Goal: Task Accomplishment & Management: Manage account settings

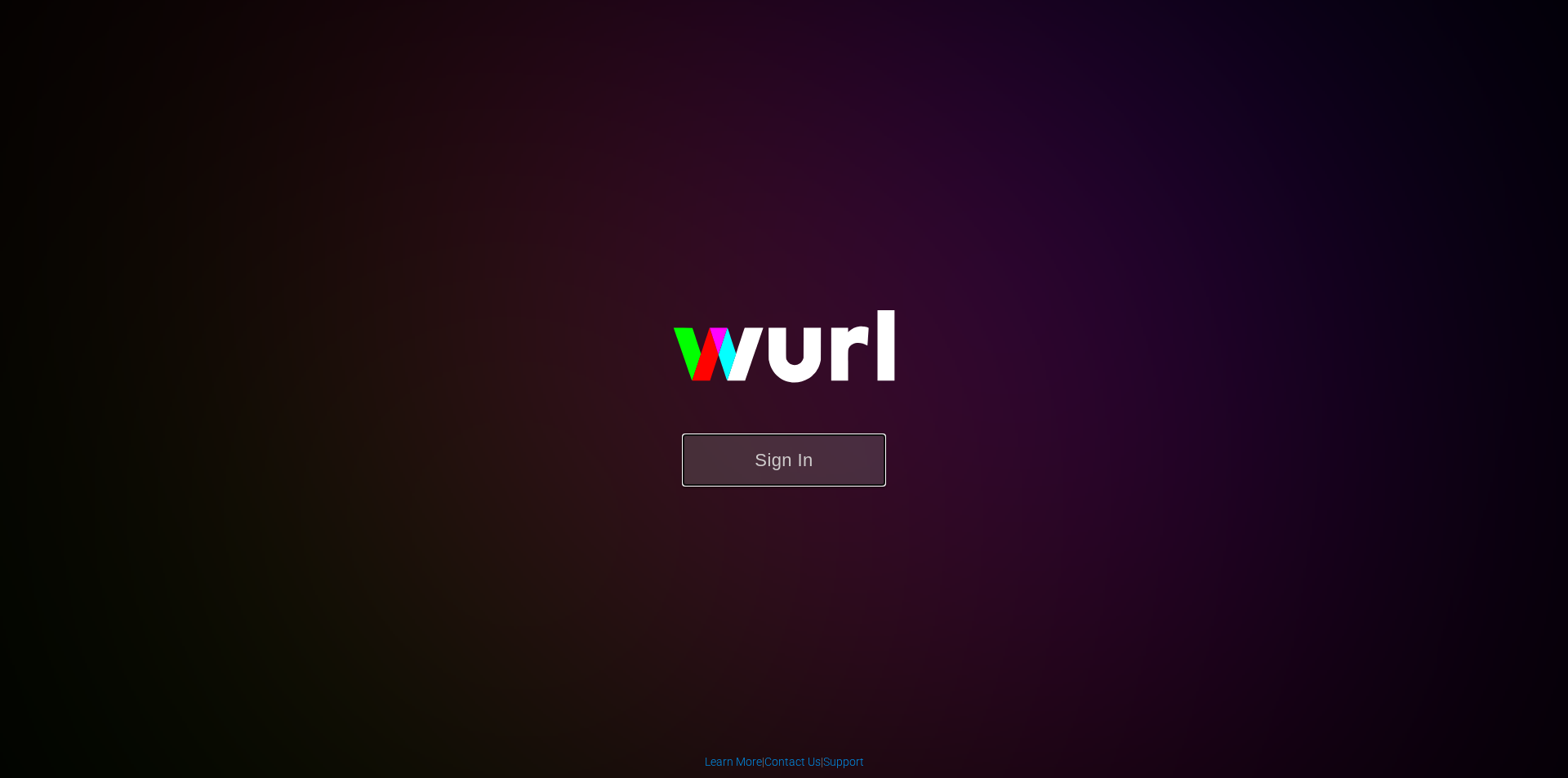
click at [790, 472] on button "Sign In" at bounding box center [784, 460] width 204 height 53
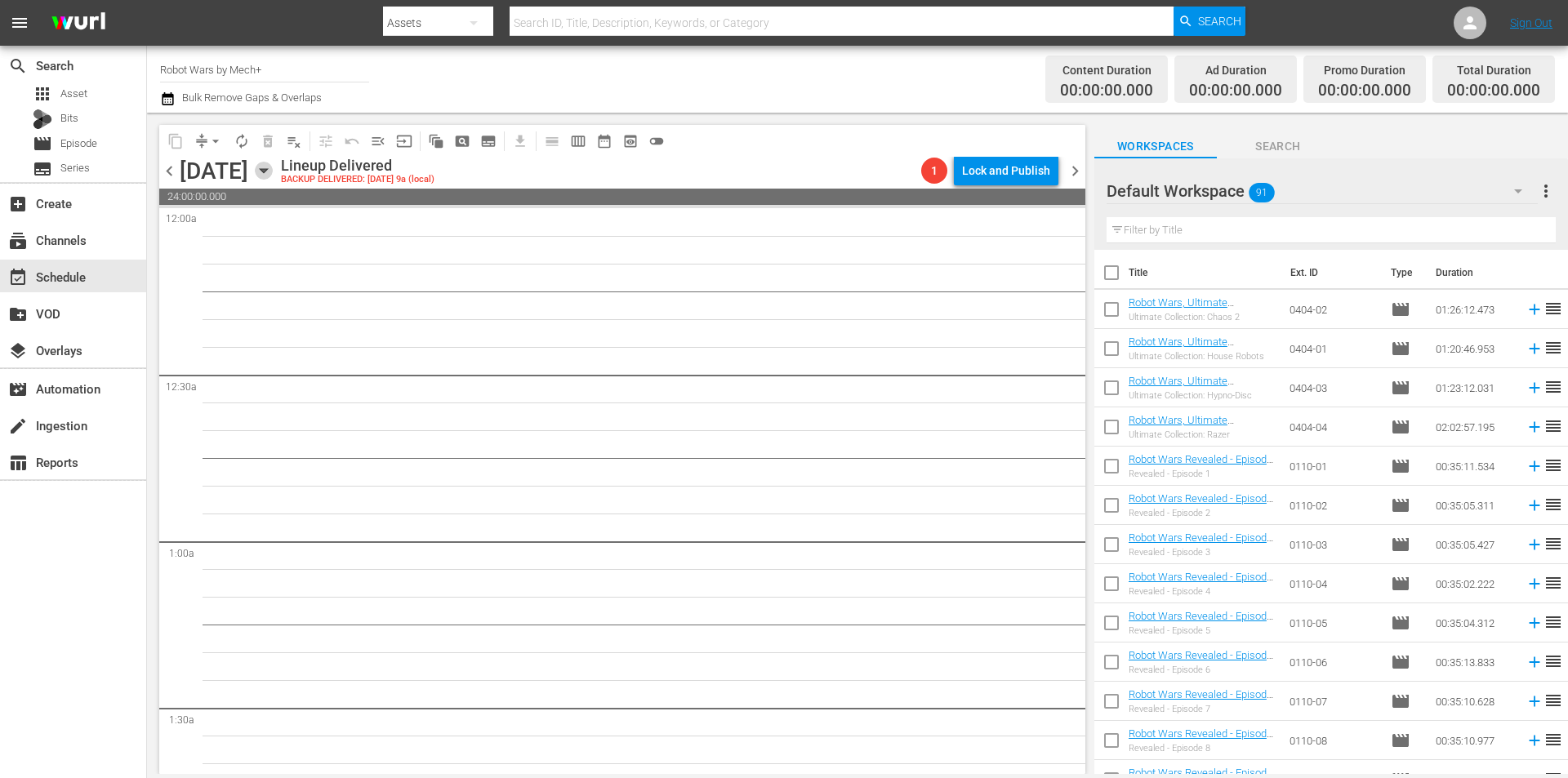
click at [272, 165] on icon "button" at bounding box center [264, 171] width 18 height 18
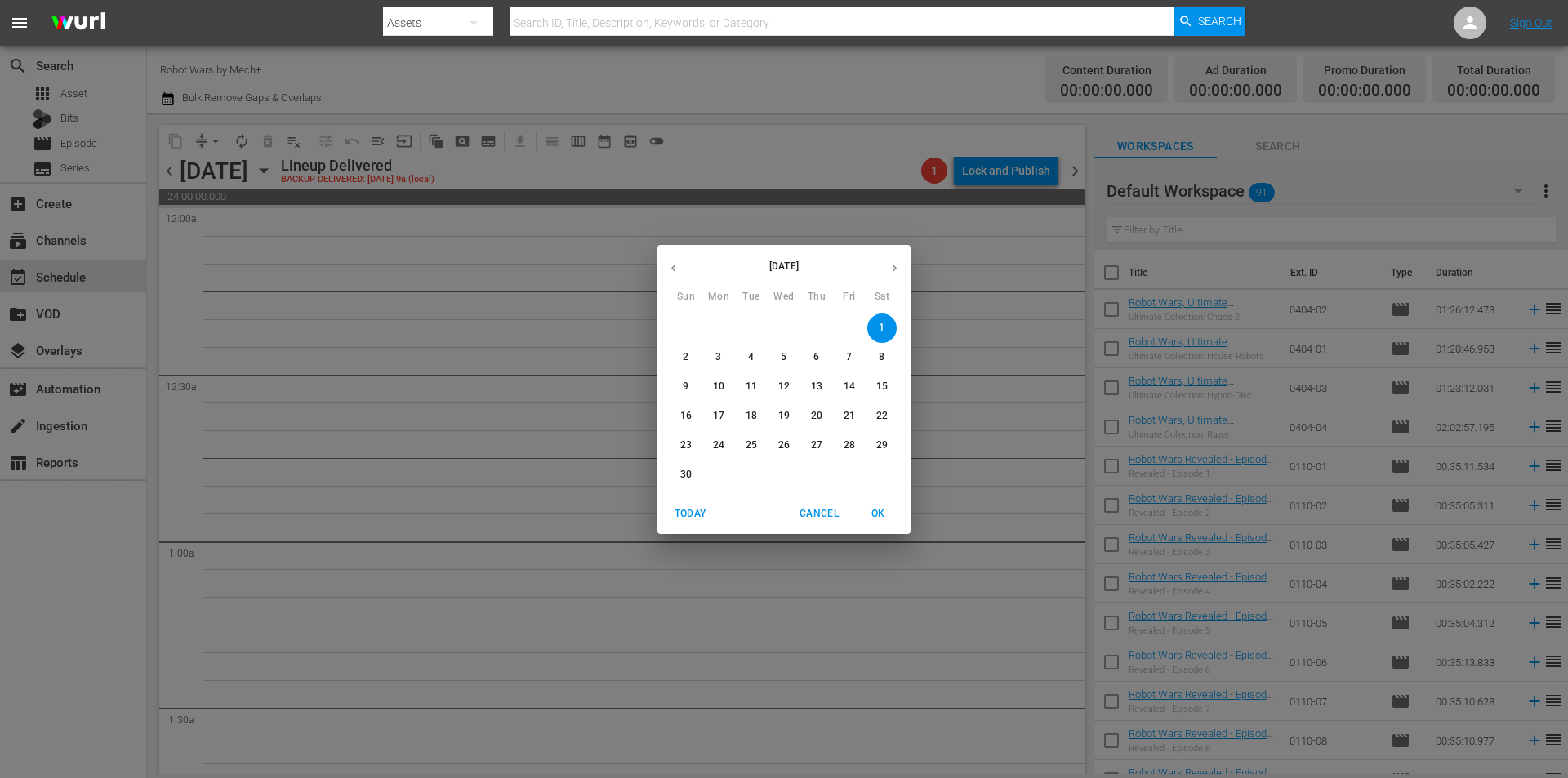
click at [897, 261] on button "button" at bounding box center [895, 268] width 32 height 32
click at [896, 262] on icon "button" at bounding box center [895, 268] width 12 height 12
click at [895, 262] on icon "button" at bounding box center [895, 268] width 12 height 12
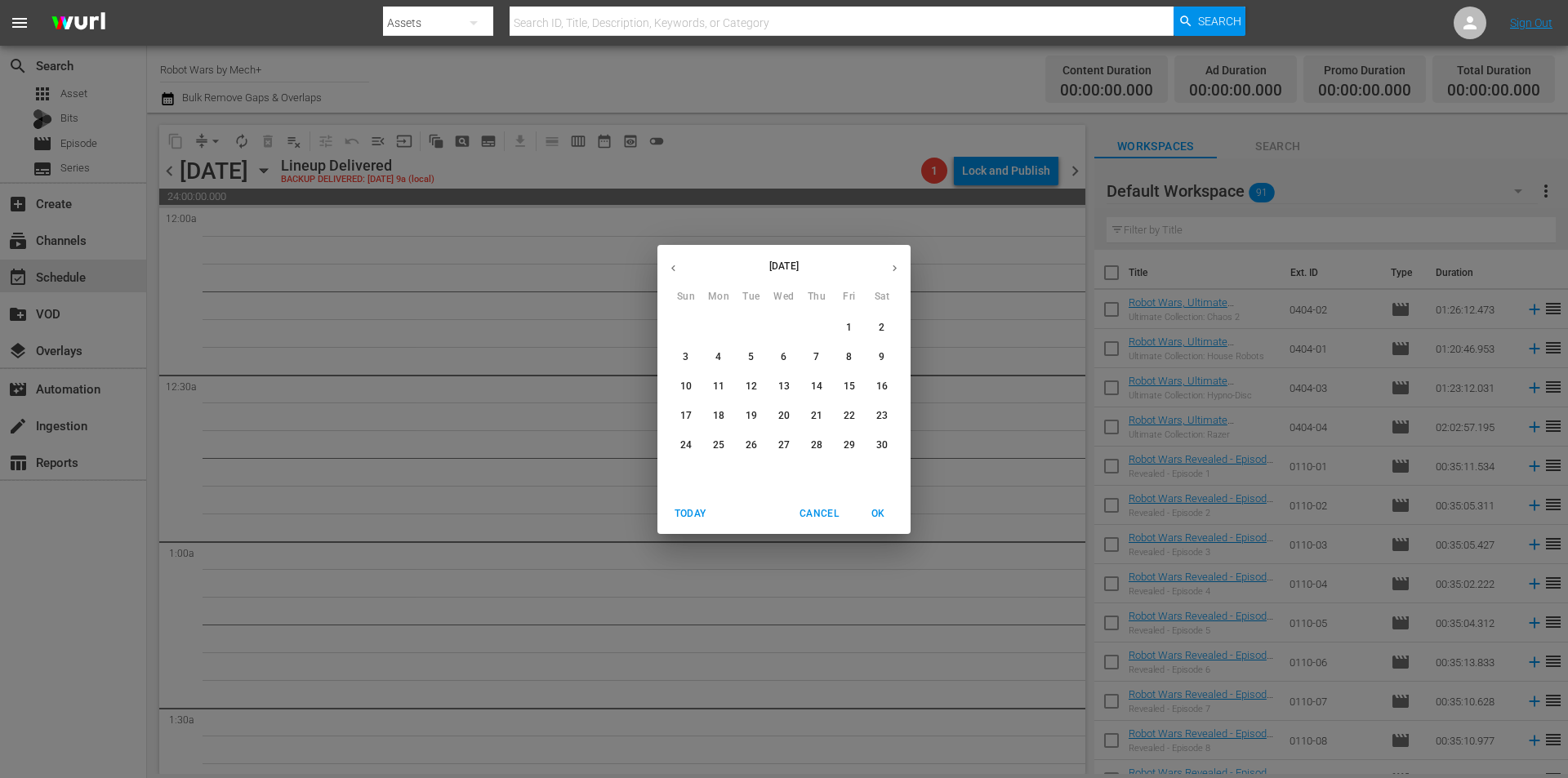
click at [895, 262] on icon "button" at bounding box center [895, 268] width 12 height 12
click at [693, 516] on span "Today" at bounding box center [690, 514] width 39 height 17
click at [682, 378] on button "12" at bounding box center [685, 386] width 29 height 29
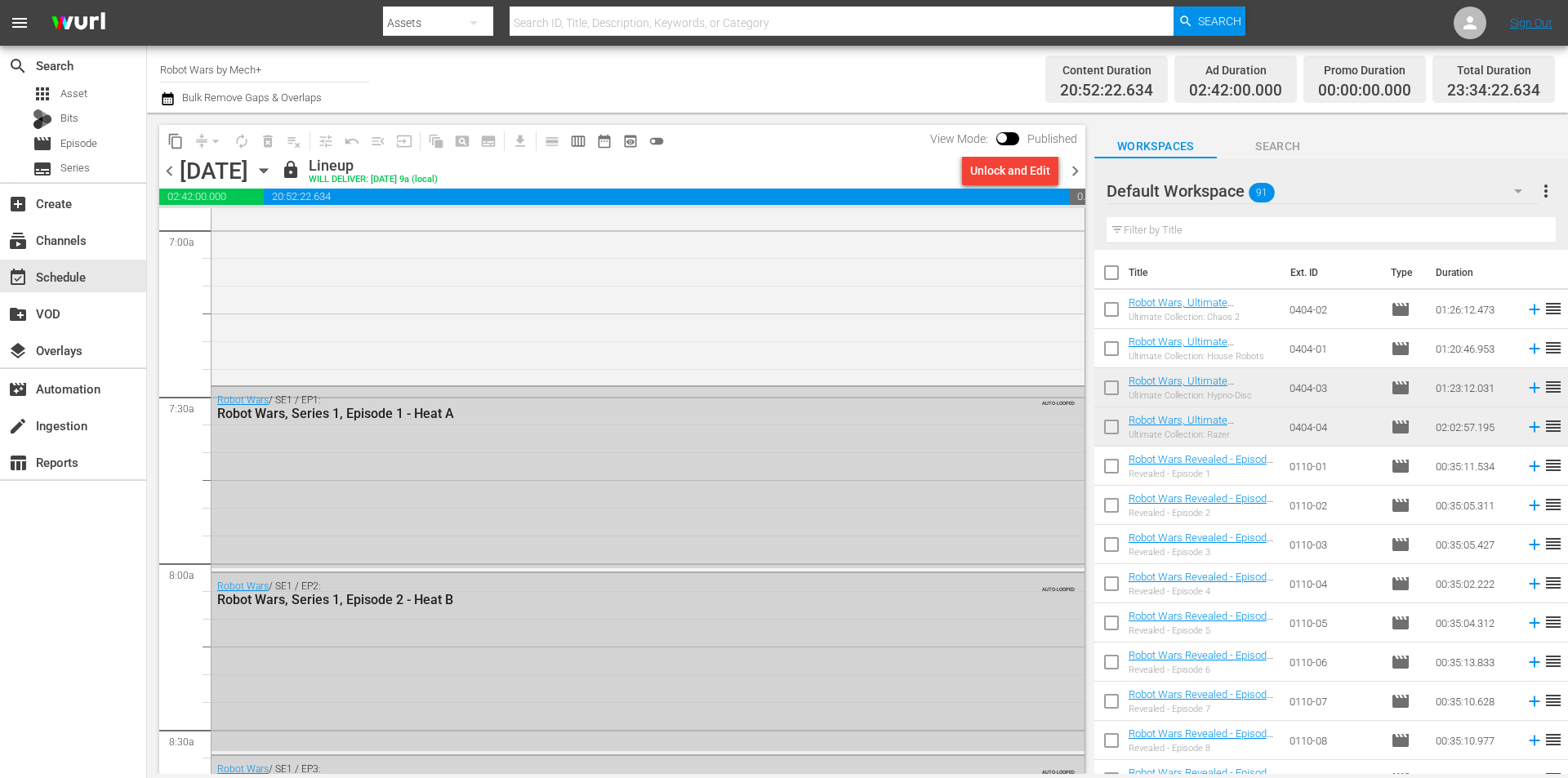
scroll to position [2368, 0]
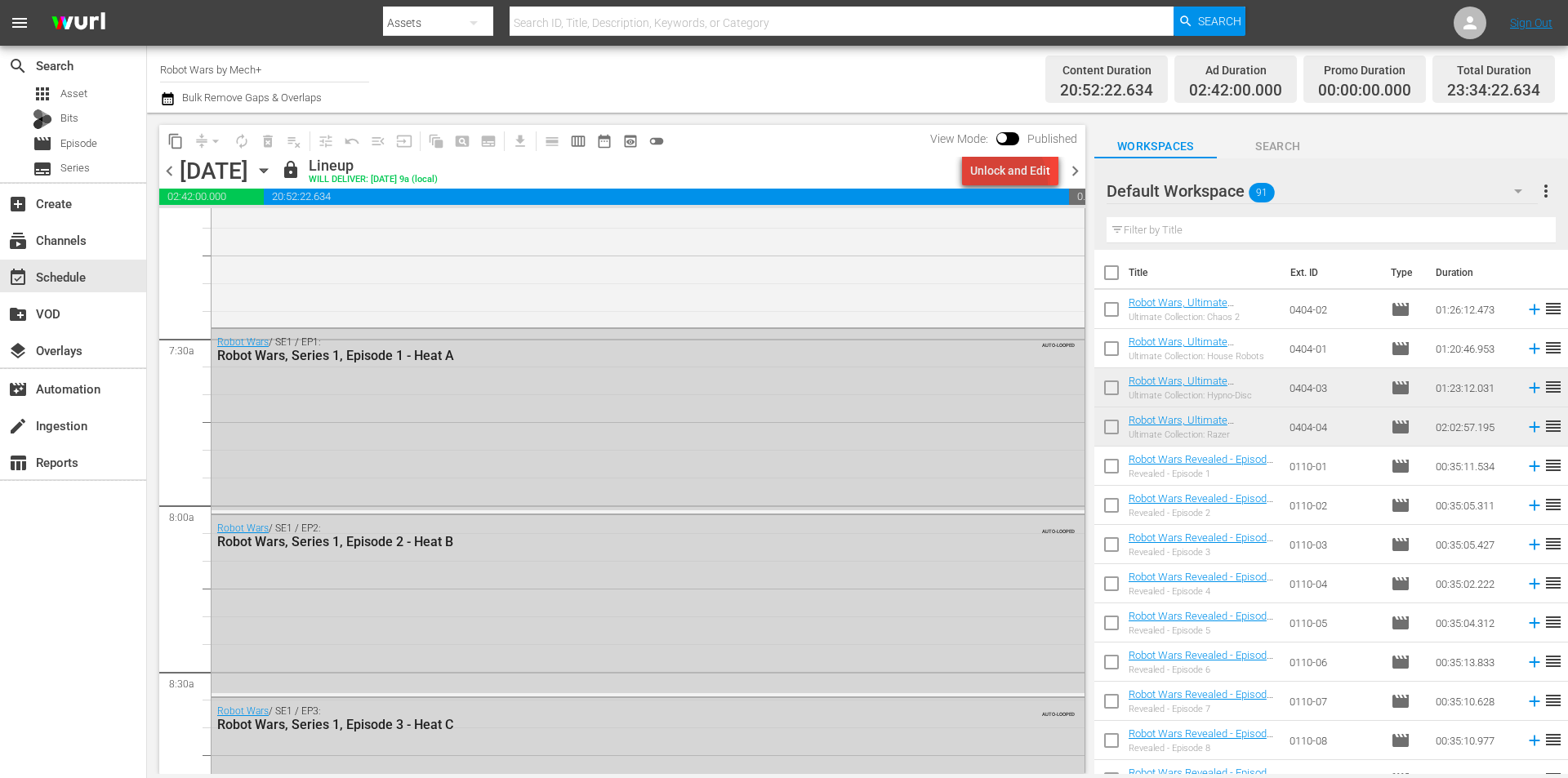
click at [996, 183] on div "Unlock and Edit" at bounding box center [1010, 170] width 80 height 29
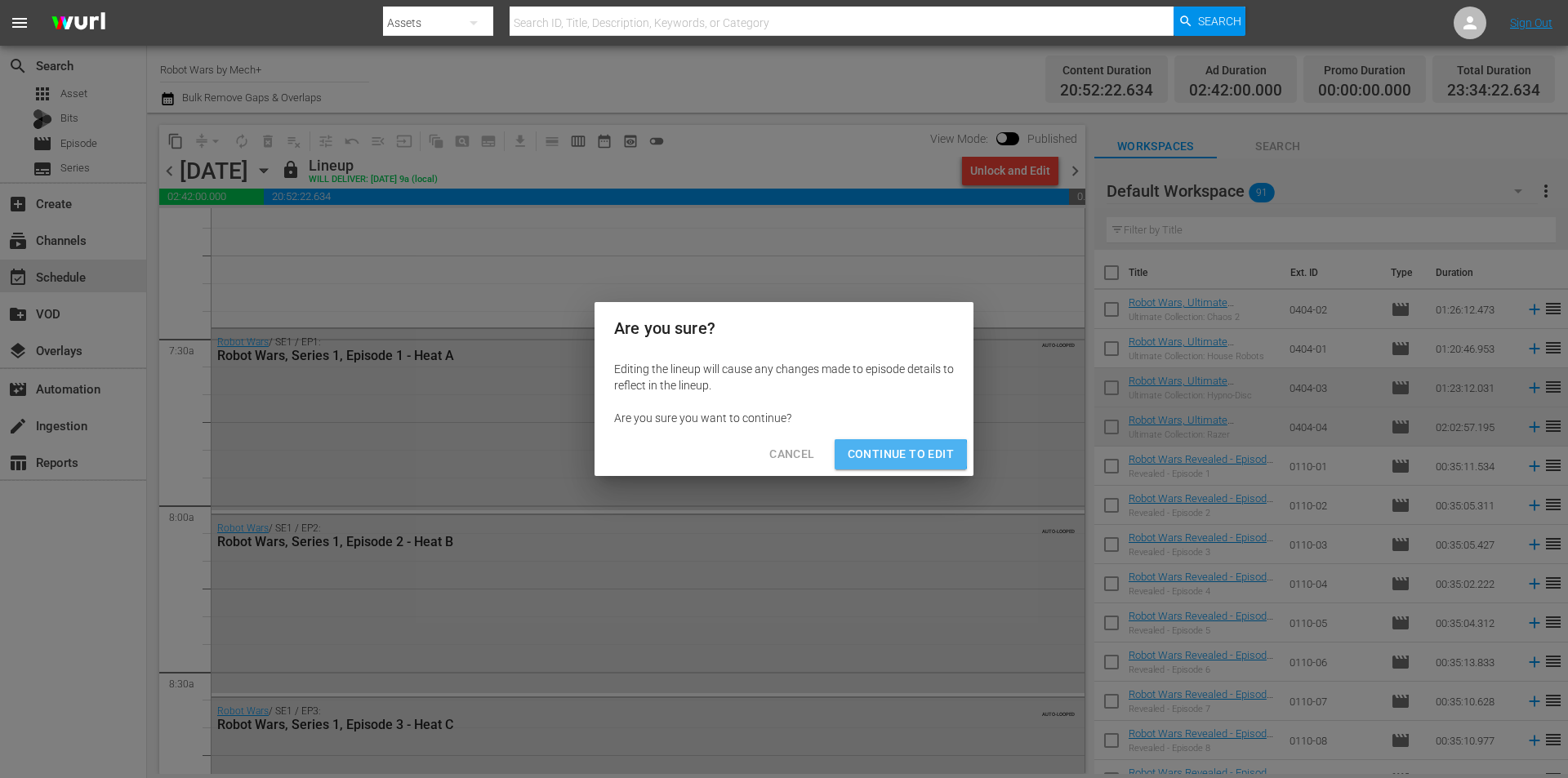
click at [899, 454] on span "Continue to Edit" at bounding box center [900, 454] width 106 height 20
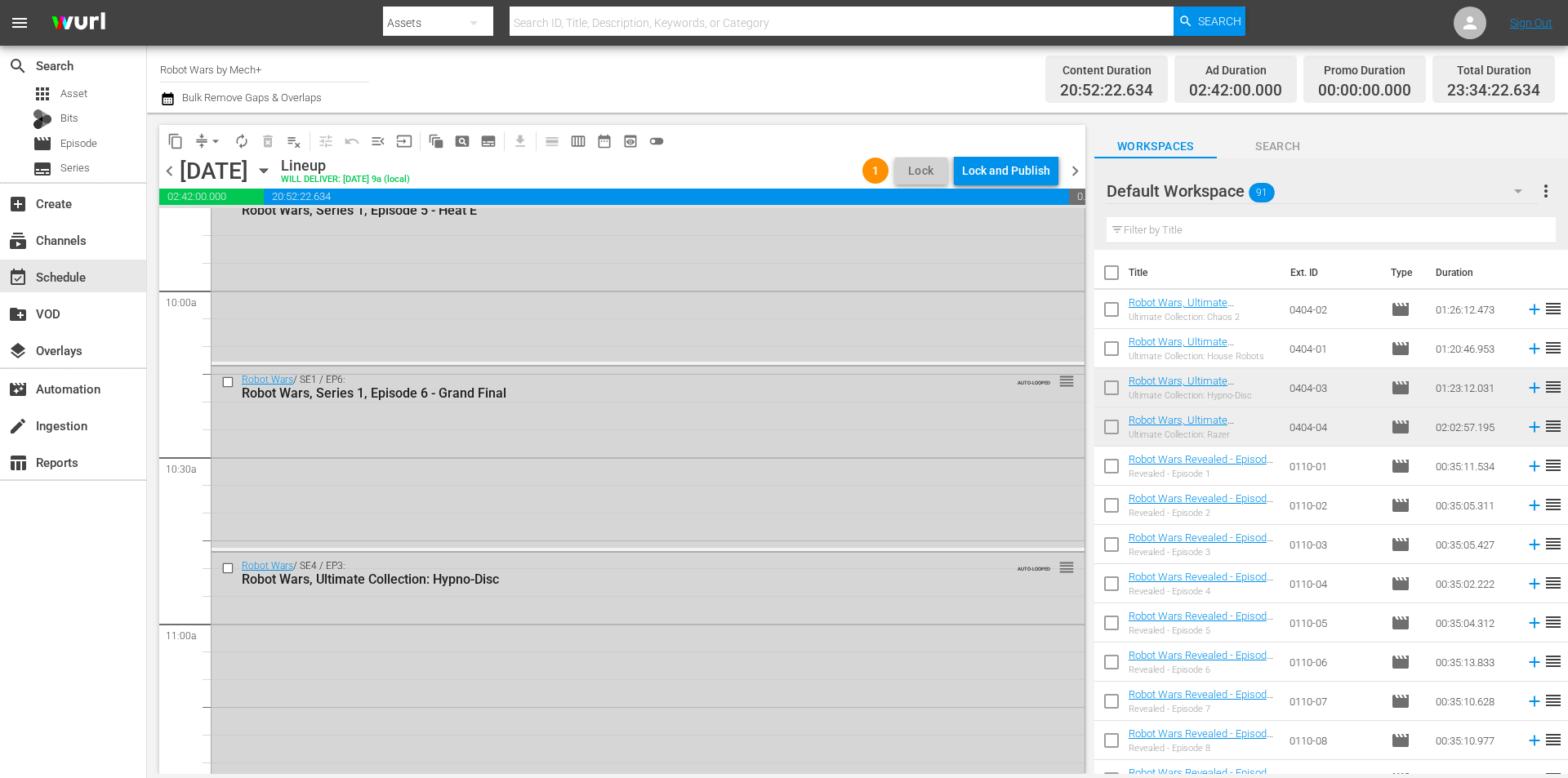
scroll to position [3184, 0]
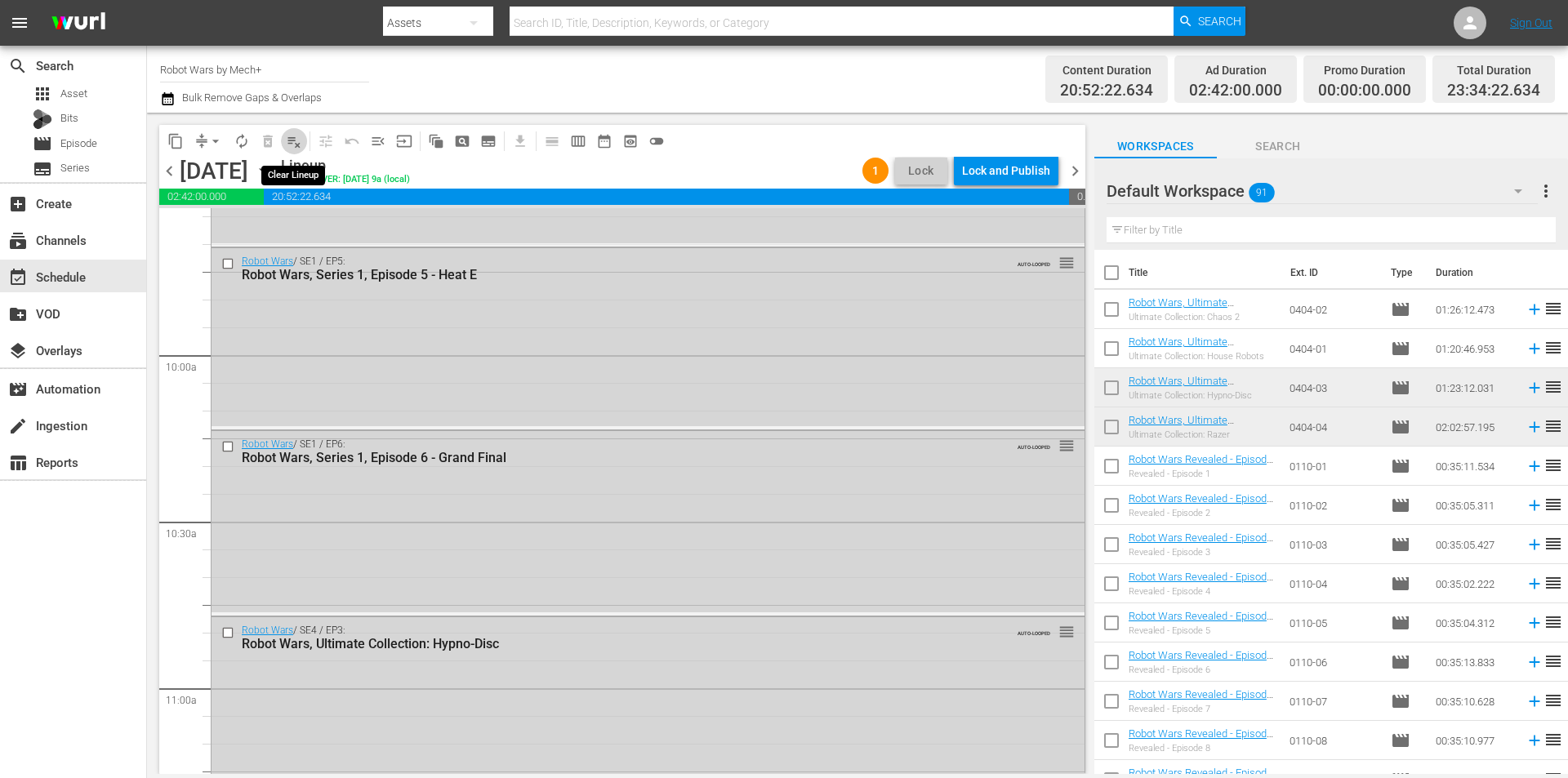
click at [293, 141] on span "playlist_remove_outlined" at bounding box center [294, 141] width 16 height 16
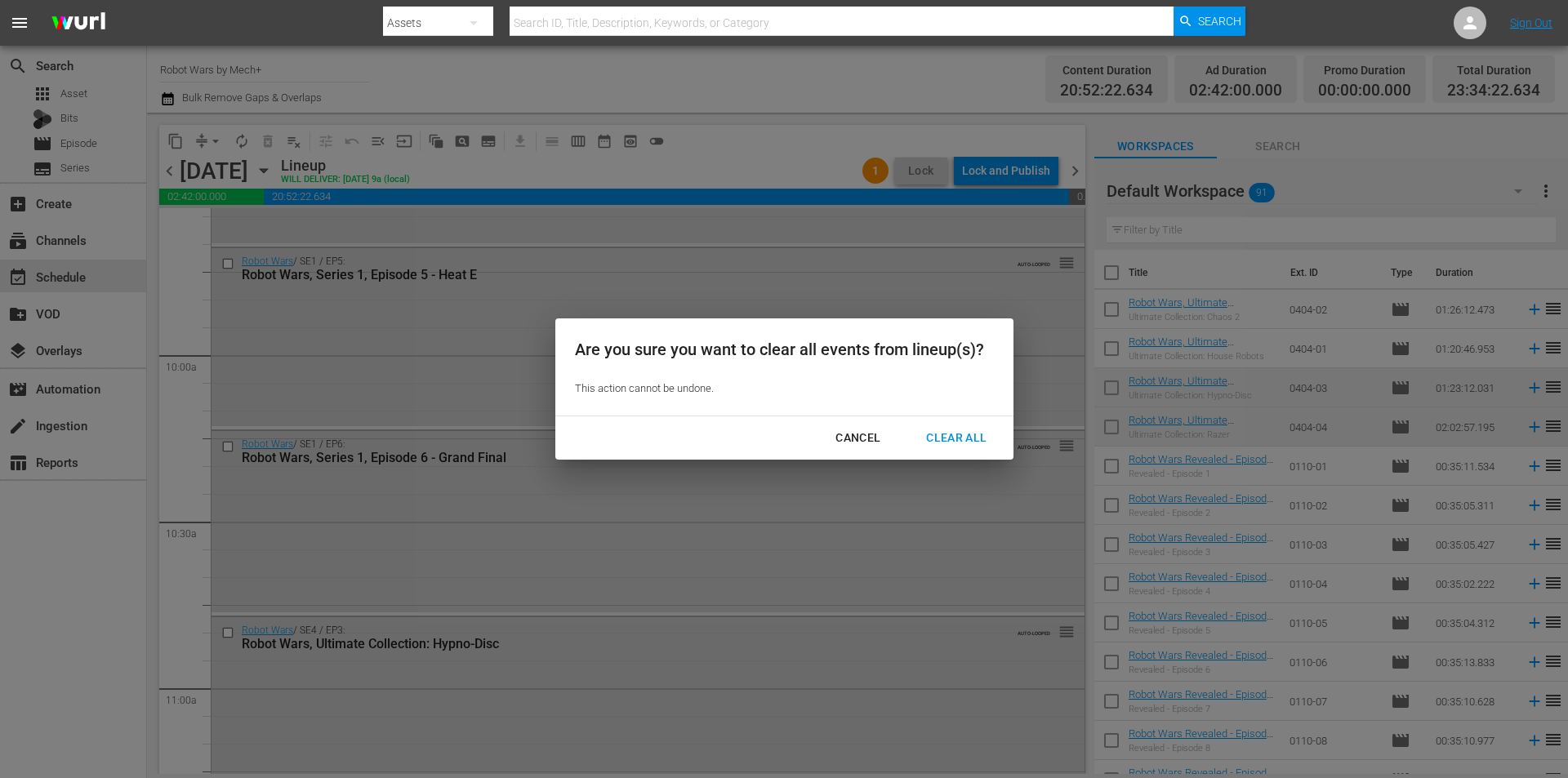
click at [934, 439] on div "Clear All" at bounding box center [956, 438] width 87 height 20
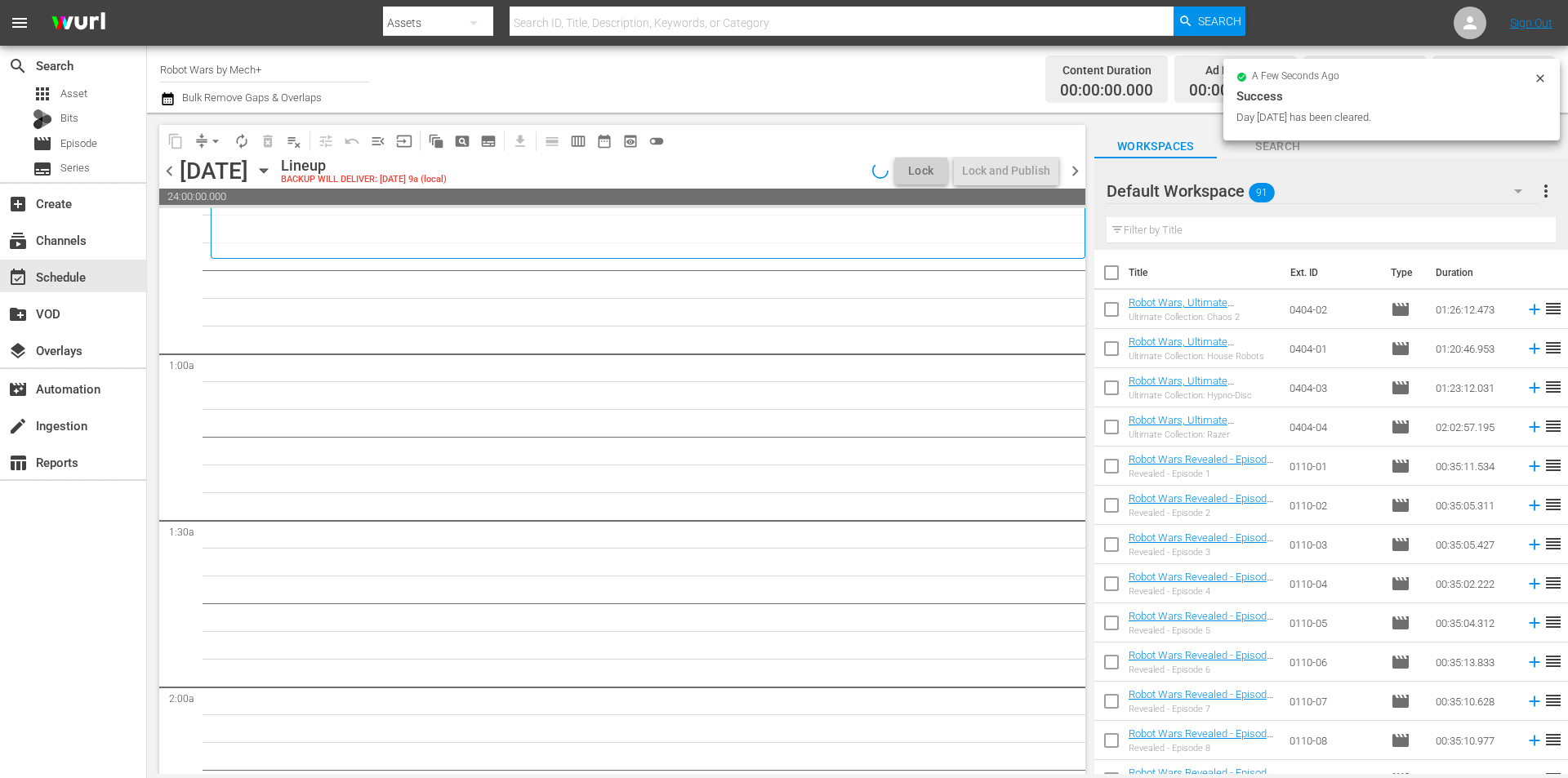
scroll to position [0, 0]
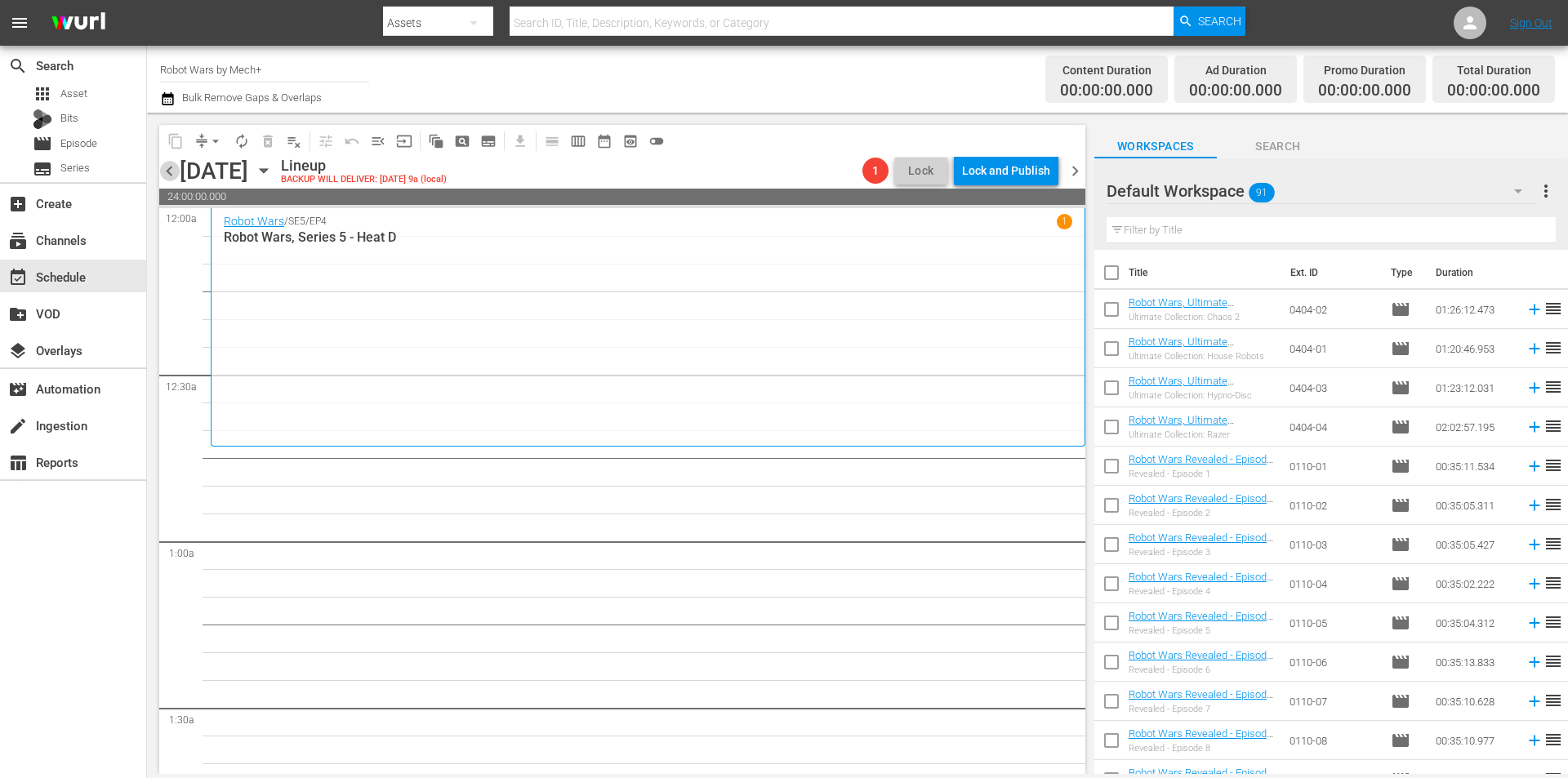
click at [170, 169] on span "chevron_left" at bounding box center [169, 171] width 20 height 20
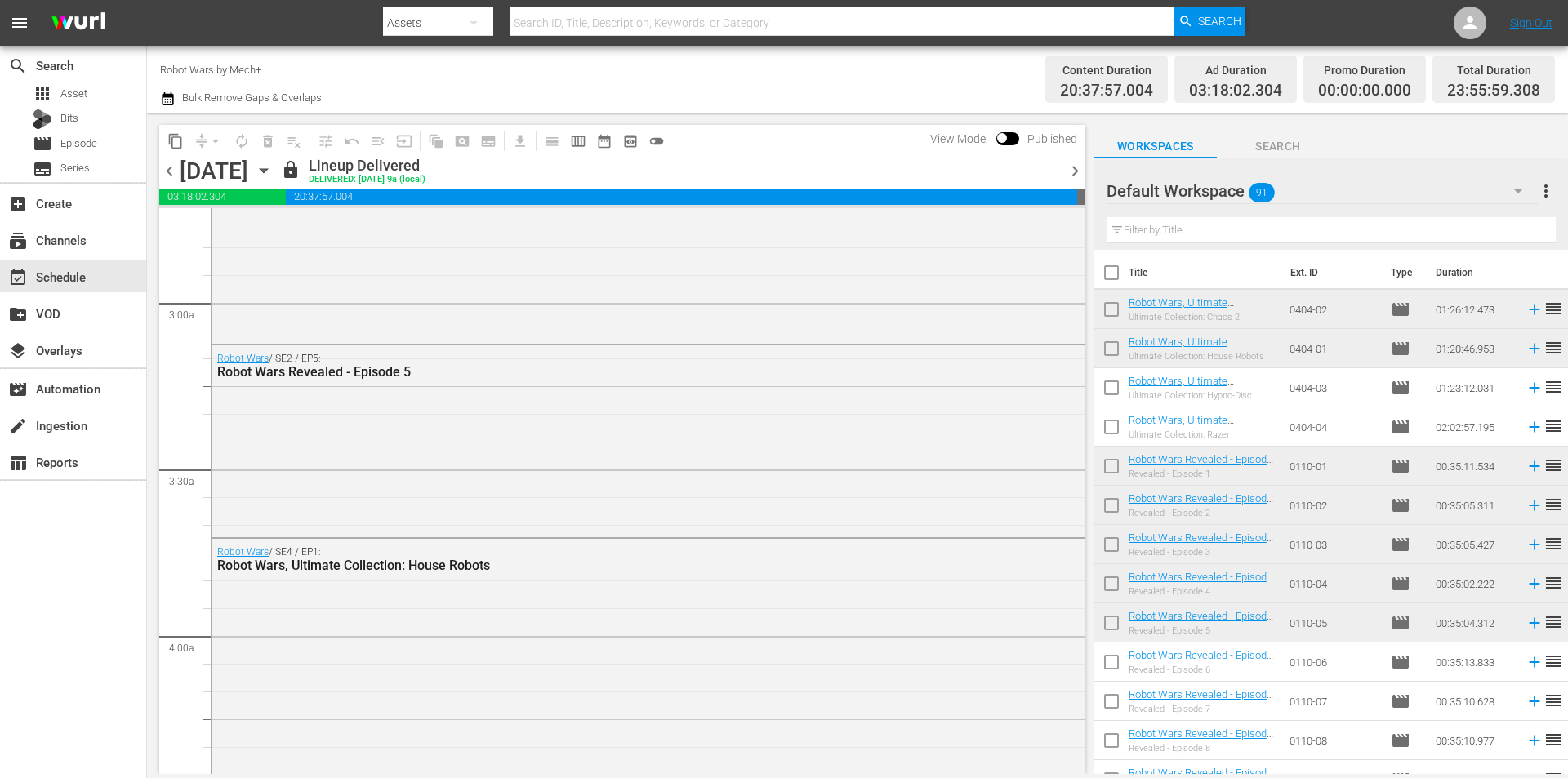
scroll to position [980, 0]
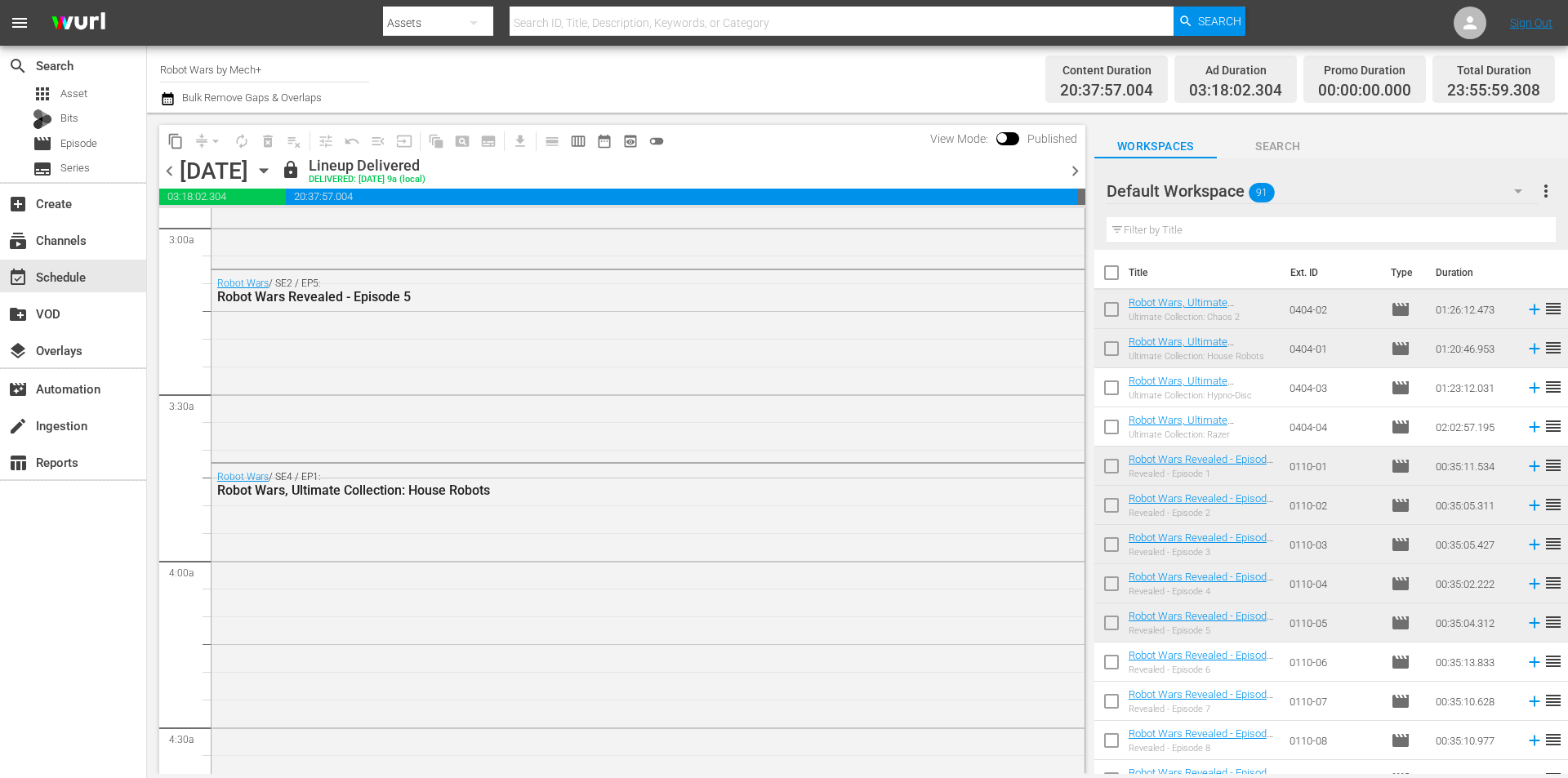
click at [1069, 172] on span "chevron_right" at bounding box center [1075, 171] width 20 height 20
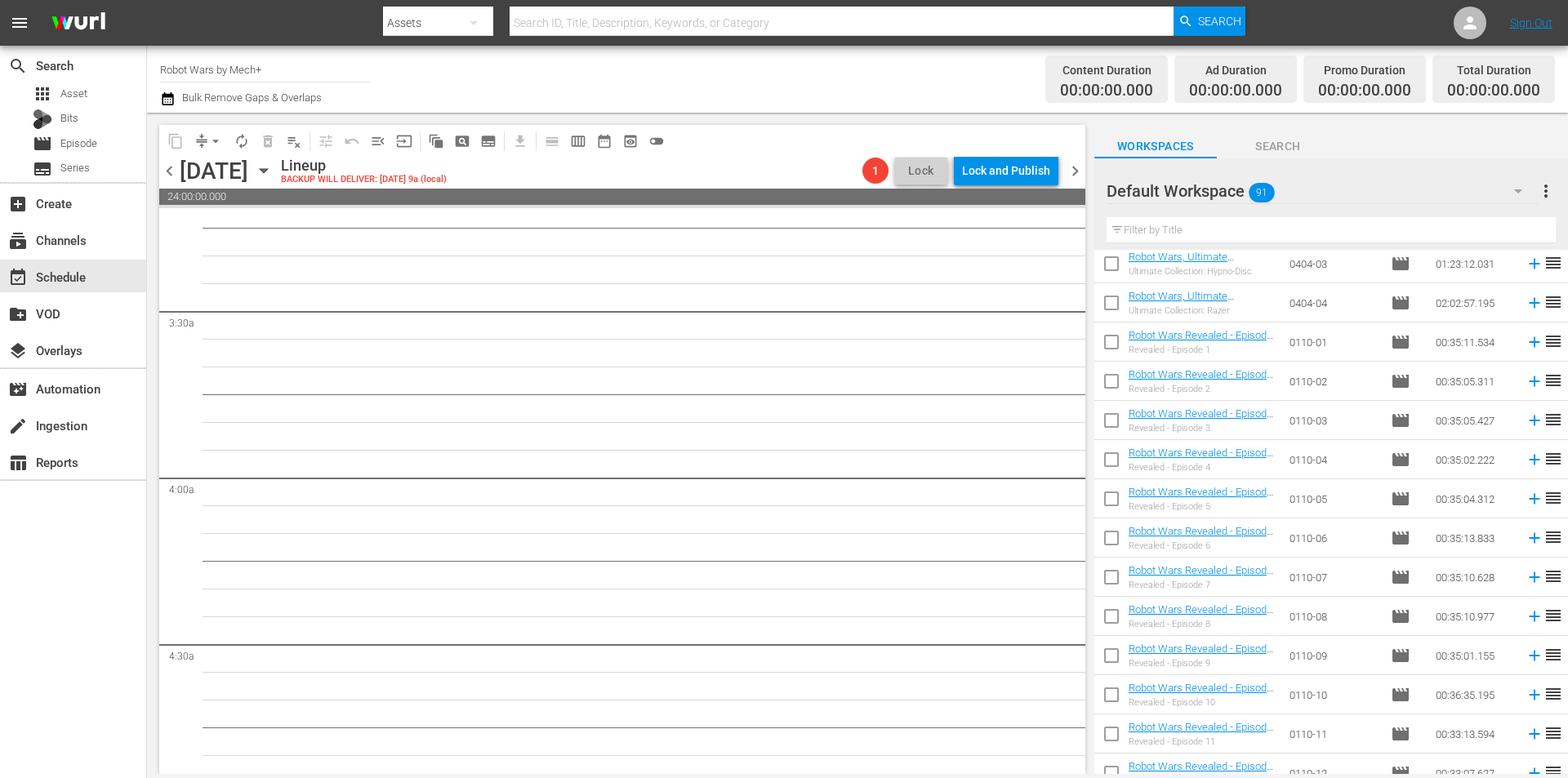
scroll to position [164, 0]
click at [1107, 505] on input "checkbox" at bounding box center [1111, 501] width 34 height 34
checkbox input "true"
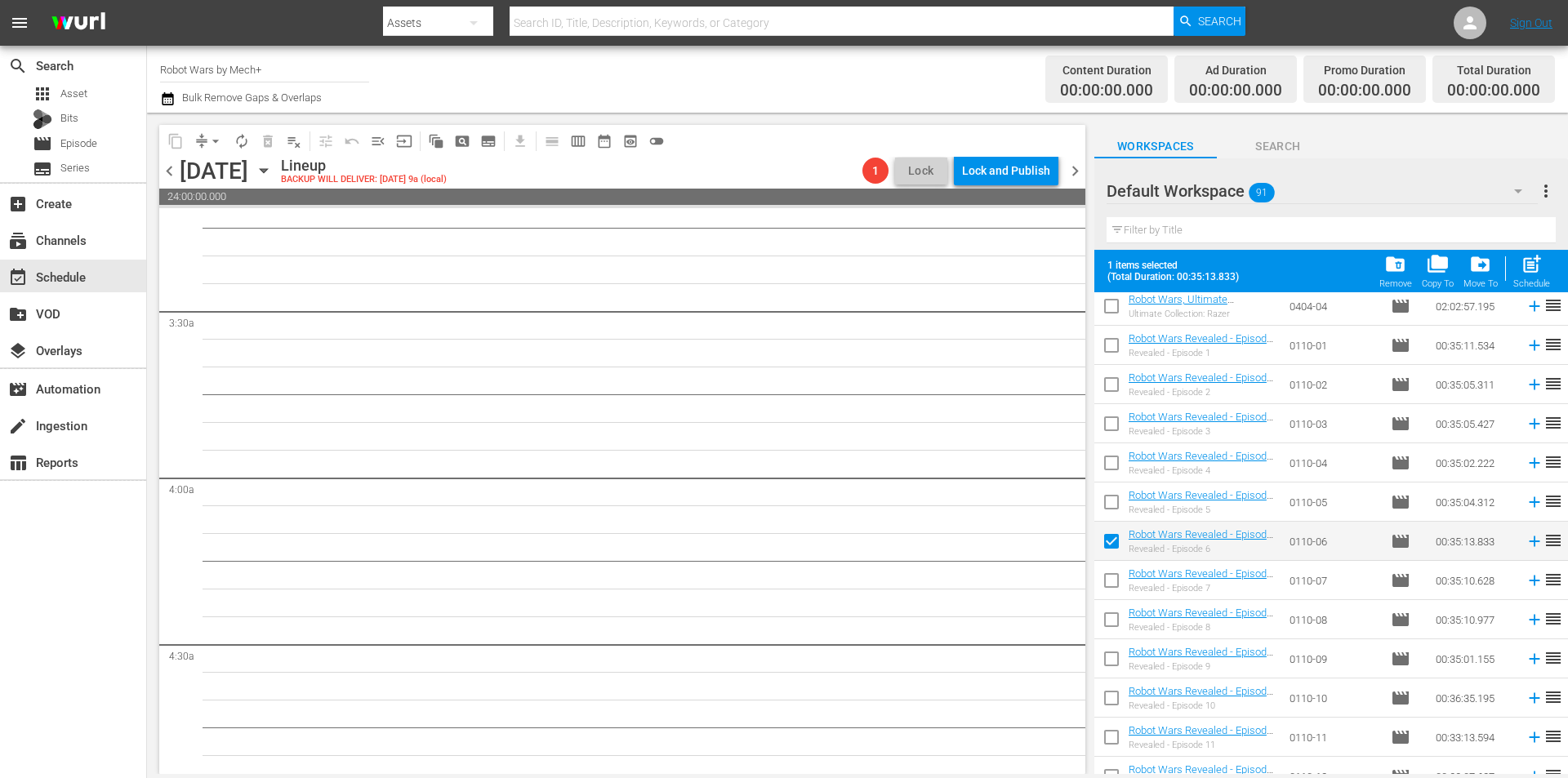
click at [1107, 584] on input "checkbox" at bounding box center [1111, 584] width 34 height 34
checkbox input "true"
click at [1105, 616] on input "checkbox" at bounding box center [1111, 622] width 34 height 34
checkbox input "true"
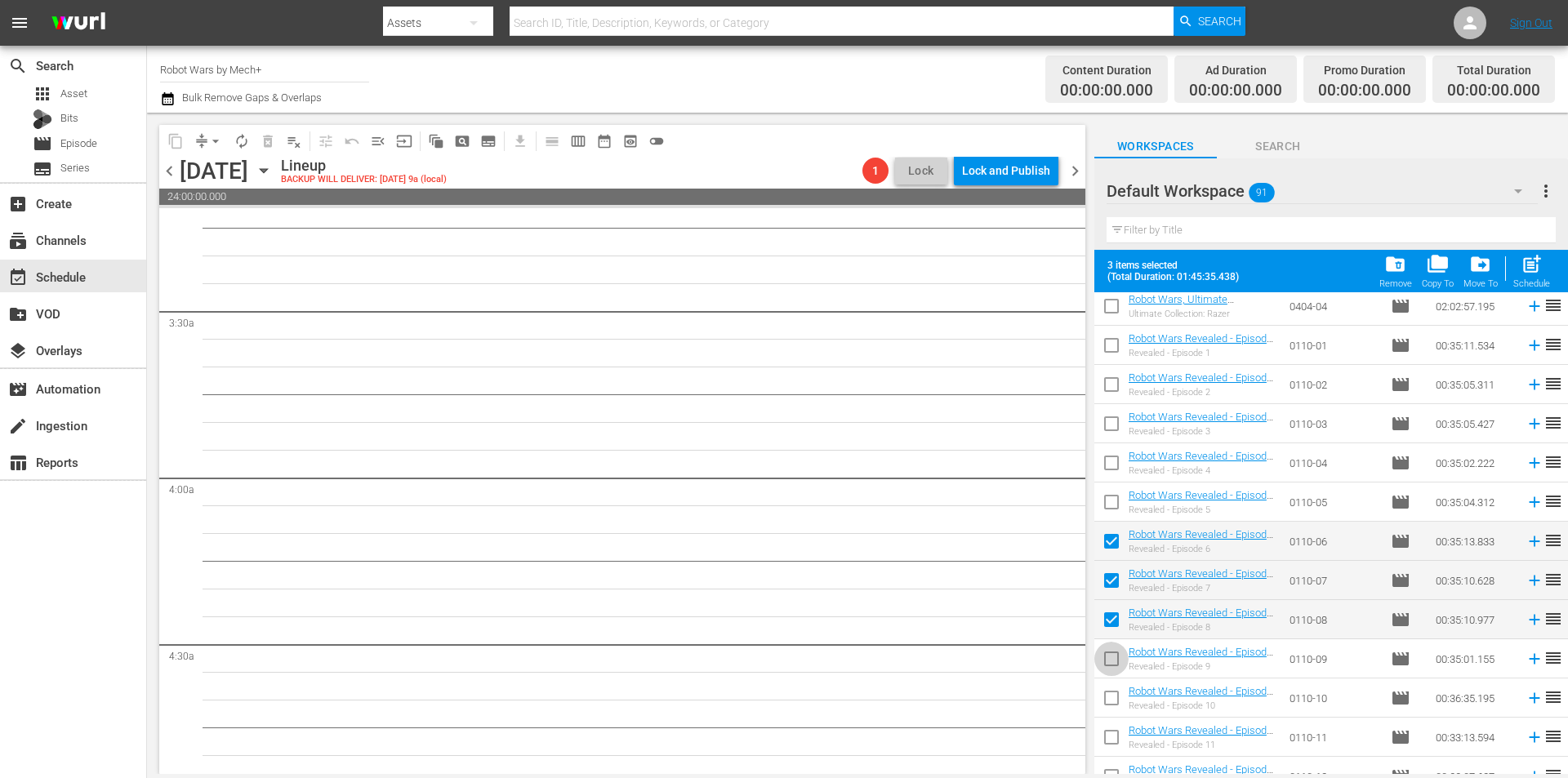
click at [1113, 660] on input "checkbox" at bounding box center [1111, 661] width 34 height 34
checkbox input "true"
click at [1113, 690] on input "checkbox" at bounding box center [1111, 701] width 34 height 34
checkbox input "true"
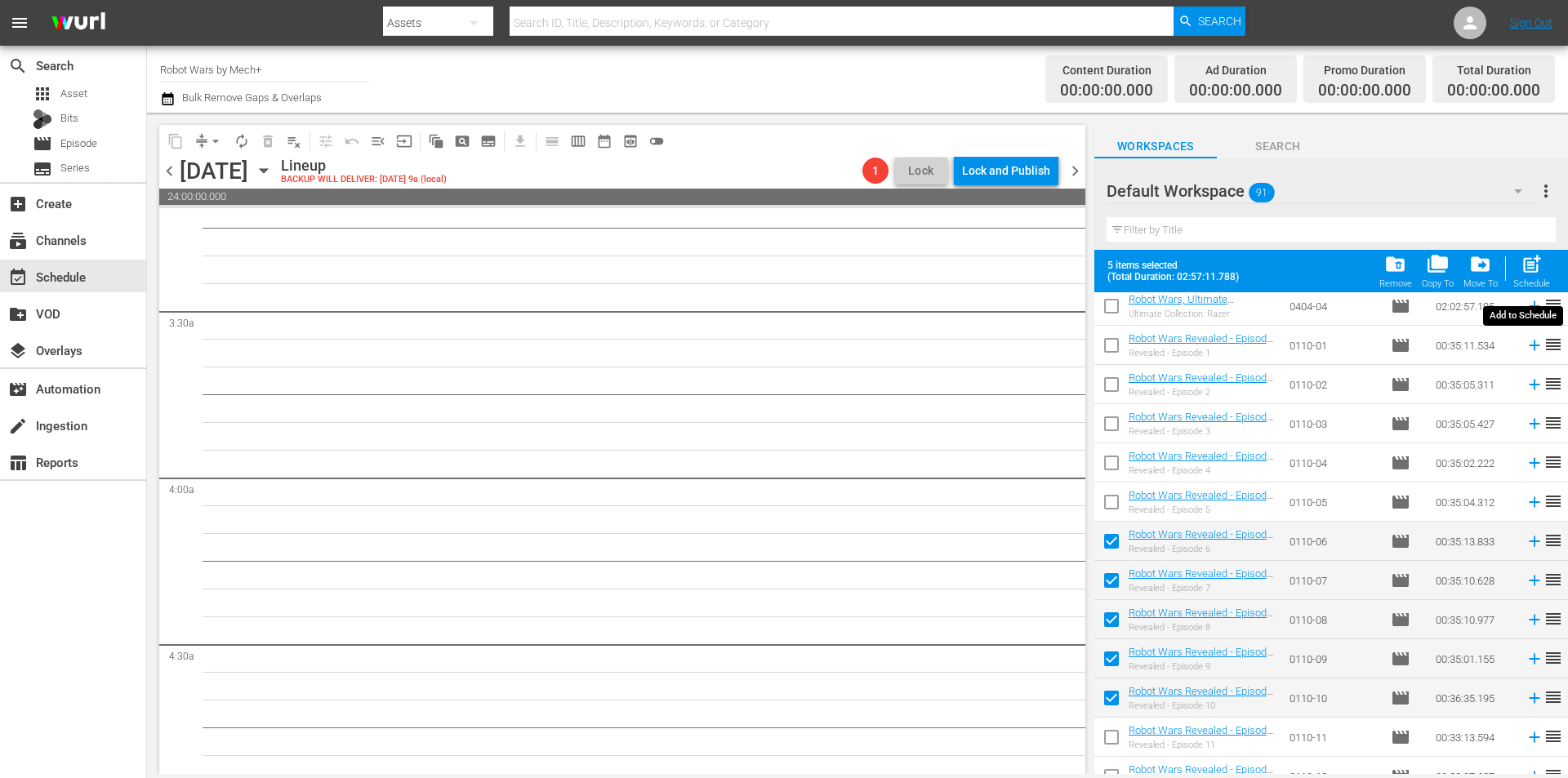
click at [1538, 264] on span "post_add" at bounding box center [1531, 263] width 22 height 22
checkbox input "false"
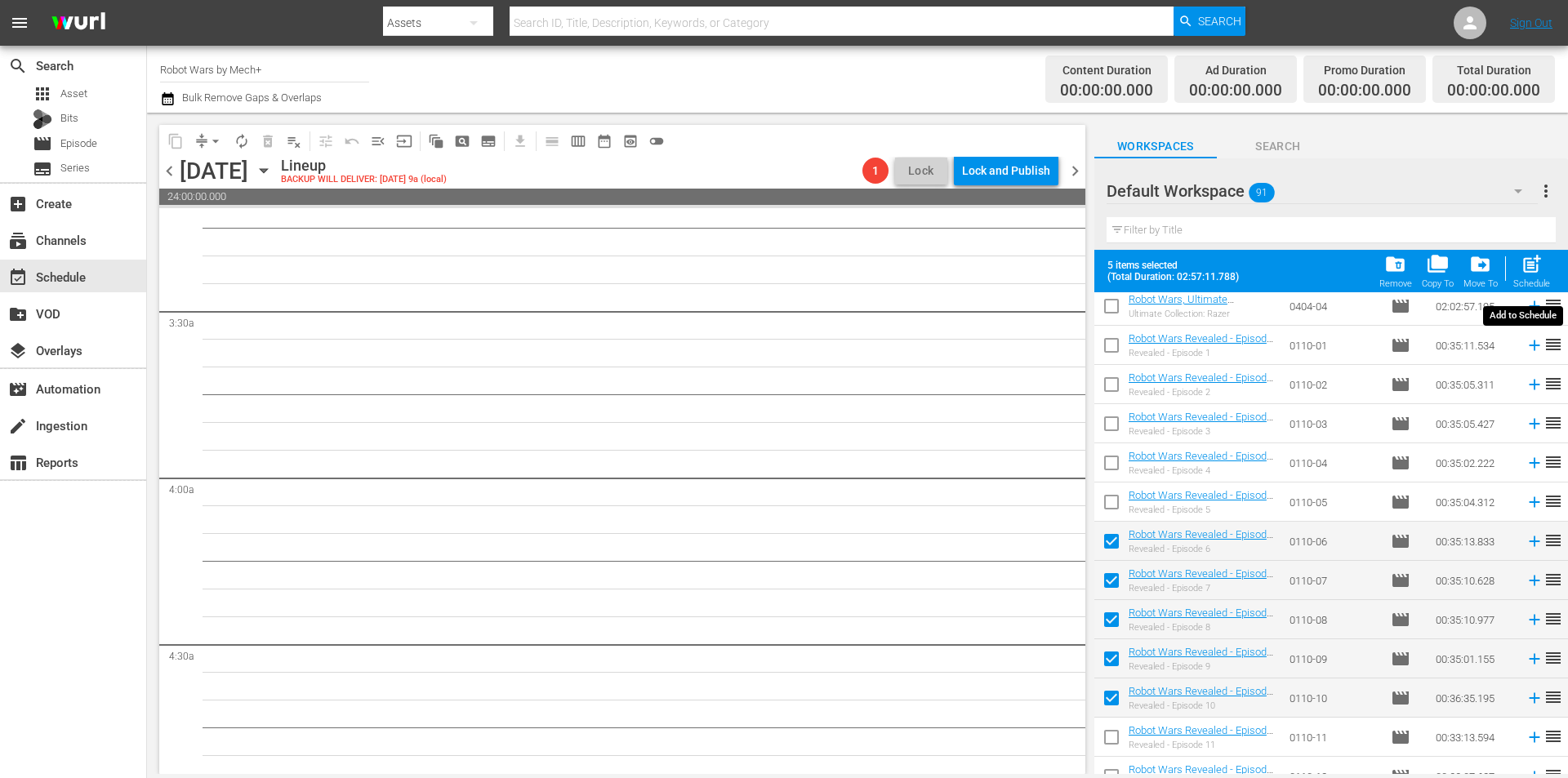
checkbox input "false"
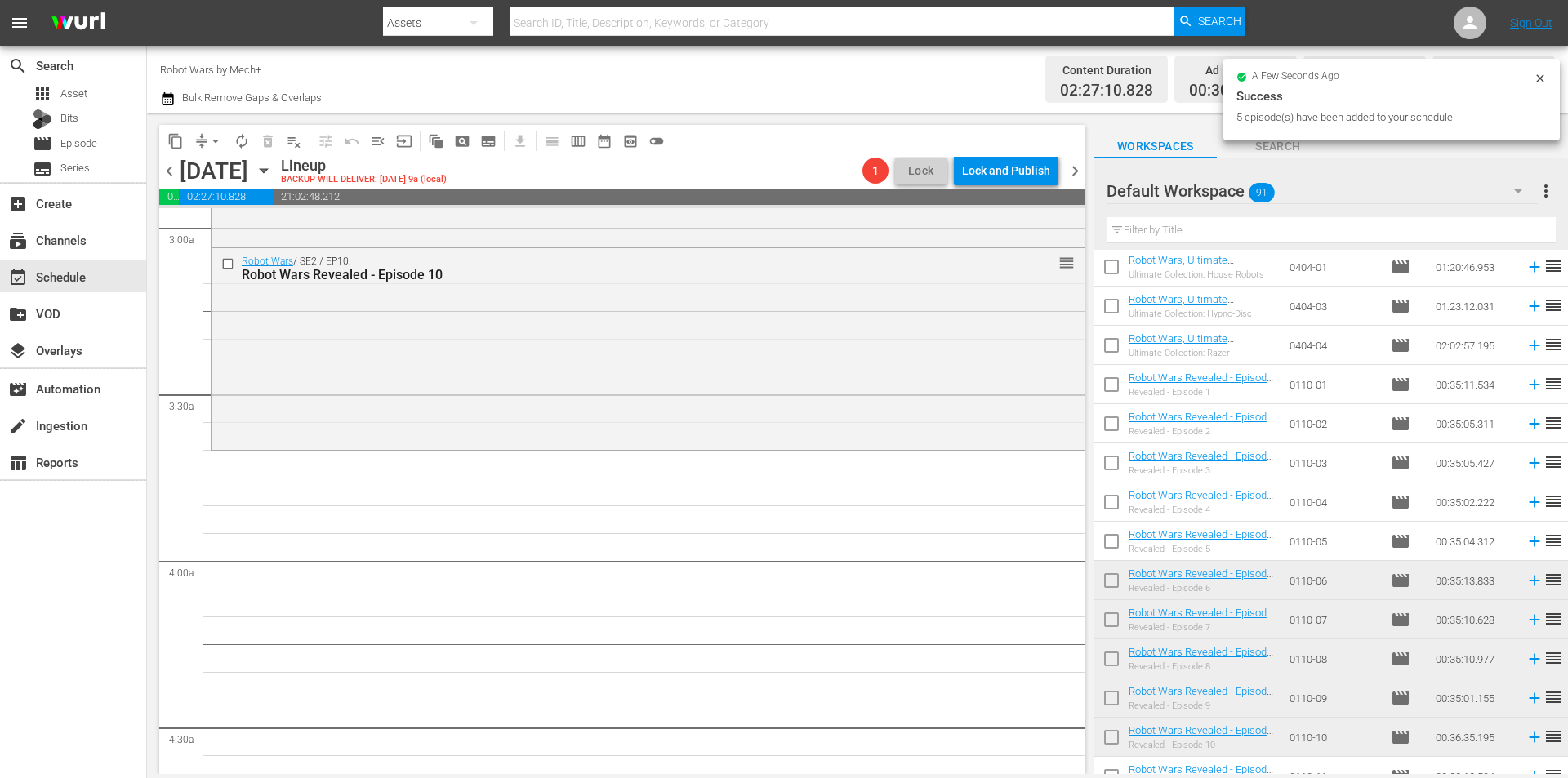
scroll to position [0, 0]
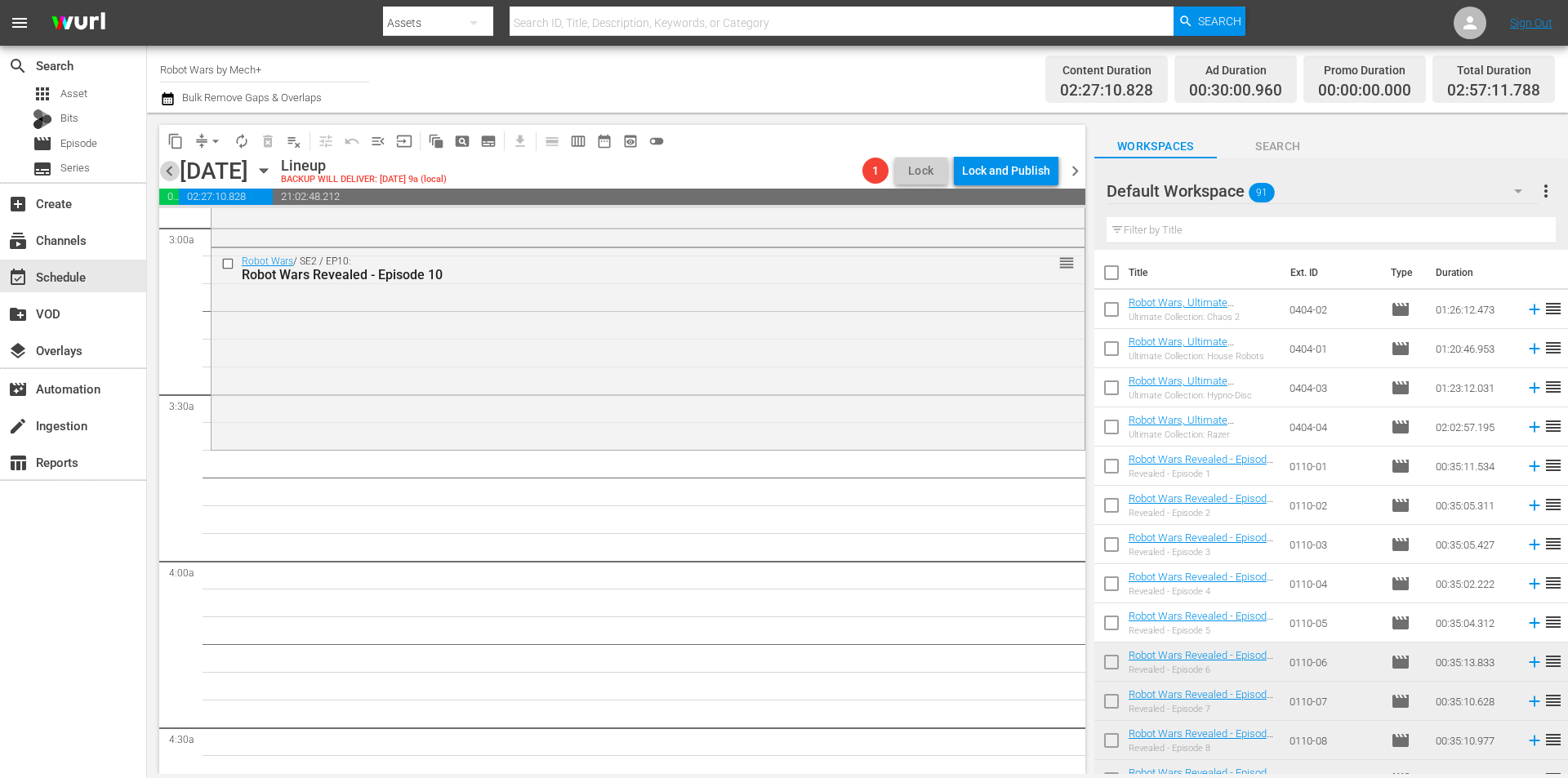
click at [172, 174] on span "chevron_left" at bounding box center [169, 171] width 20 height 20
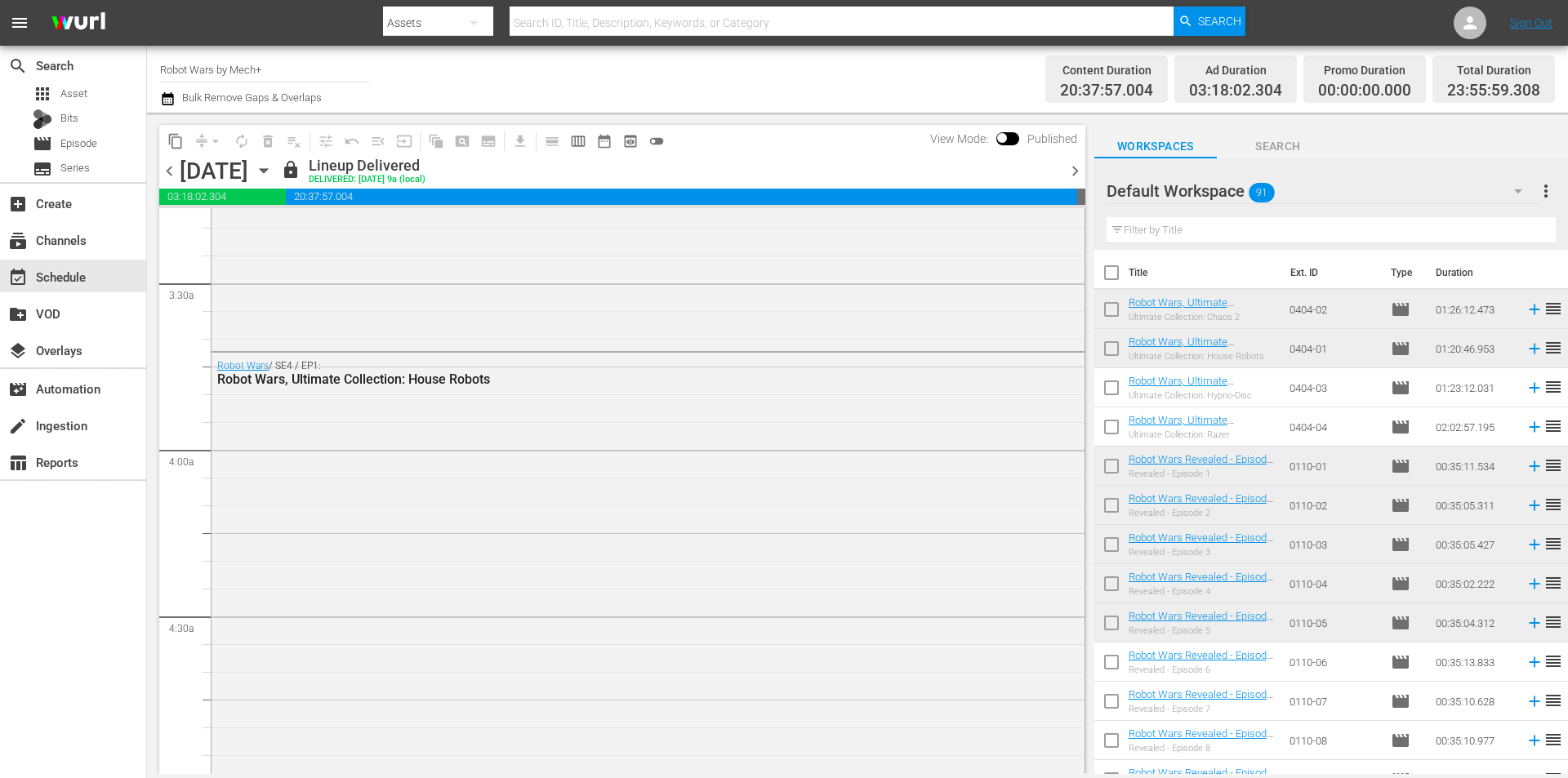
scroll to position [980, 0]
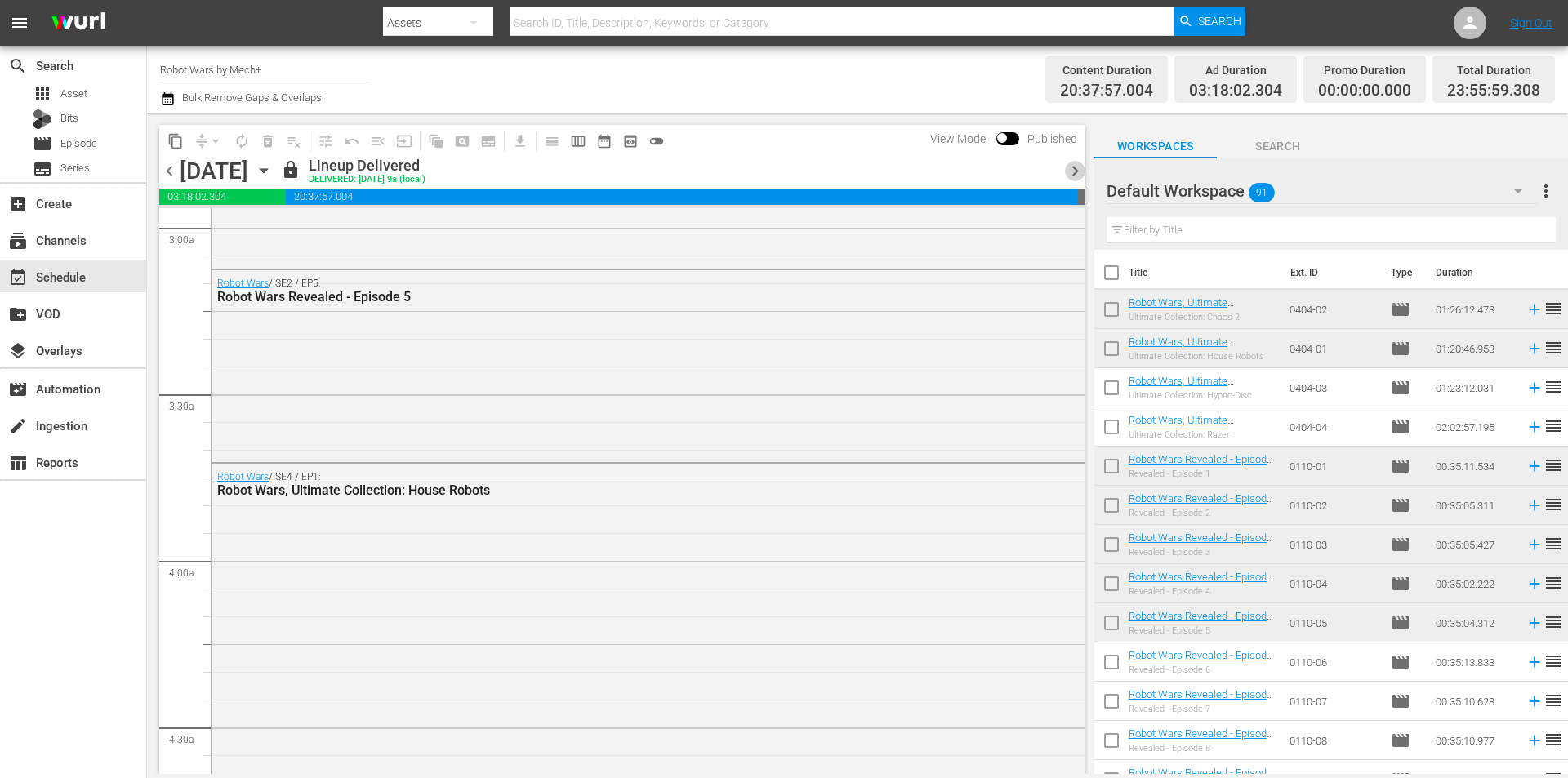
click at [1070, 176] on span "chevron_right" at bounding box center [1075, 171] width 20 height 20
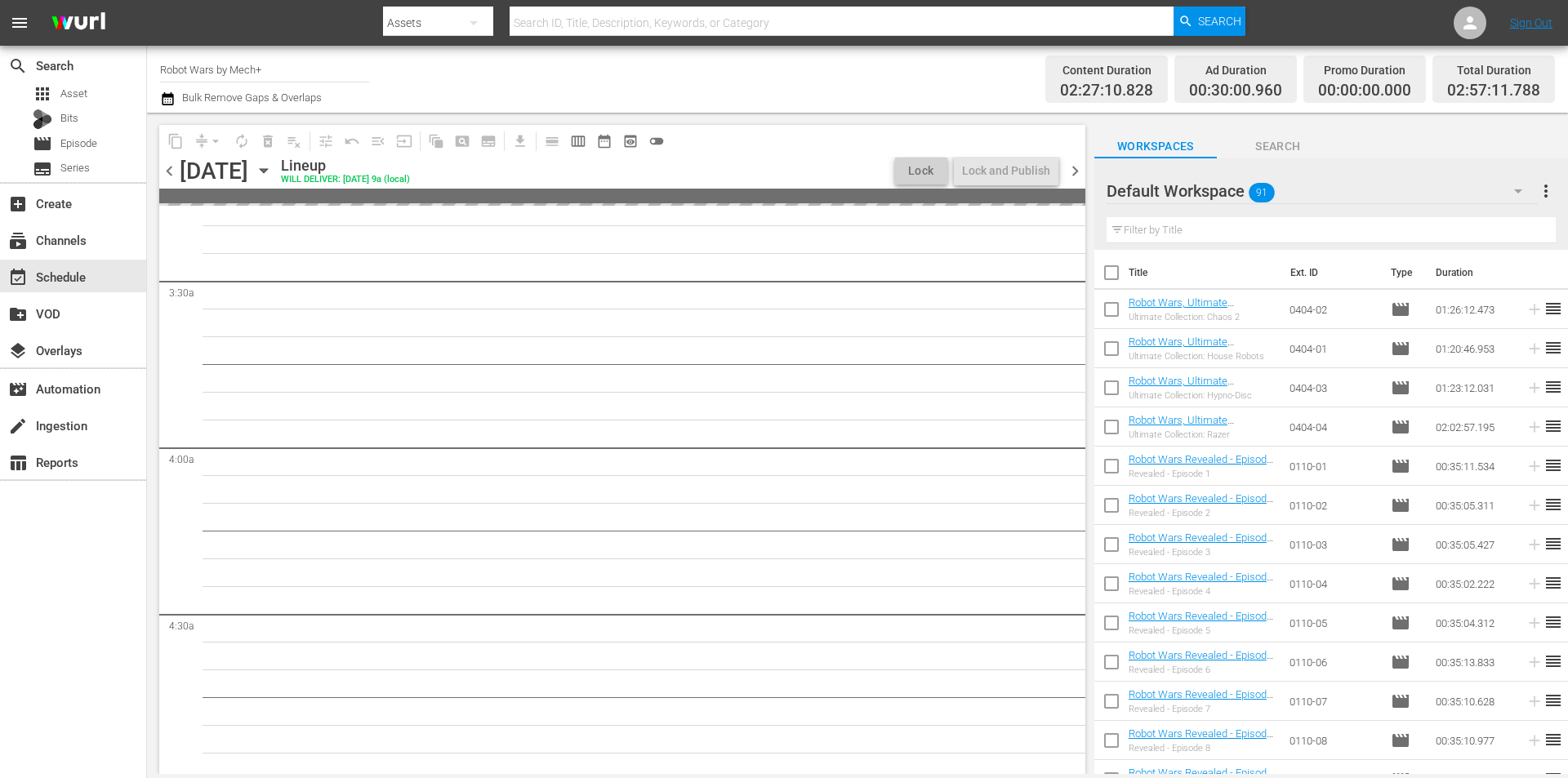
click at [1113, 434] on input "checkbox" at bounding box center [1111, 430] width 34 height 34
checkbox input "true"
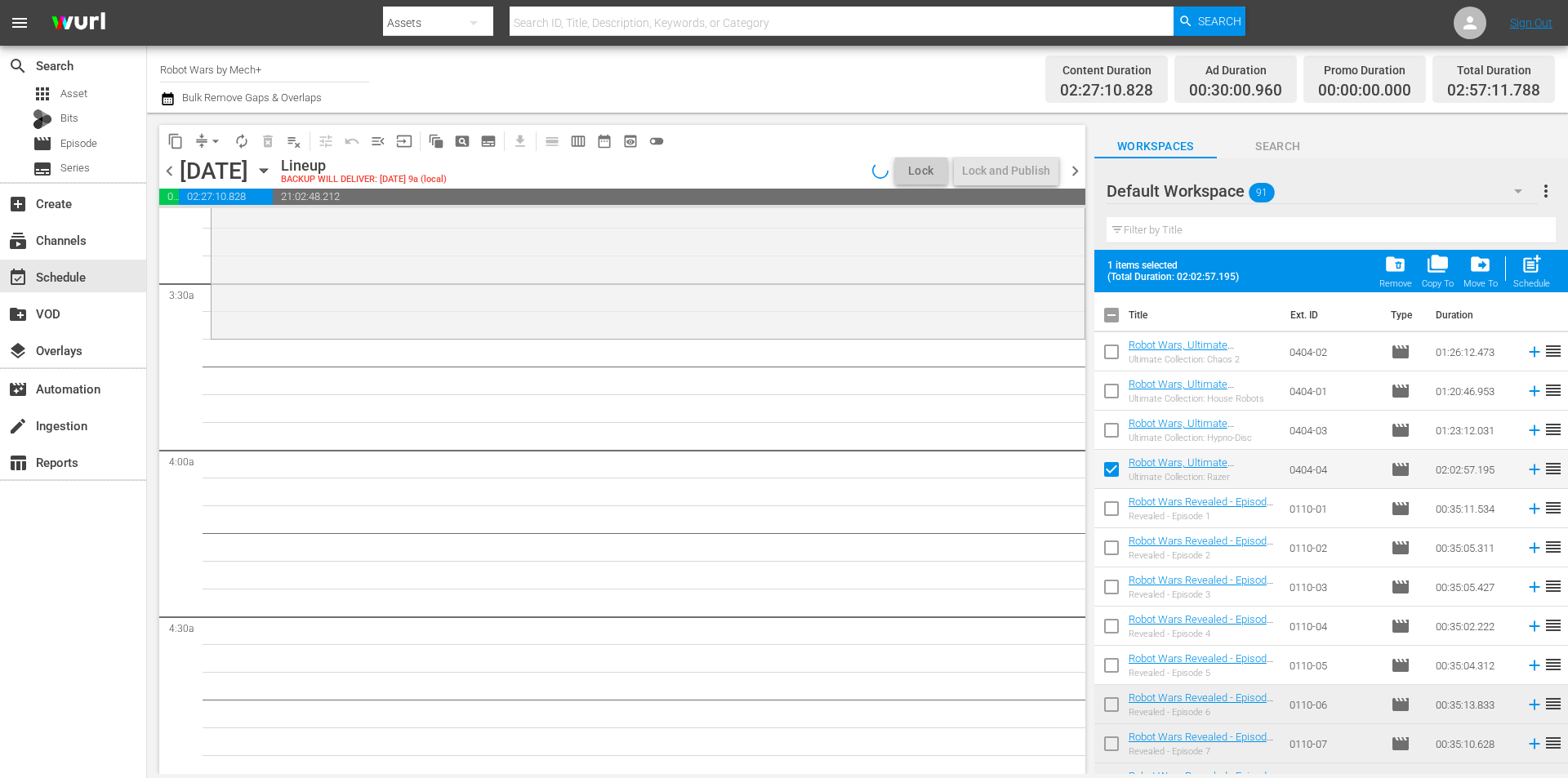
scroll to position [980, 0]
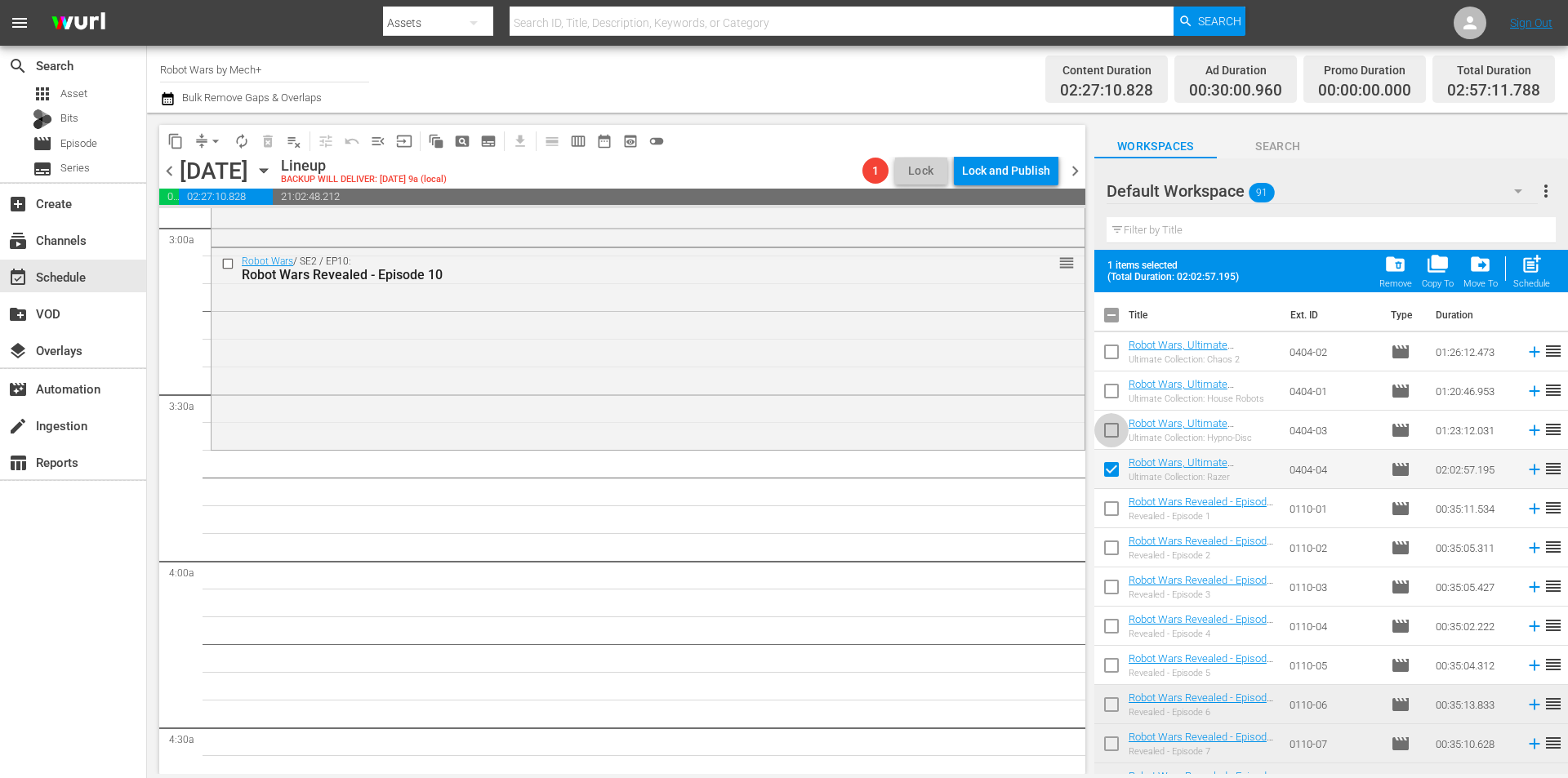
click at [1113, 434] on input "checkbox" at bounding box center [1111, 433] width 34 height 34
drag, startPoint x: 1541, startPoint y: 271, endPoint x: 1533, endPoint y: 278, distance: 10.6
click at [1540, 271] on span "post_add" at bounding box center [1531, 263] width 22 height 22
checkbox input "false"
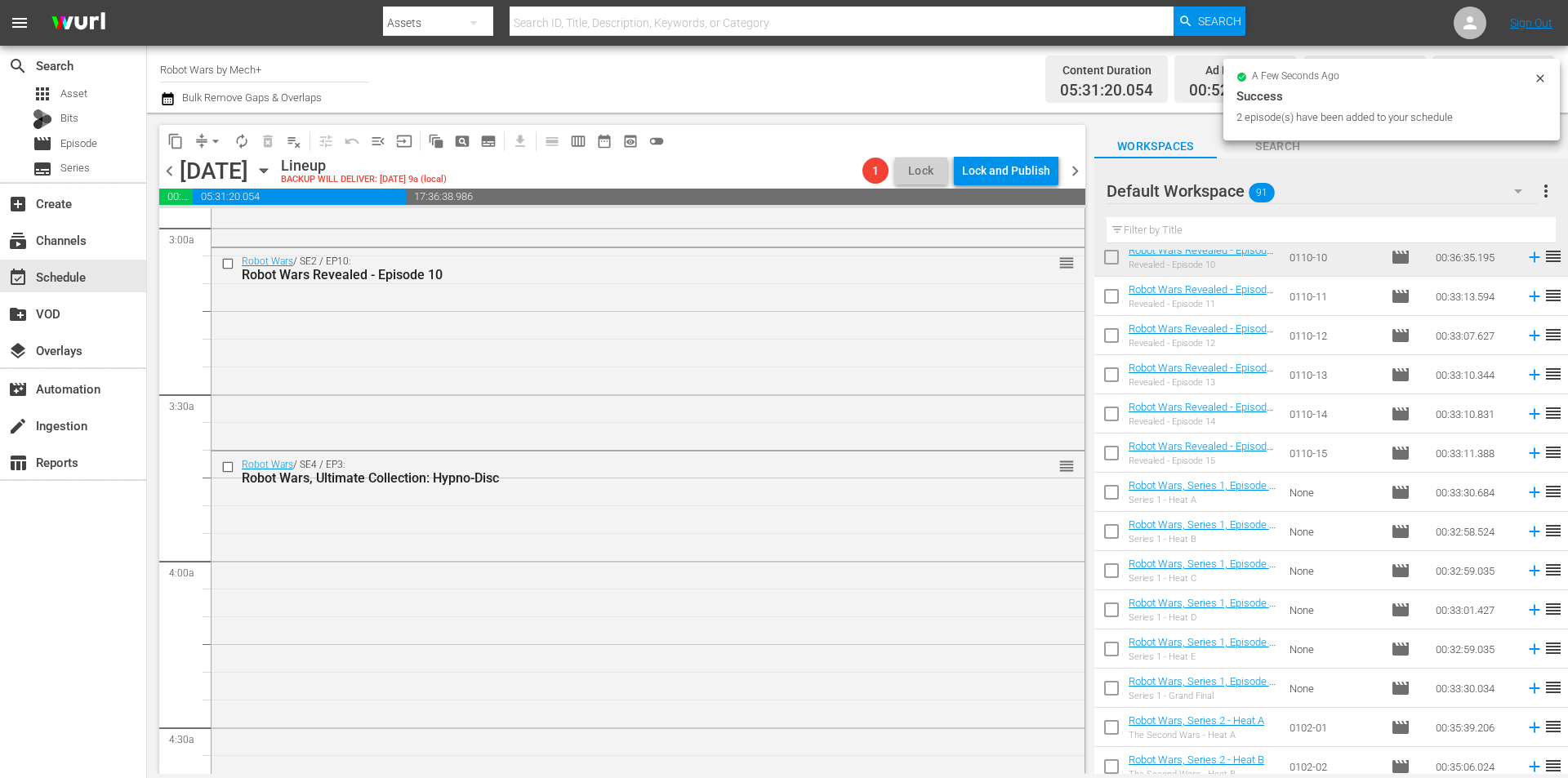
scroll to position [571, 0]
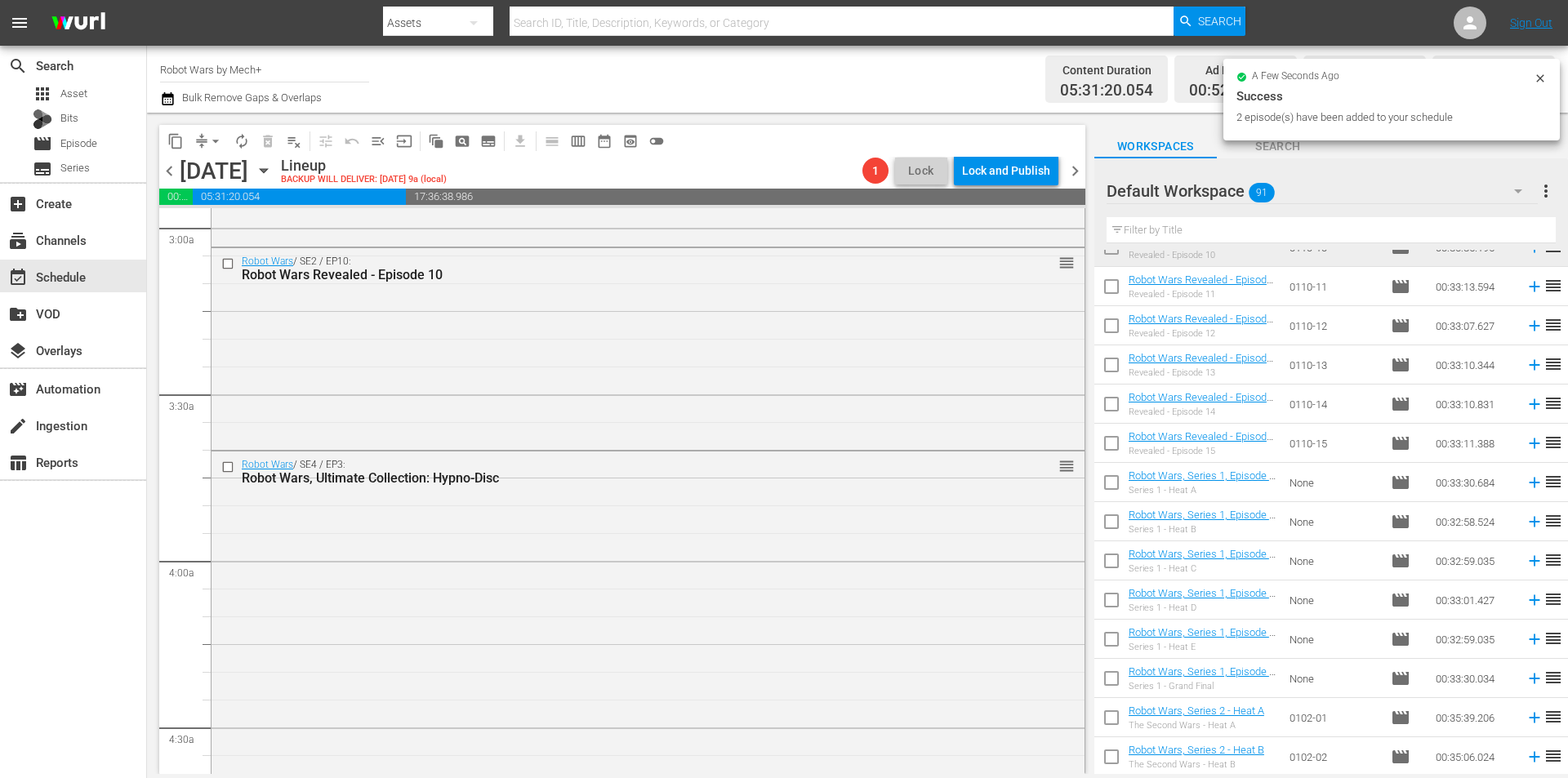
click at [167, 179] on span "chevron_left" at bounding box center [169, 171] width 20 height 20
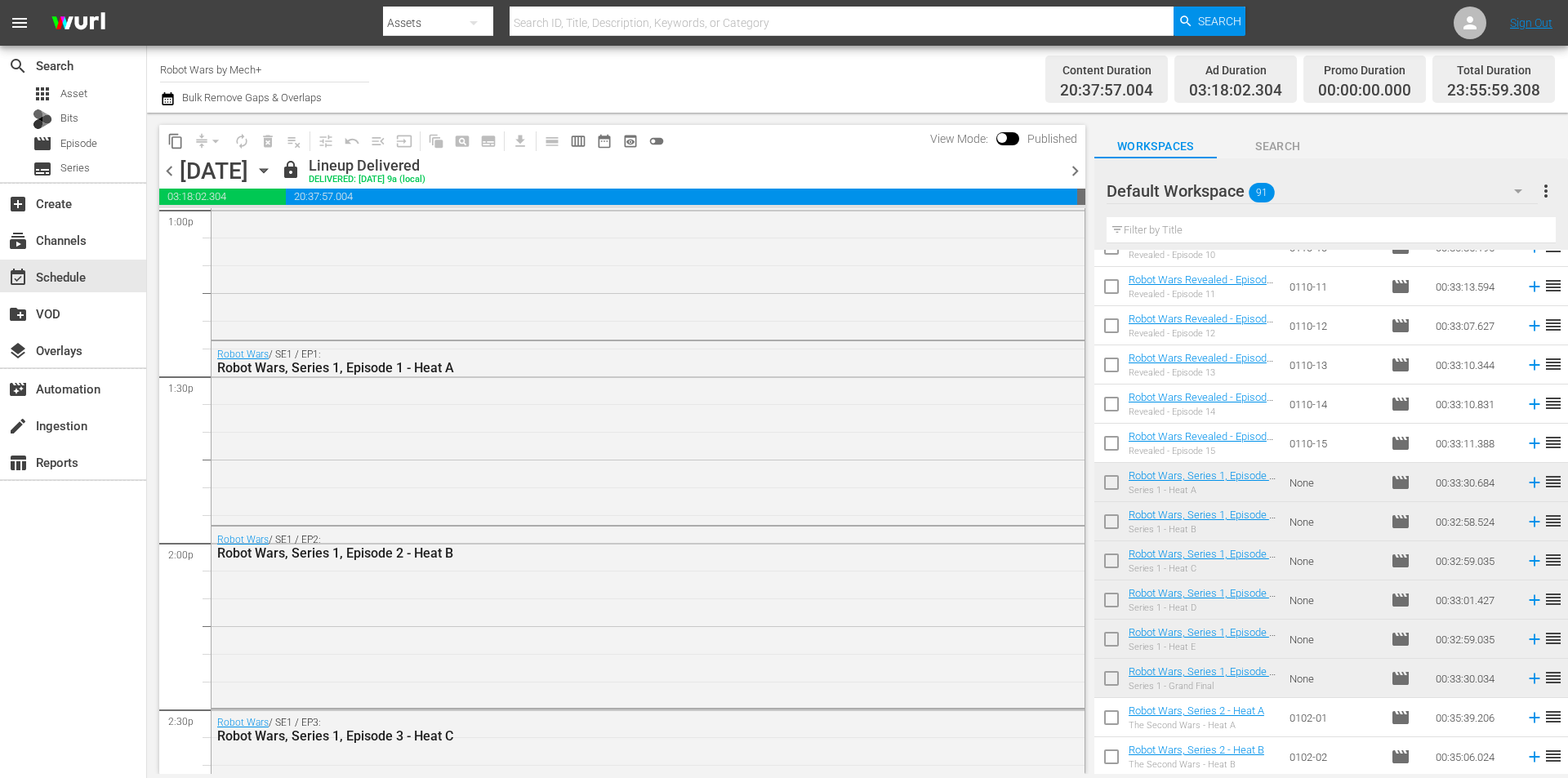
scroll to position [4408, 0]
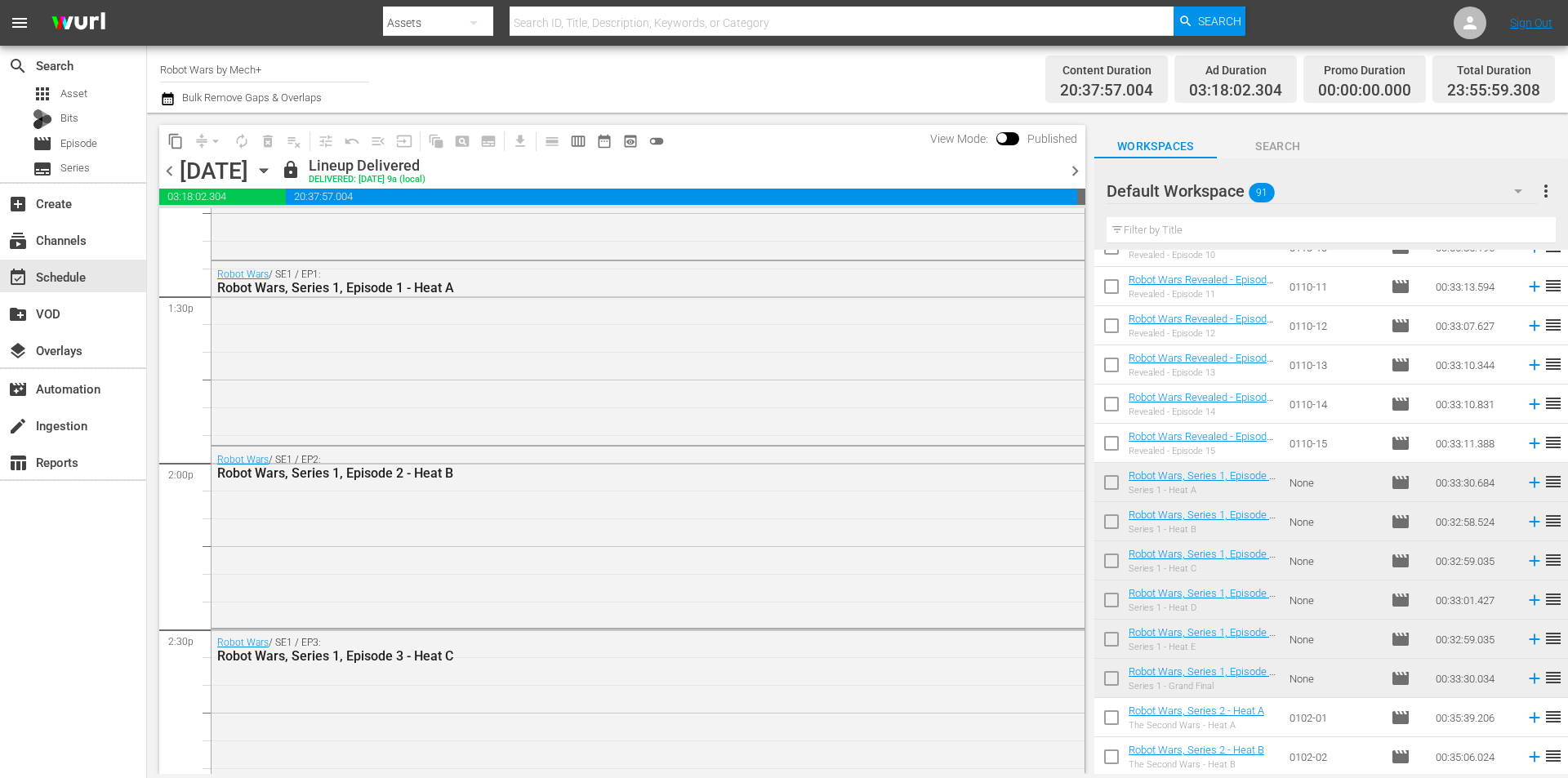
click at [1066, 176] on span "chevron_right" at bounding box center [1075, 171] width 20 height 20
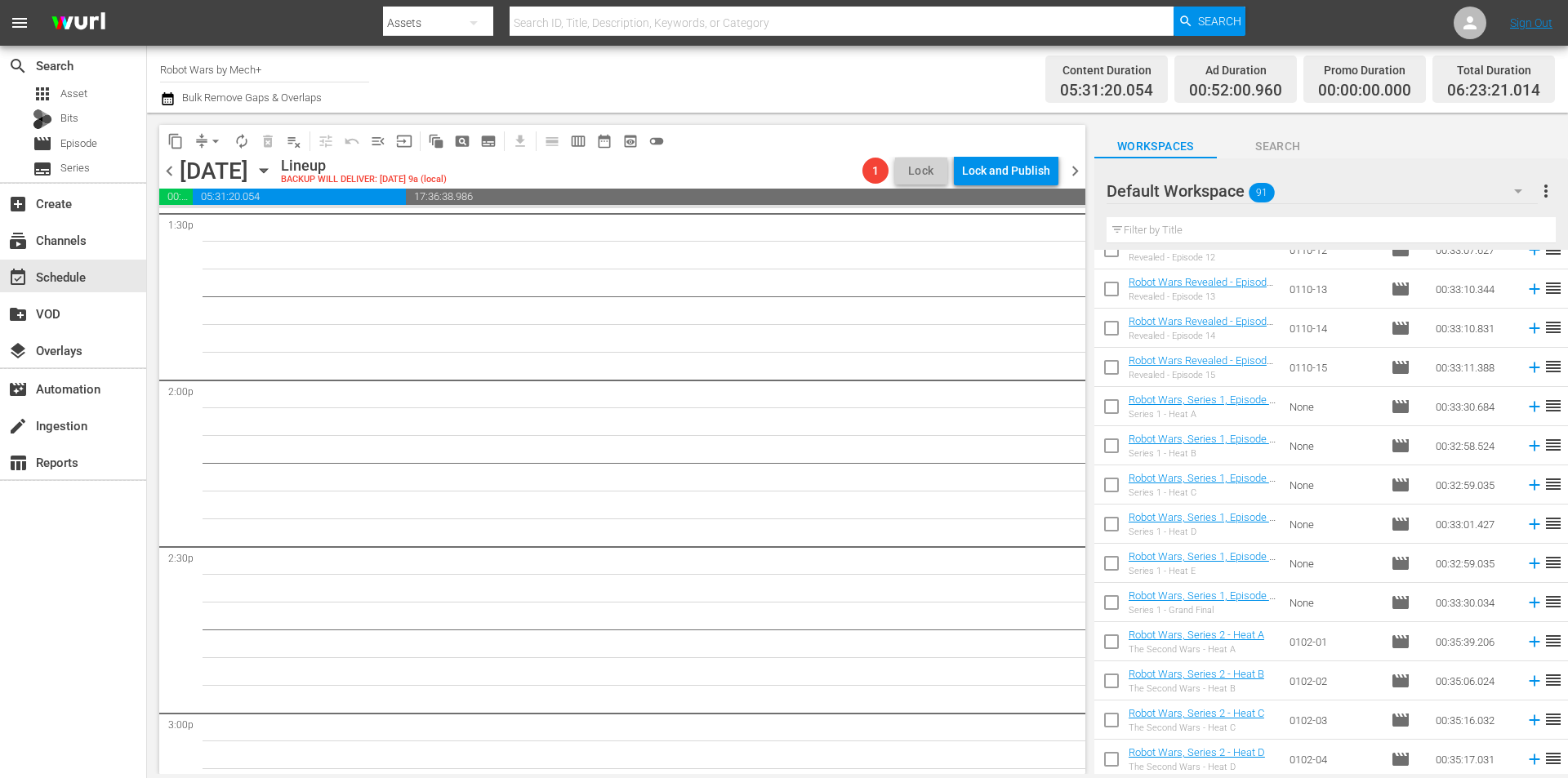
scroll to position [653, 0]
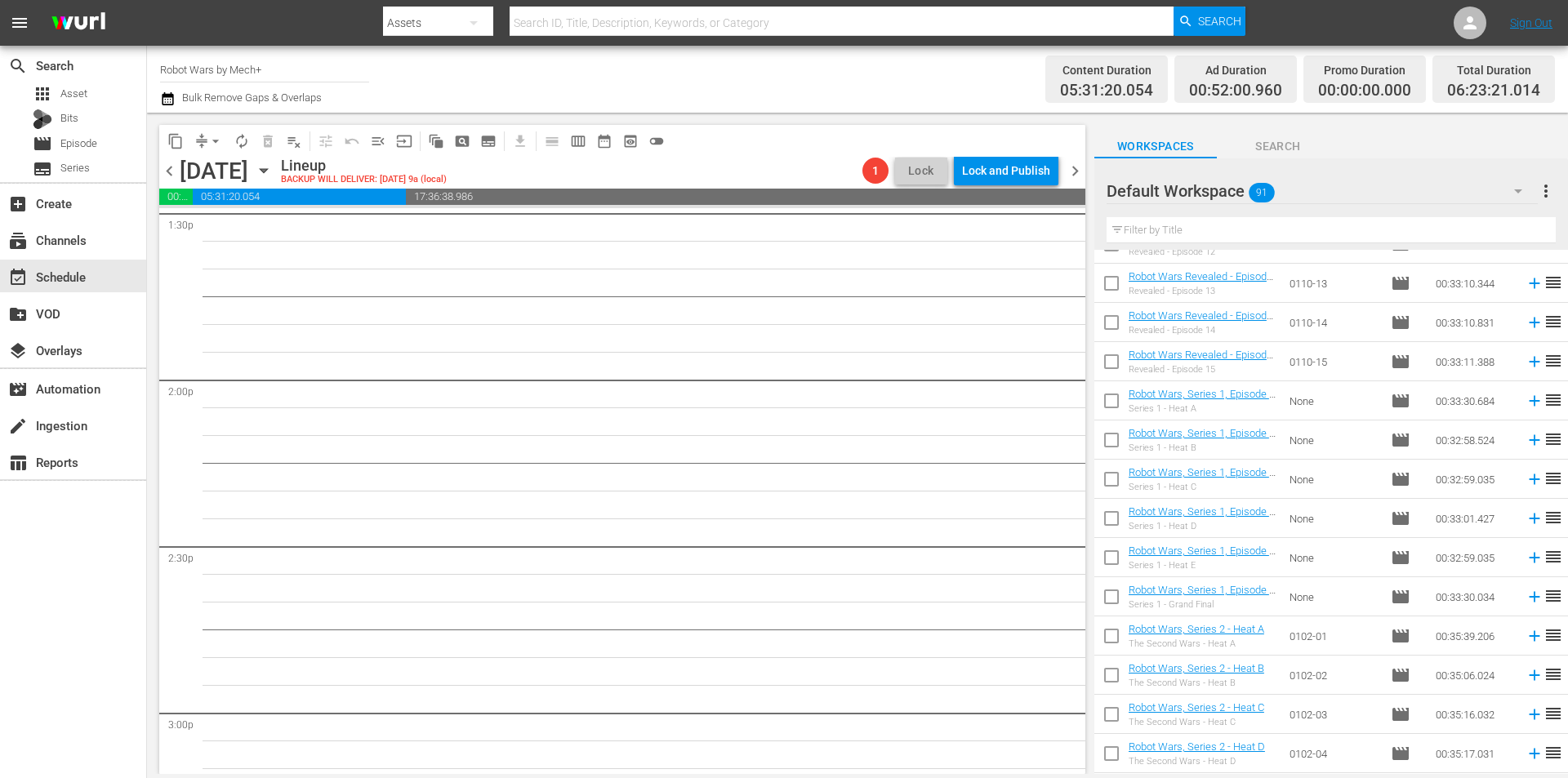
click at [1098, 607] on input "checkbox" at bounding box center [1111, 599] width 34 height 34
checkbox input "true"
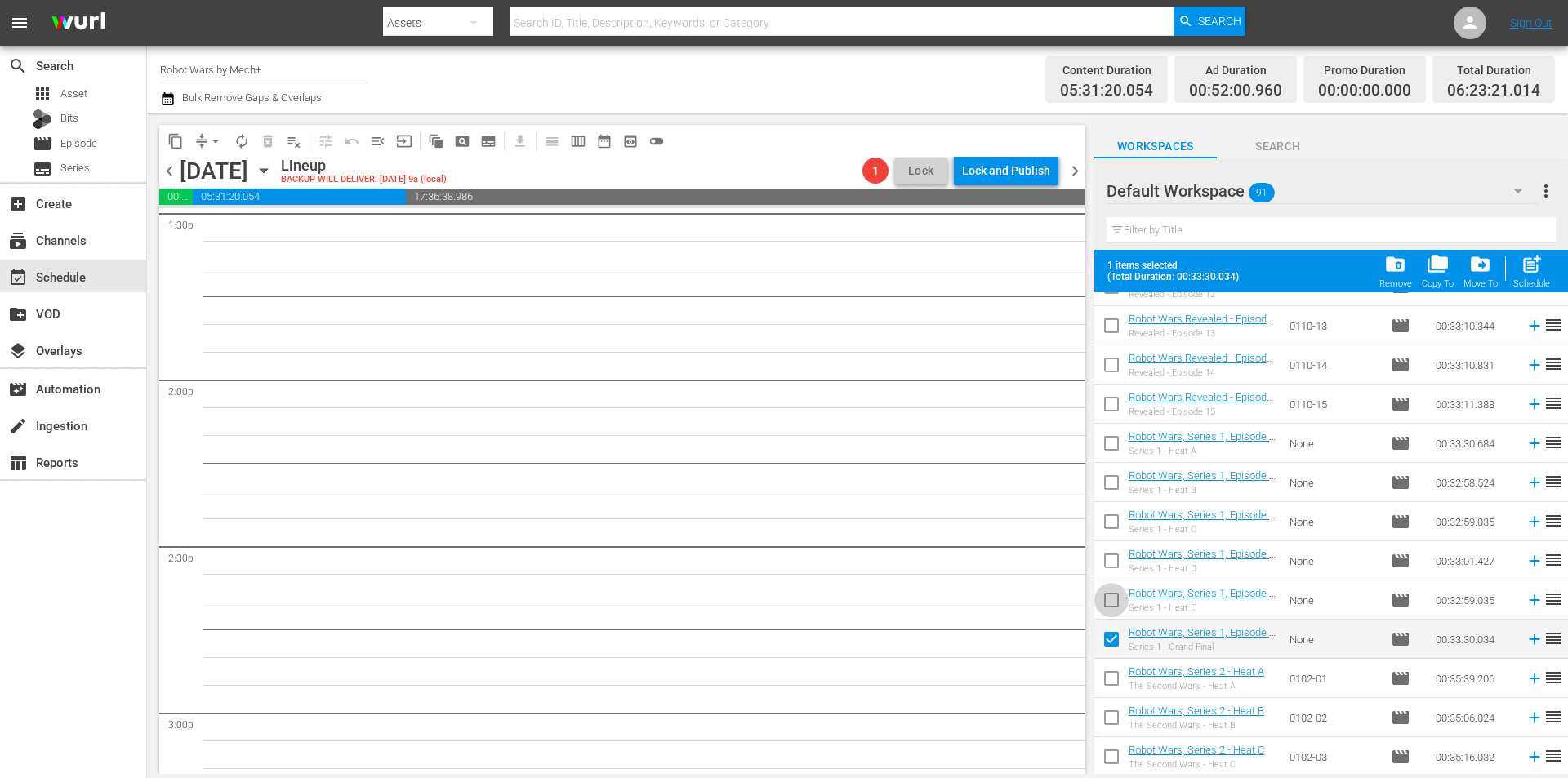
click at [1105, 599] on input "checkbox" at bounding box center [1111, 603] width 34 height 34
checkbox input "true"
click at [1115, 554] on input "checkbox" at bounding box center [1111, 564] width 34 height 34
checkbox input "true"
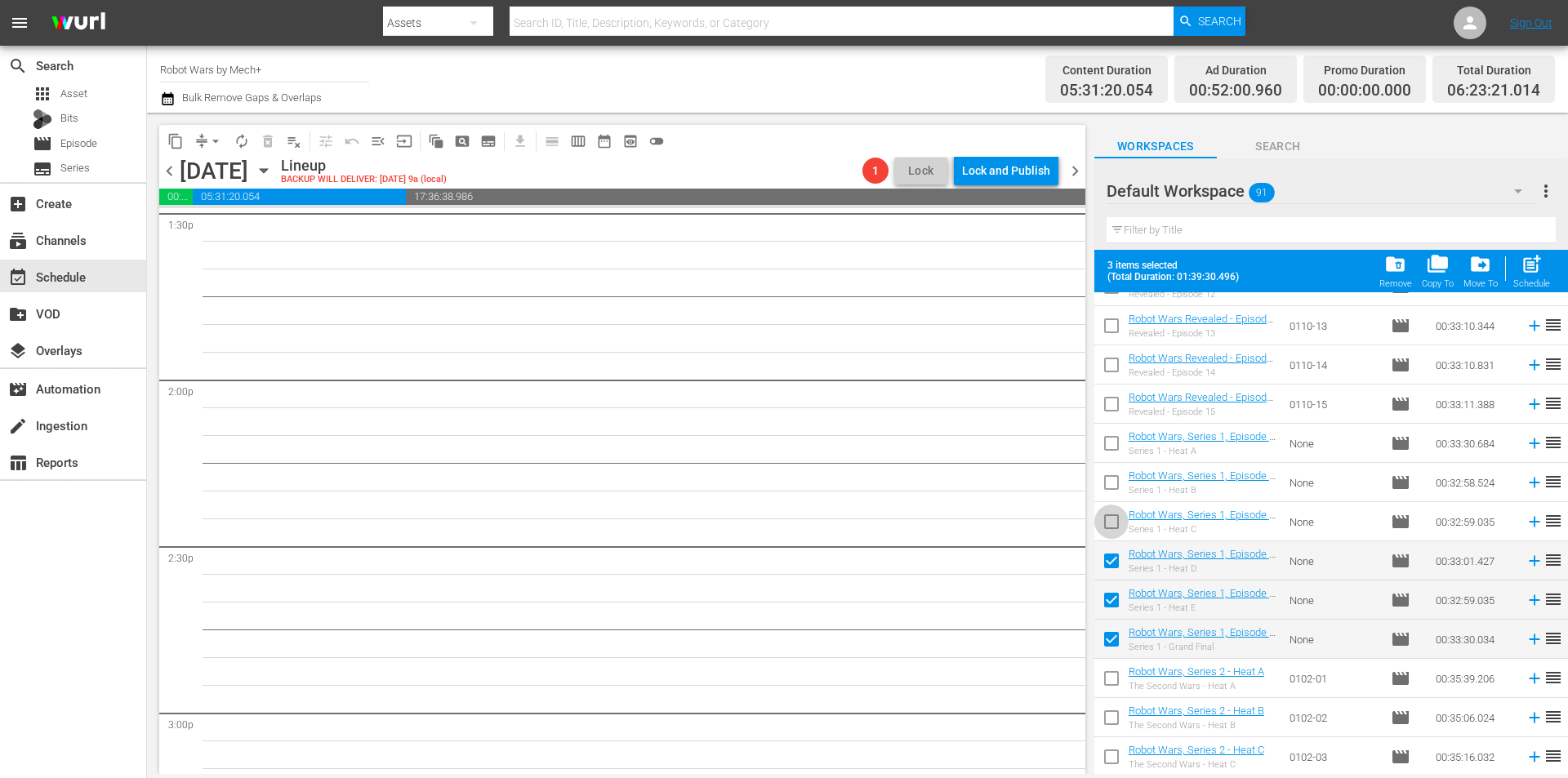
click at [1107, 520] on input "checkbox" at bounding box center [1111, 524] width 34 height 34
checkbox input "true"
click at [1110, 482] on input "checkbox" at bounding box center [1111, 485] width 34 height 34
checkbox input "true"
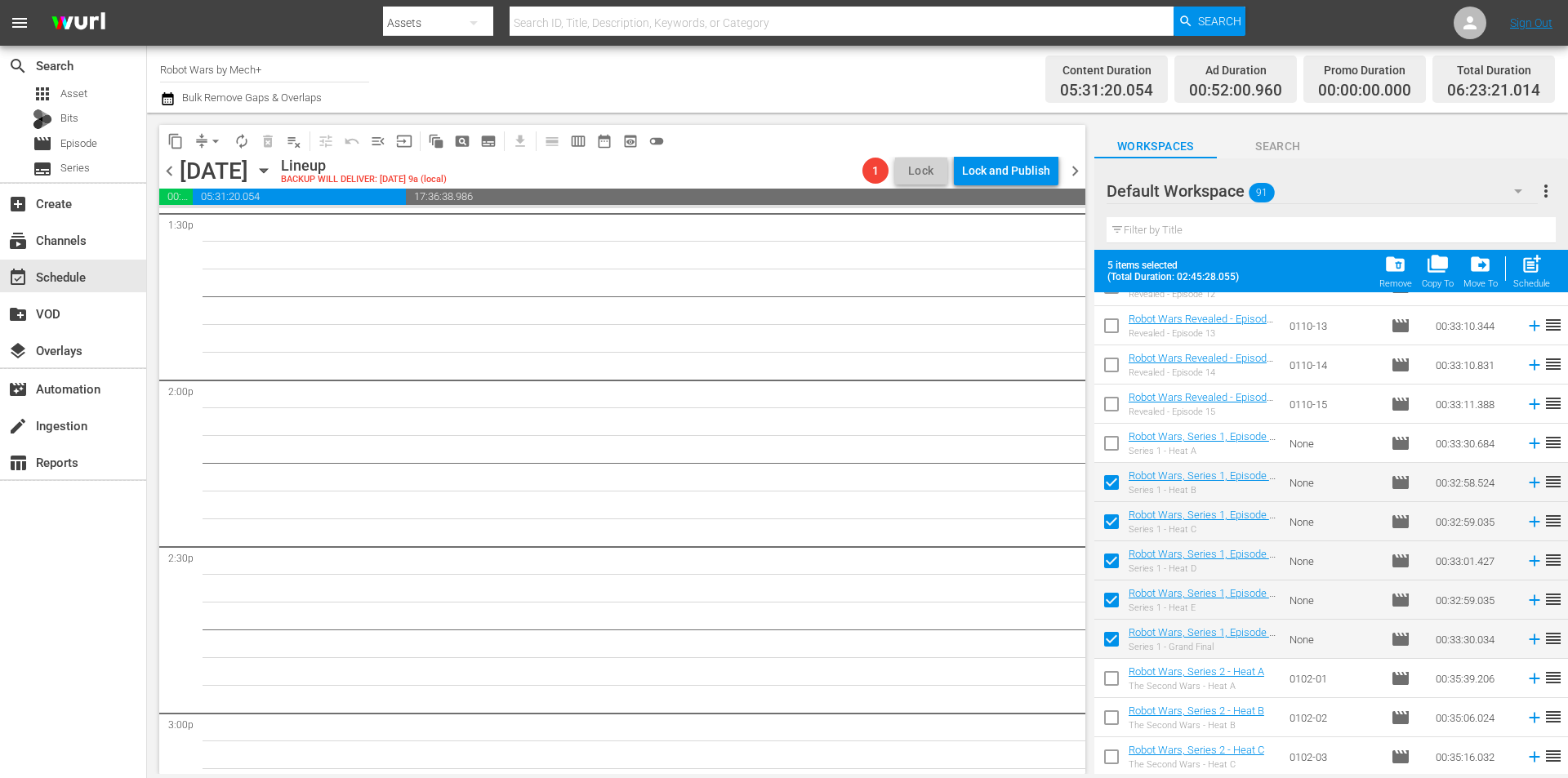
click at [1106, 445] on input "checkbox" at bounding box center [1111, 446] width 34 height 34
click at [1528, 272] on span "post_add" at bounding box center [1531, 263] width 22 height 22
checkbox input "false"
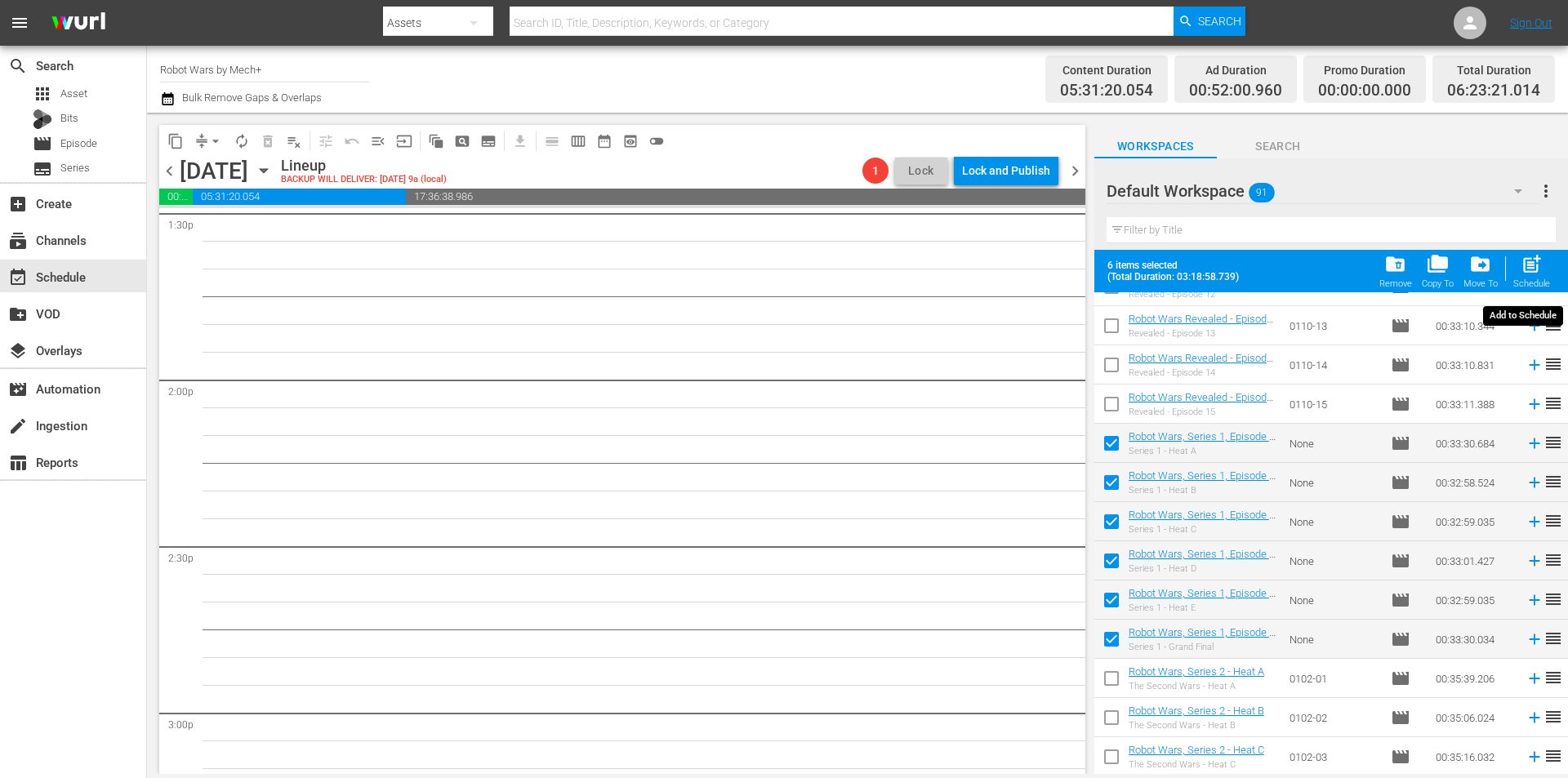
checkbox input "false"
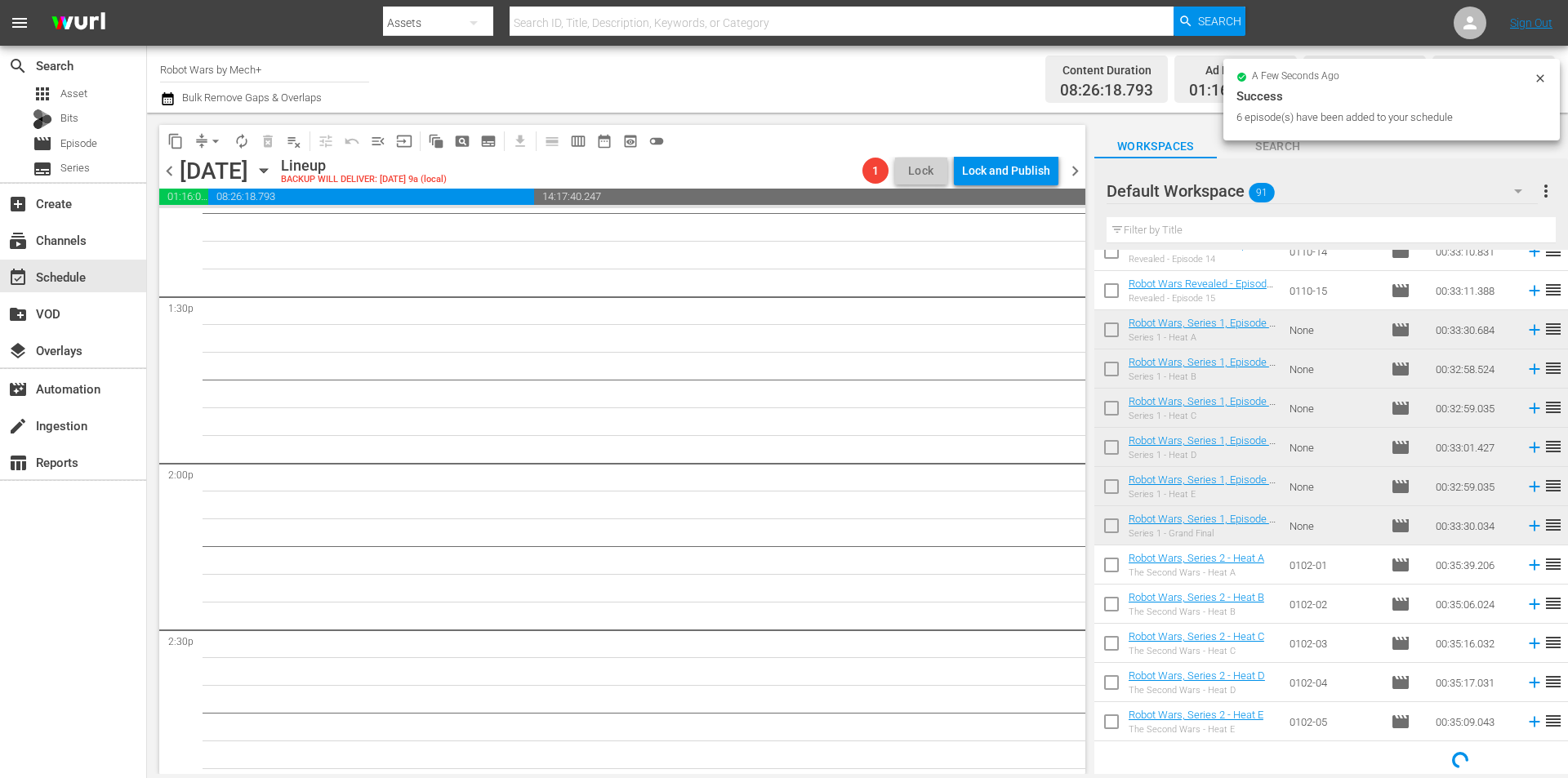
scroll to position [728, 0]
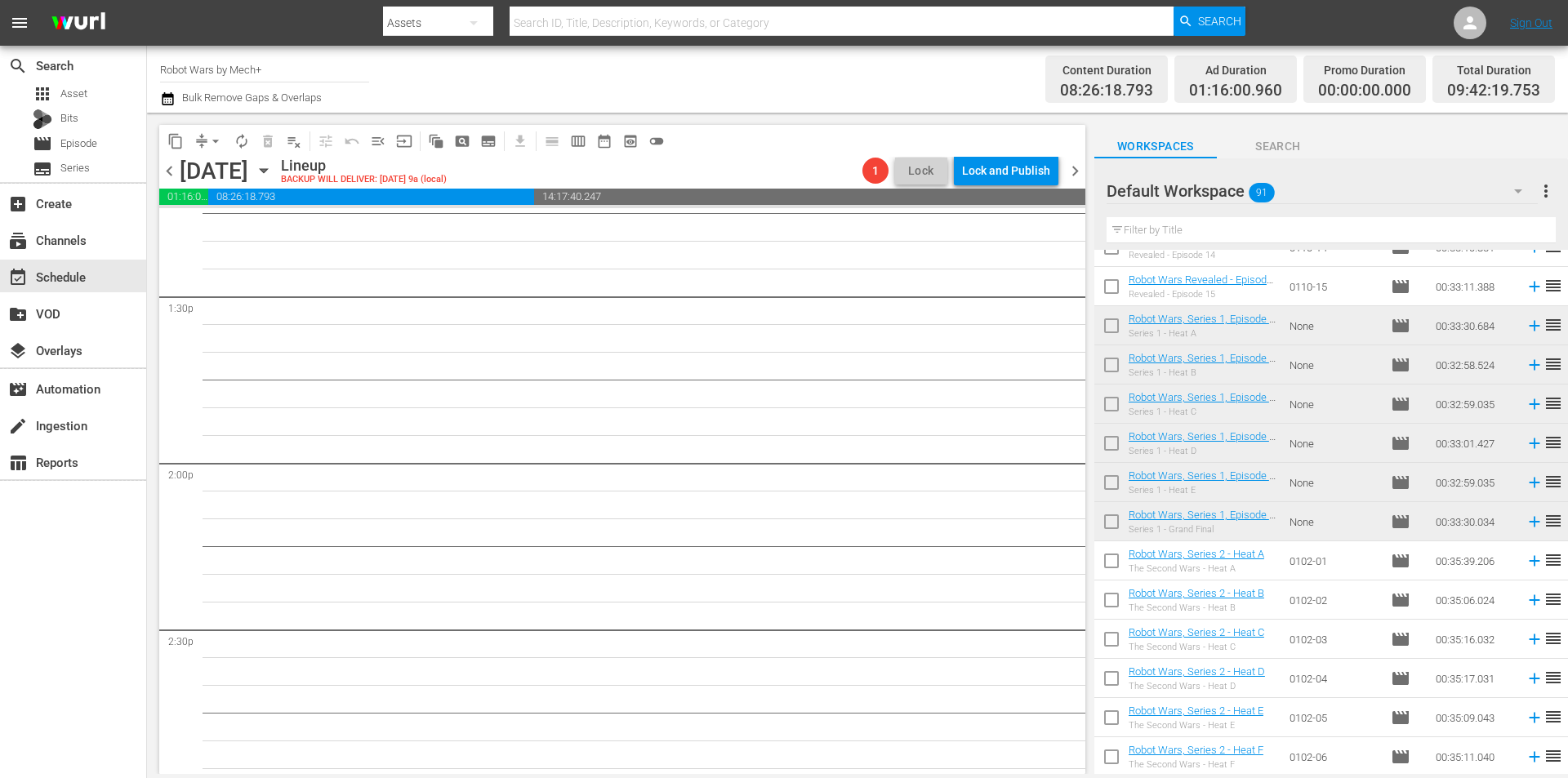
click at [1125, 564] on input "checkbox" at bounding box center [1111, 564] width 34 height 34
checkbox input "true"
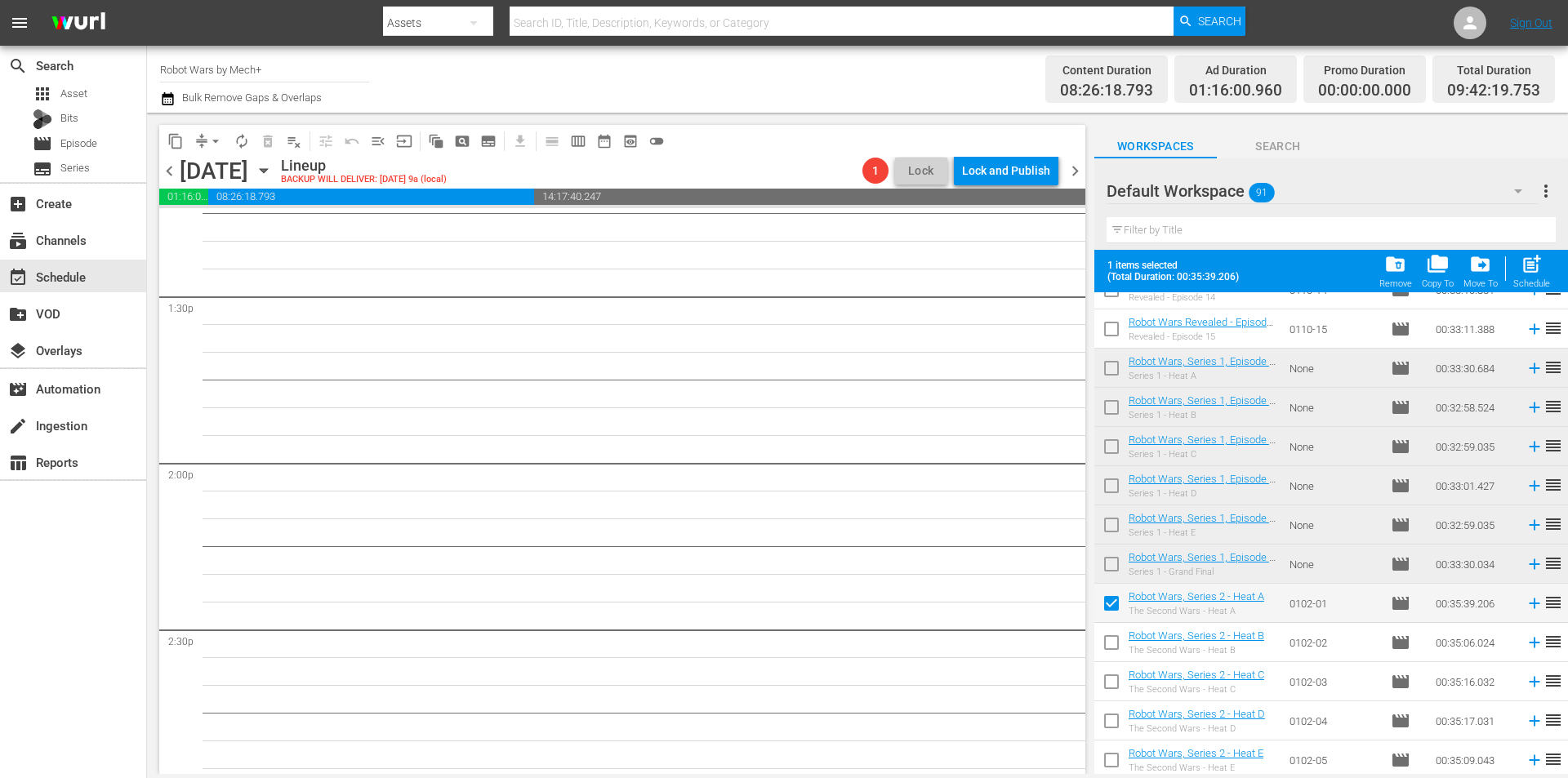
click at [1118, 645] on input "checkbox" at bounding box center [1111, 645] width 34 height 34
checkbox input "true"
click at [1118, 684] on input "checkbox" at bounding box center [1111, 684] width 34 height 34
checkbox input "true"
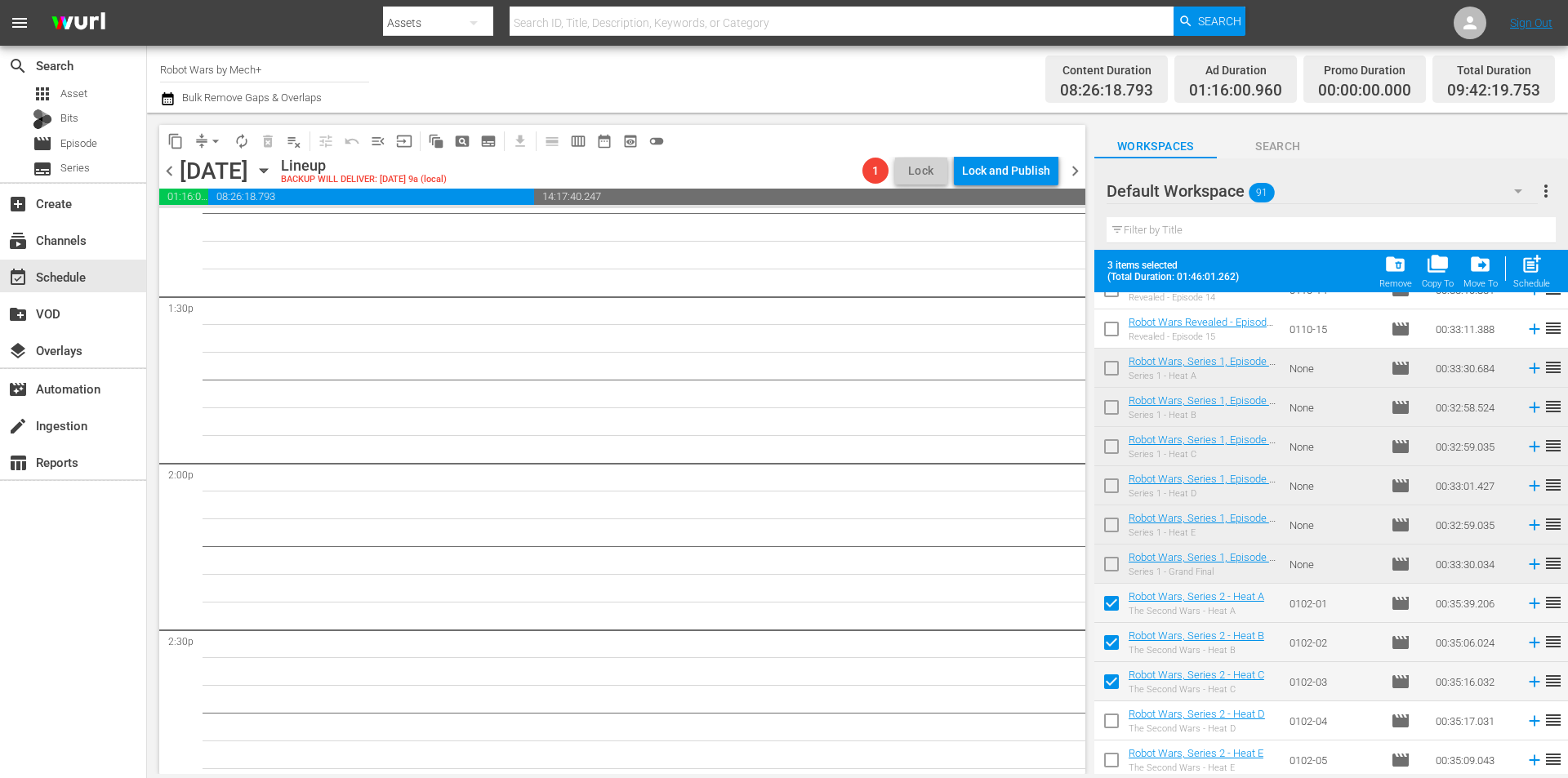
click at [1113, 725] on input "checkbox" at bounding box center [1111, 724] width 34 height 34
checkbox input "true"
click at [1118, 764] on input "checkbox" at bounding box center [1111, 763] width 34 height 34
checkbox input "true"
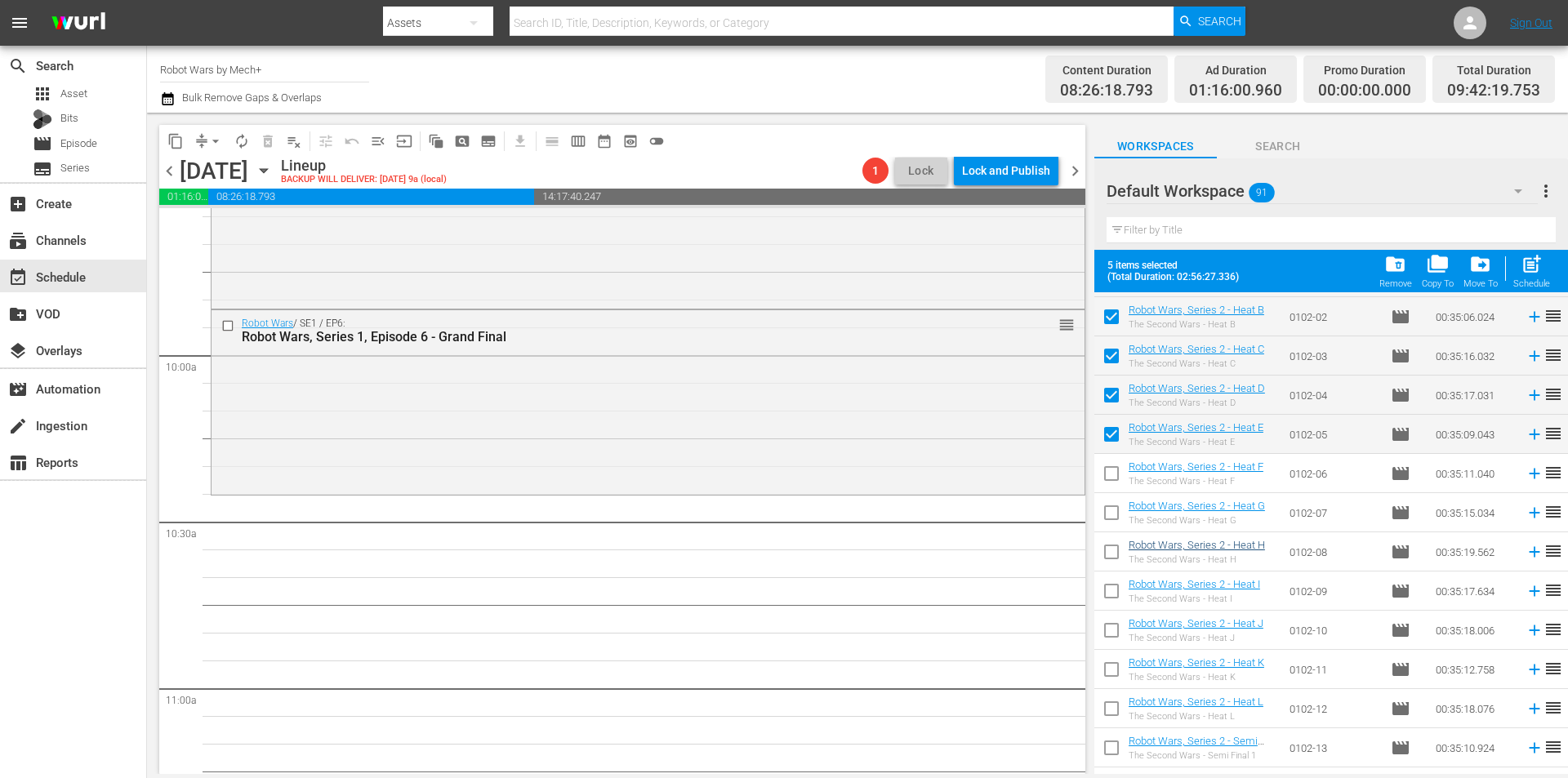
scroll to position [1136, 0]
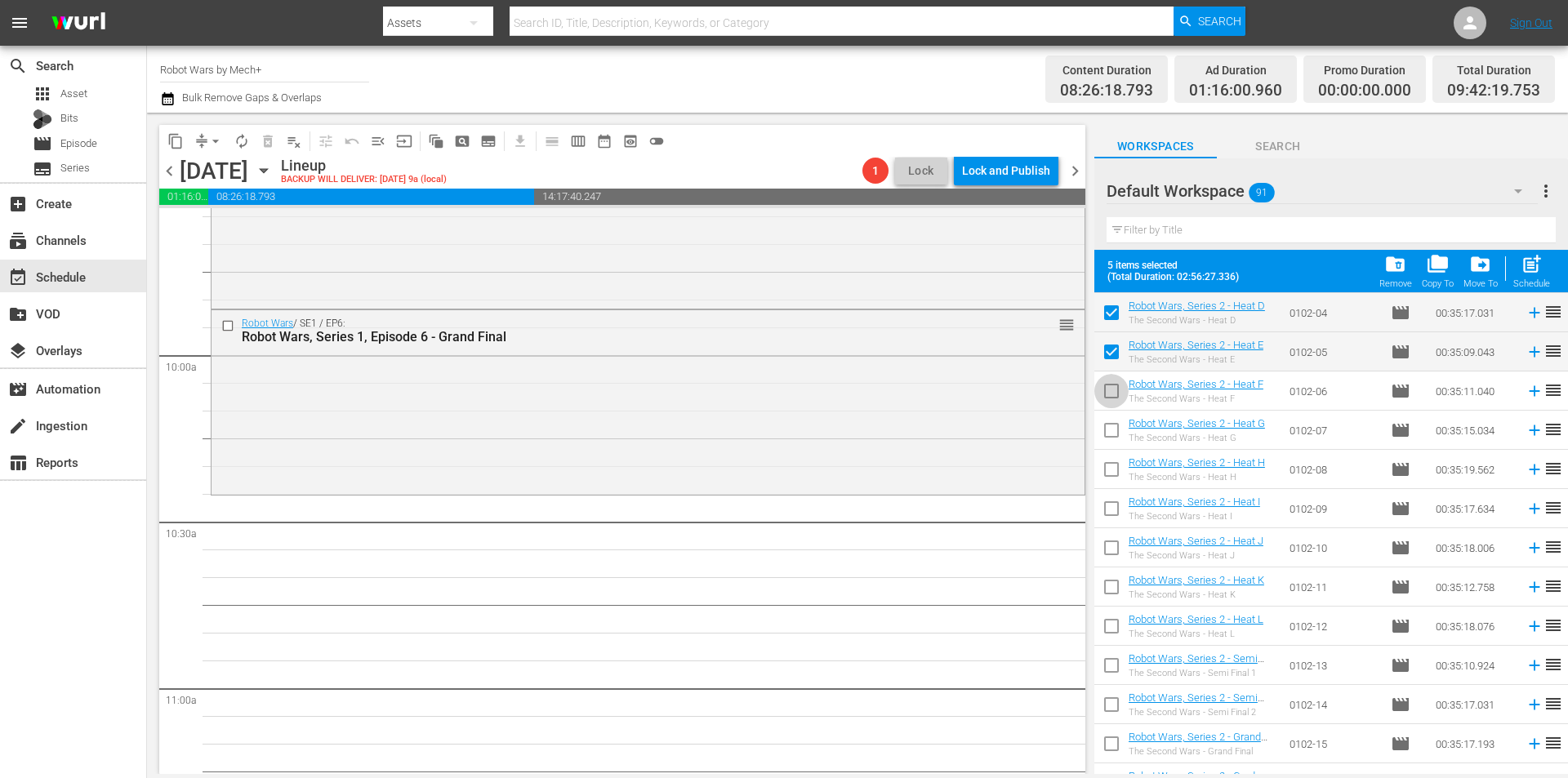
click at [1112, 389] on input "checkbox" at bounding box center [1111, 394] width 34 height 34
checkbox input "true"
click at [1114, 433] on input "checkbox" at bounding box center [1111, 433] width 34 height 34
checkbox input "true"
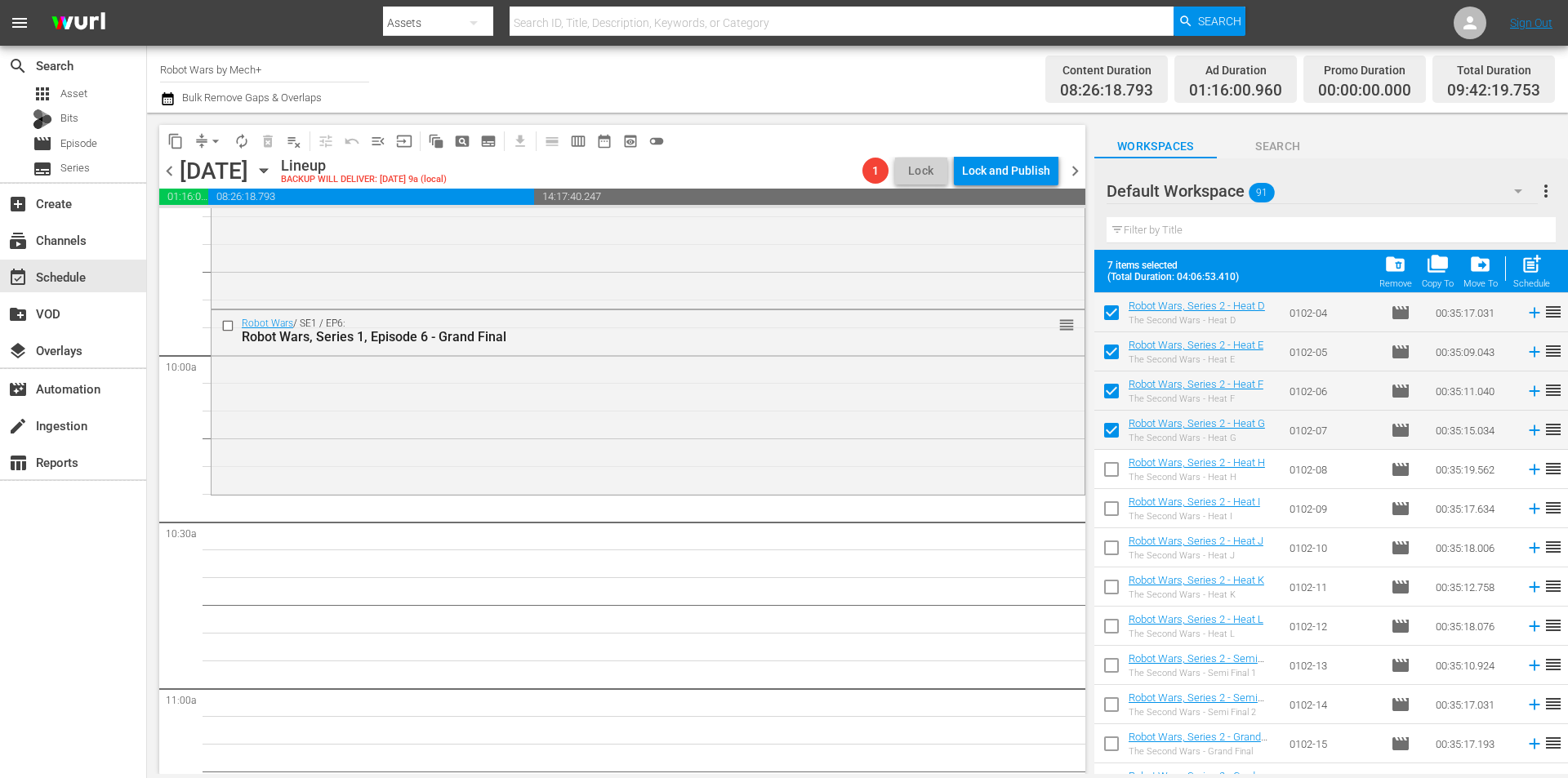
click at [1117, 476] on input "checkbox" at bounding box center [1111, 472] width 34 height 34
checkbox input "true"
click at [1115, 513] on input "checkbox" at bounding box center [1111, 512] width 34 height 34
checkbox input "true"
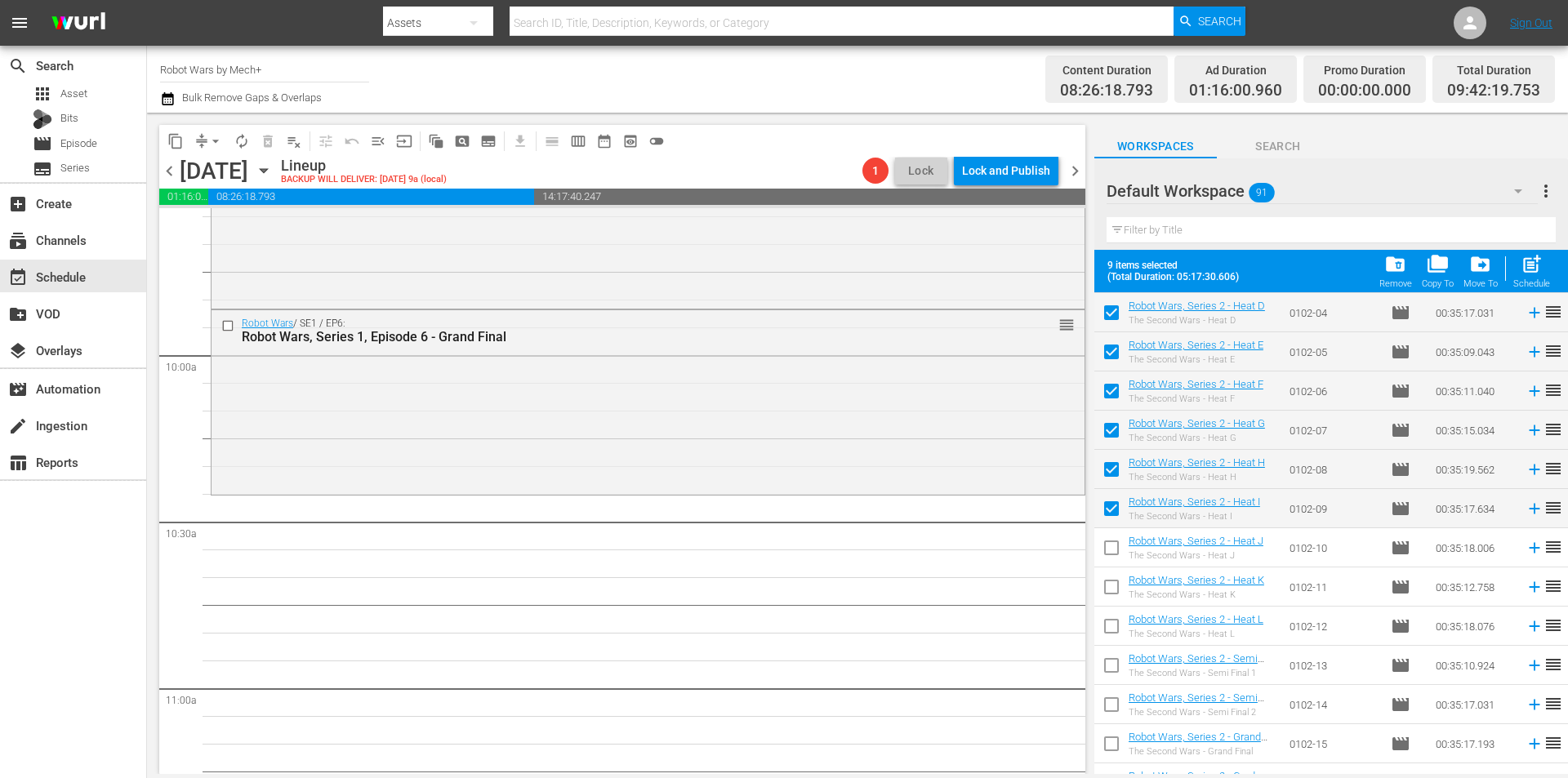
click at [1112, 548] on input "checkbox" at bounding box center [1111, 551] width 34 height 34
checkbox input "true"
click at [1112, 586] on input "checkbox" at bounding box center [1111, 590] width 34 height 34
checkbox input "true"
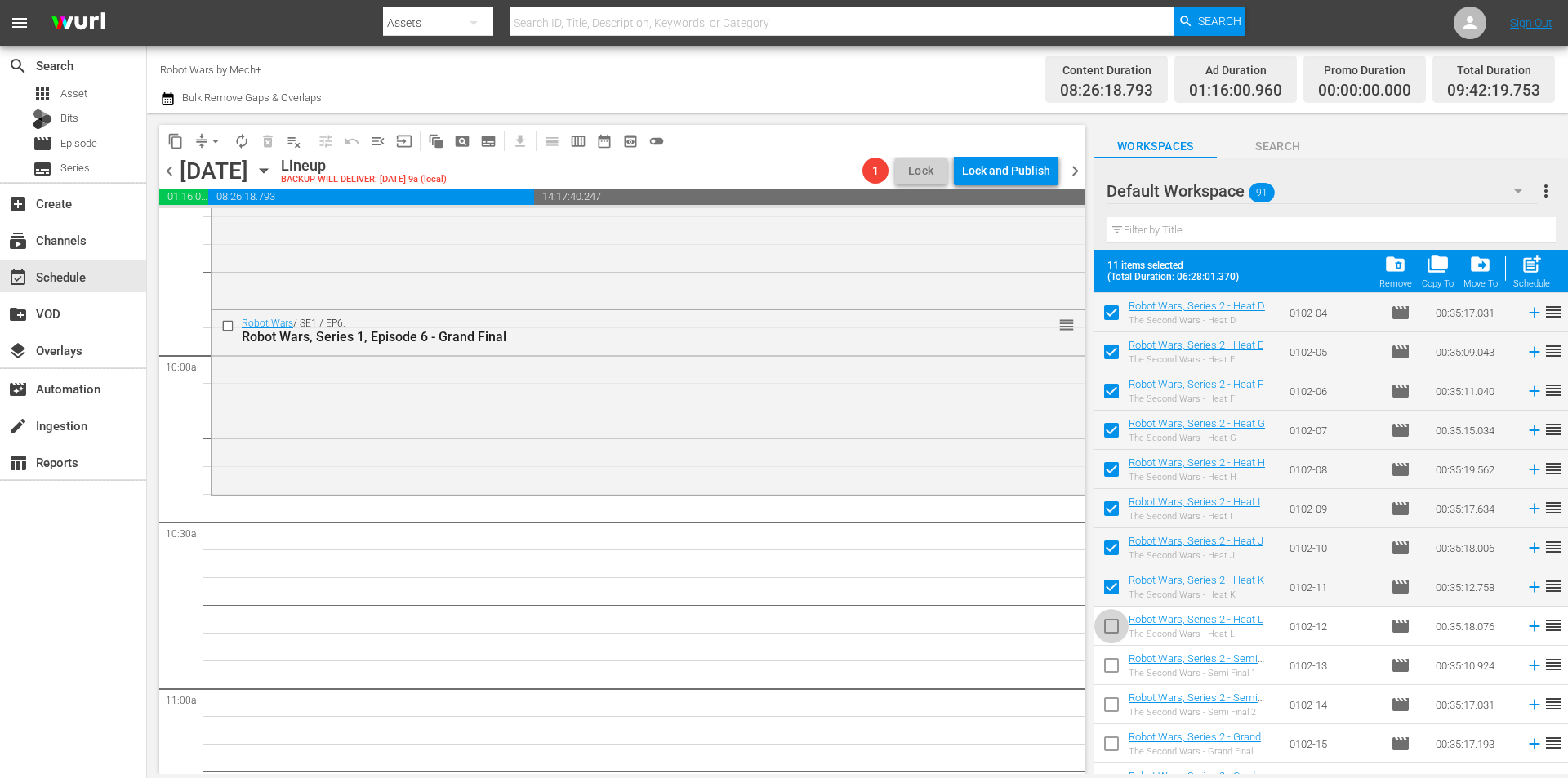
click at [1109, 629] on input "checkbox" at bounding box center [1111, 629] width 34 height 34
checkbox input "true"
click at [1113, 662] on input "checkbox" at bounding box center [1111, 668] width 34 height 34
checkbox input "true"
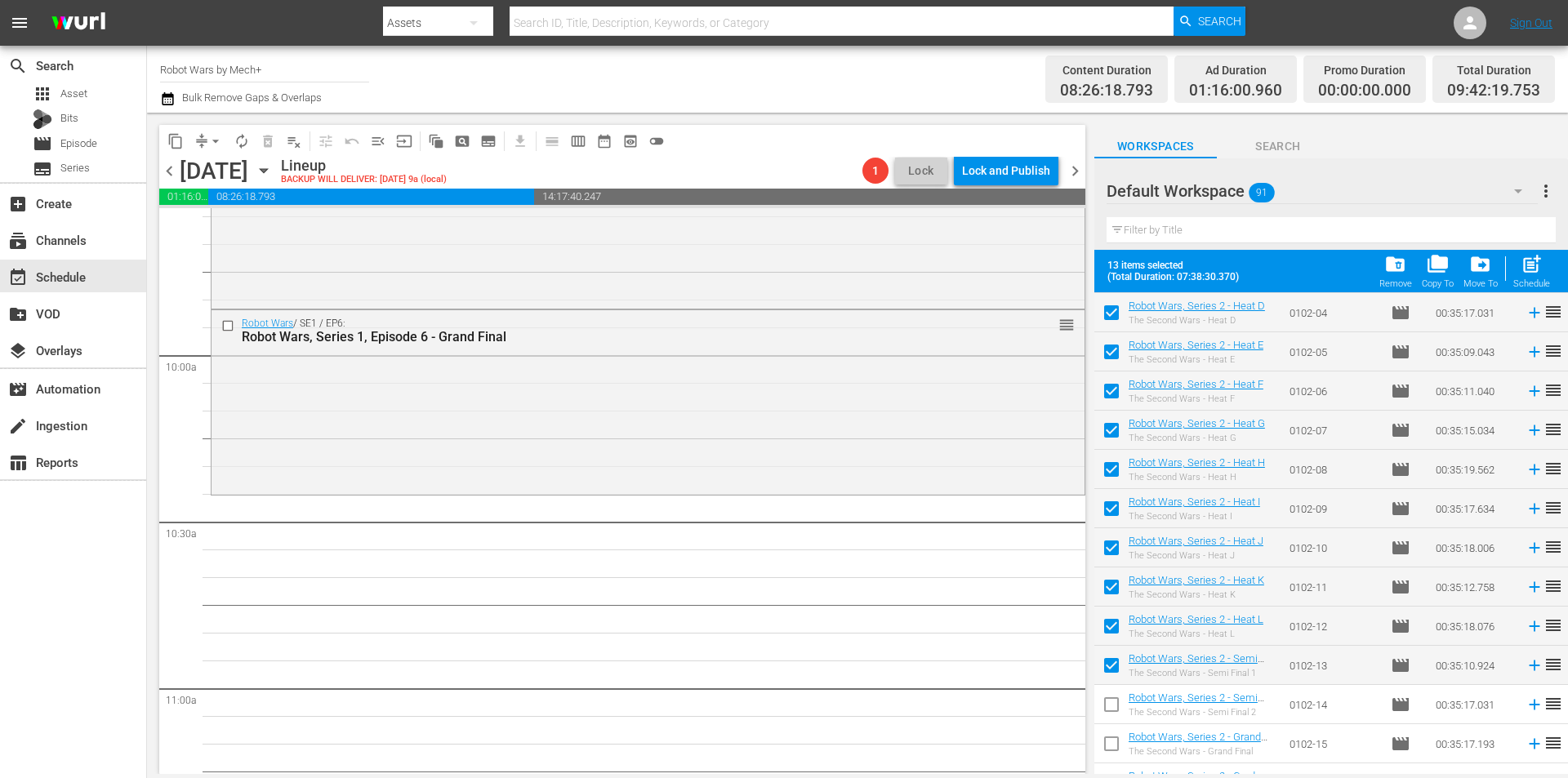
click at [1114, 707] on input "checkbox" at bounding box center [1111, 707] width 34 height 34
checkbox input "true"
click at [1114, 738] on input "checkbox" at bounding box center [1111, 746] width 34 height 34
checkbox input "true"
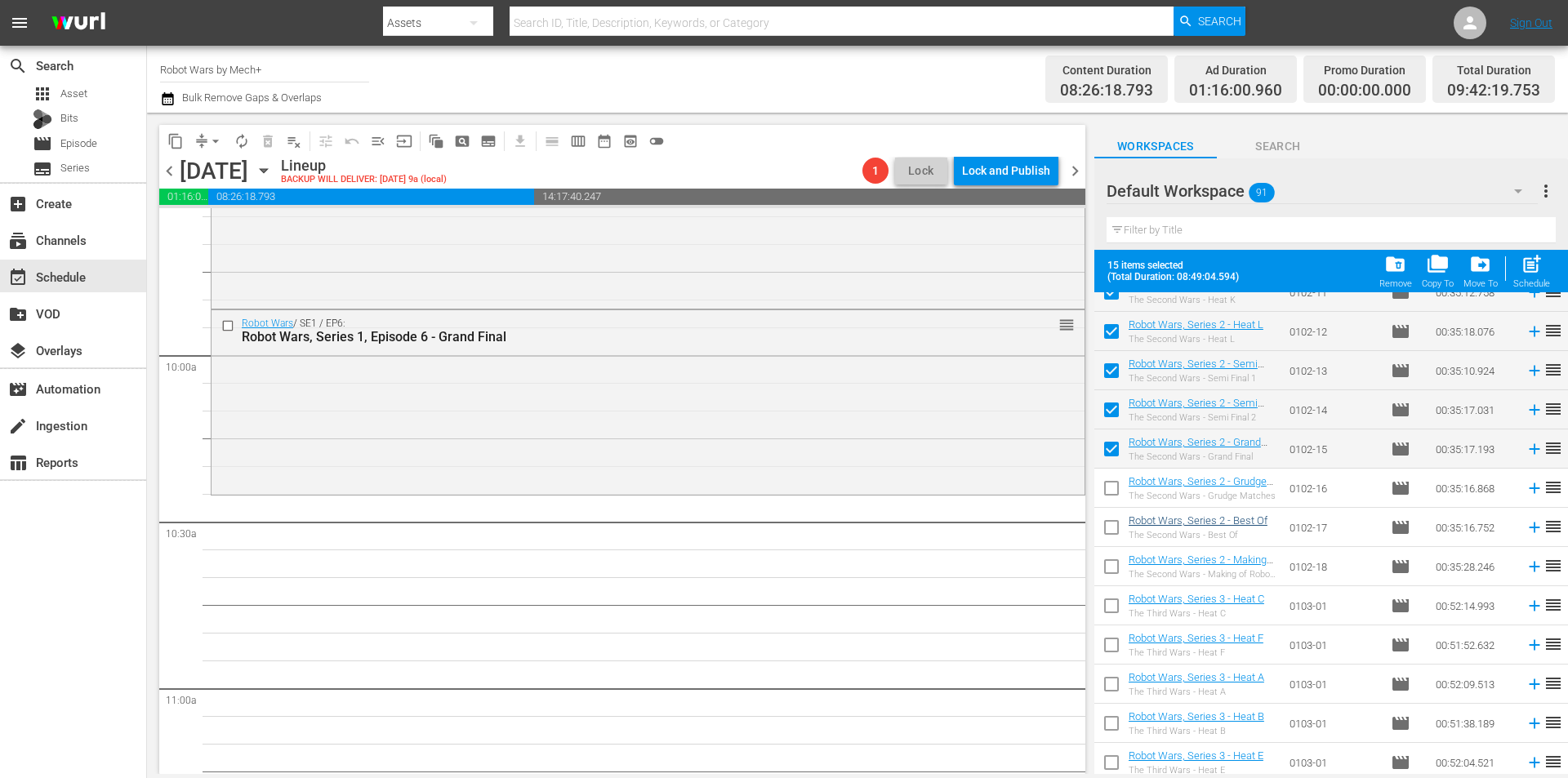
scroll to position [1463, 0]
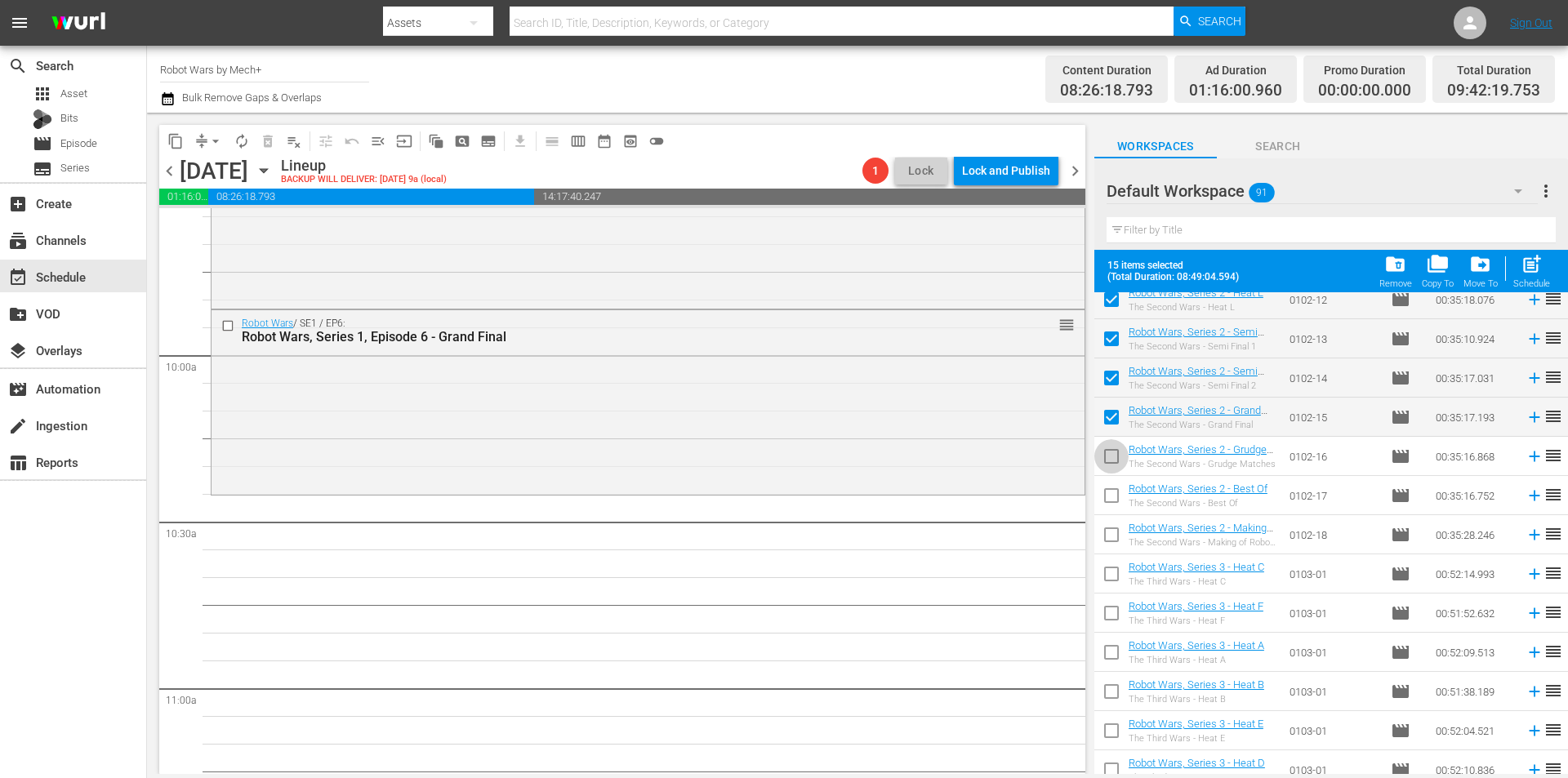
click at [1113, 463] on input "checkbox" at bounding box center [1111, 459] width 34 height 34
checkbox input "true"
click at [1113, 505] on input "checkbox" at bounding box center [1111, 499] width 34 height 34
checkbox input "true"
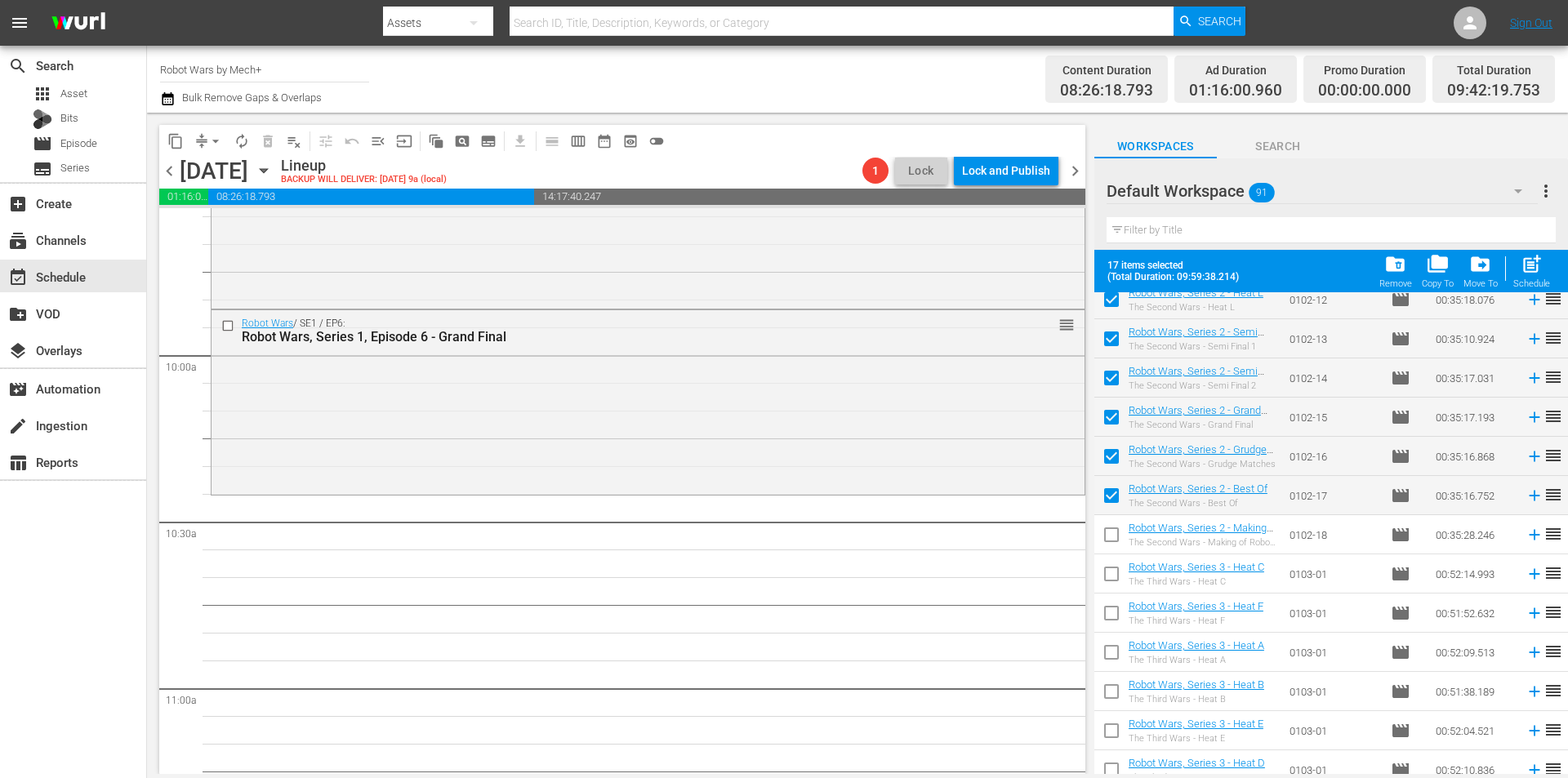
click at [1108, 536] on input "checkbox" at bounding box center [1111, 538] width 34 height 34
checkbox input "true"
click at [1538, 268] on span "post_add" at bounding box center [1531, 263] width 22 height 22
checkbox input "false"
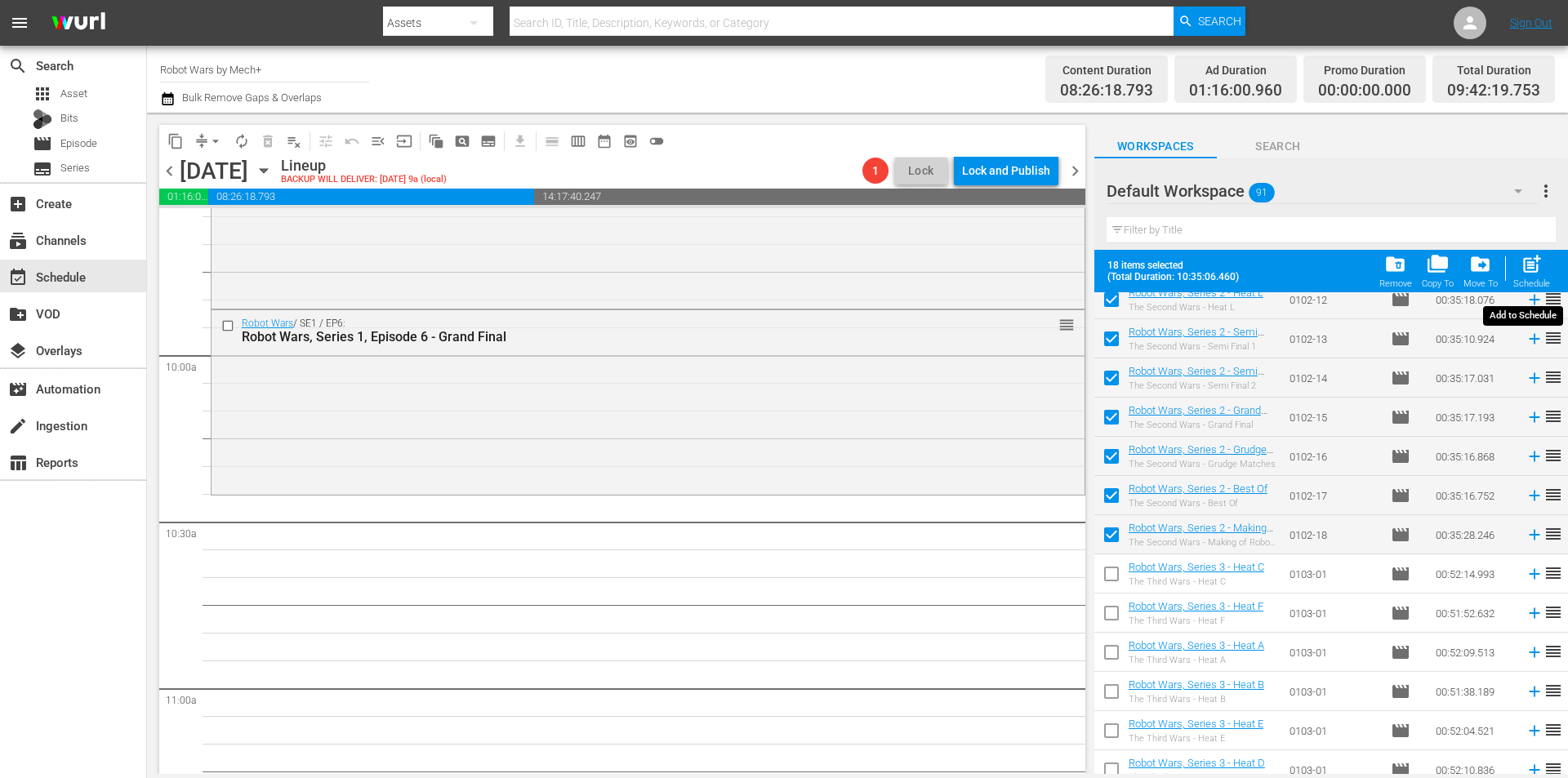
checkbox input "false"
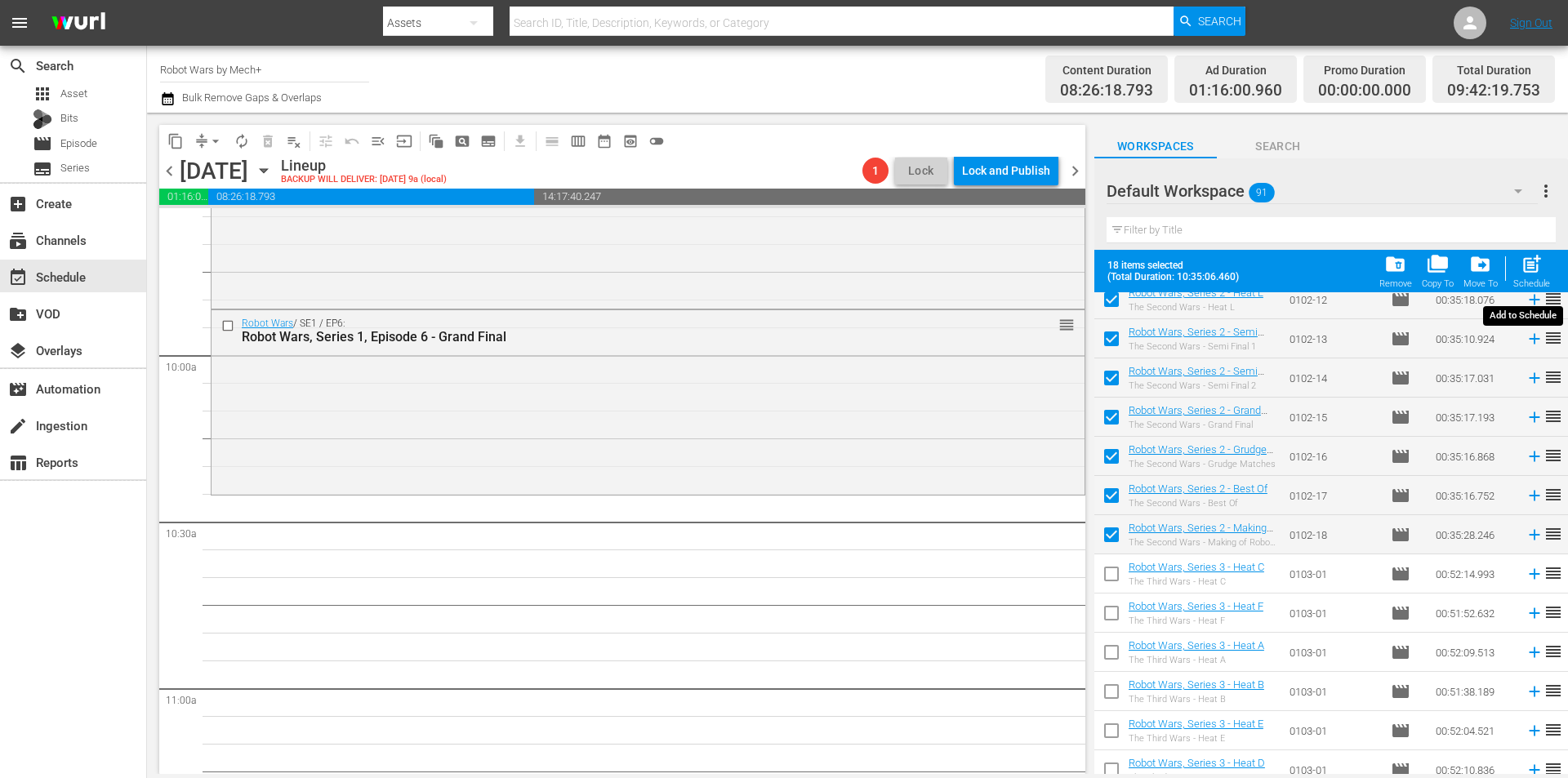
checkbox input "false"
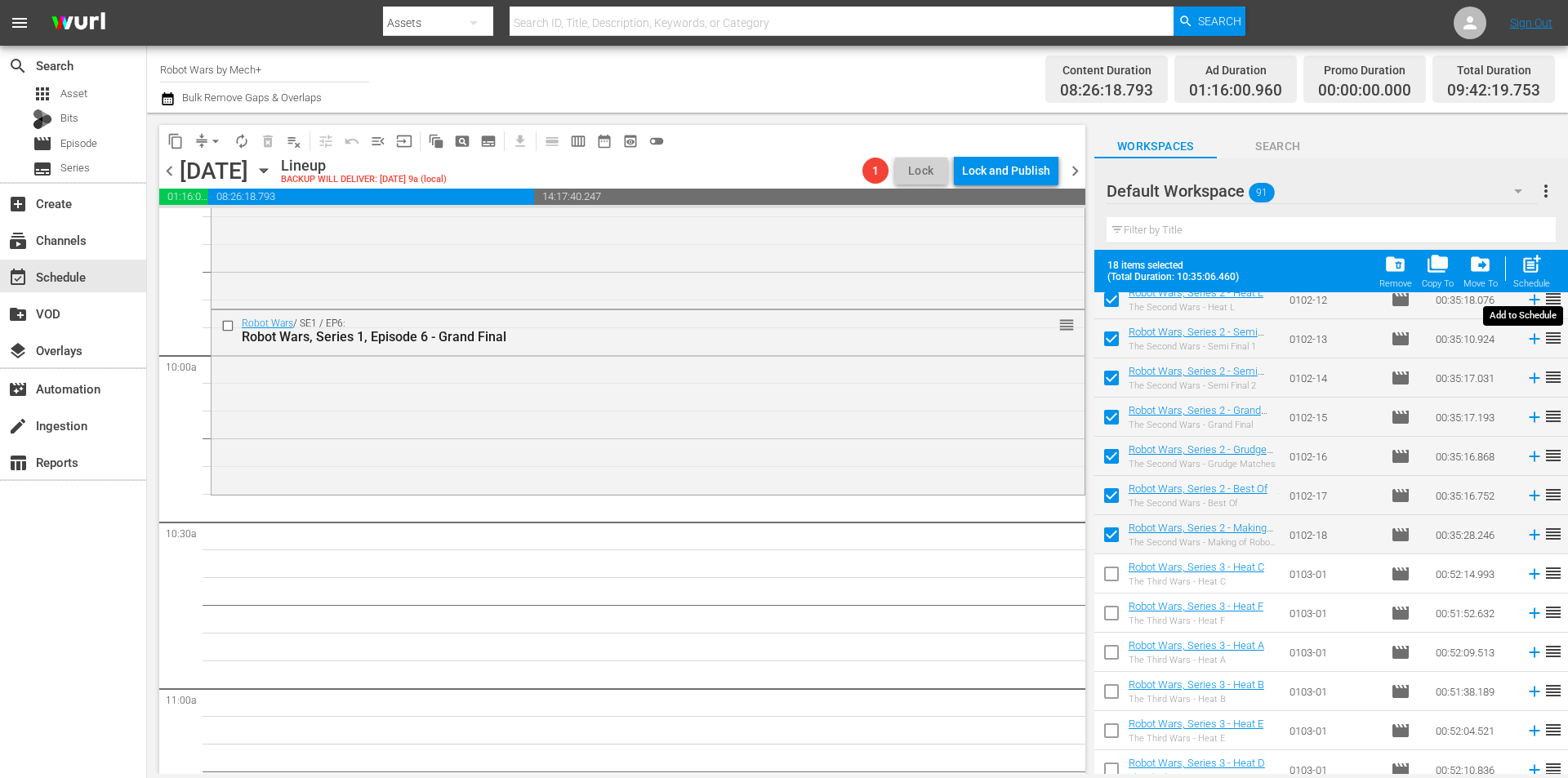
checkbox input "false"
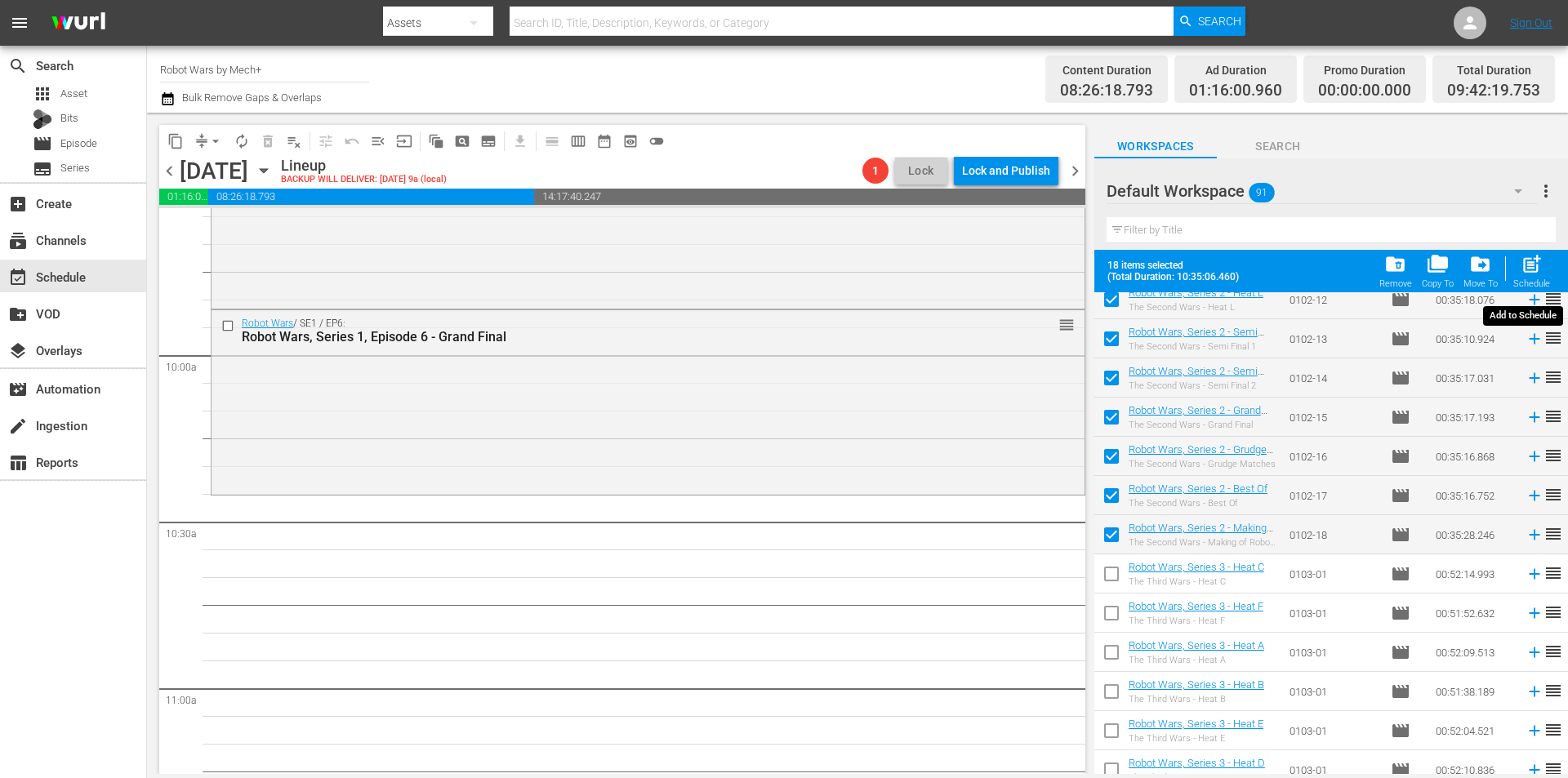
checkbox input "false"
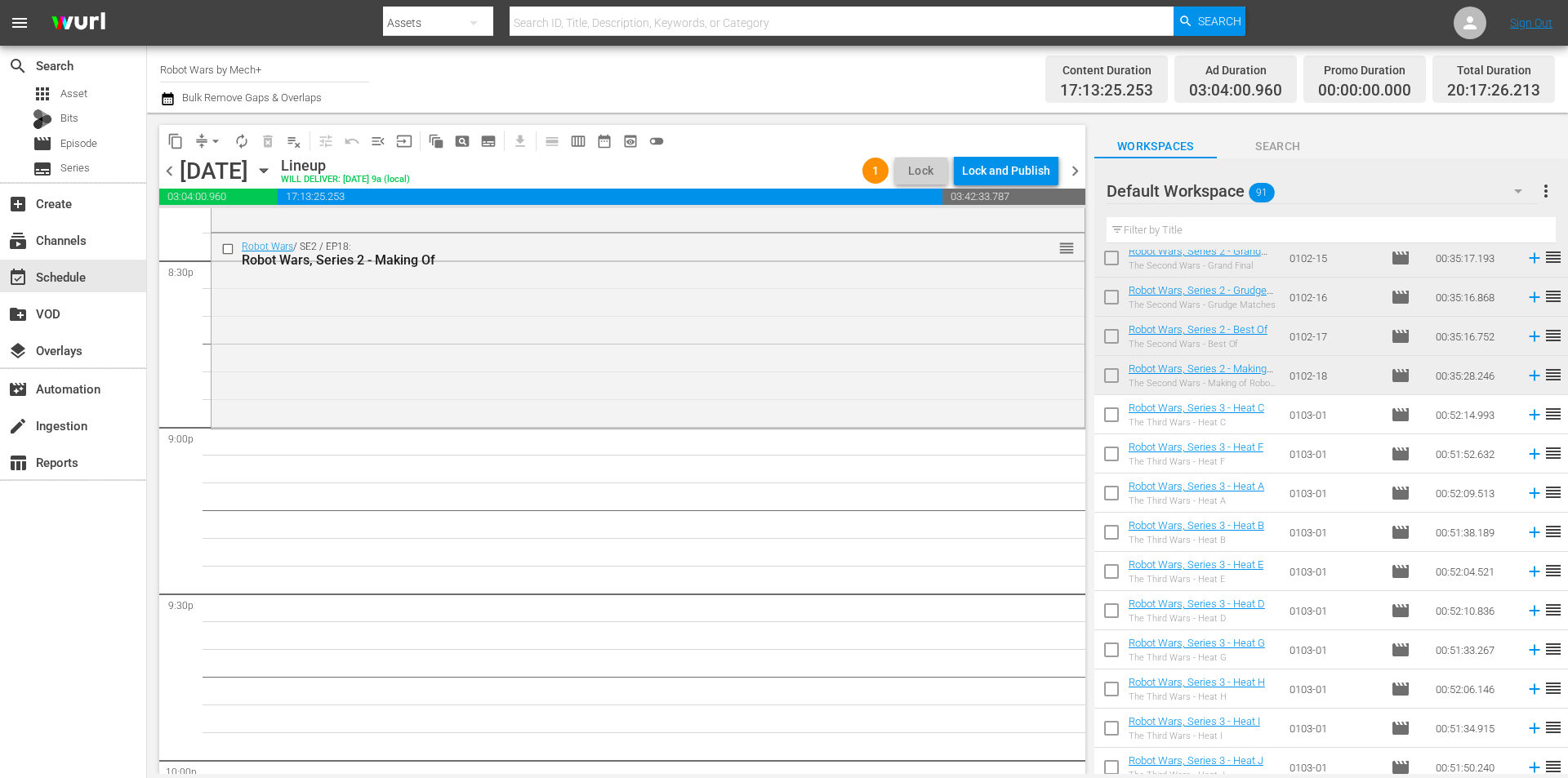
scroll to position [1626, 0]
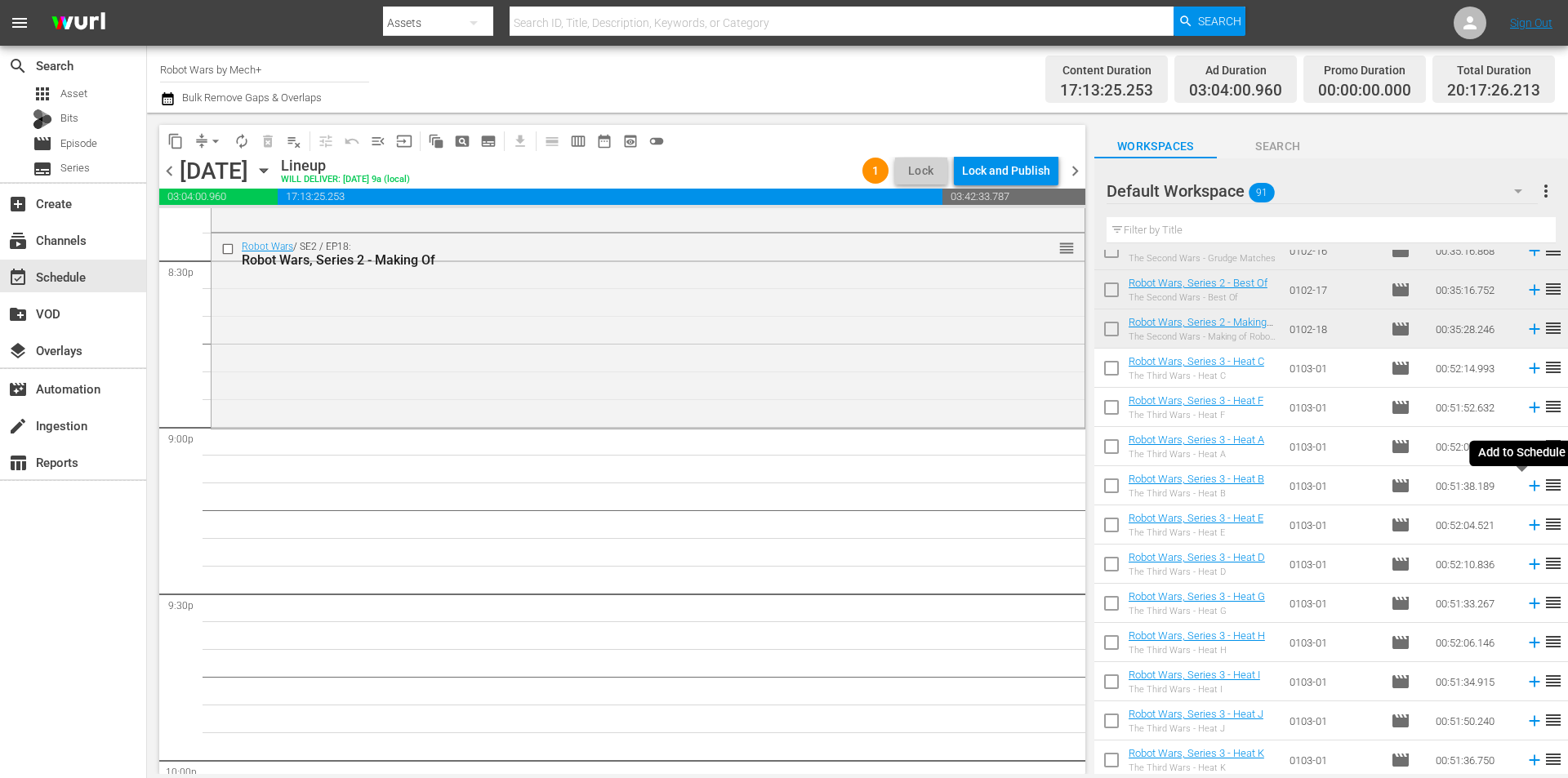
click at [1526, 484] on icon at bounding box center [1534, 485] width 18 height 18
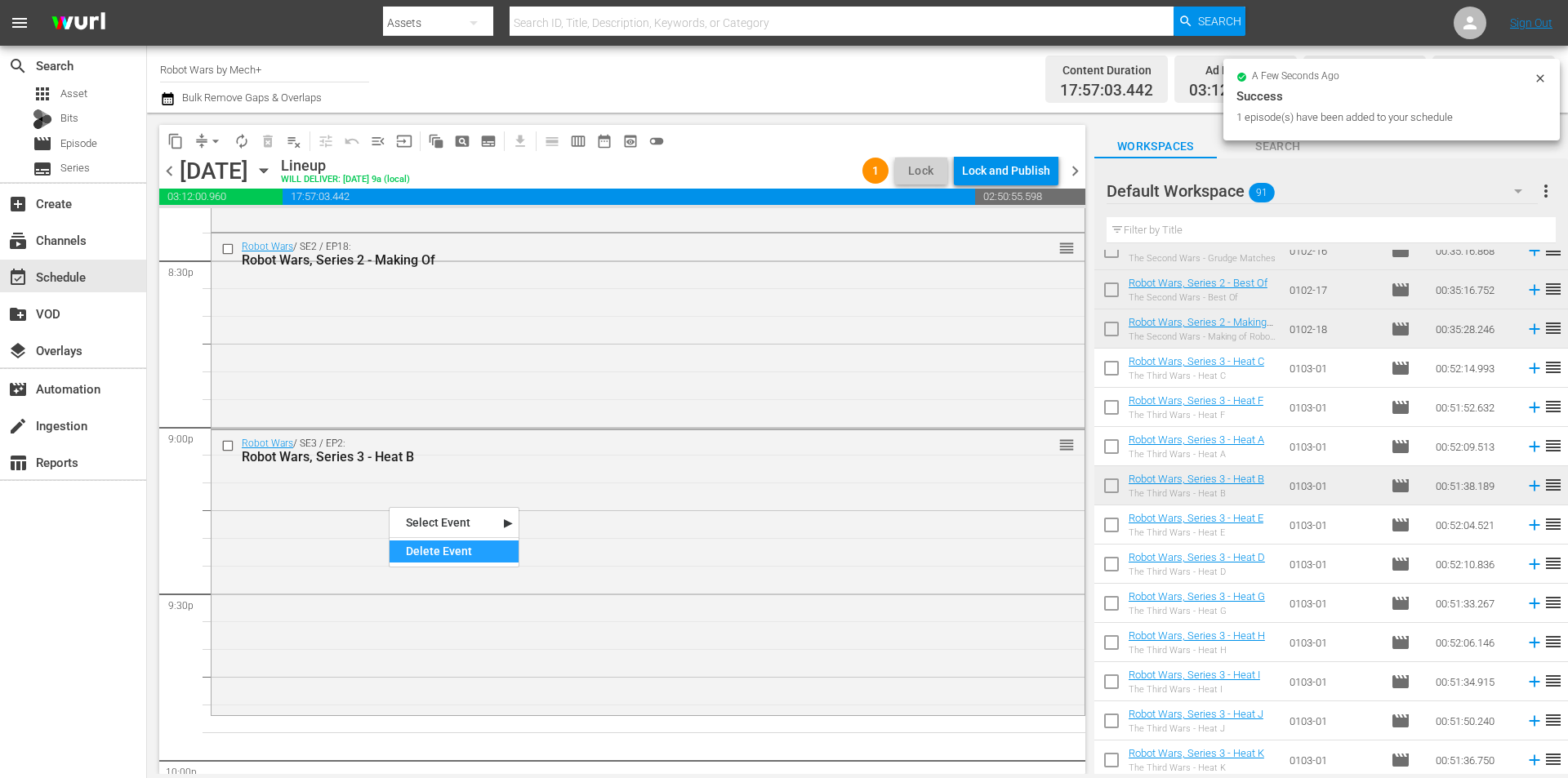
click at [449, 542] on div "Delete Event" at bounding box center [454, 551] width 129 height 22
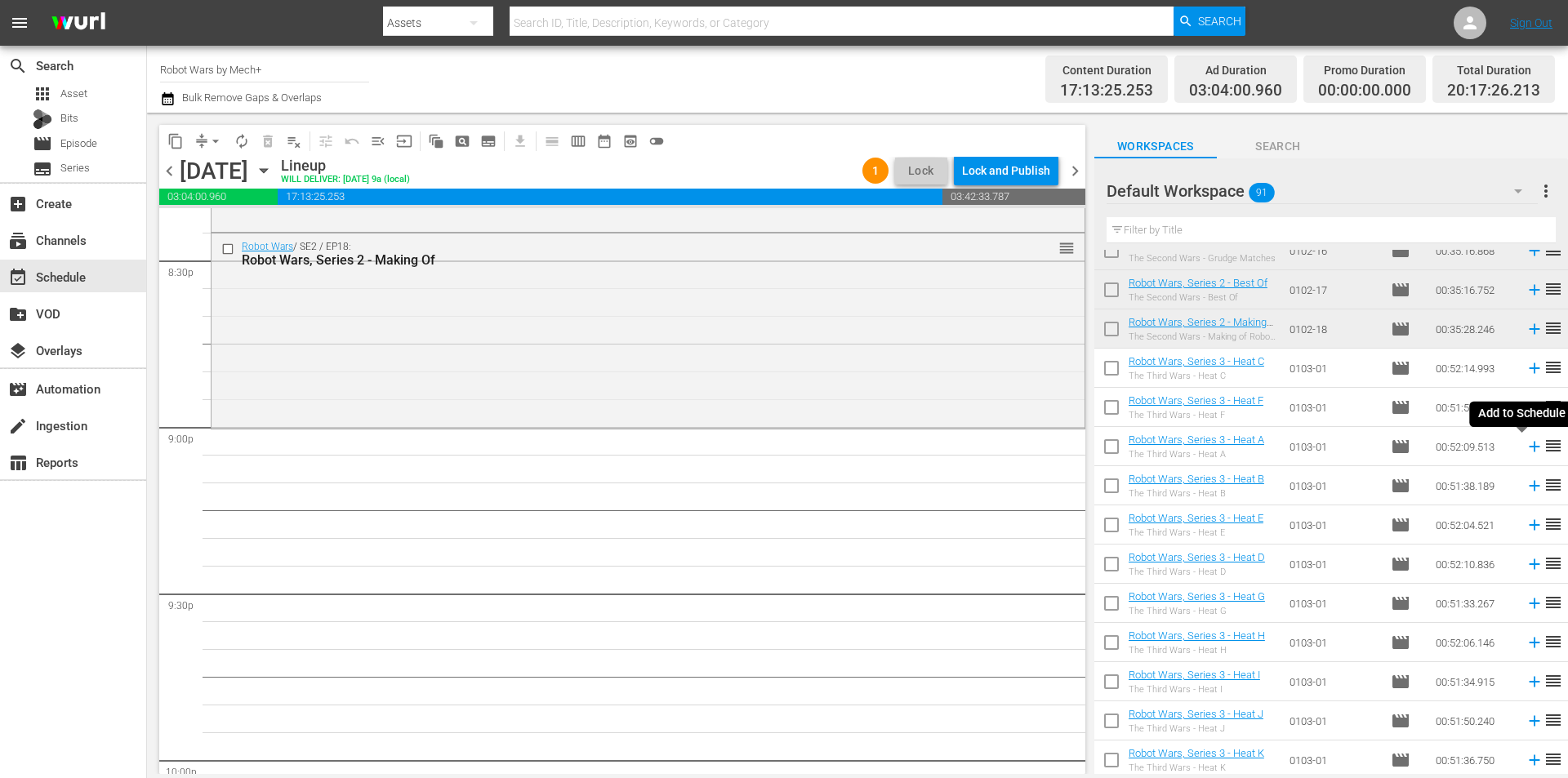
click at [1526, 446] on icon at bounding box center [1534, 446] width 18 height 18
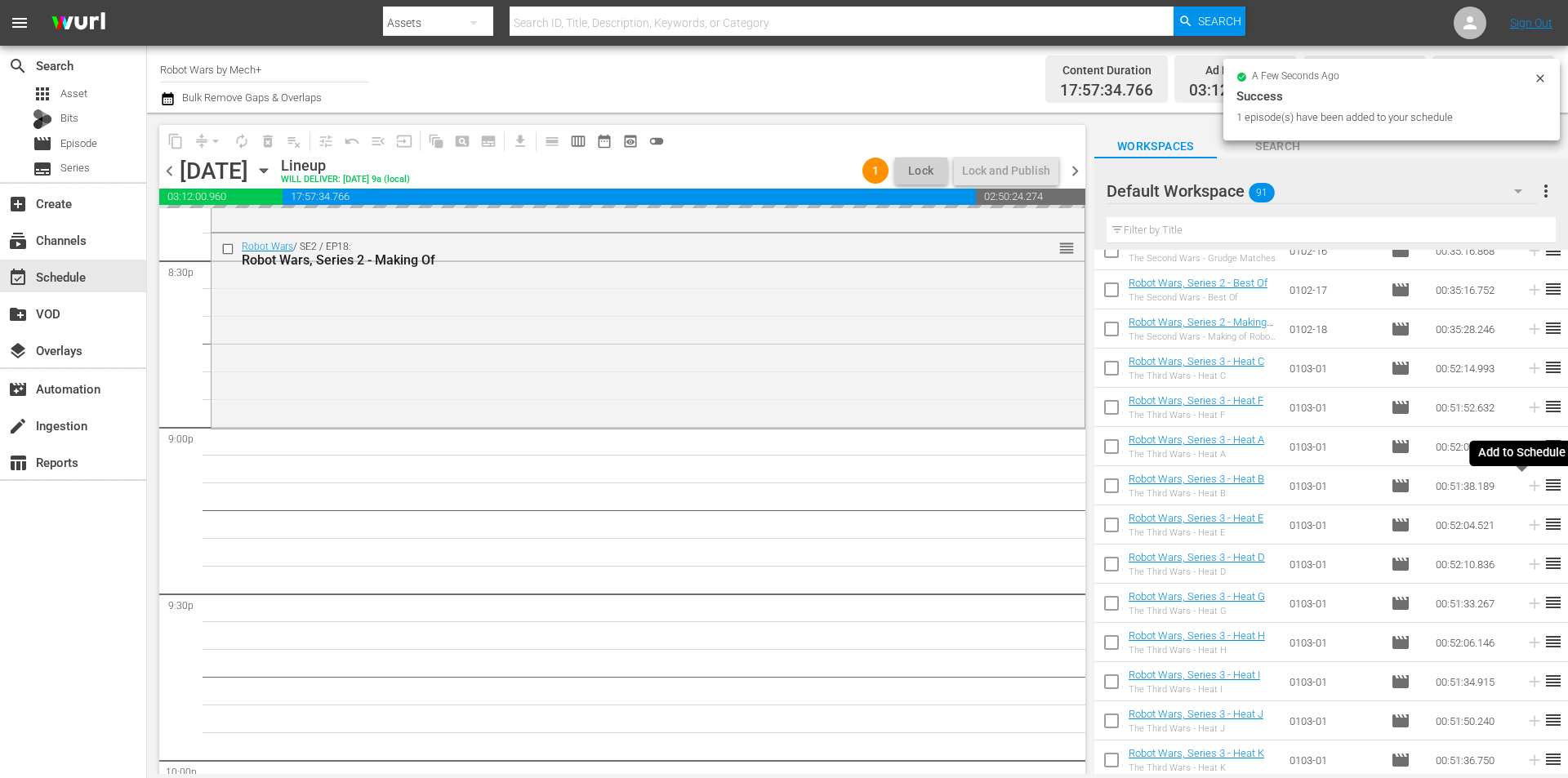
click at [1526, 487] on icon at bounding box center [1534, 485] width 18 height 18
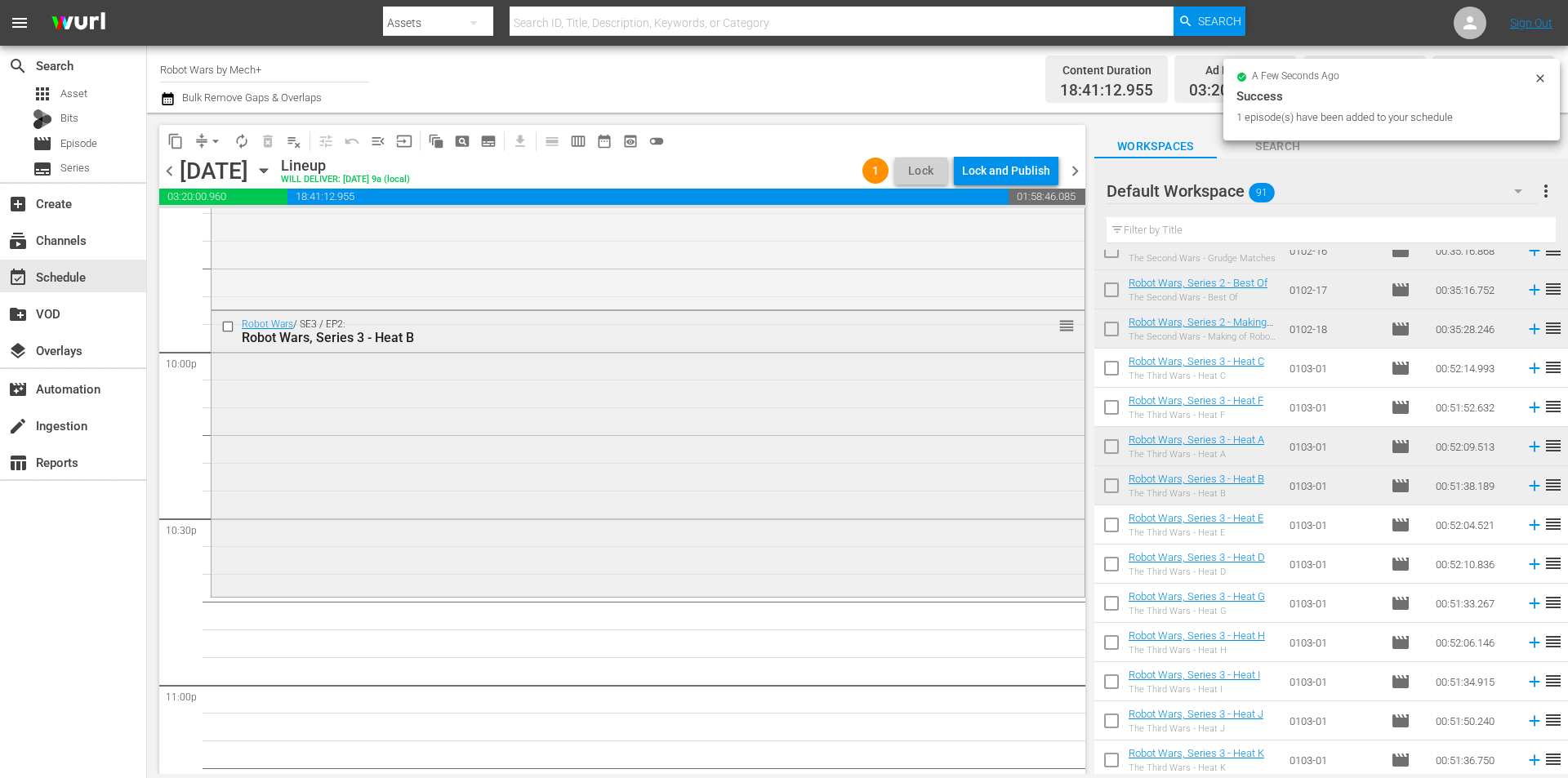
scroll to position [7265, 0]
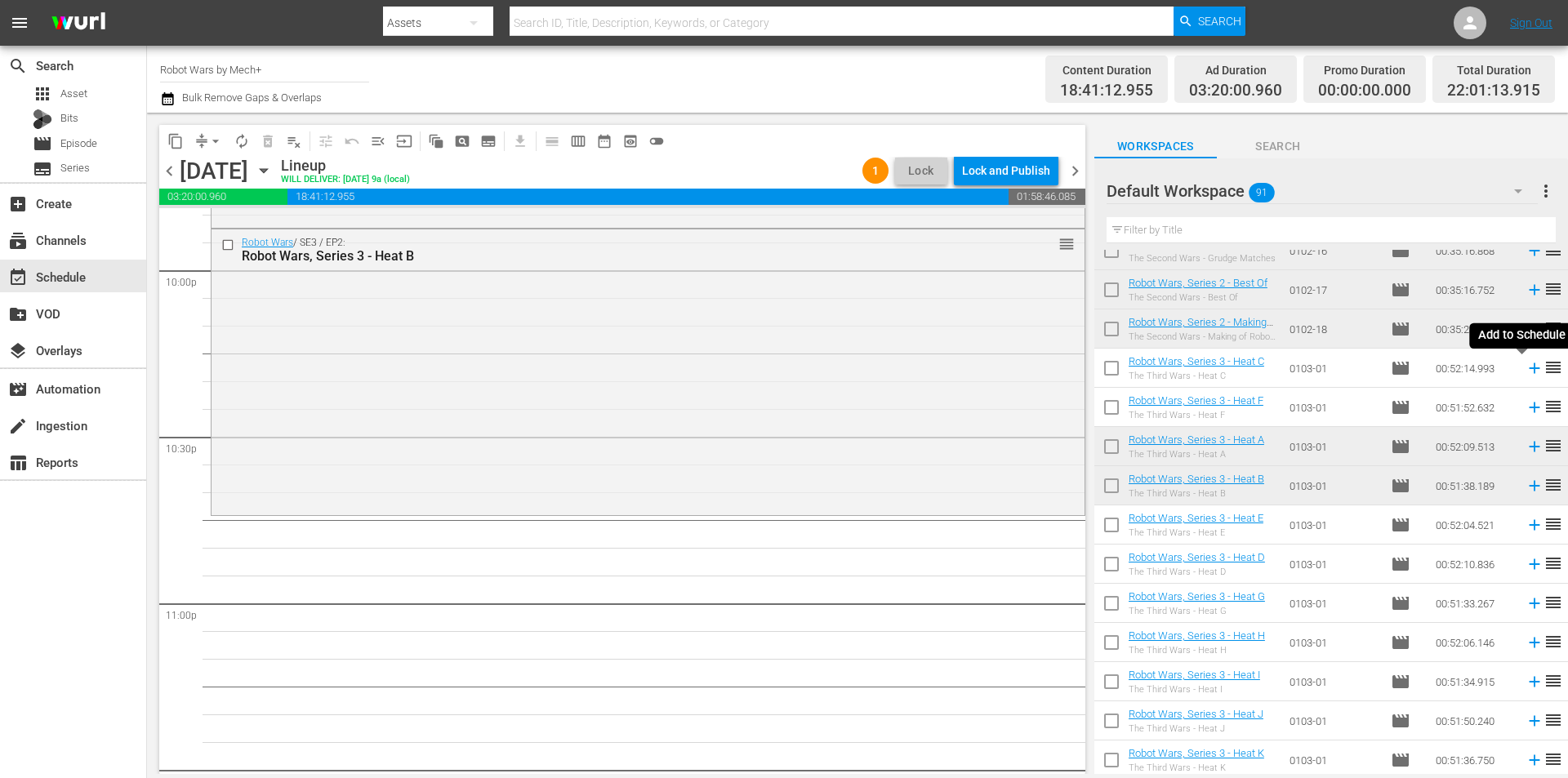
click at [1529, 369] on icon at bounding box center [1534, 369] width 11 height 11
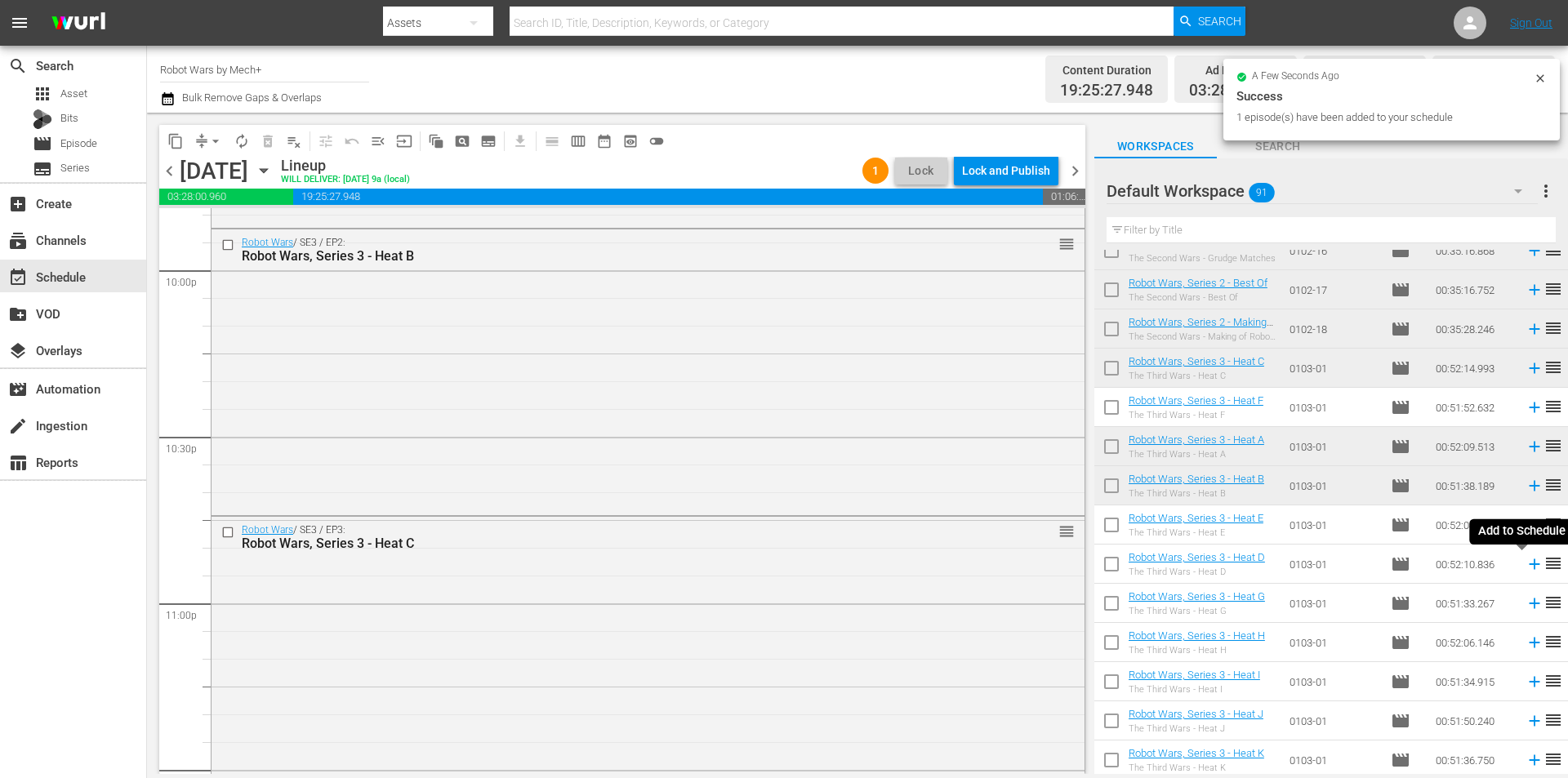
click at [1529, 562] on icon at bounding box center [1534, 564] width 11 height 11
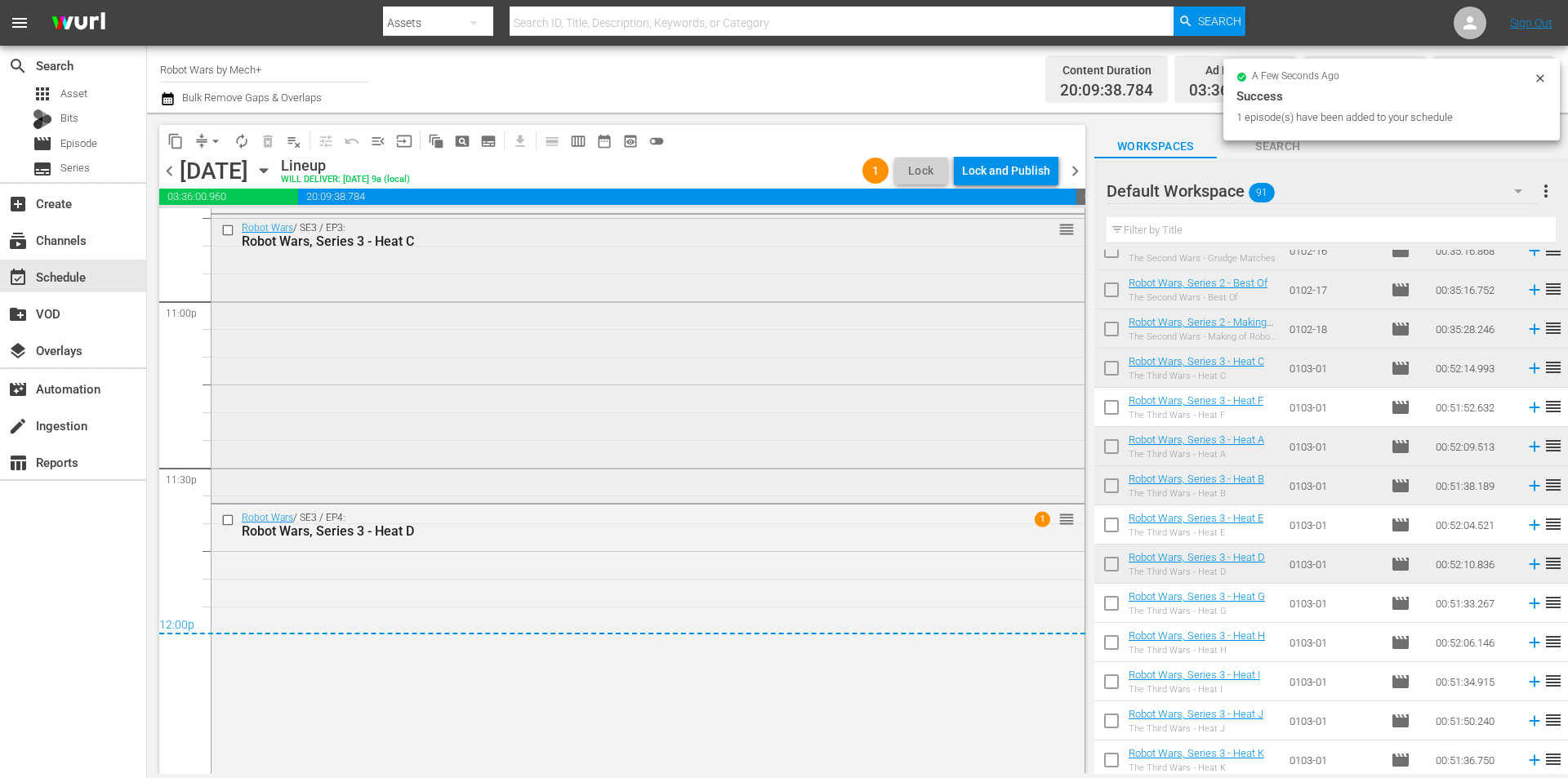
scroll to position [7586, 0]
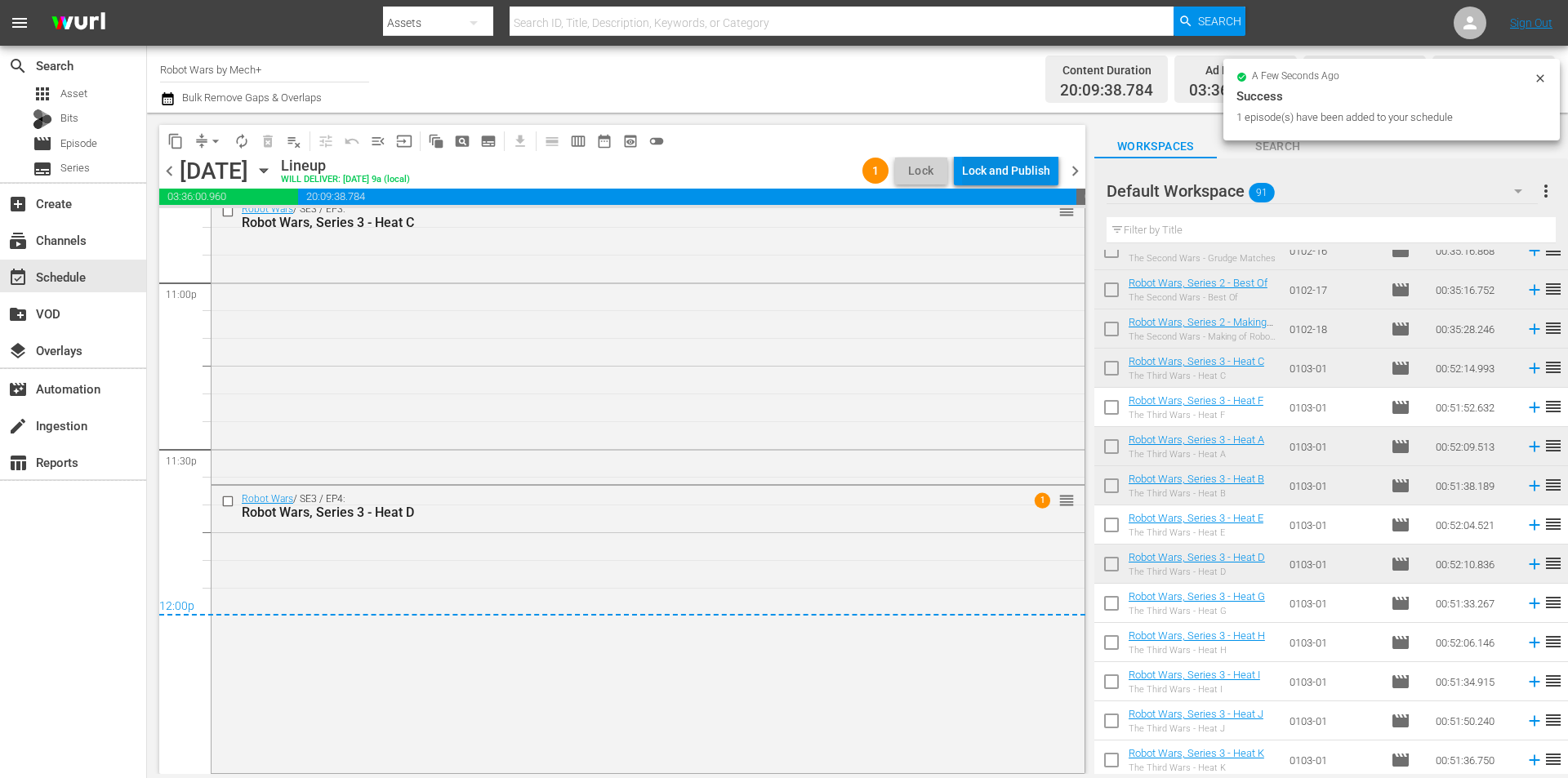
click at [999, 169] on div "Lock and Publish" at bounding box center [1006, 170] width 88 height 29
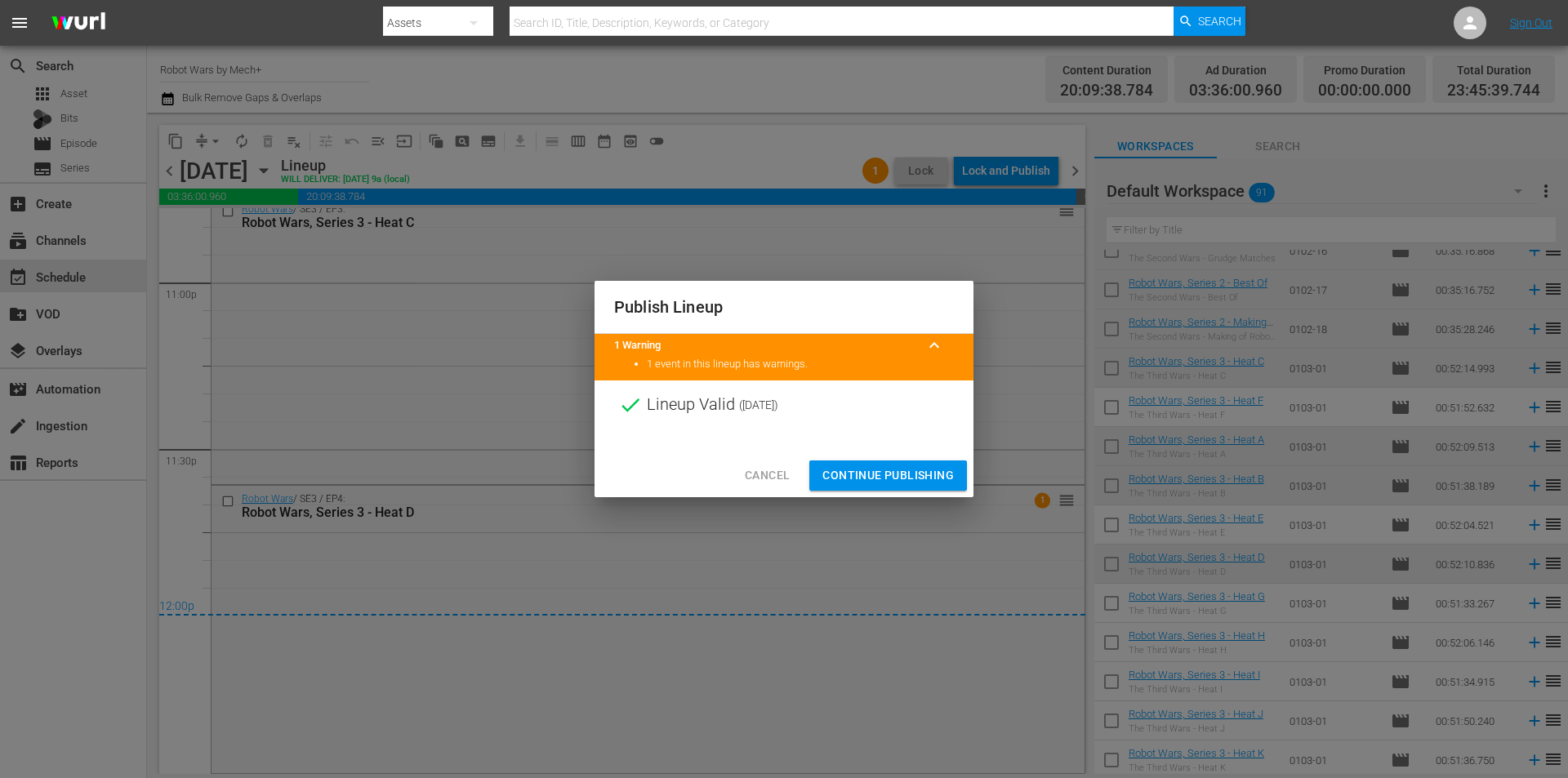
click at [891, 476] on span "Continue Publishing" at bounding box center [888, 475] width 132 height 20
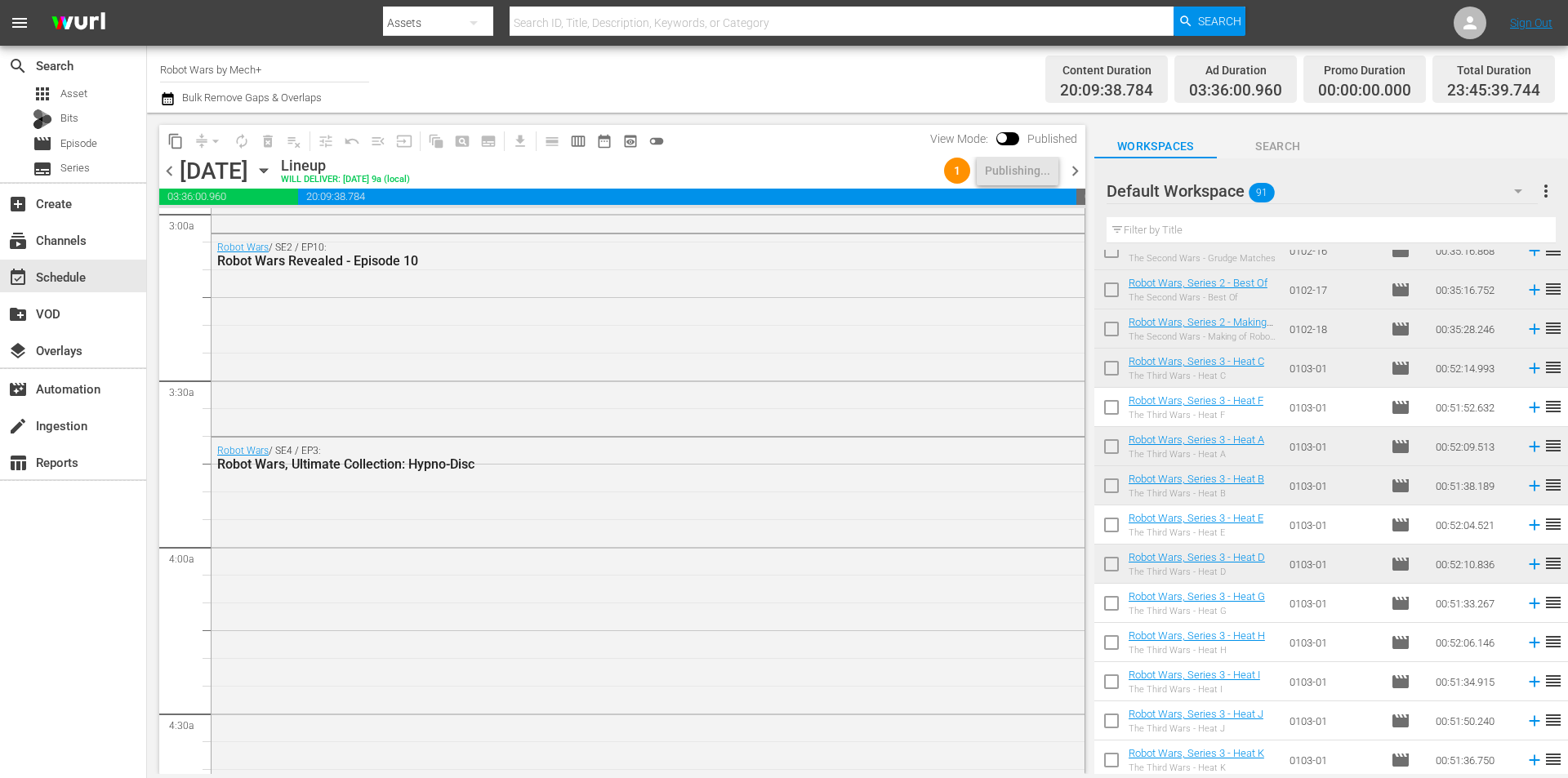
scroll to position [1030, 0]
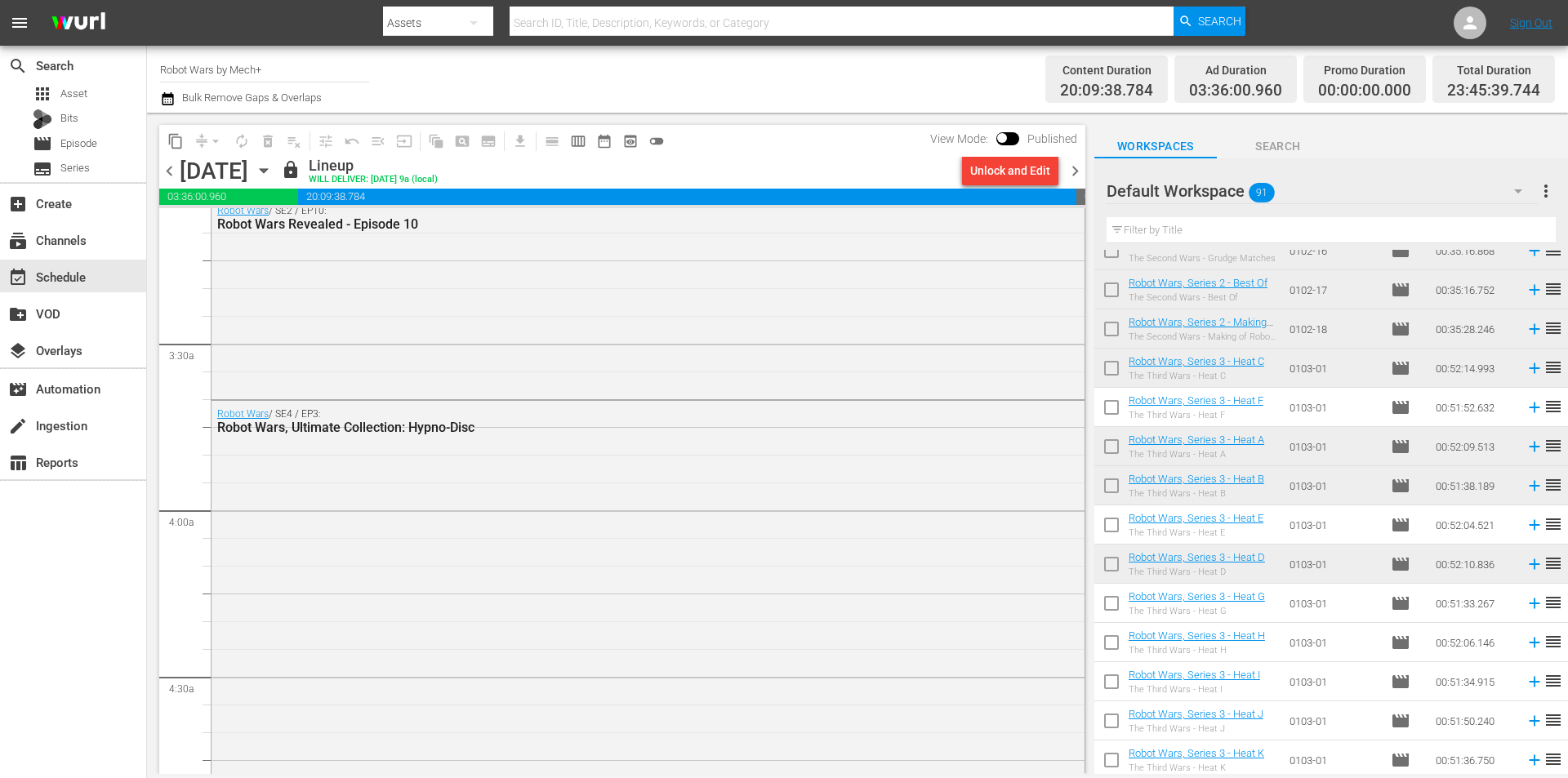
click at [1074, 171] on span "chevron_right" at bounding box center [1075, 171] width 20 height 20
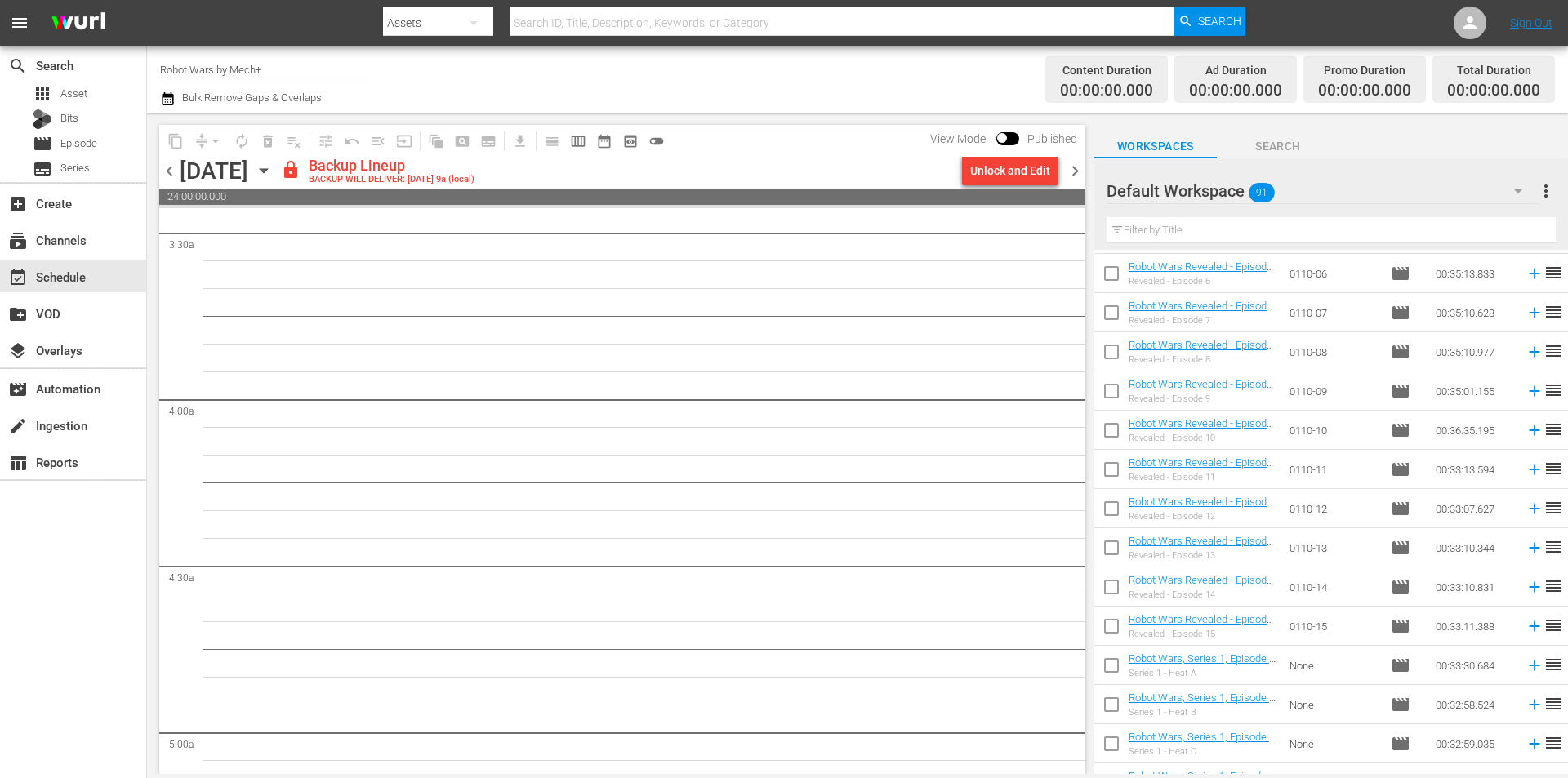
scroll to position [401, 0]
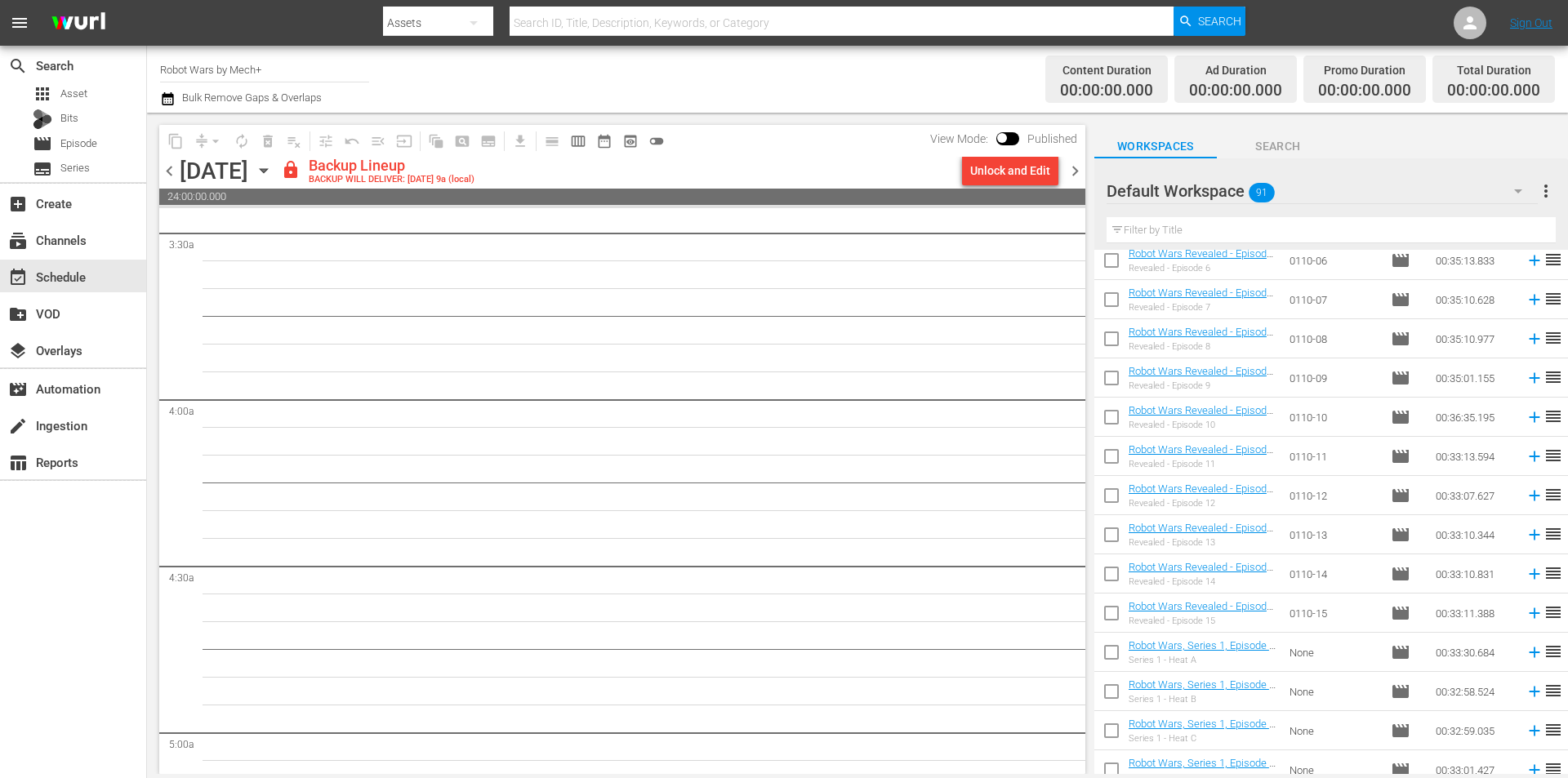
click at [1120, 613] on input "checkbox" at bounding box center [1111, 616] width 34 height 34
checkbox input "true"
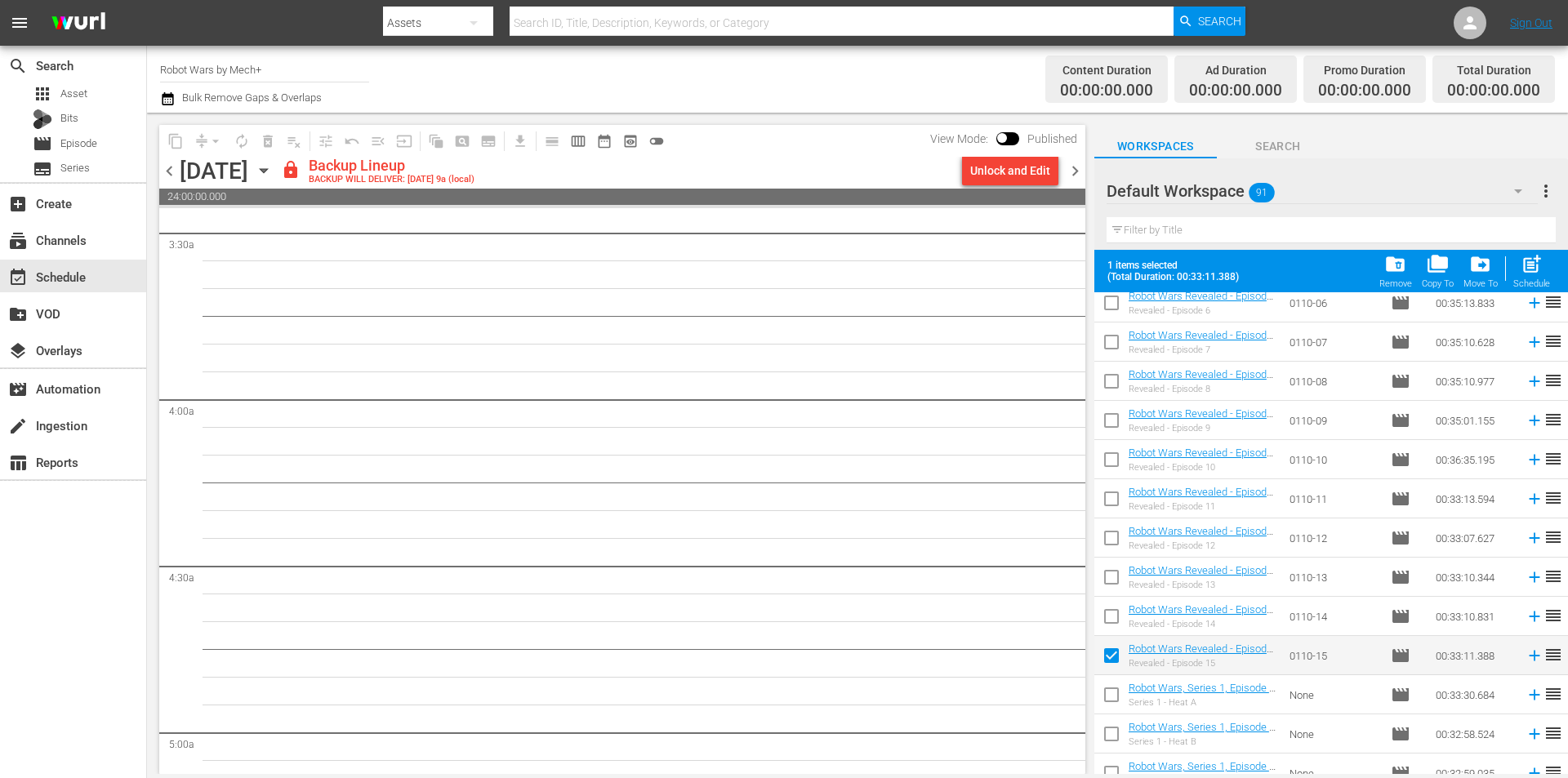
click at [1120, 613] on input "checkbox" at bounding box center [1111, 619] width 34 height 34
checkbox input "true"
click at [1110, 573] on input "checkbox" at bounding box center [1111, 580] width 34 height 34
checkbox input "true"
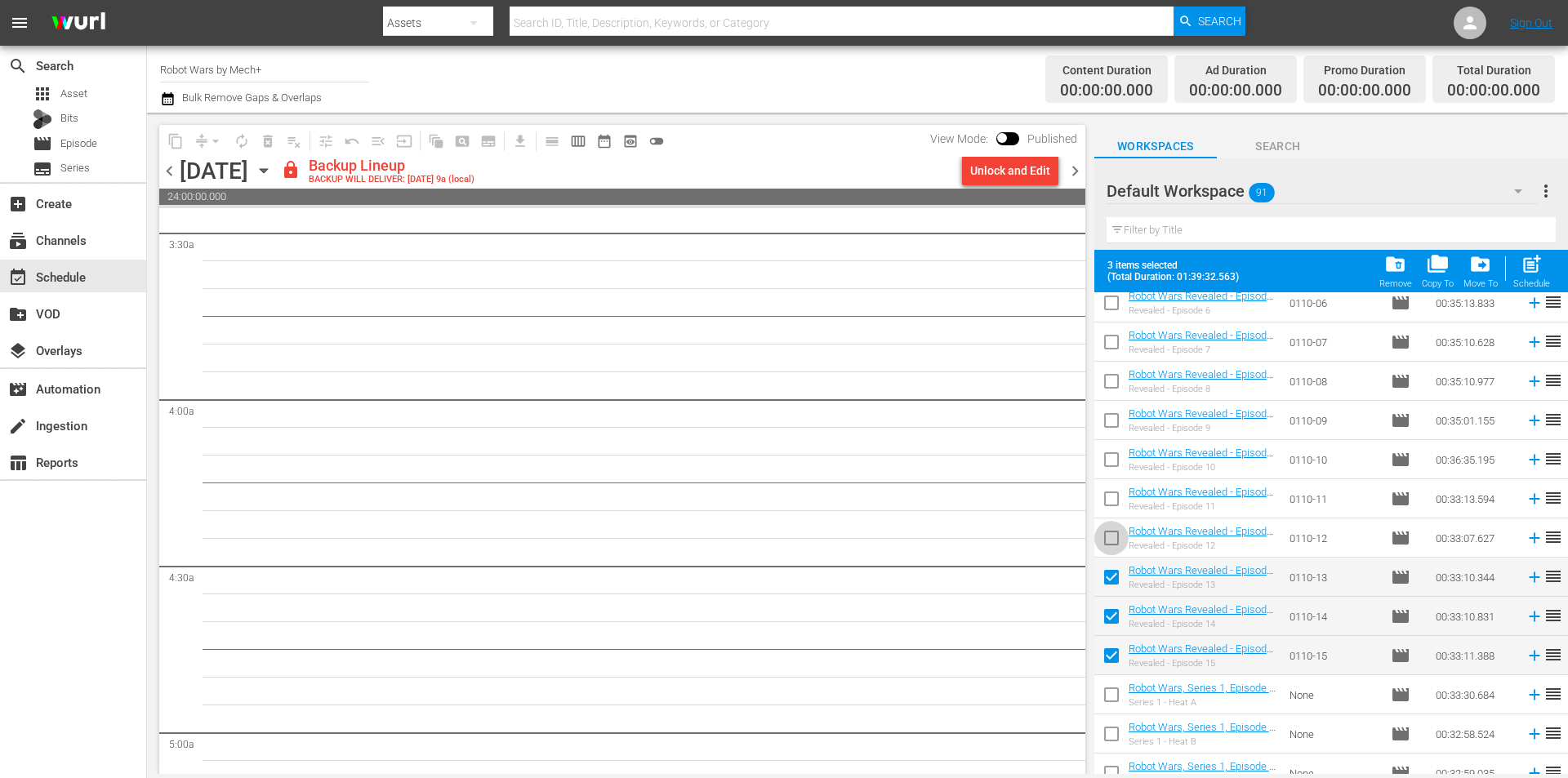
click at [1113, 536] on input "checkbox" at bounding box center [1111, 541] width 34 height 34
checkbox input "true"
click at [1113, 508] on input "checkbox" at bounding box center [1111, 501] width 34 height 34
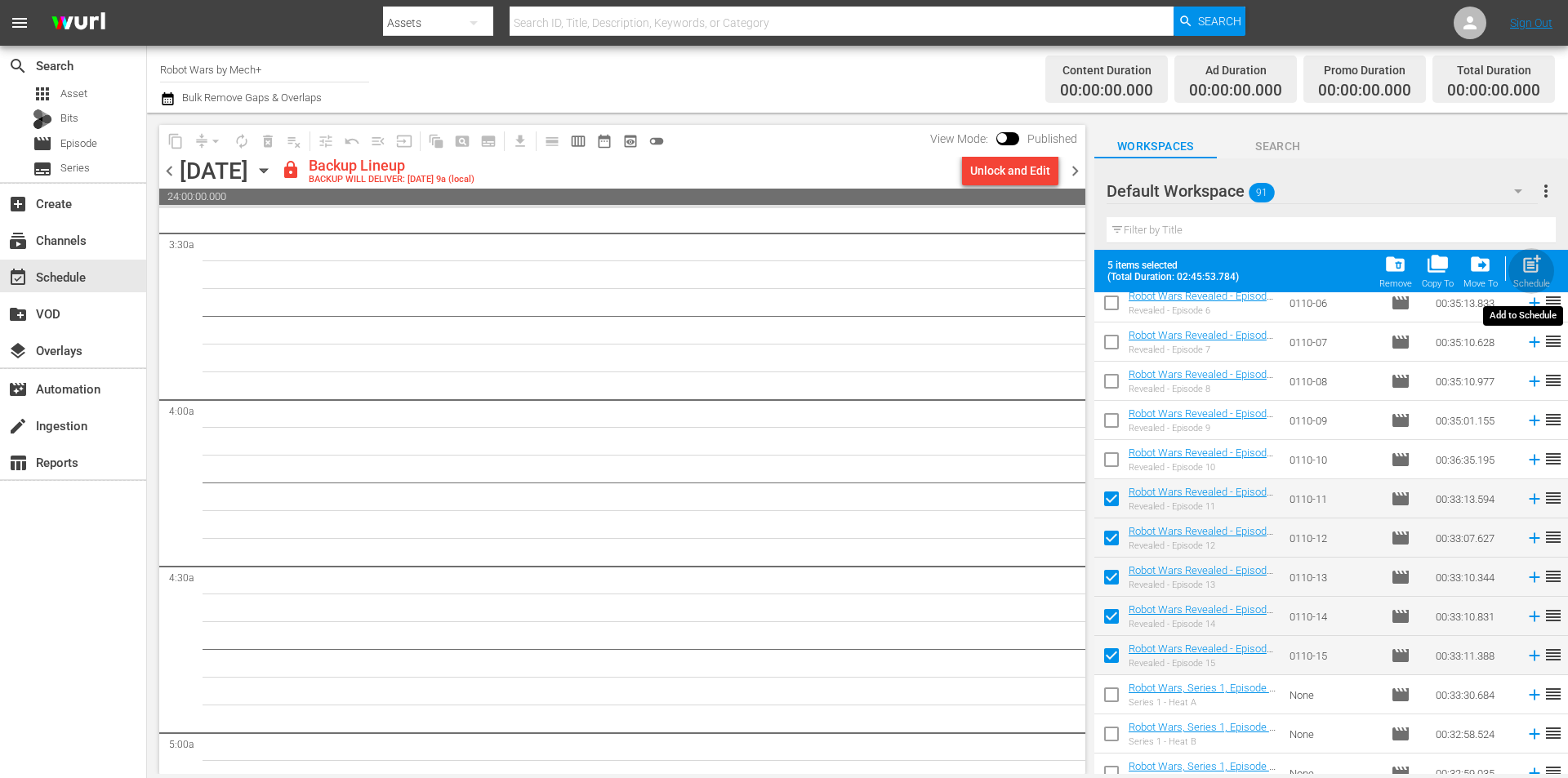
click at [1527, 281] on div "Schedule" at bounding box center [1532, 284] width 37 height 11
checkbox input "false"
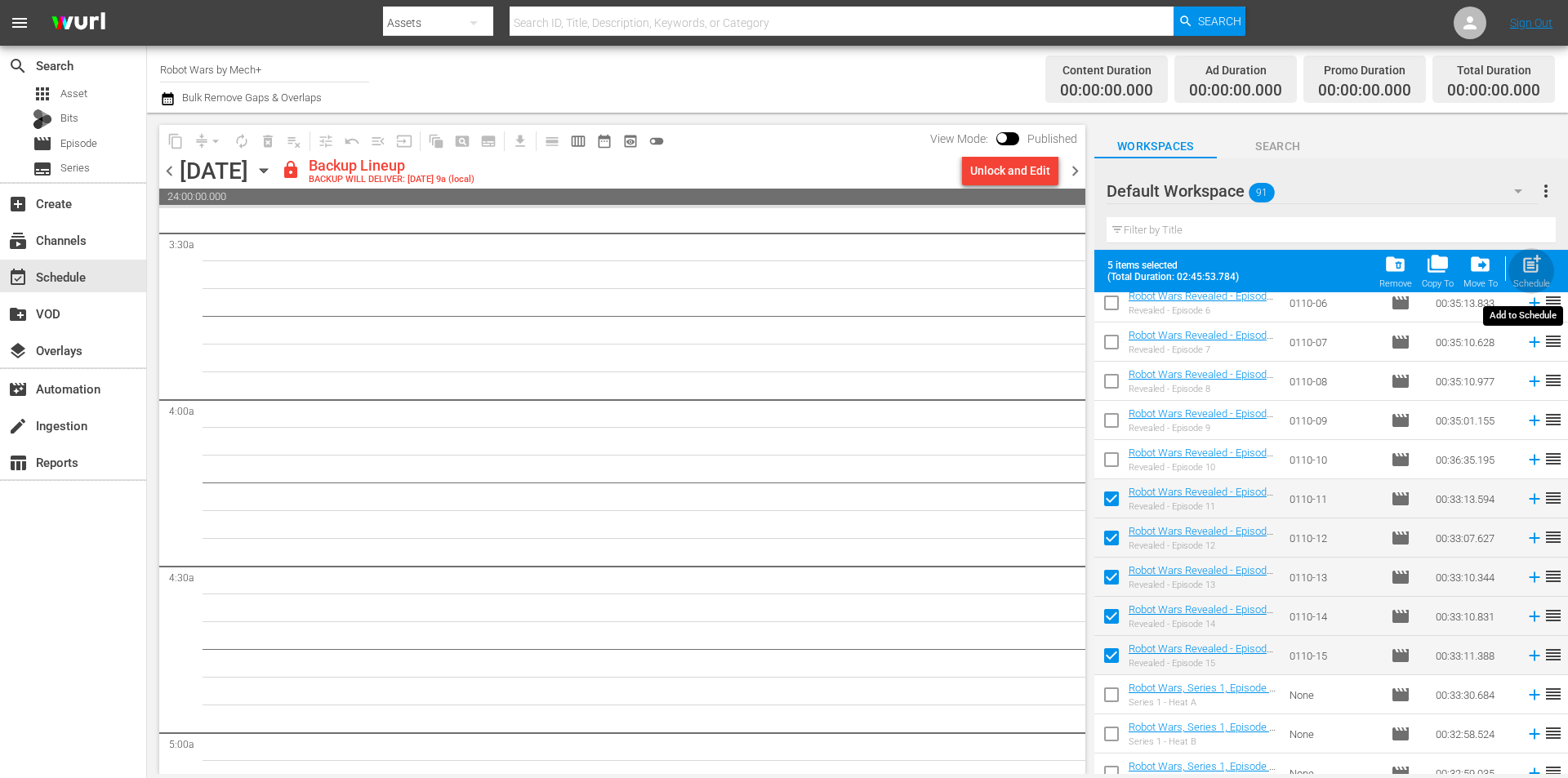
checkbox input "false"
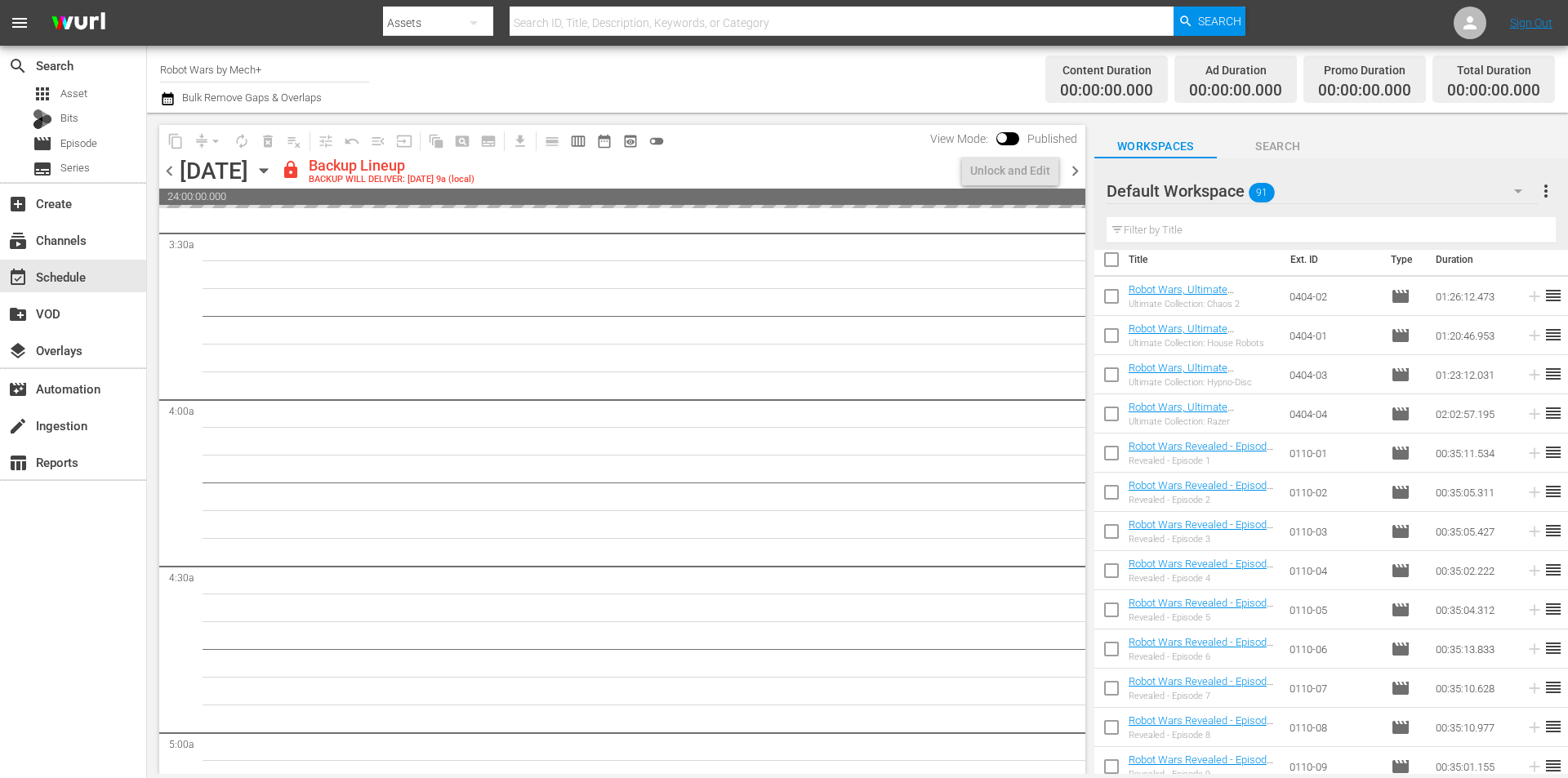
scroll to position [0, 0]
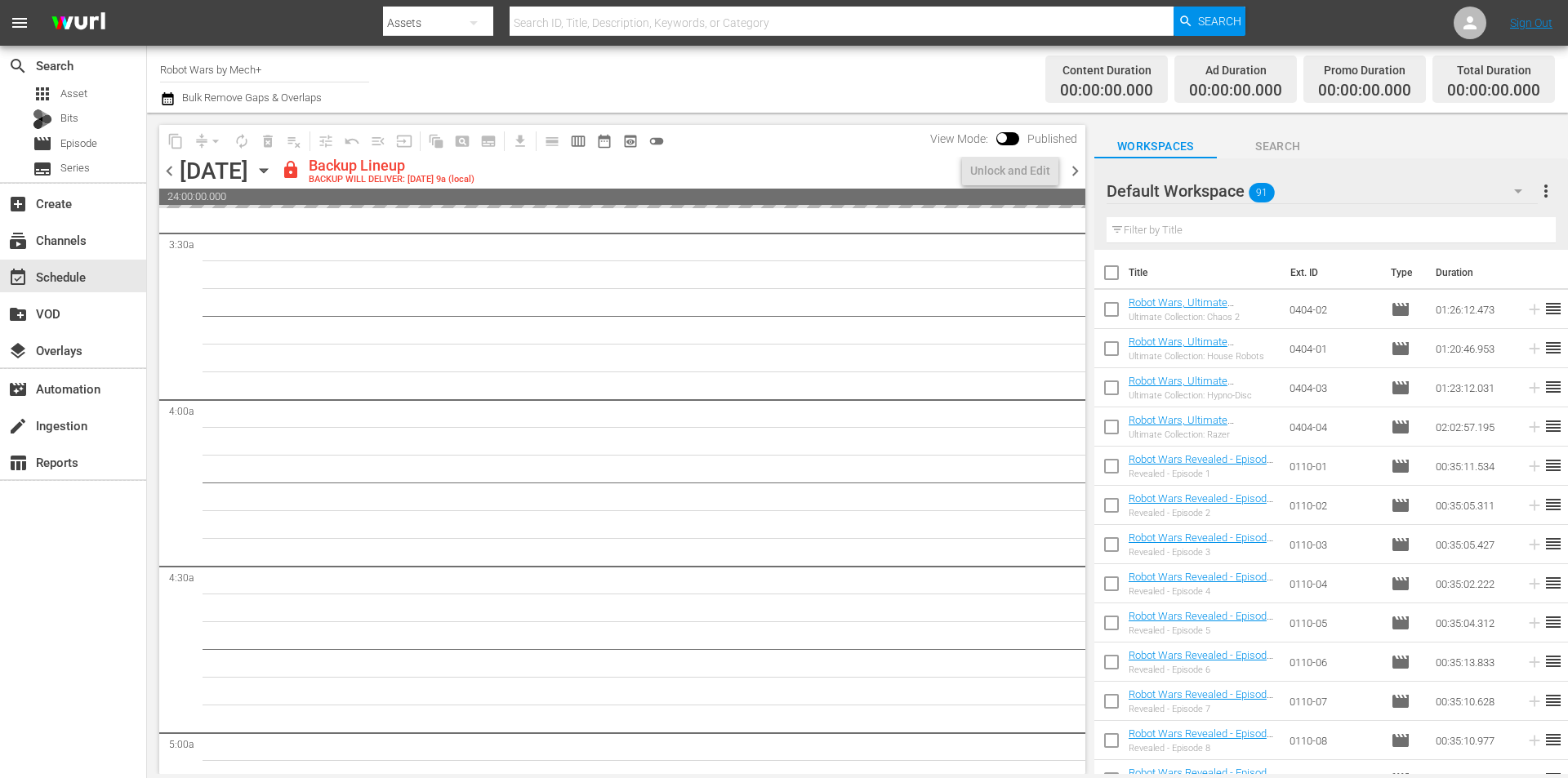
click at [1121, 352] on input "checkbox" at bounding box center [1111, 352] width 34 height 34
checkbox input "true"
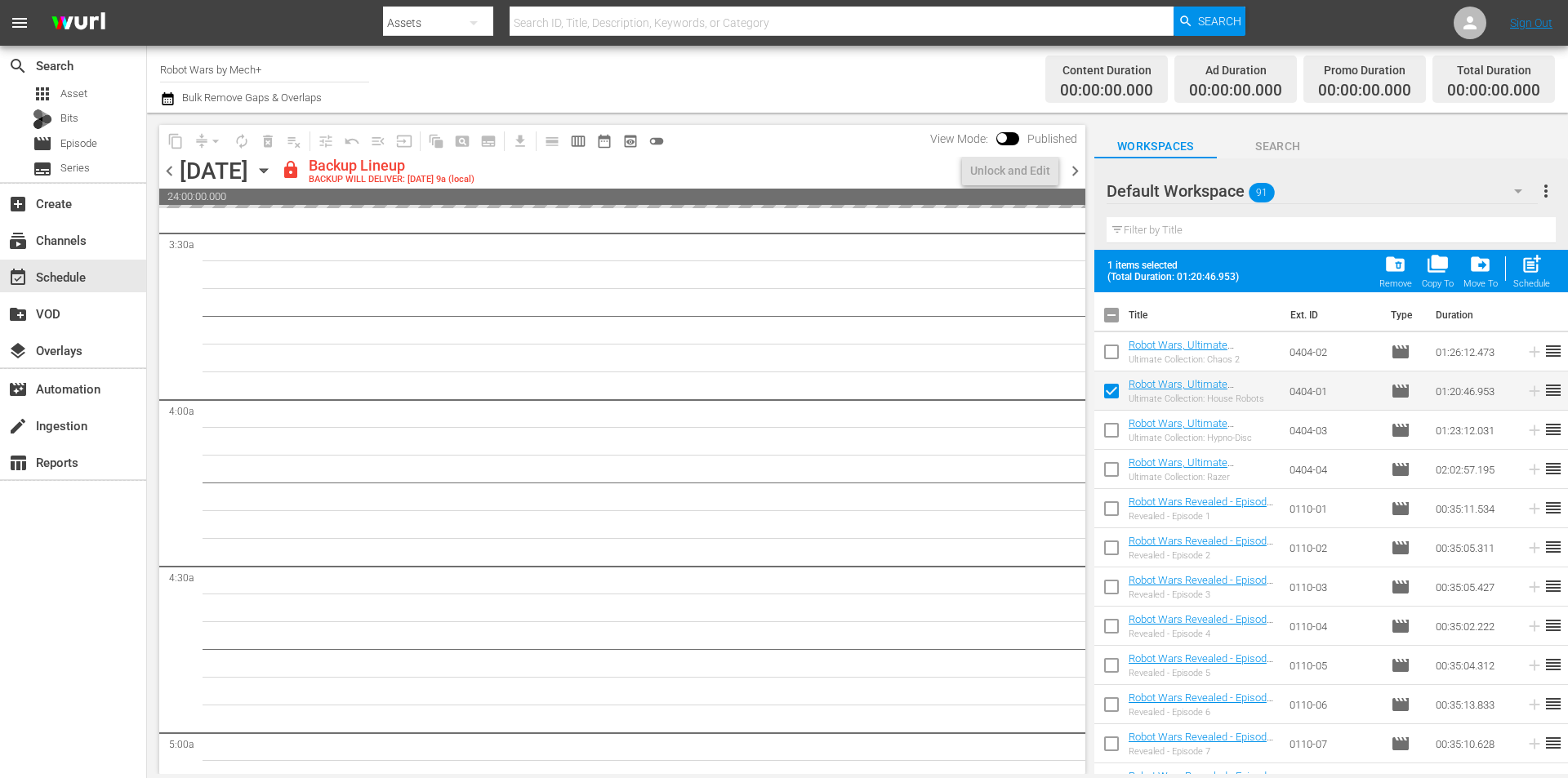
click at [1121, 352] on input "checkbox" at bounding box center [1111, 355] width 34 height 34
click at [1527, 268] on span "post_add" at bounding box center [1531, 263] width 22 height 22
checkbox input "false"
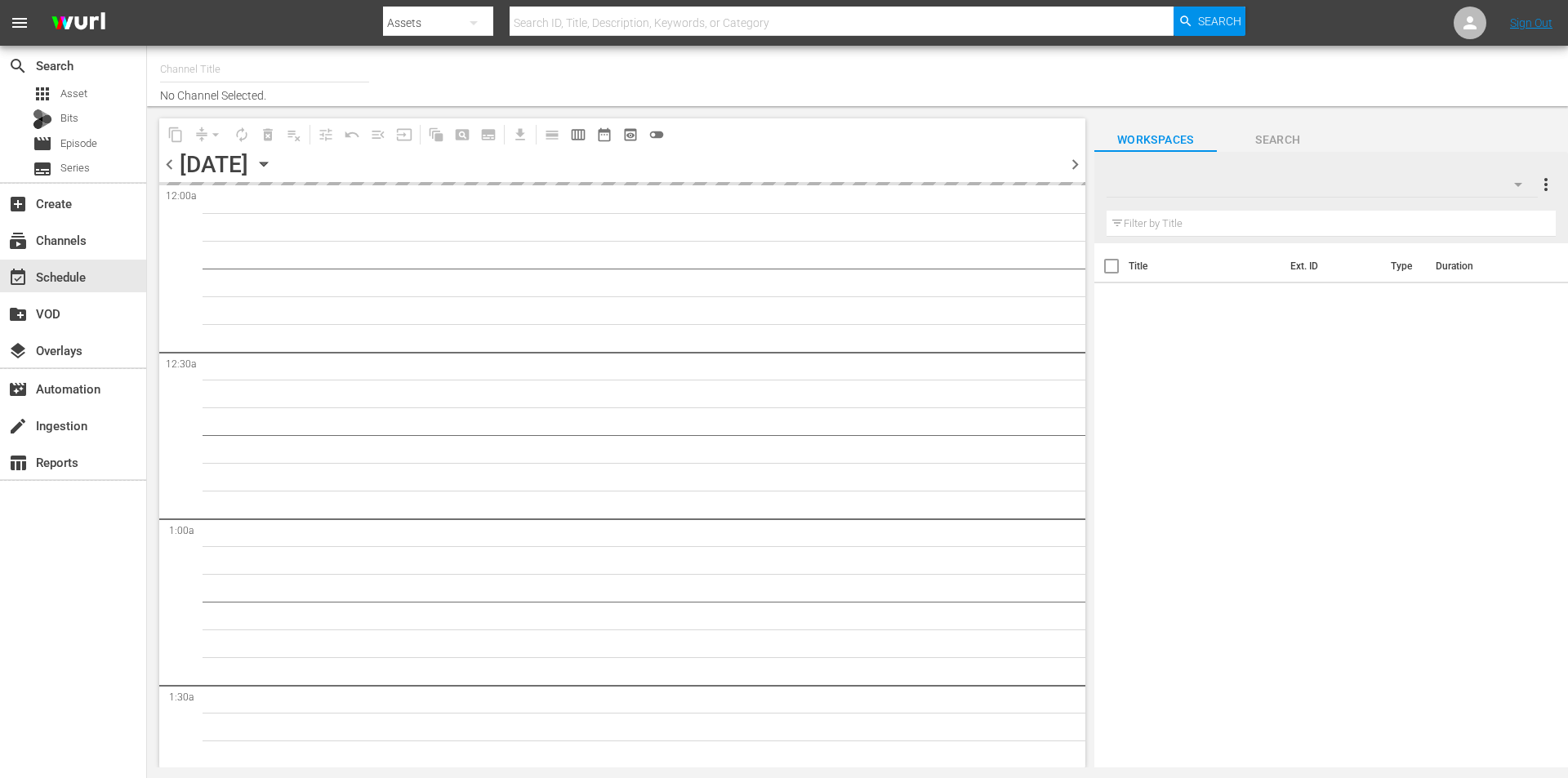
type input "Robot Wars by Mech+ (1413)"
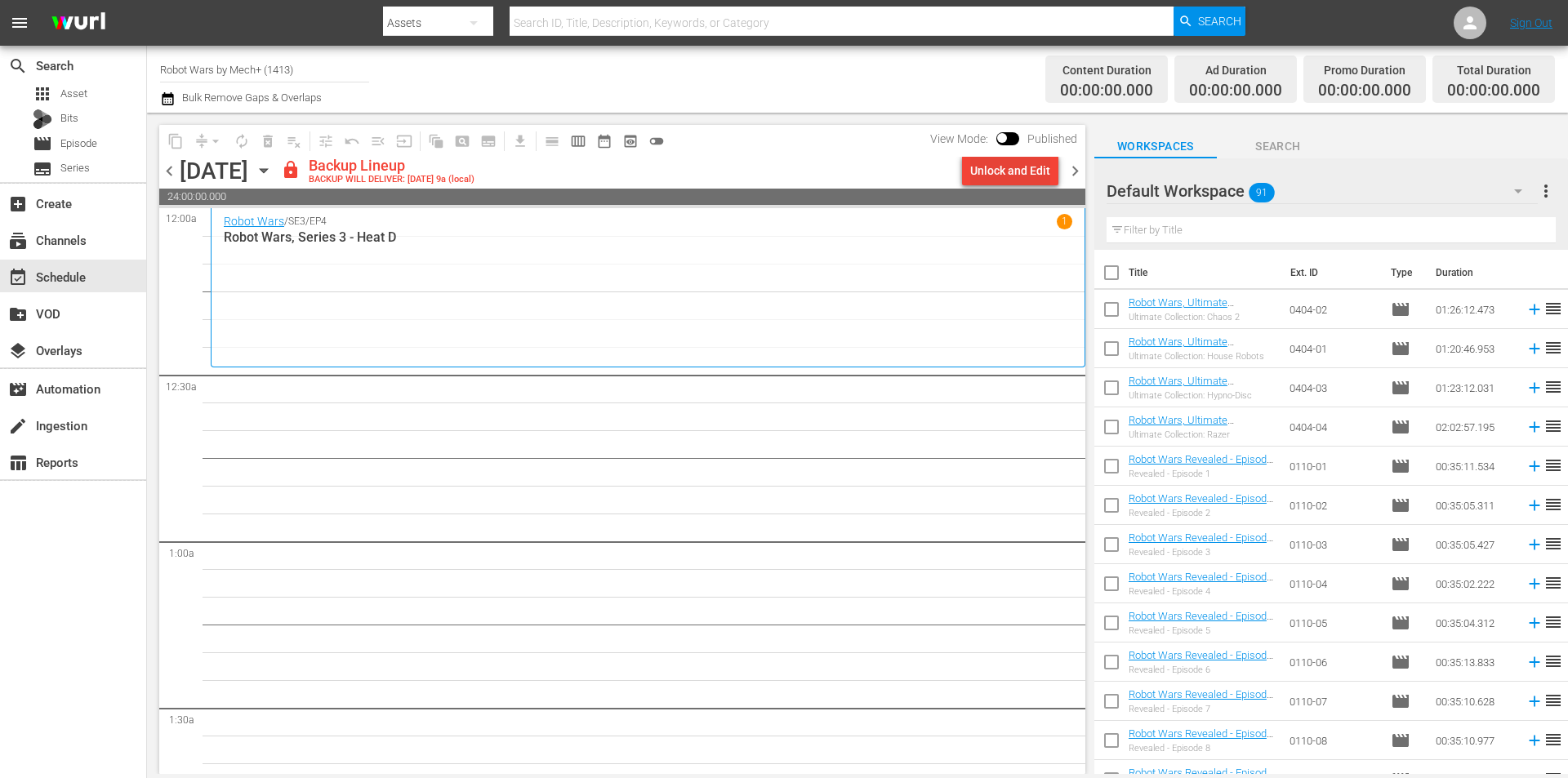
click at [986, 171] on div "Unlock and Edit" at bounding box center [1010, 170] width 80 height 29
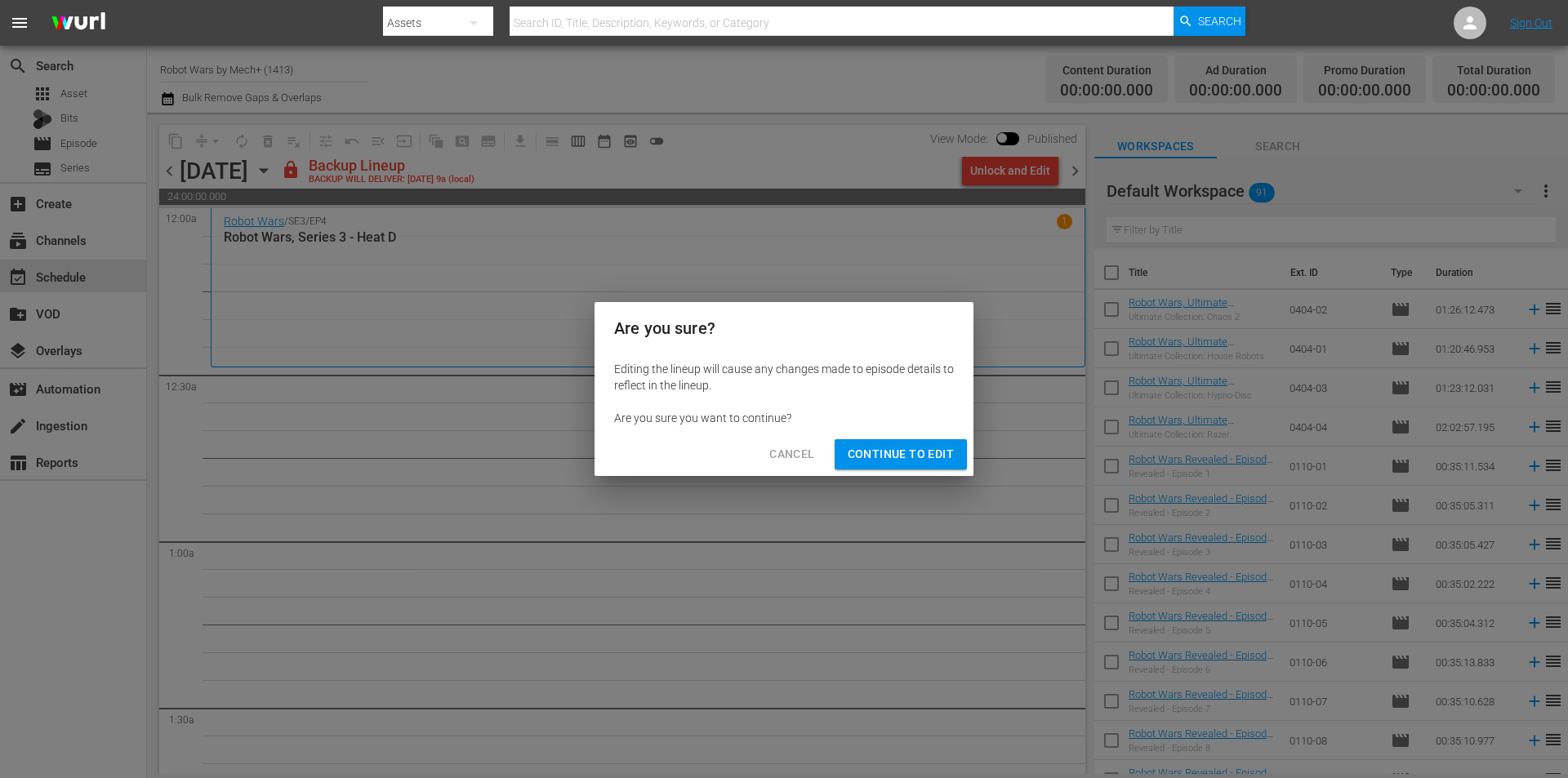
click at [923, 454] on span "Continue to Edit" at bounding box center [900, 454] width 106 height 20
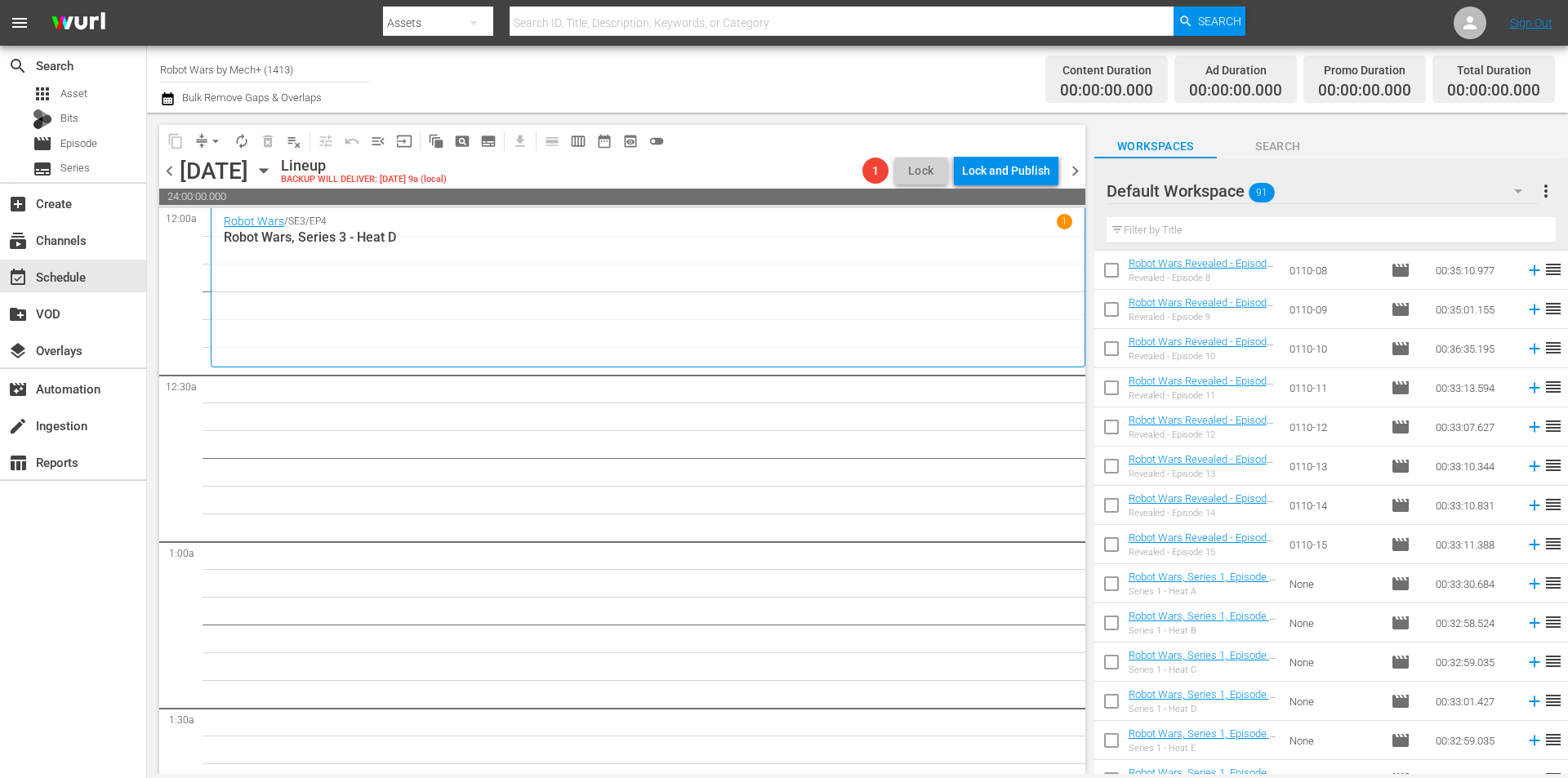
scroll to position [490, 0]
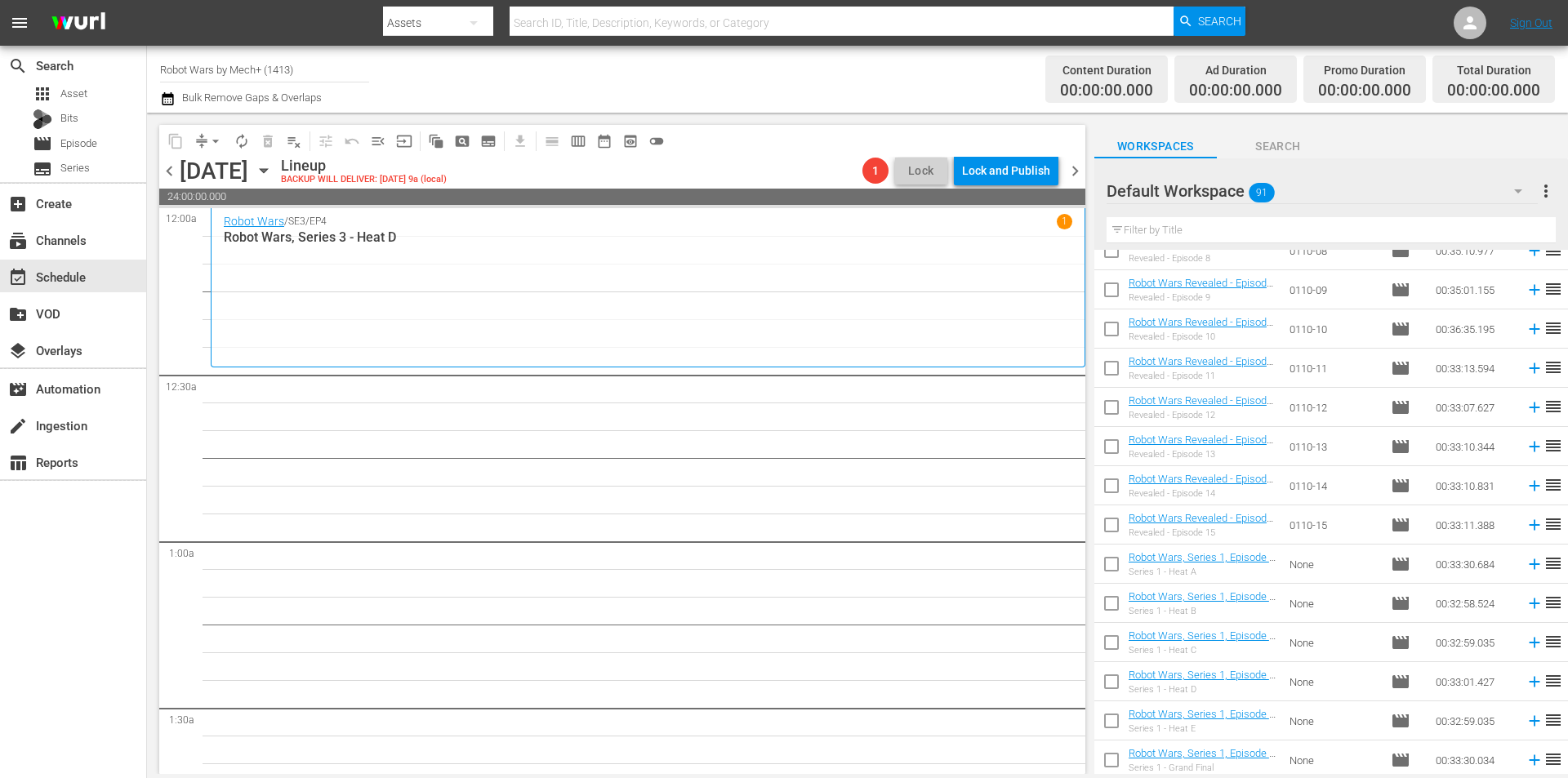
click at [1112, 524] on input "checkbox" at bounding box center [1111, 528] width 34 height 34
checkbox input "true"
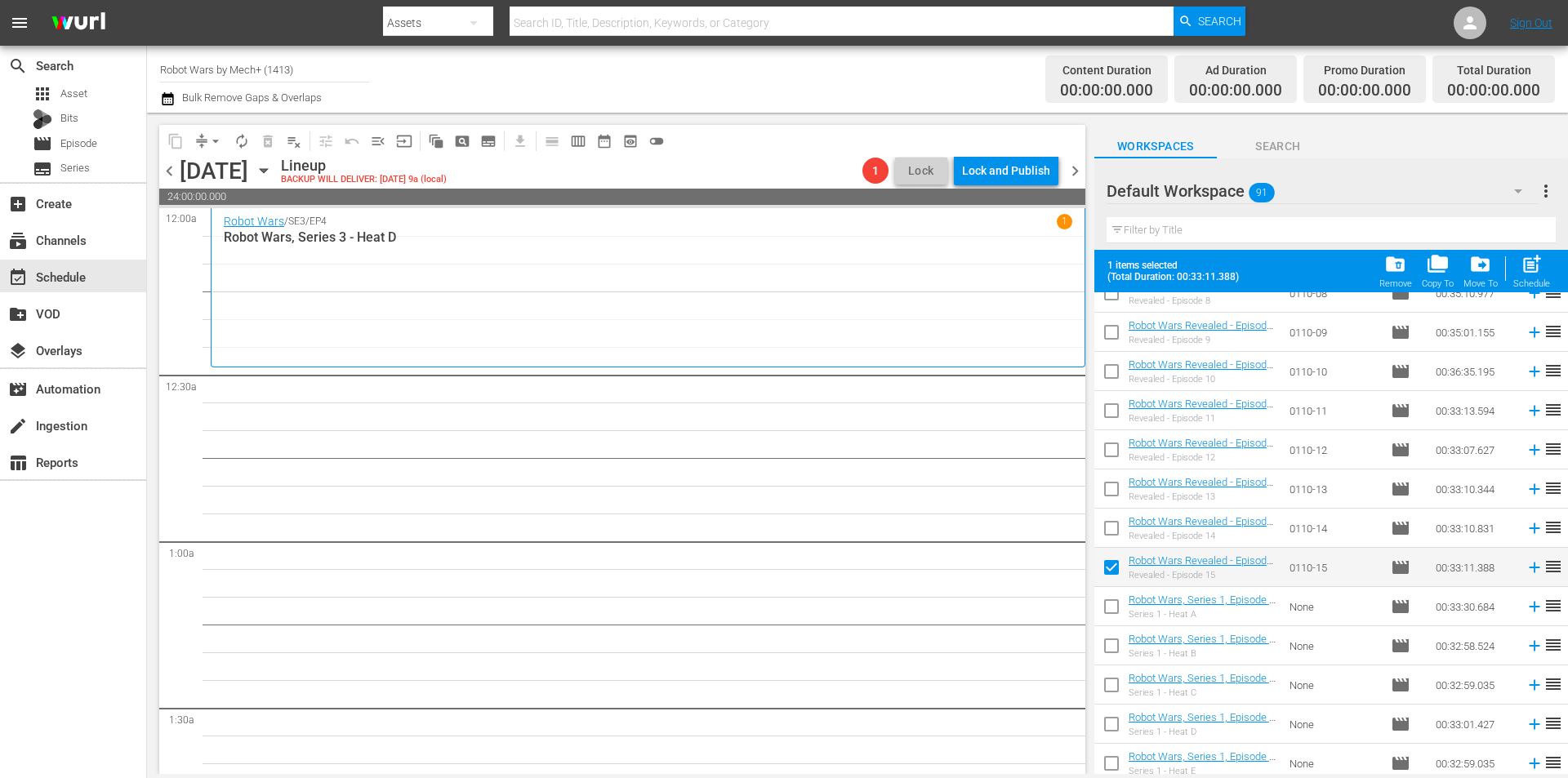
click at [1112, 524] on input "checkbox" at bounding box center [1111, 531] width 34 height 34
checkbox input "true"
click at [1118, 490] on input "checkbox" at bounding box center [1111, 492] width 34 height 34
checkbox input "true"
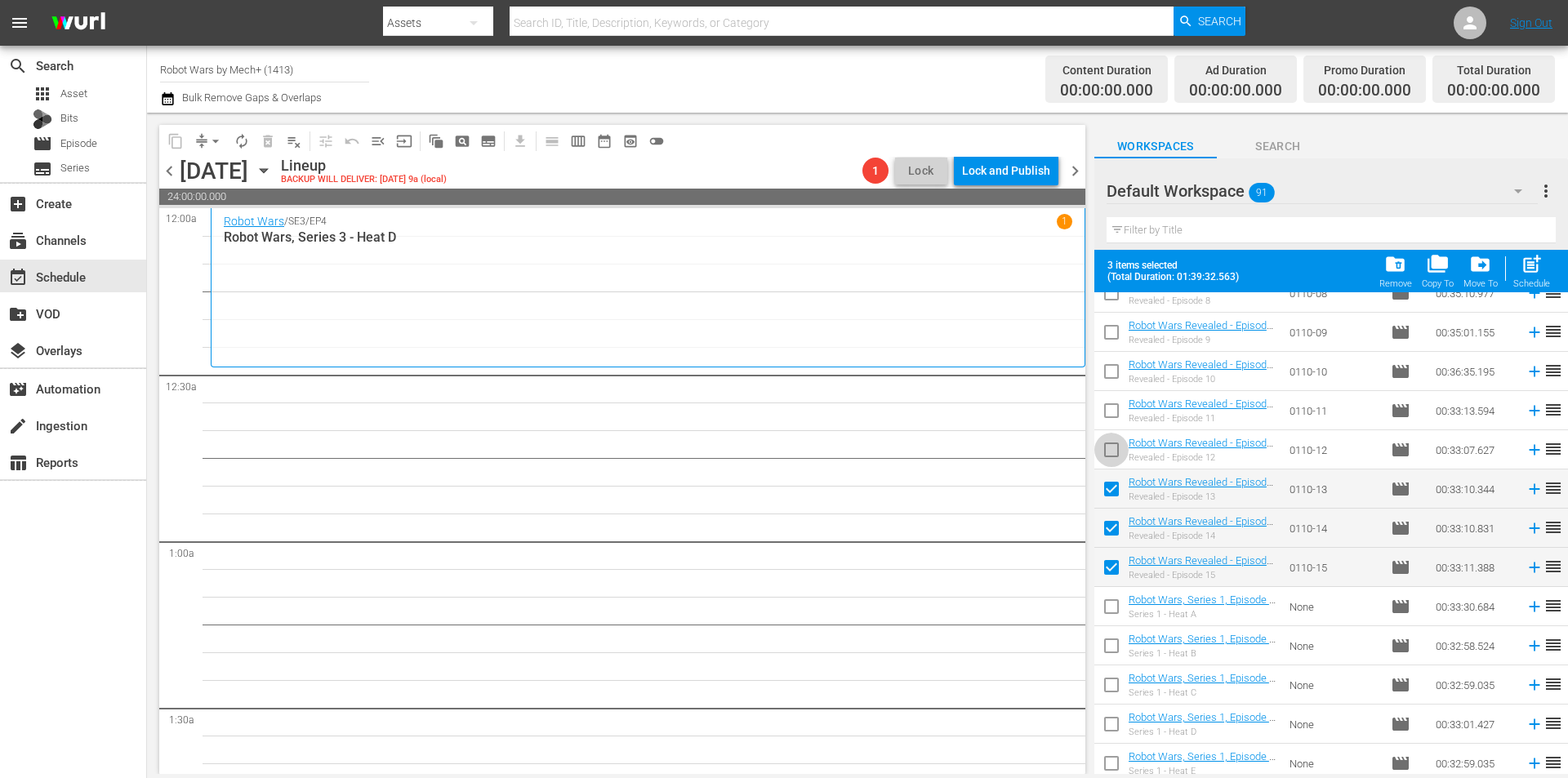
click at [1102, 451] on input "checkbox" at bounding box center [1111, 453] width 34 height 34
checkbox input "true"
click at [1111, 419] on input "checkbox" at bounding box center [1111, 414] width 34 height 34
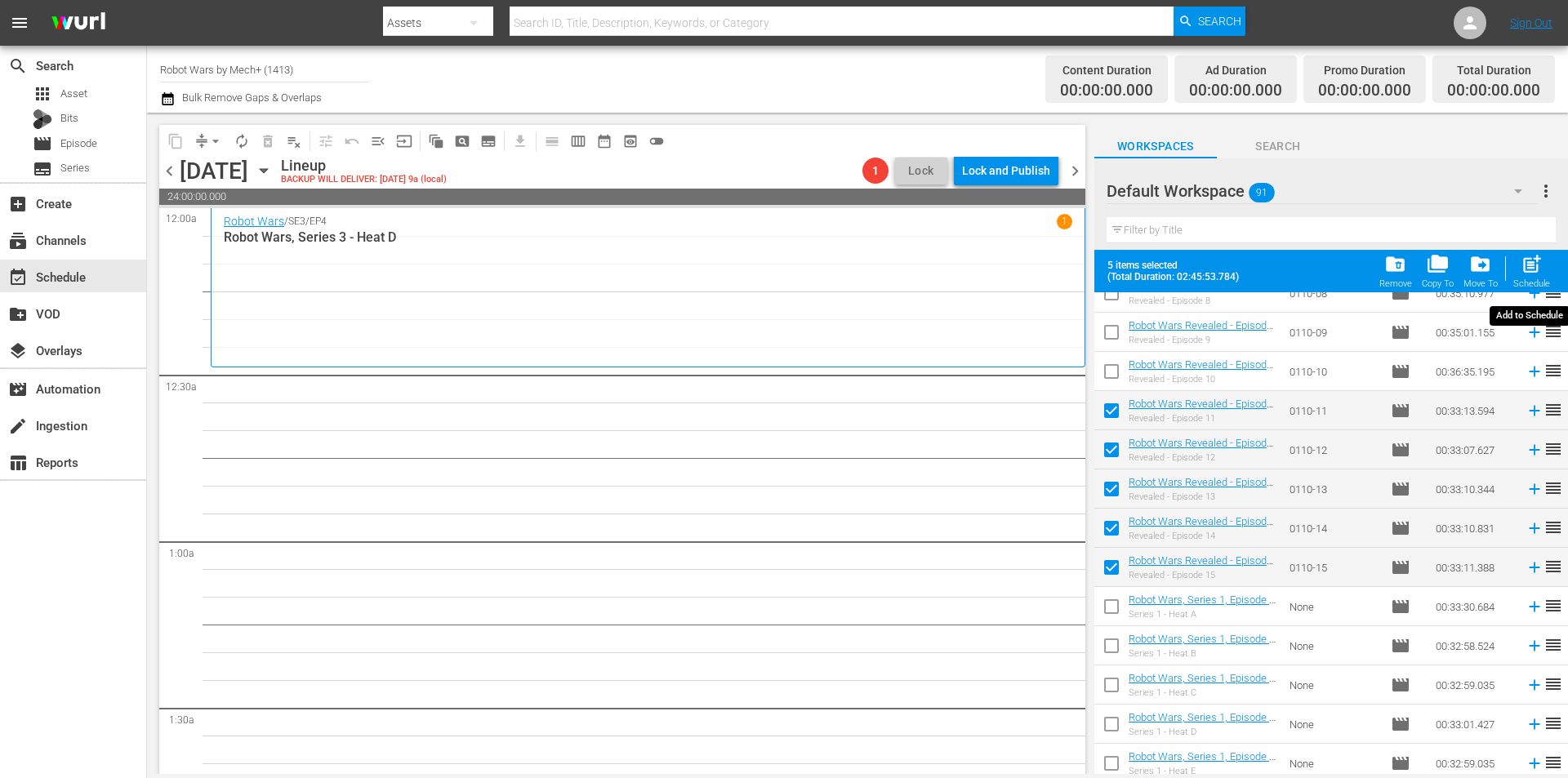
click at [1529, 278] on div "post_add Schedule" at bounding box center [1532, 271] width 37 height 36
checkbox input "false"
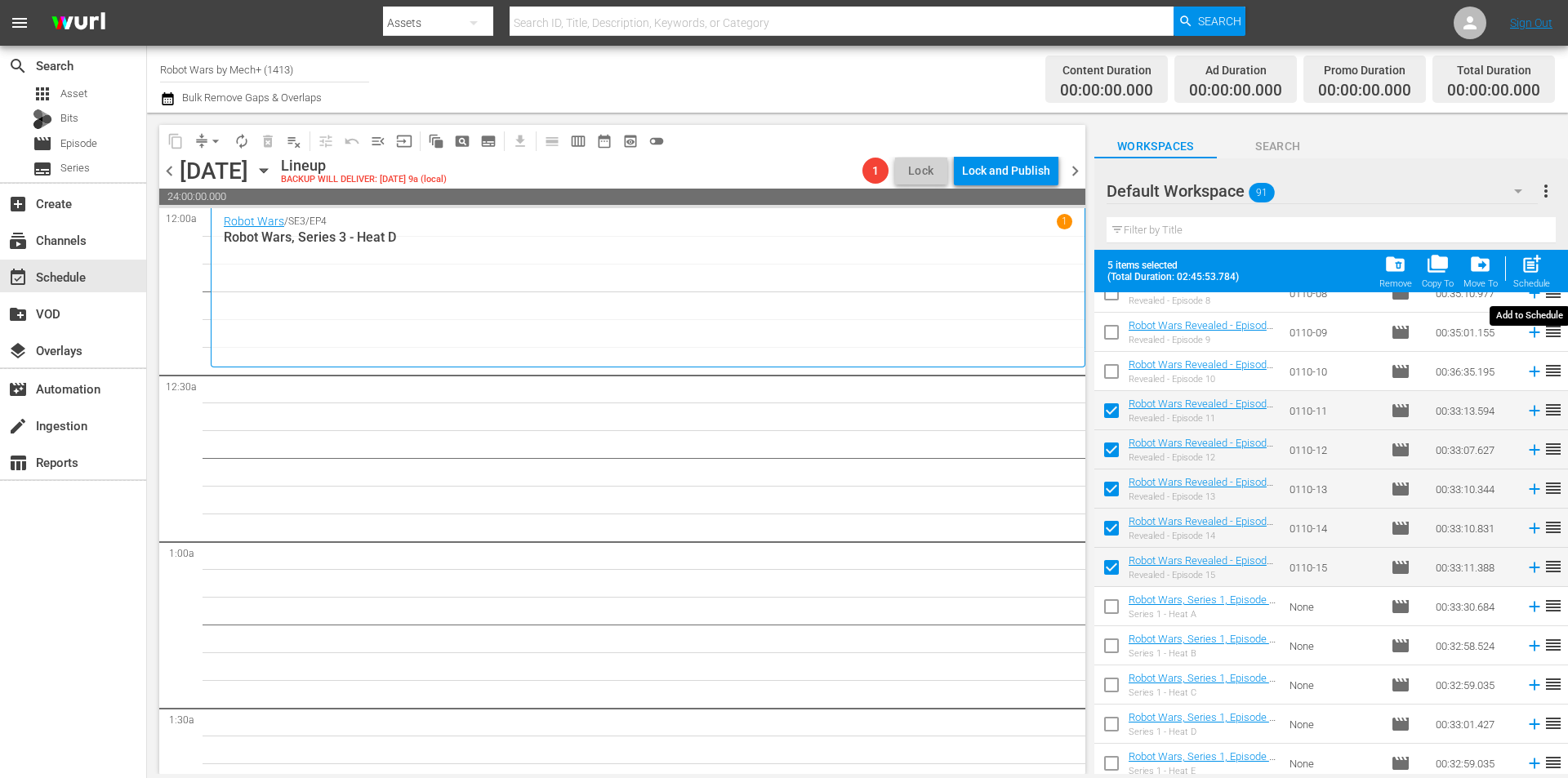
checkbox input "false"
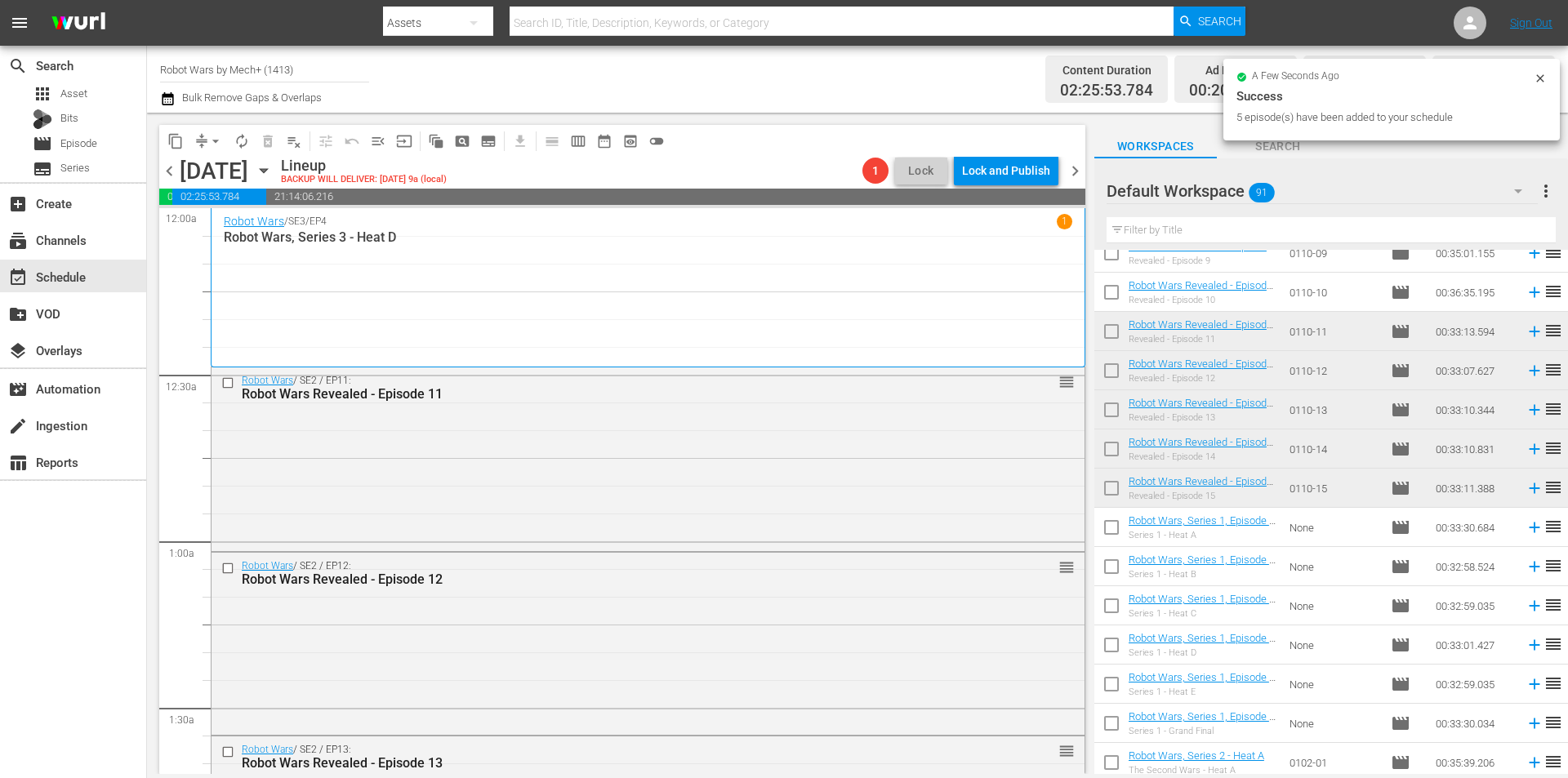
scroll to position [728, 0]
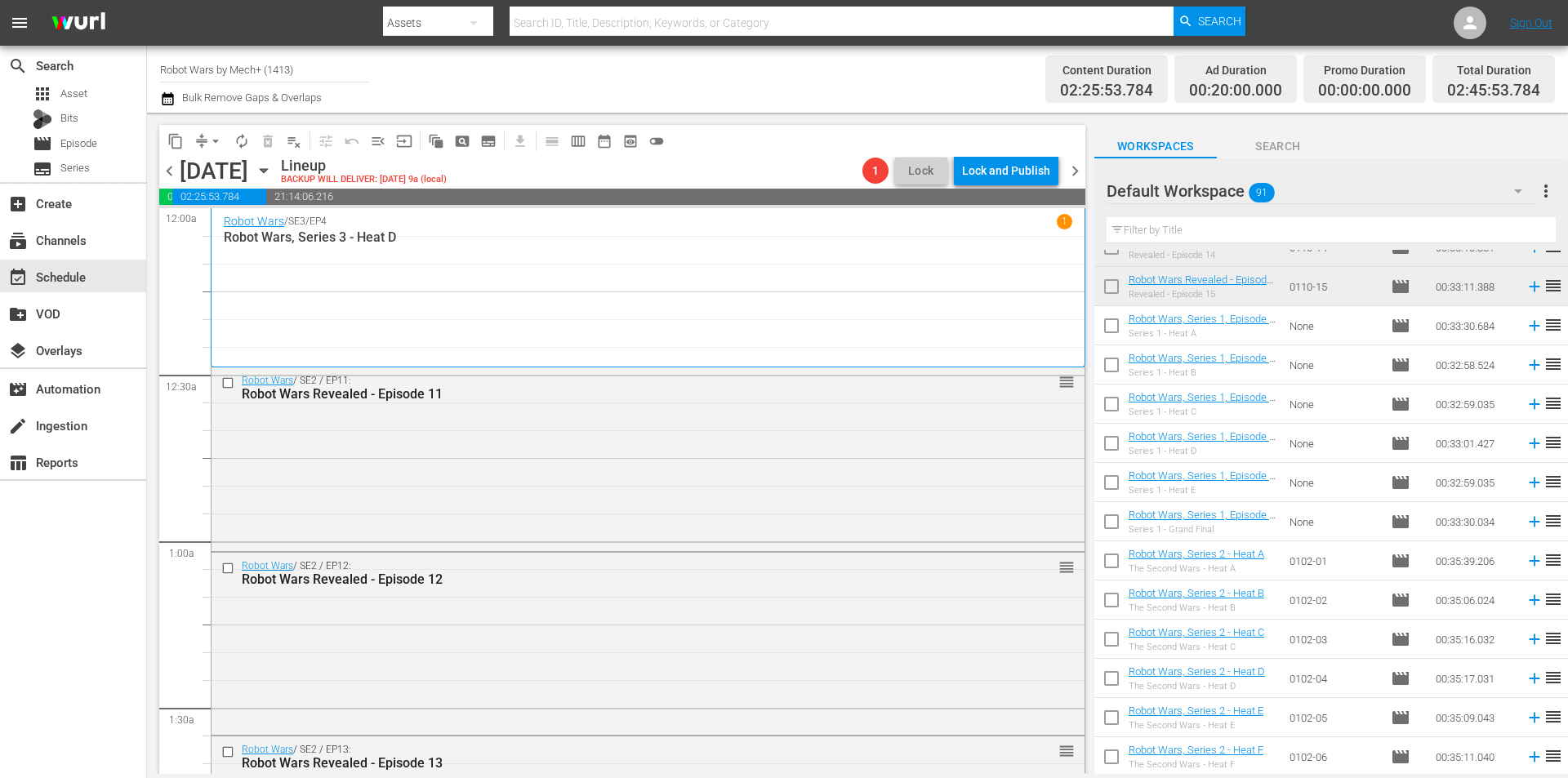
click at [1119, 526] on input "checkbox" at bounding box center [1111, 524] width 34 height 34
checkbox input "true"
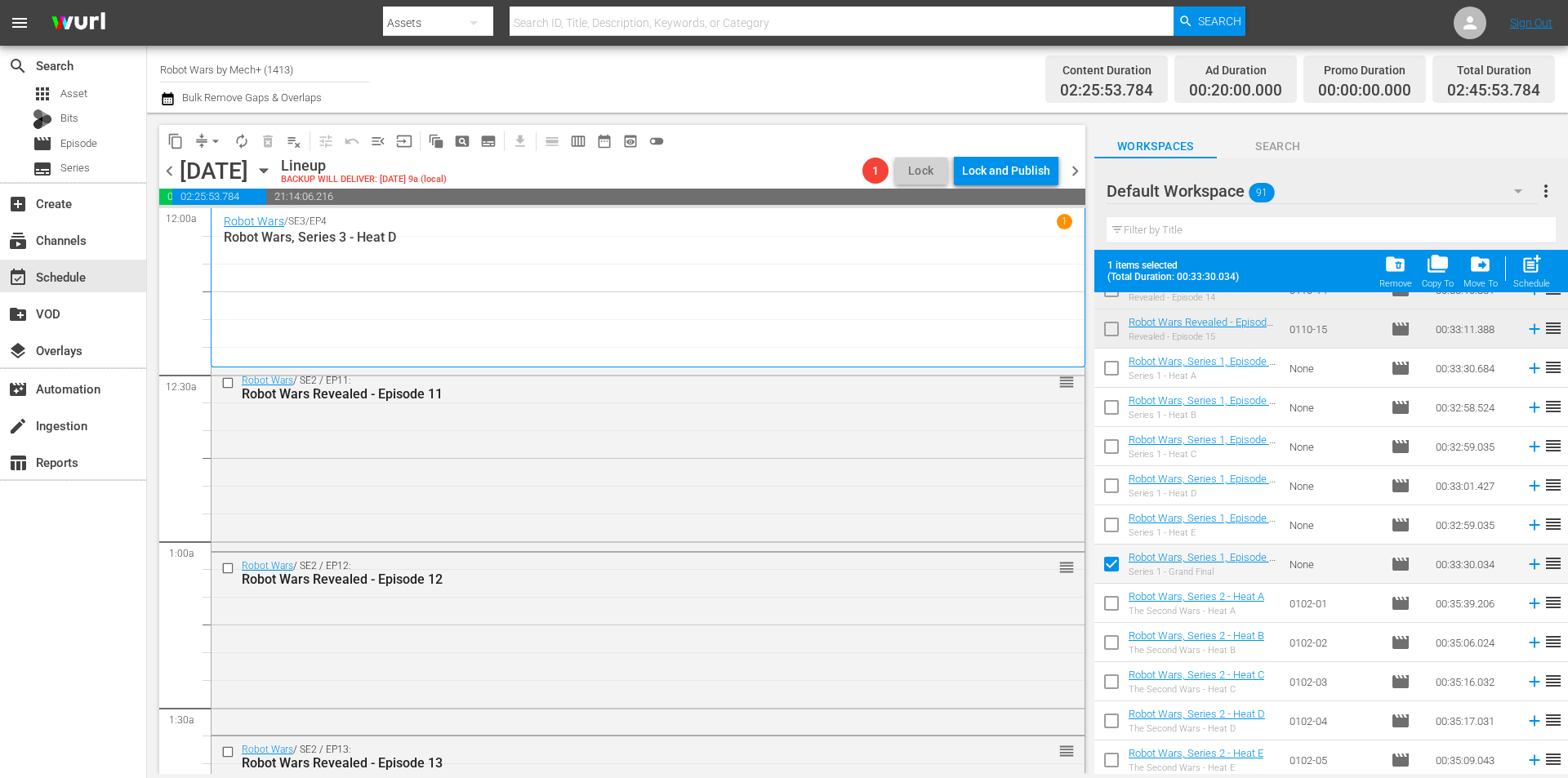
click at [1119, 526] on input "checkbox" at bounding box center [1111, 528] width 34 height 34
checkbox input "true"
click at [1116, 488] on input "checkbox" at bounding box center [1111, 489] width 34 height 34
checkbox input "true"
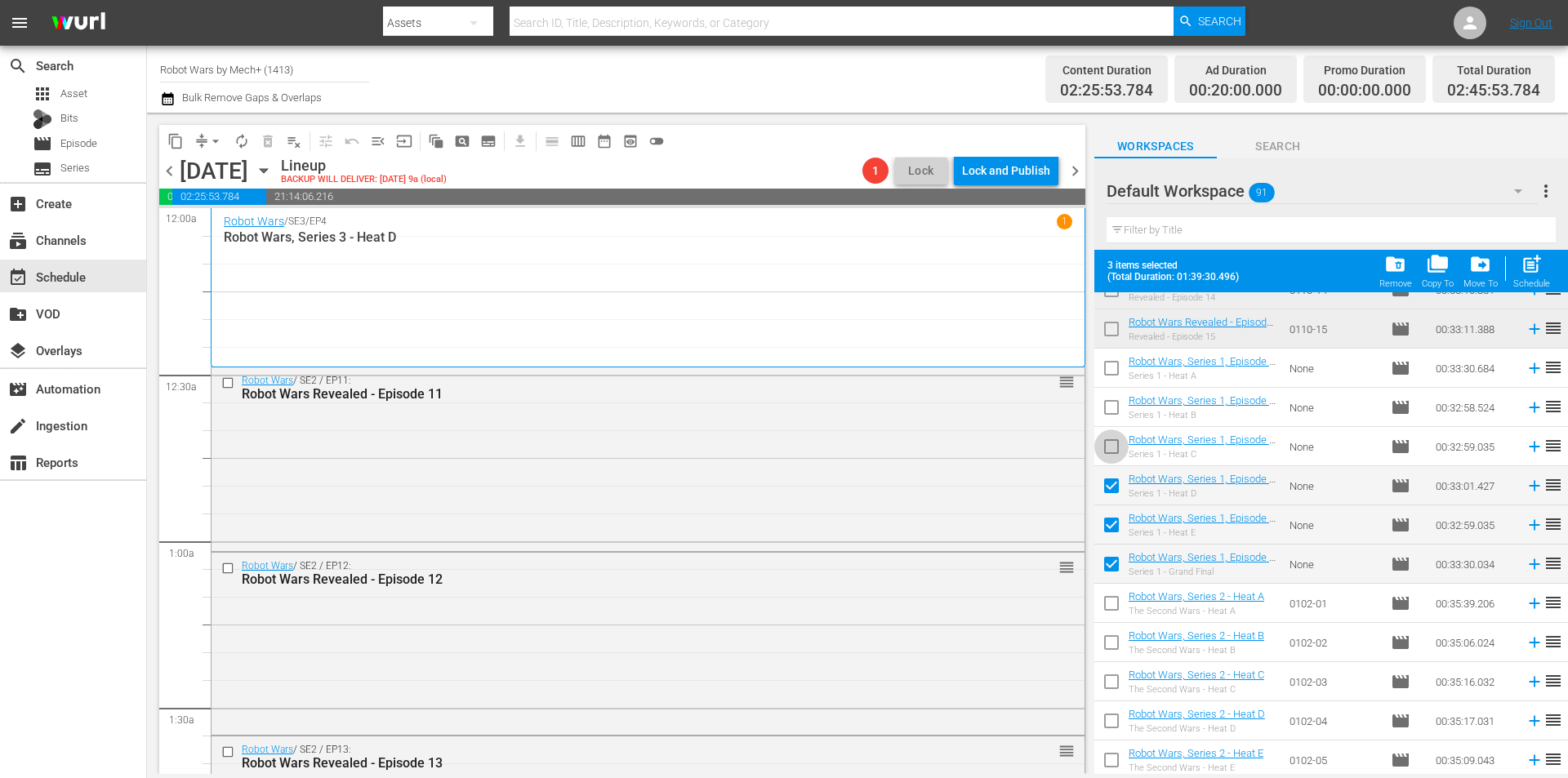
click at [1113, 454] on input "checkbox" at bounding box center [1111, 449] width 34 height 34
checkbox input "true"
click at [1107, 408] on input "checkbox" at bounding box center [1111, 410] width 34 height 34
checkbox input "true"
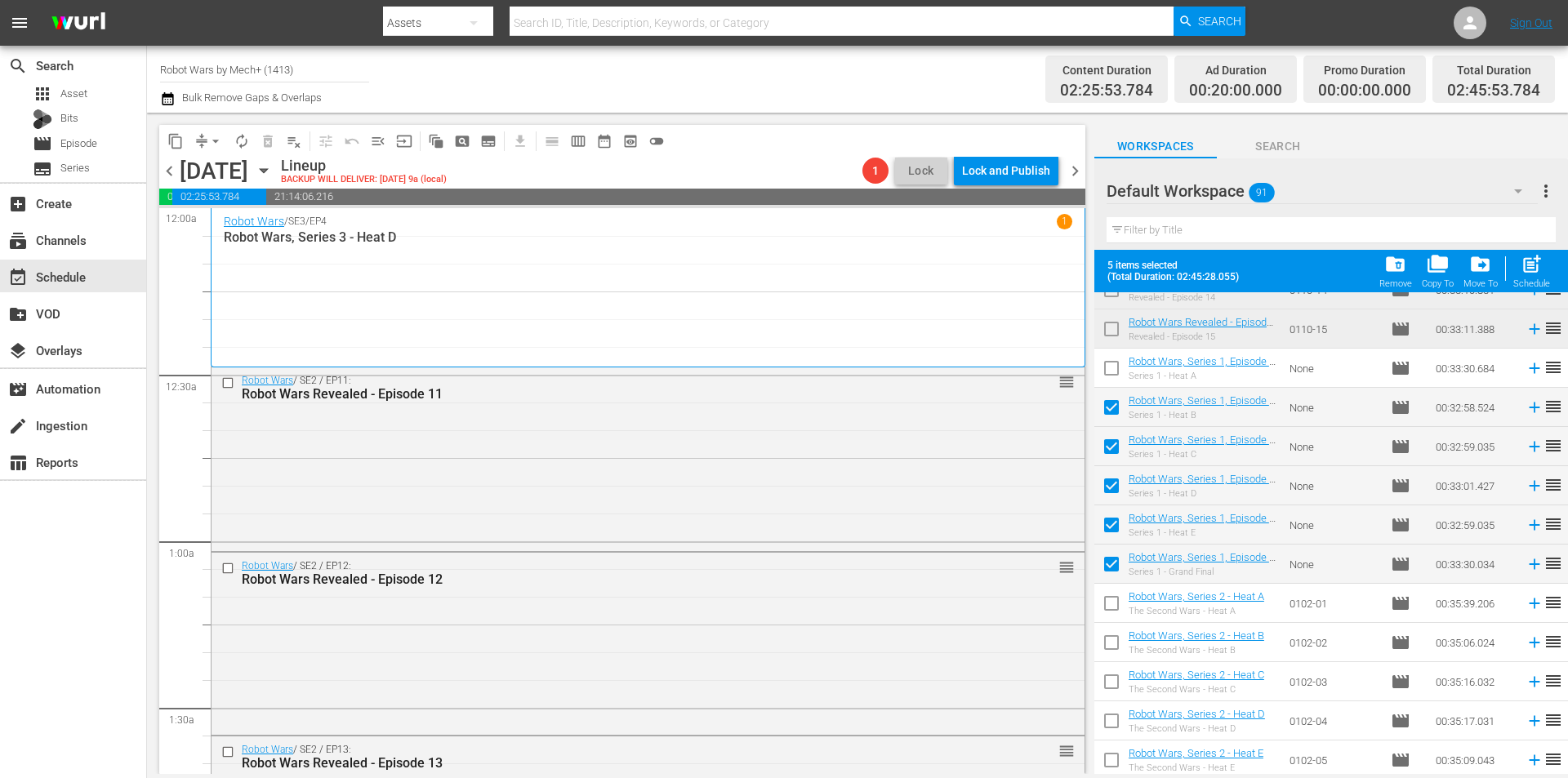
click at [1110, 370] on input "checkbox" at bounding box center [1111, 371] width 34 height 34
click at [1529, 284] on div "Schedule" at bounding box center [1532, 284] width 37 height 11
checkbox input "false"
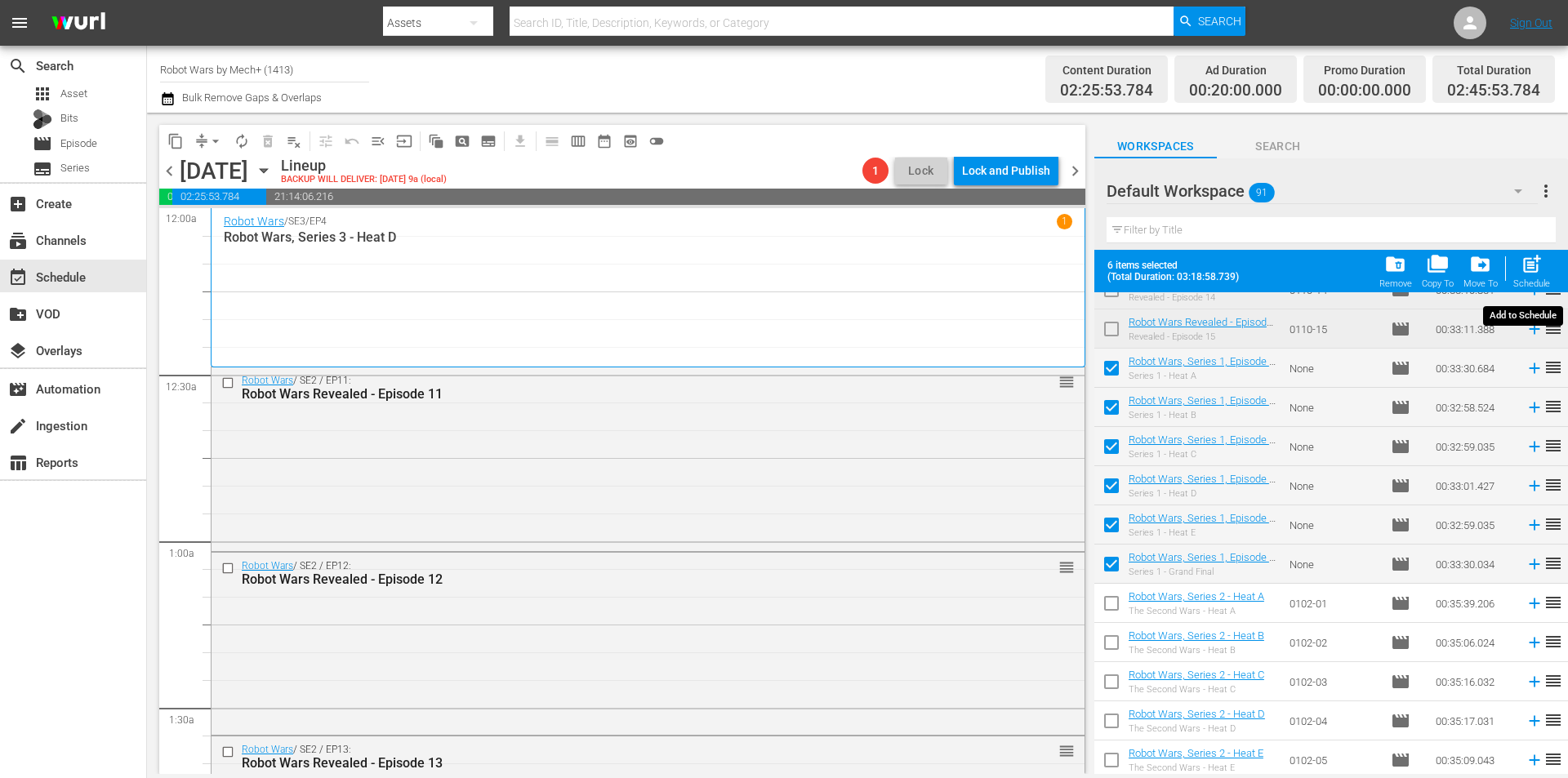
checkbox input "false"
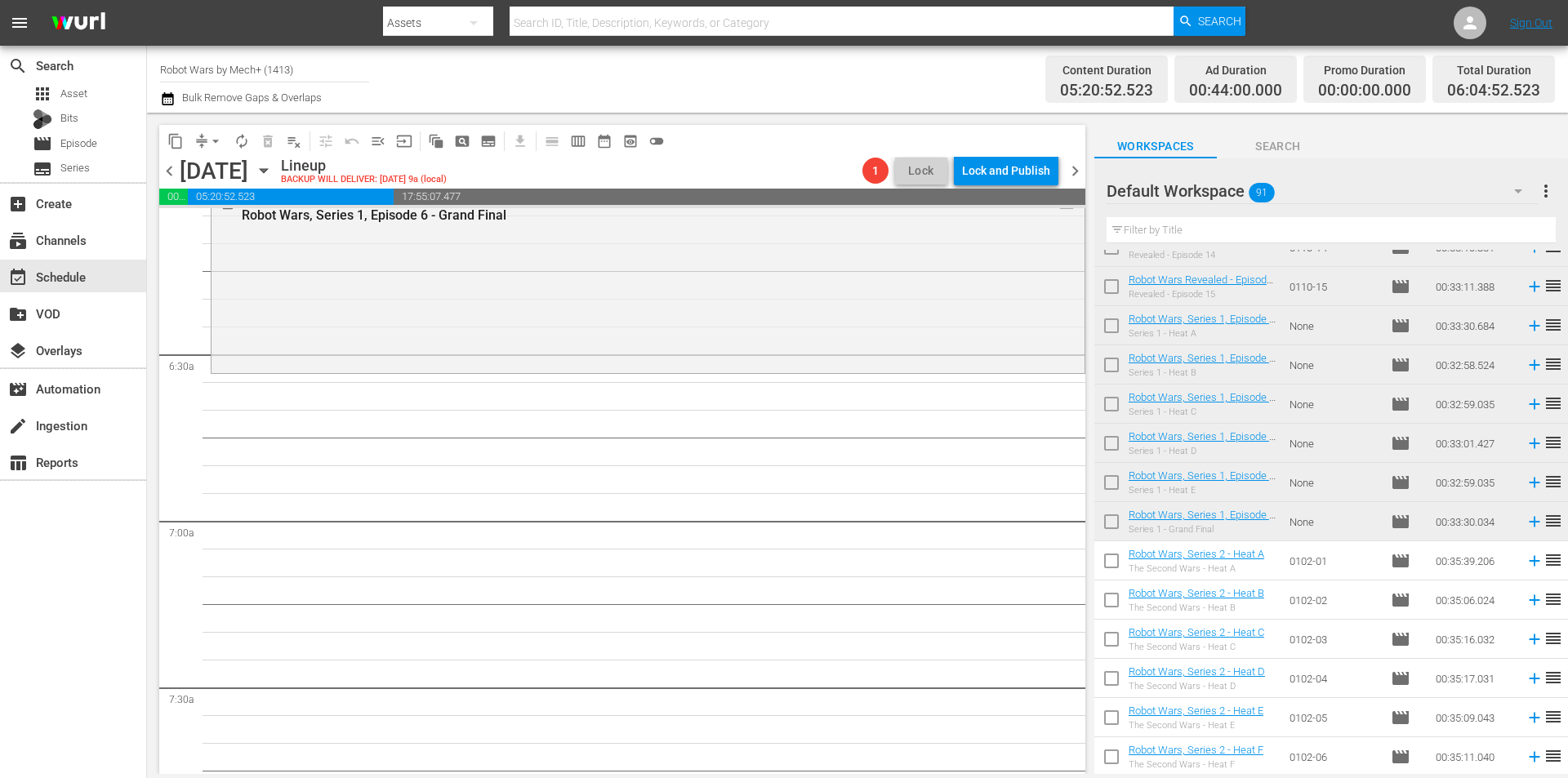
scroll to position [2040, 0]
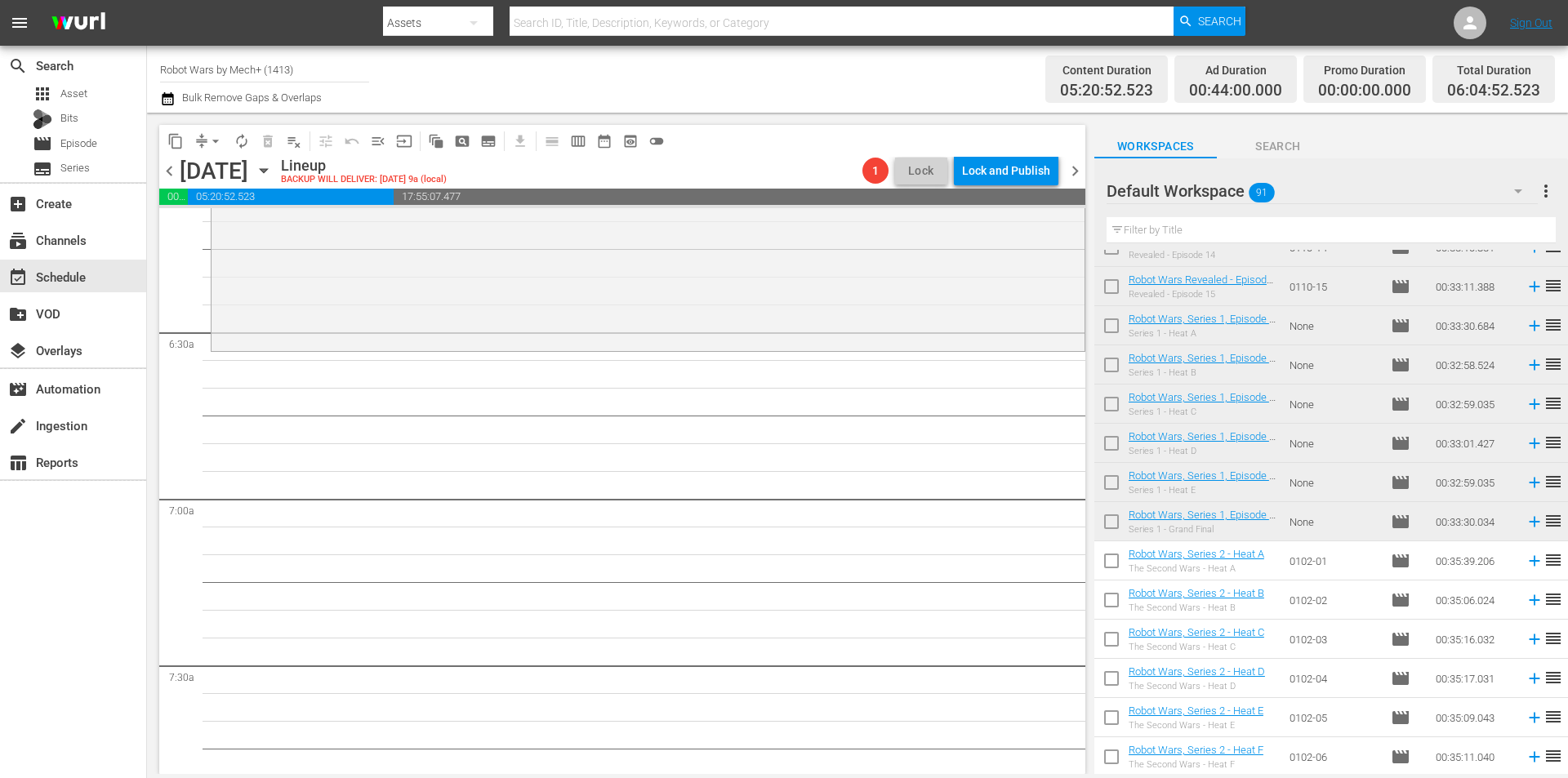
click at [169, 176] on span "chevron_left" at bounding box center [169, 171] width 20 height 20
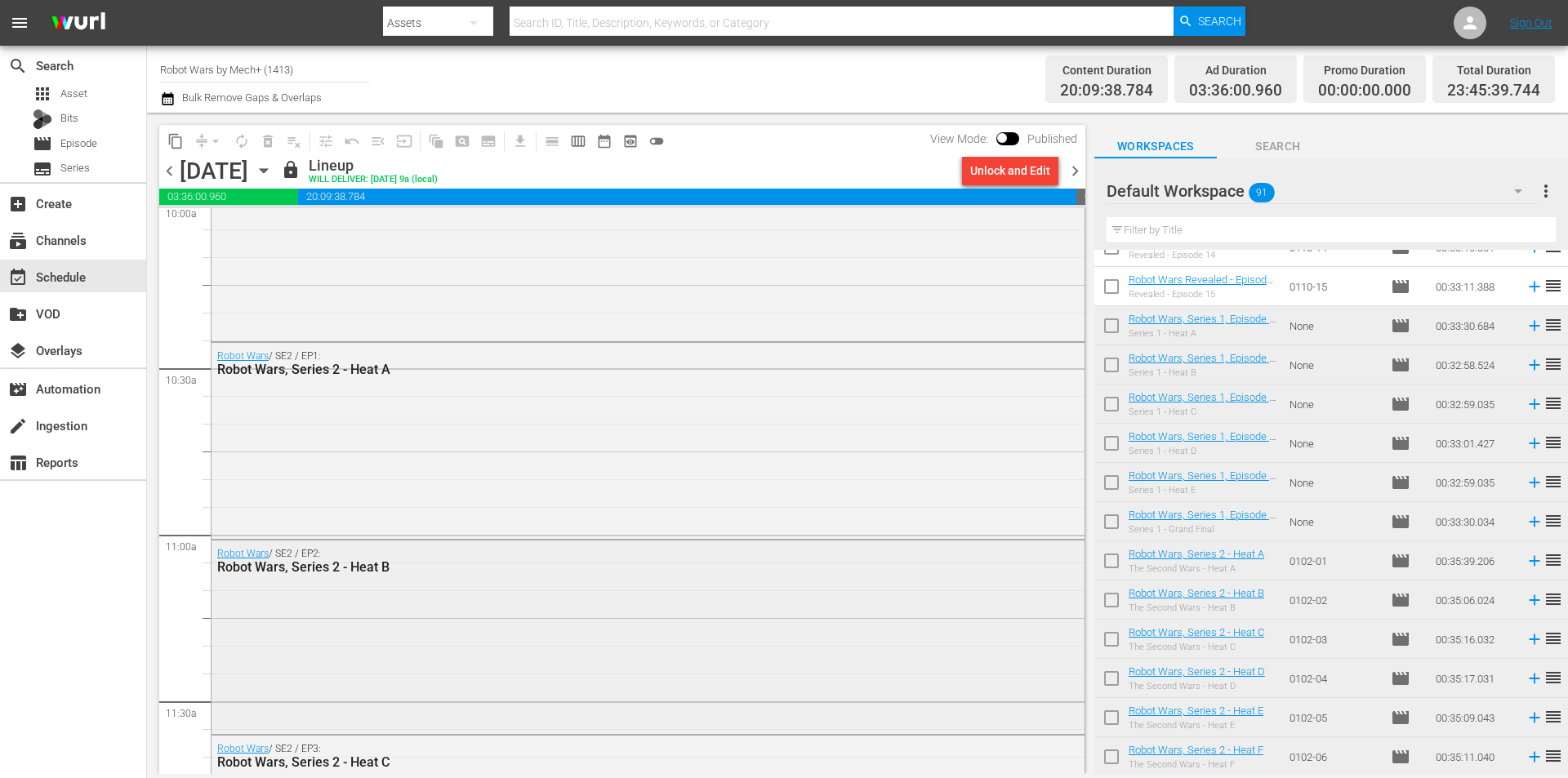
scroll to position [3293, 0]
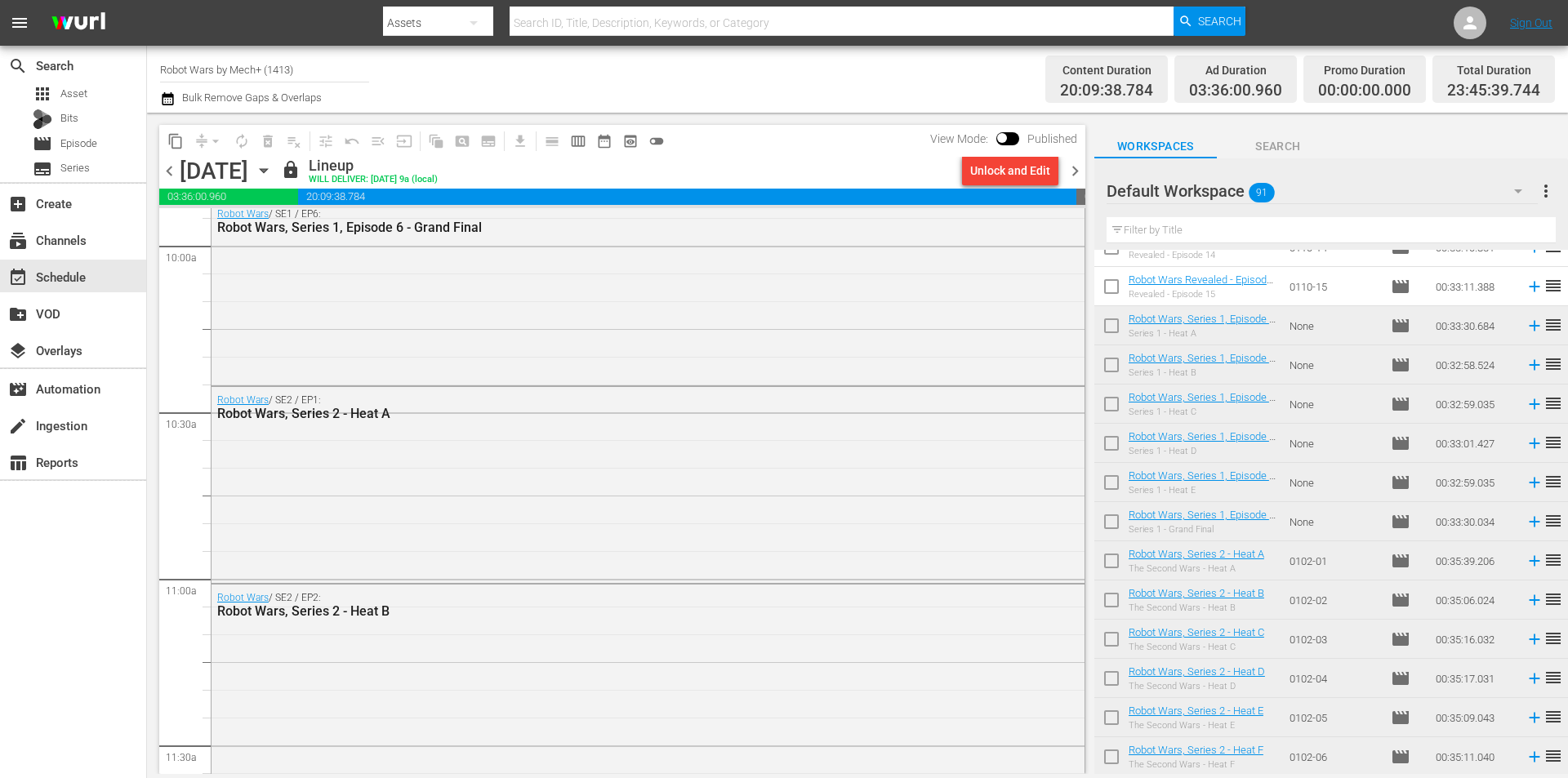
click at [1070, 169] on span "chevron_right" at bounding box center [1075, 171] width 20 height 20
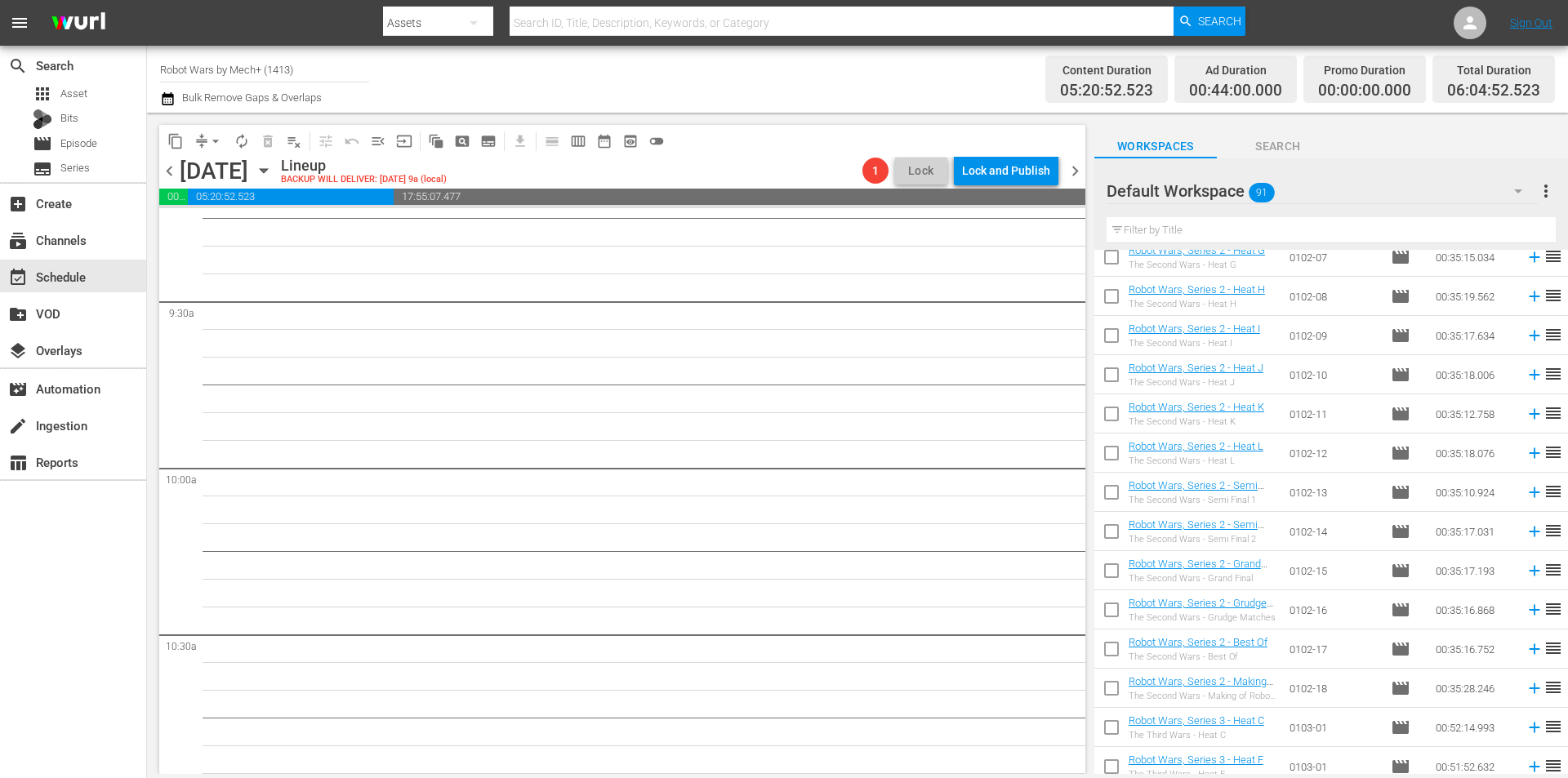
scroll to position [1300, 0]
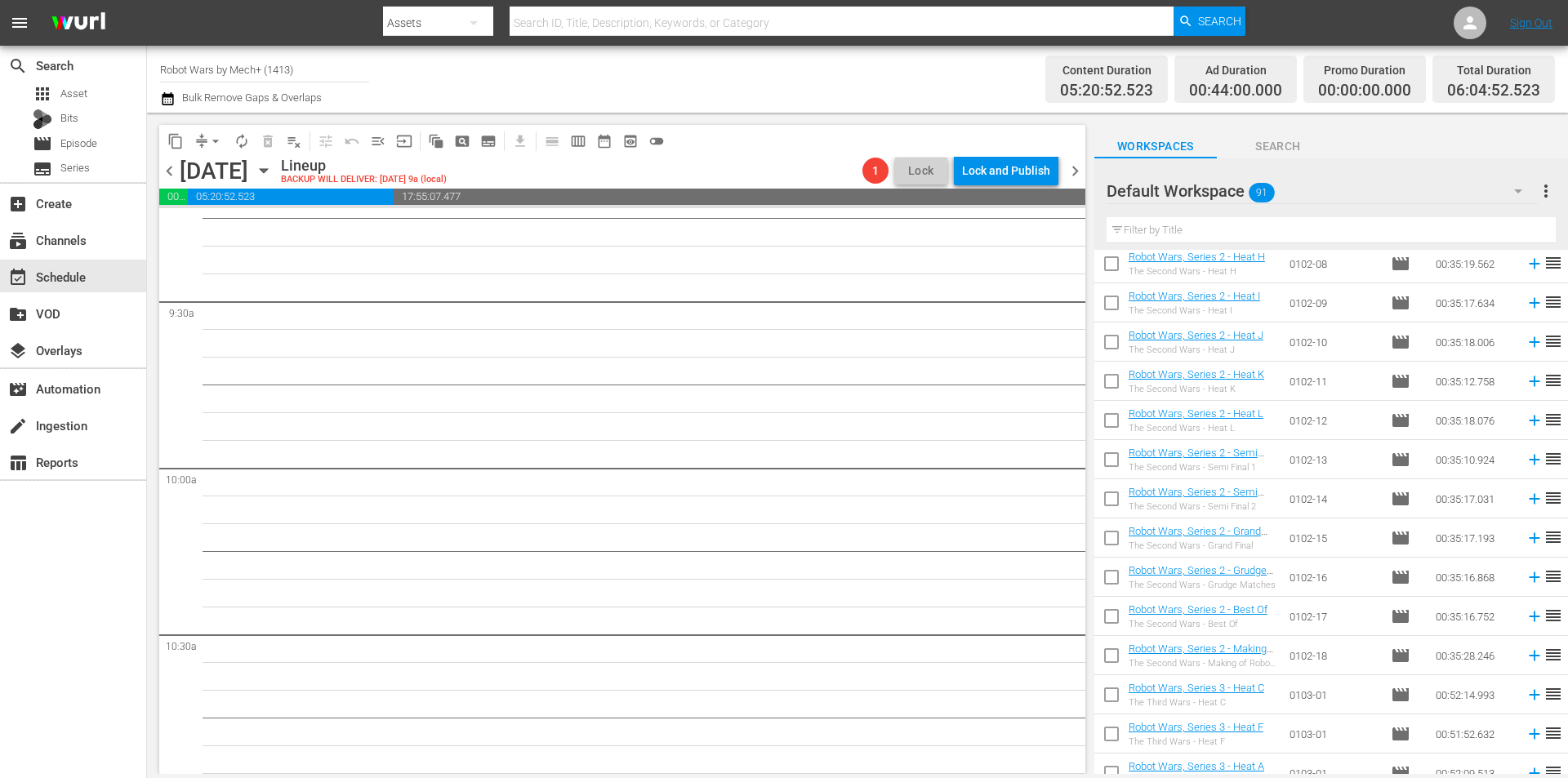
click at [1118, 660] on input "checkbox" at bounding box center [1111, 659] width 34 height 34
checkbox input "true"
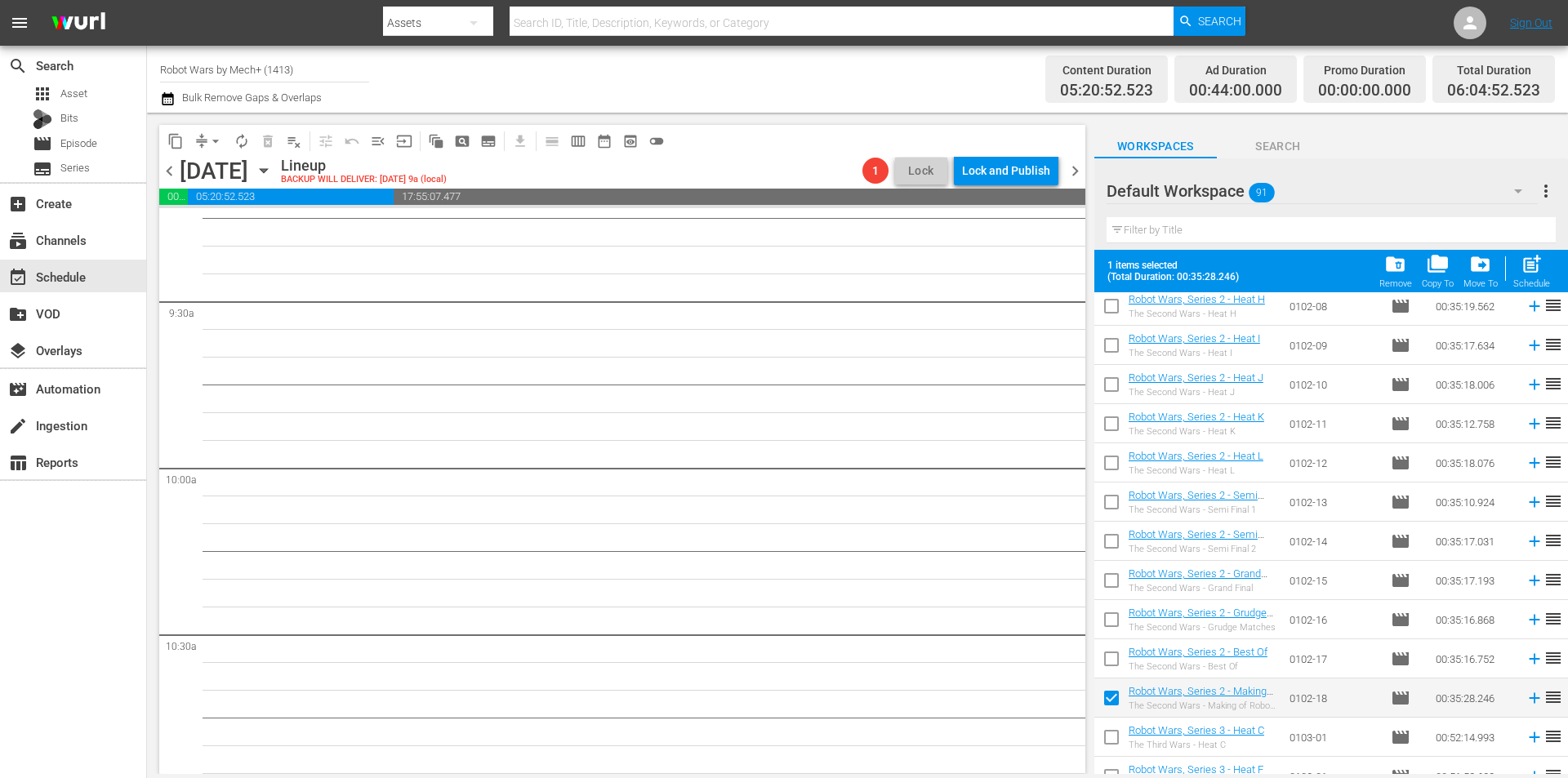
click at [1118, 660] on input "checkbox" at bounding box center [1111, 661] width 34 height 34
checkbox input "true"
click at [1115, 625] on input "checkbox" at bounding box center [1111, 622] width 34 height 34
checkbox input "true"
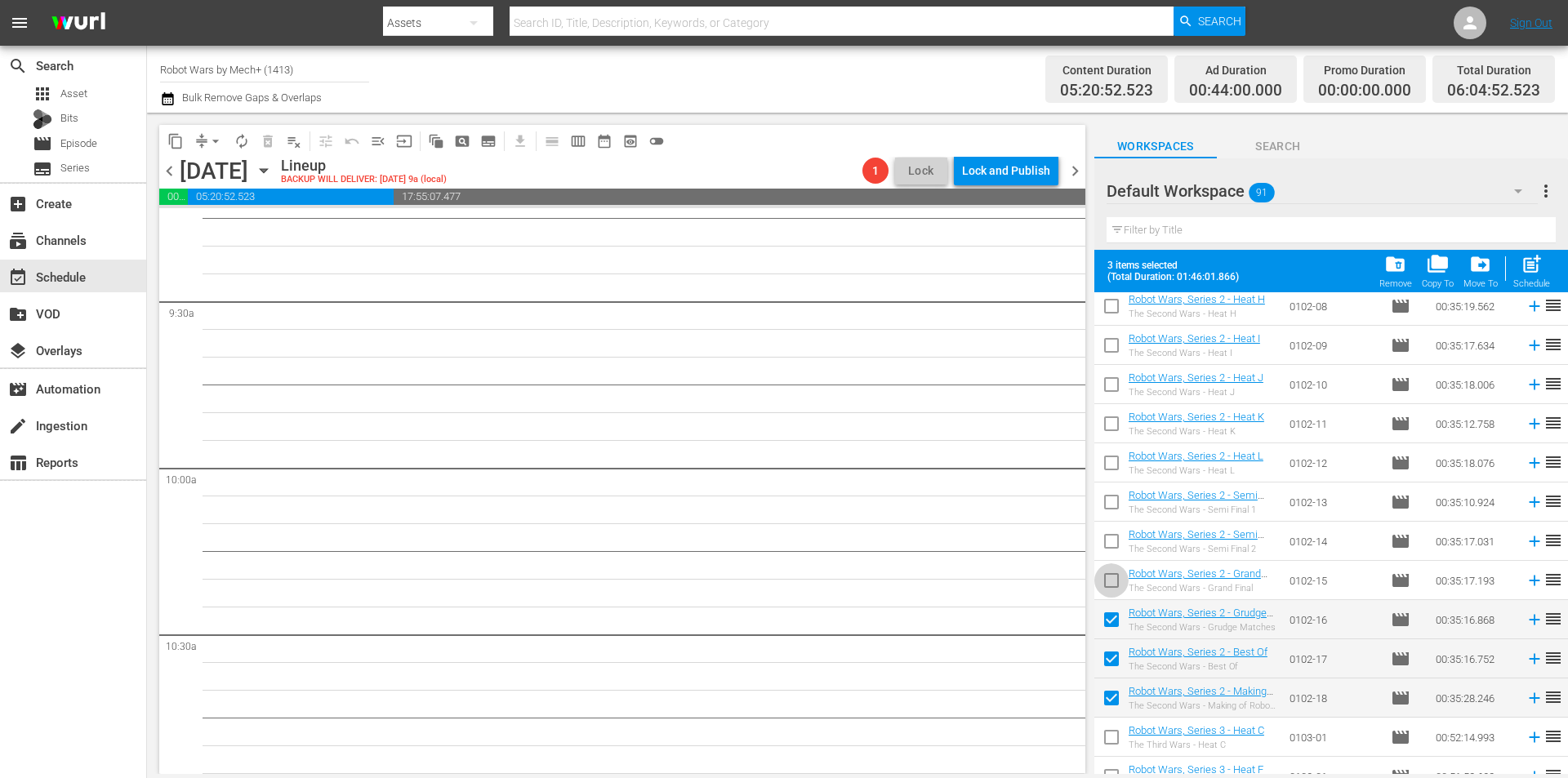
click at [1107, 581] on input "checkbox" at bounding box center [1111, 584] width 34 height 34
checkbox input "true"
click at [1108, 546] on input "checkbox" at bounding box center [1111, 544] width 34 height 34
checkbox input "true"
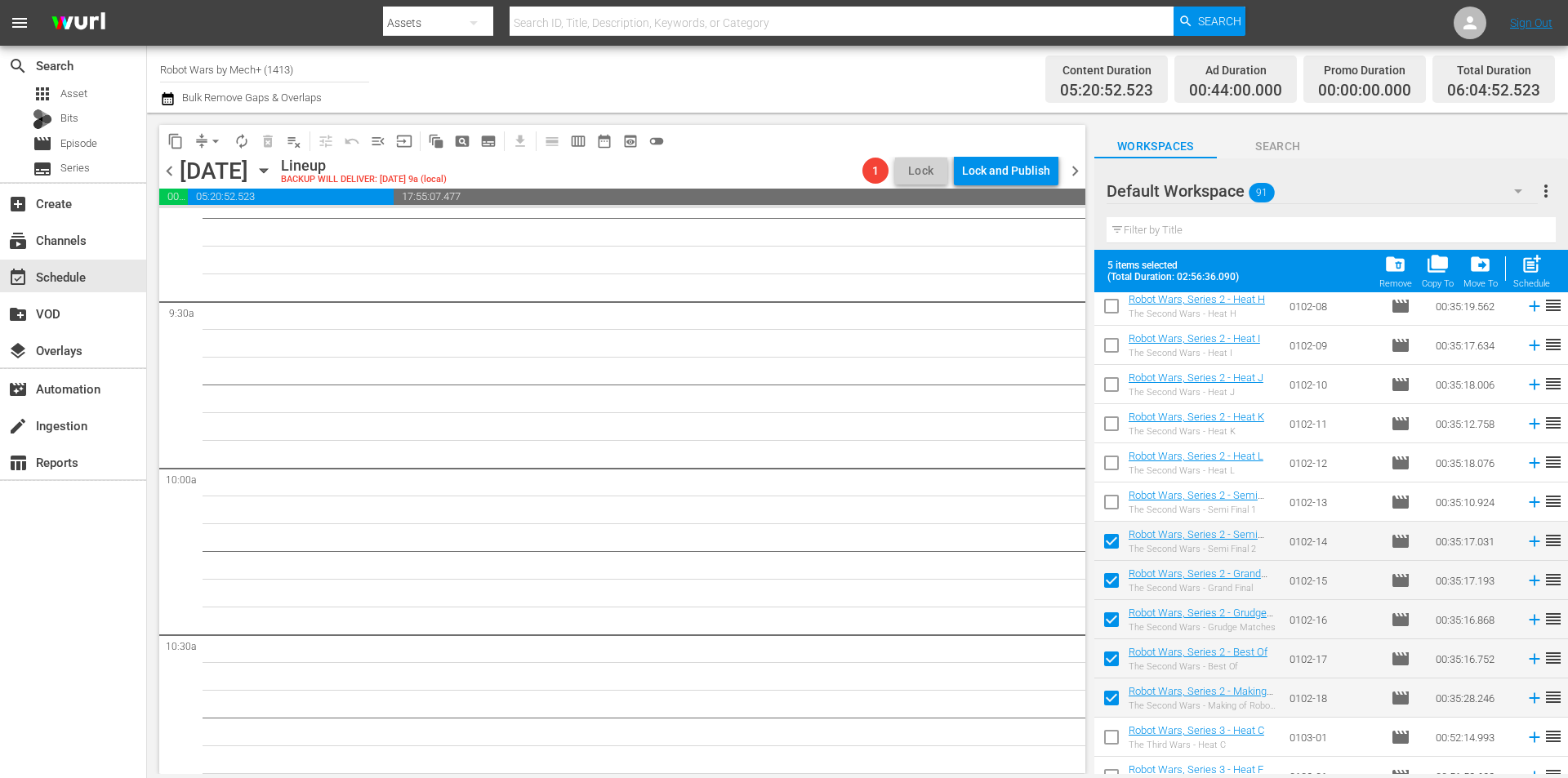
click at [1104, 498] on input "checkbox" at bounding box center [1111, 505] width 34 height 34
checkbox input "true"
click at [1108, 462] on input "checkbox" at bounding box center [1111, 466] width 34 height 34
checkbox input "true"
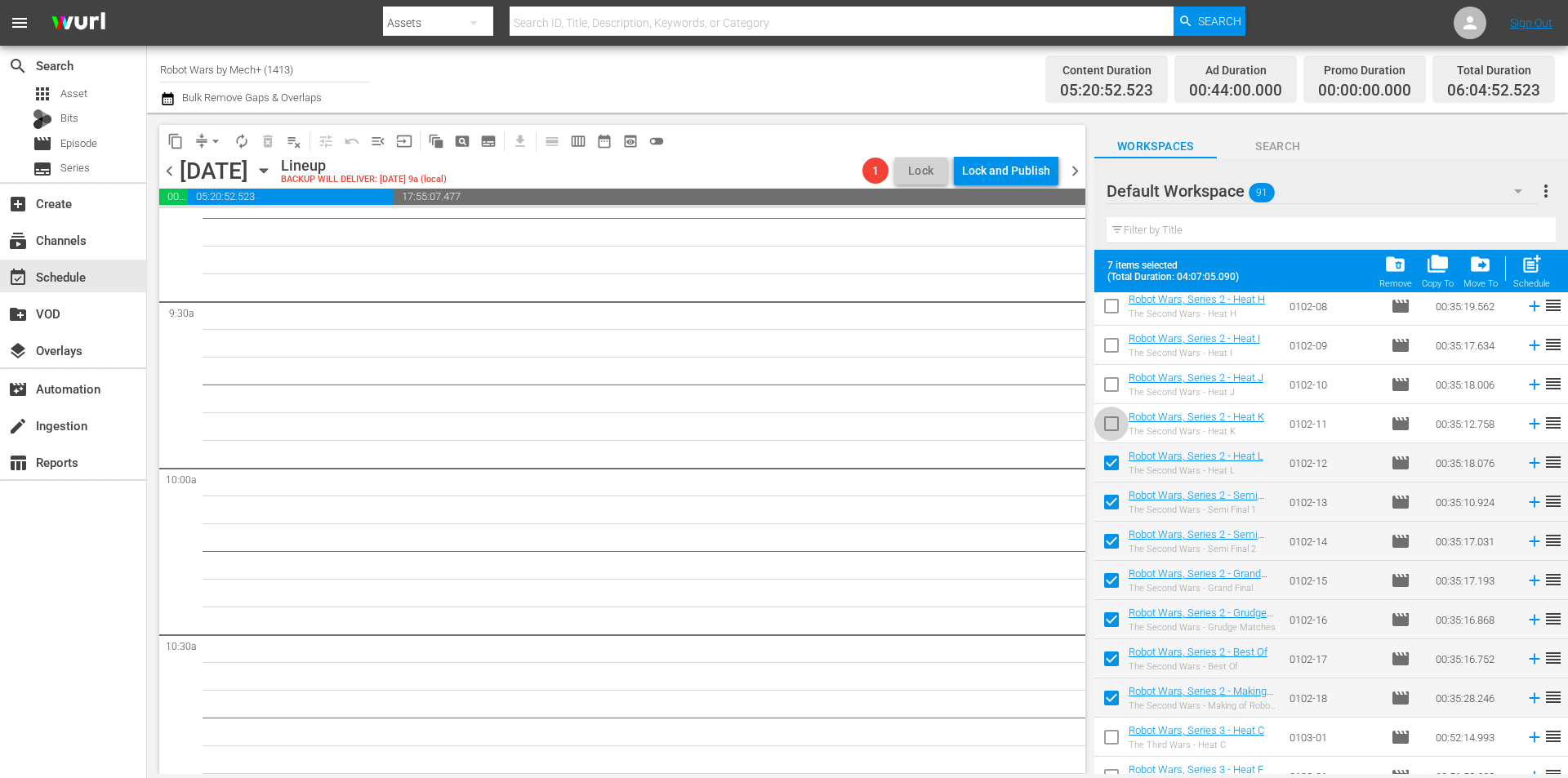
click at [1108, 423] on input "checkbox" at bounding box center [1111, 427] width 34 height 34
checkbox input "true"
drag, startPoint x: 1113, startPoint y: 389, endPoint x: 1177, endPoint y: 408, distance: 66.8
click at [1113, 389] on input "checkbox" at bounding box center [1111, 387] width 34 height 34
checkbox input "true"
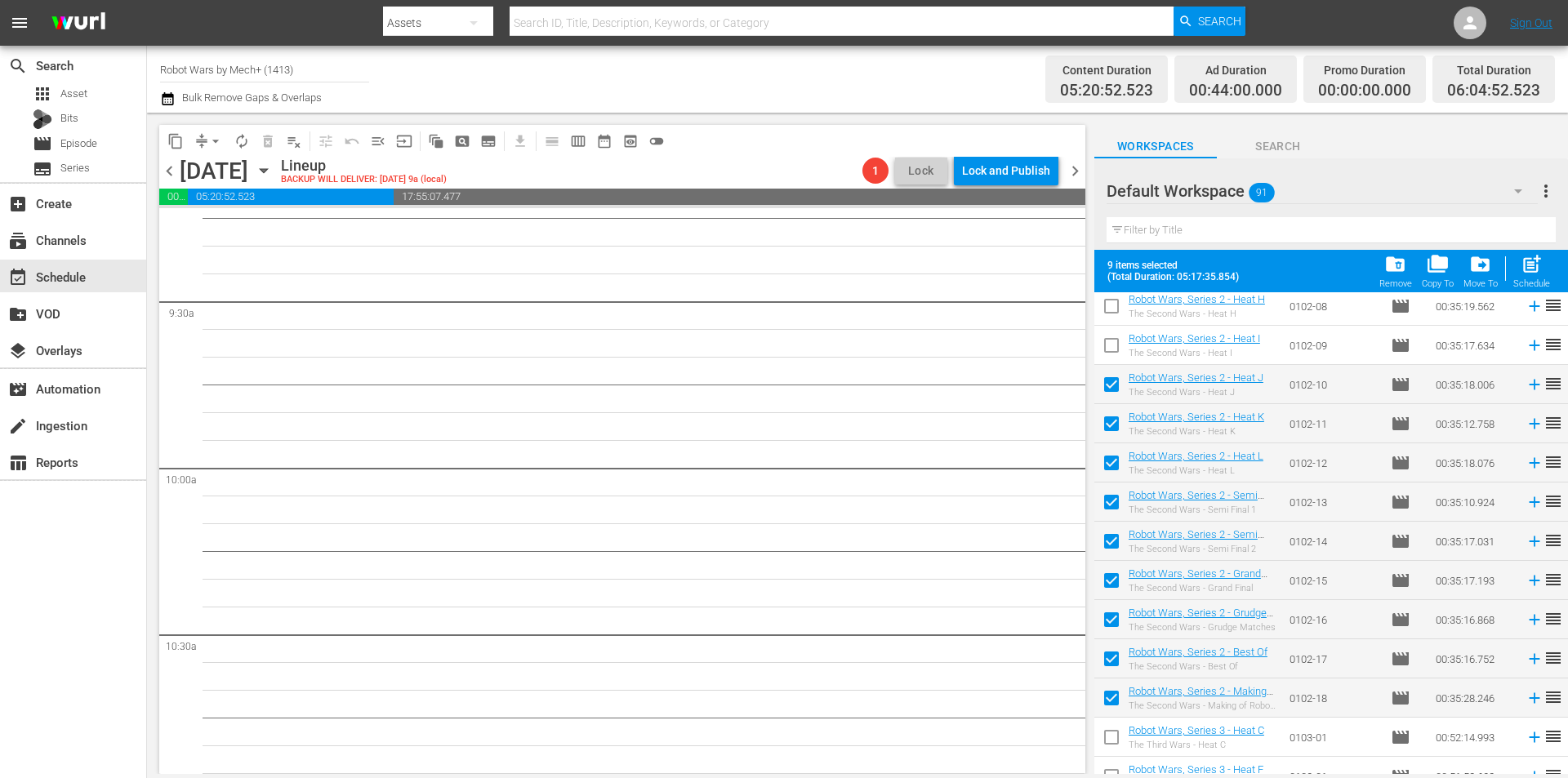
click at [1118, 348] on input "checkbox" at bounding box center [1111, 348] width 34 height 34
click at [1535, 273] on span "post_add" at bounding box center [1531, 263] width 22 height 22
checkbox input "false"
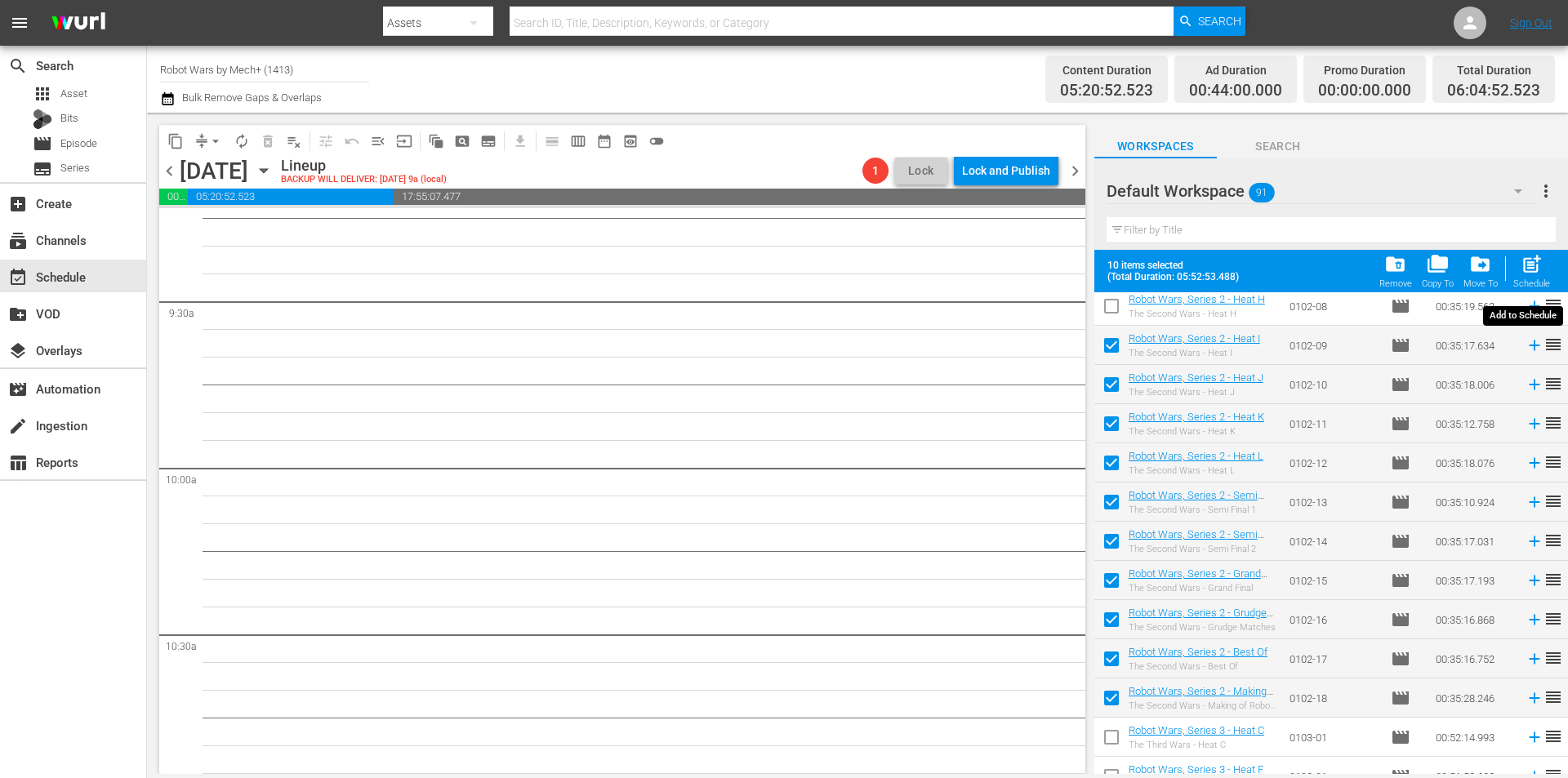
checkbox input "false"
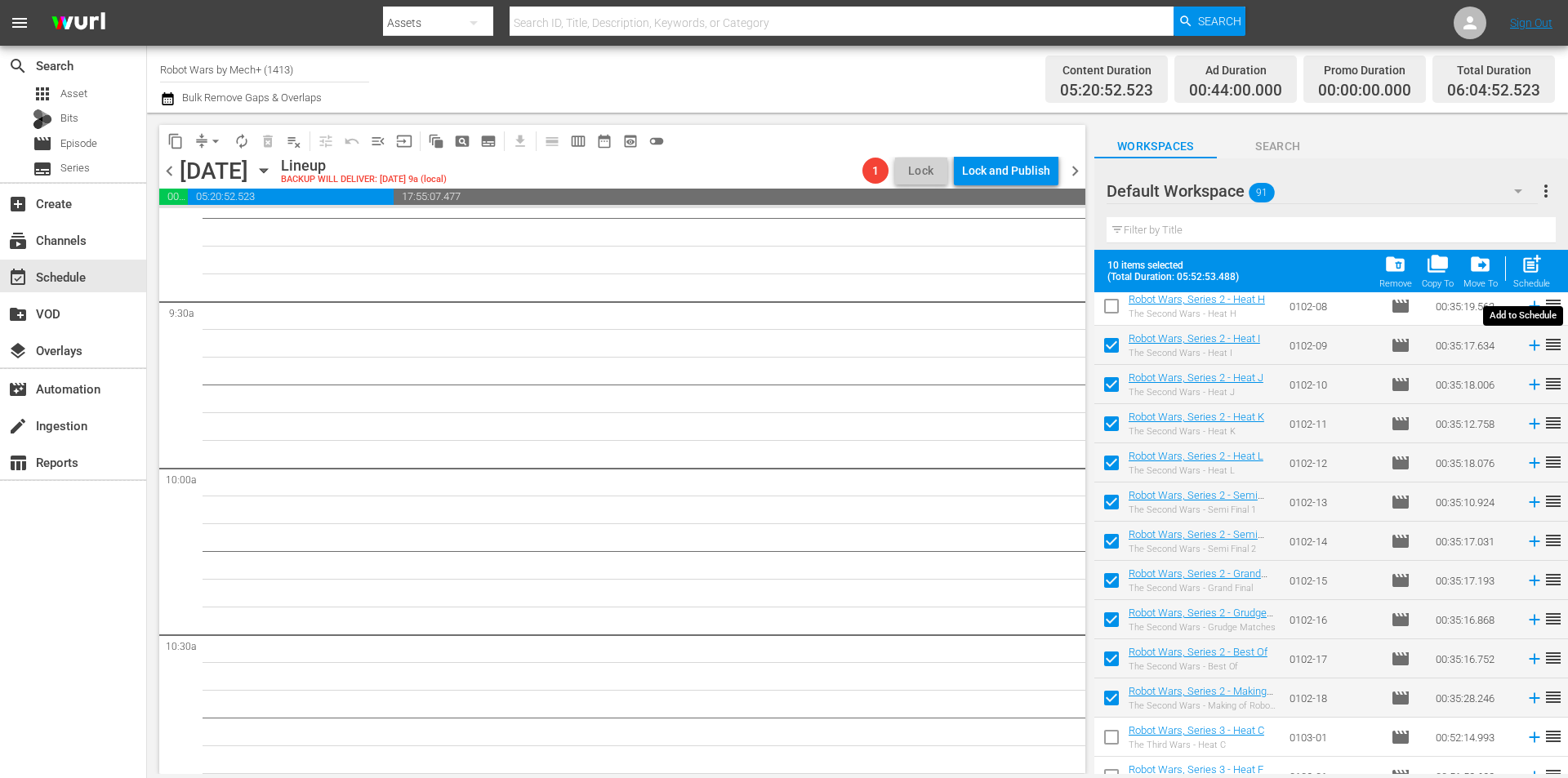
checkbox input "false"
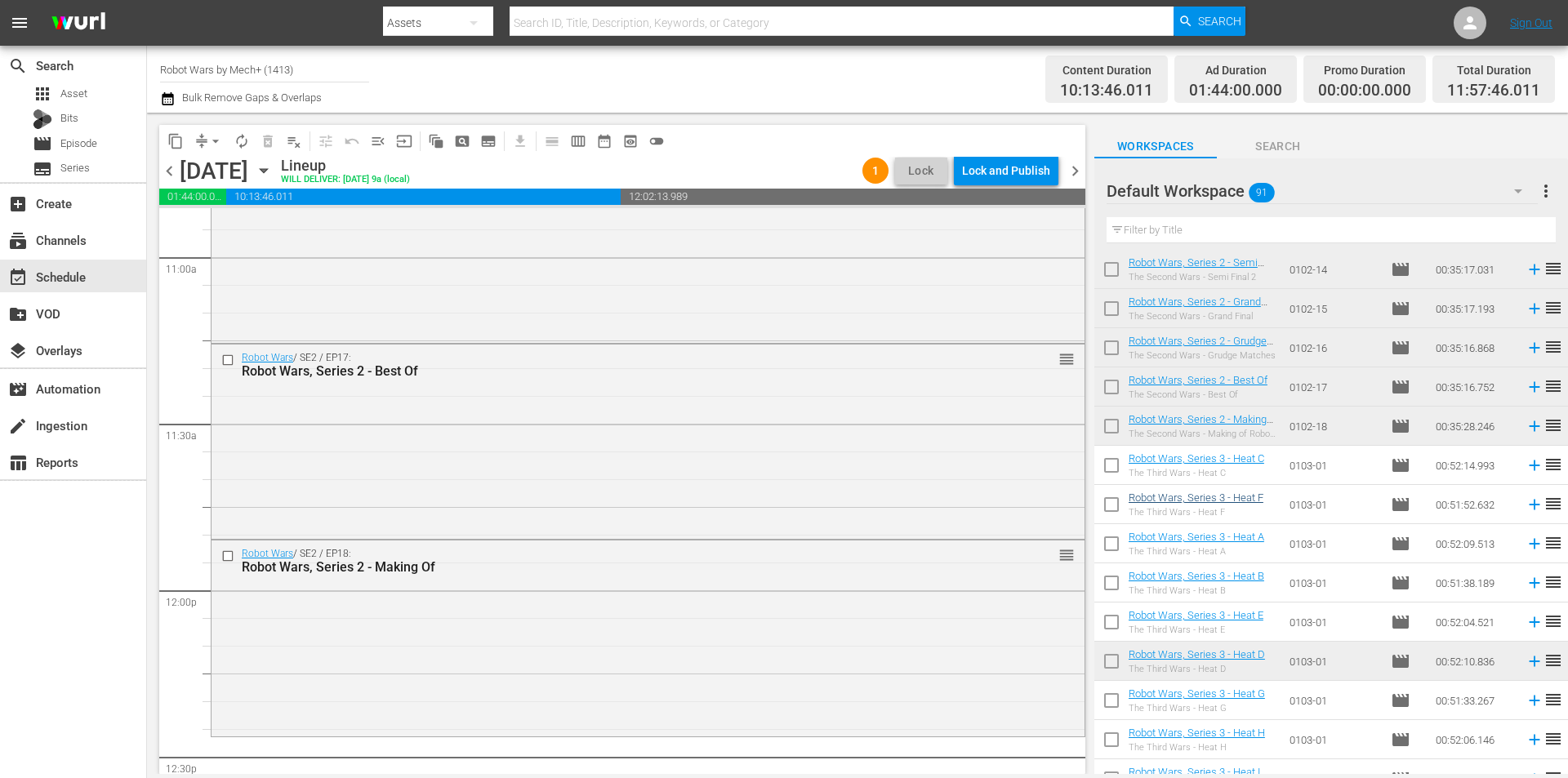
scroll to position [1545, 0]
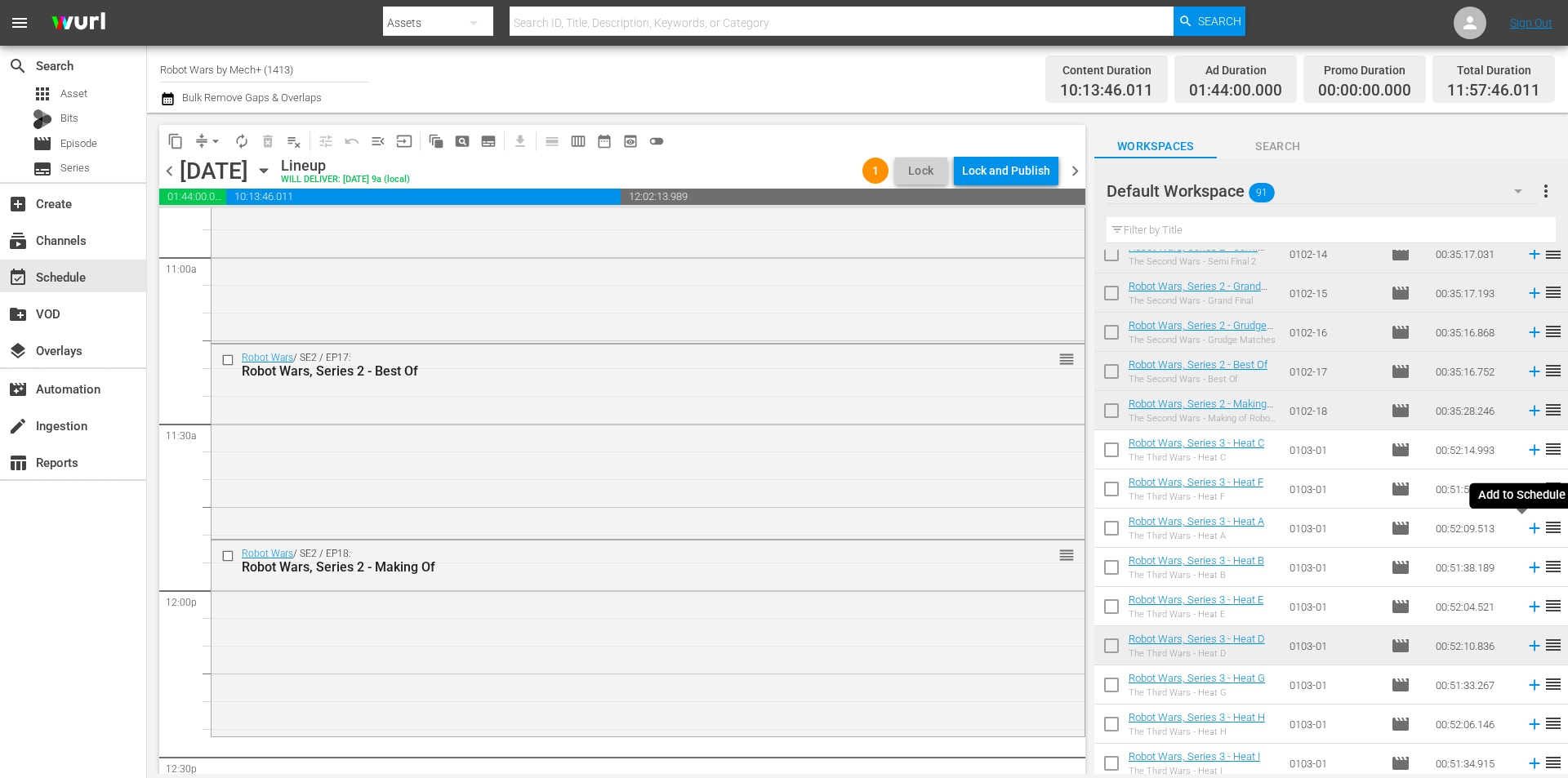
click at [1529, 525] on icon at bounding box center [1534, 529] width 11 height 11
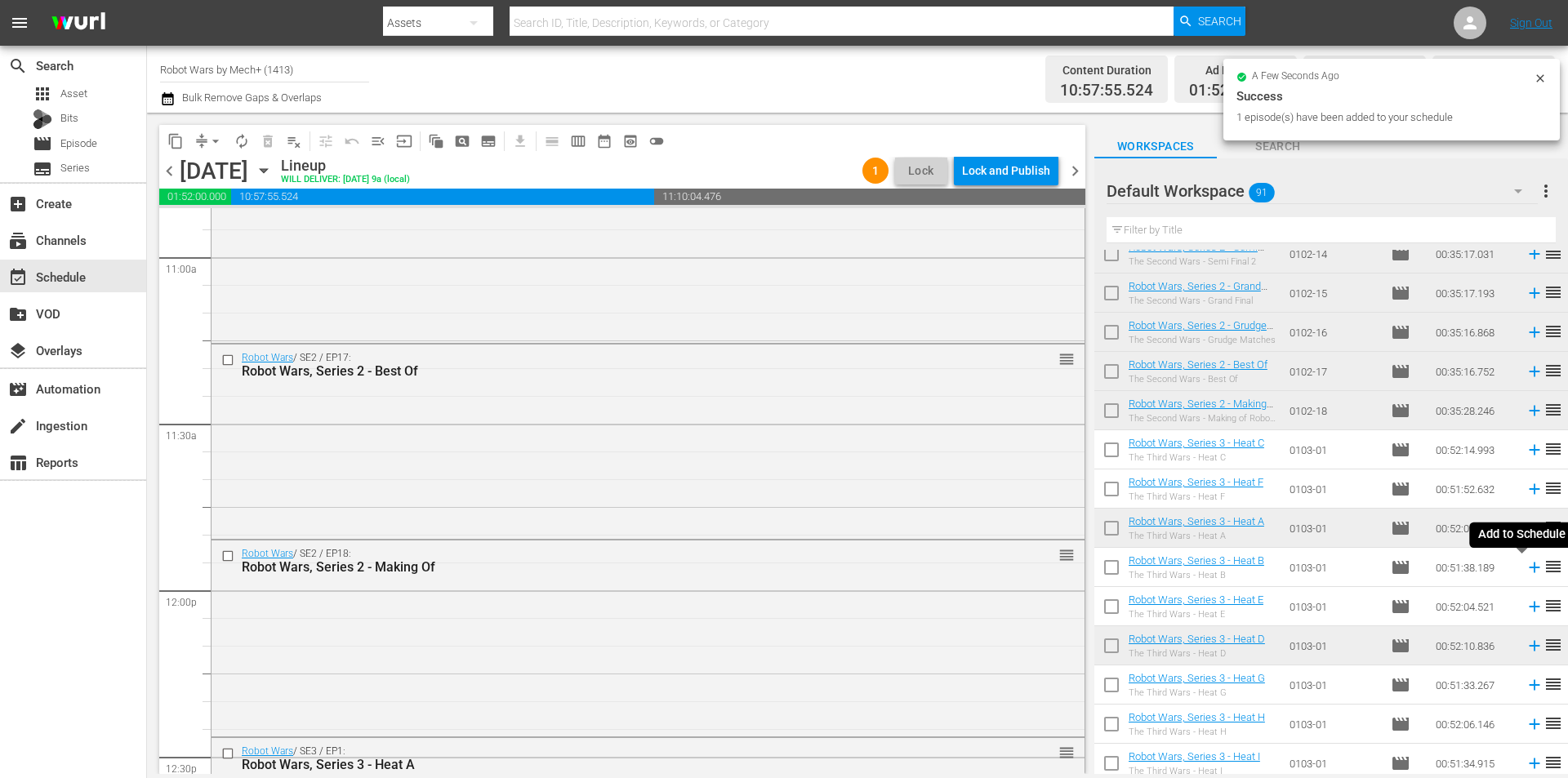
click at [1526, 567] on icon at bounding box center [1534, 568] width 18 height 18
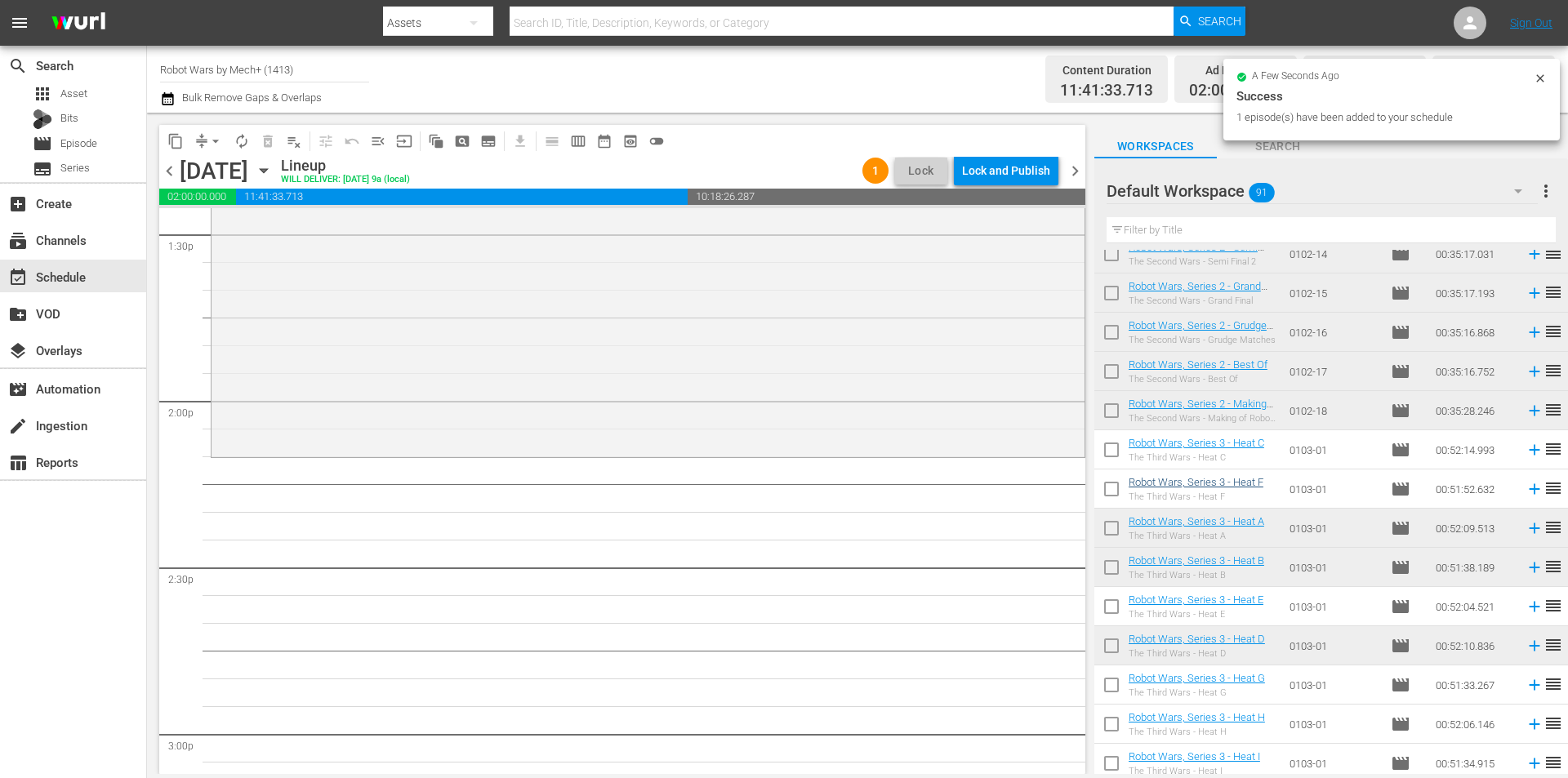
scroll to position [4512, 0]
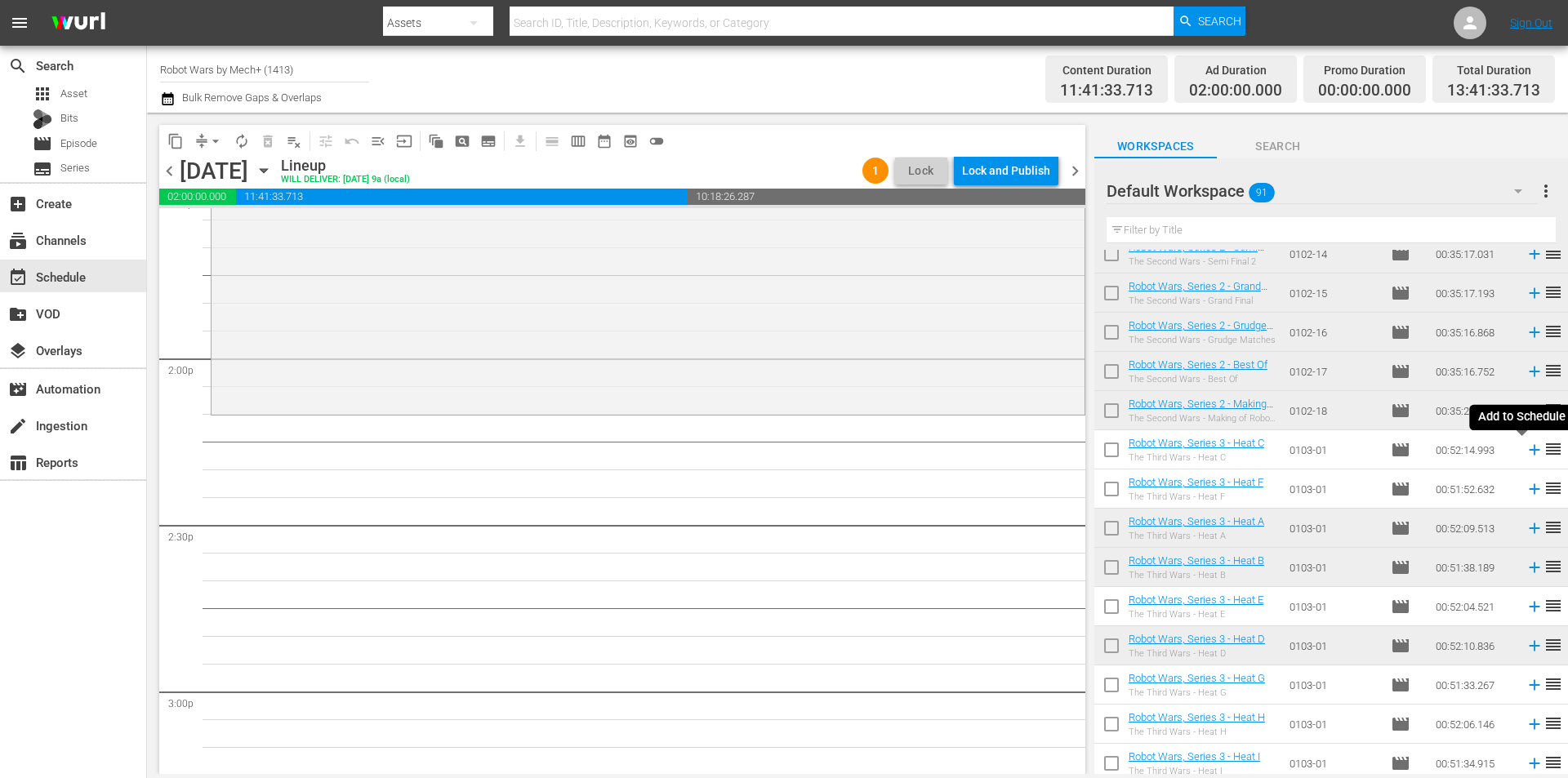
click at [1526, 453] on icon at bounding box center [1534, 450] width 18 height 18
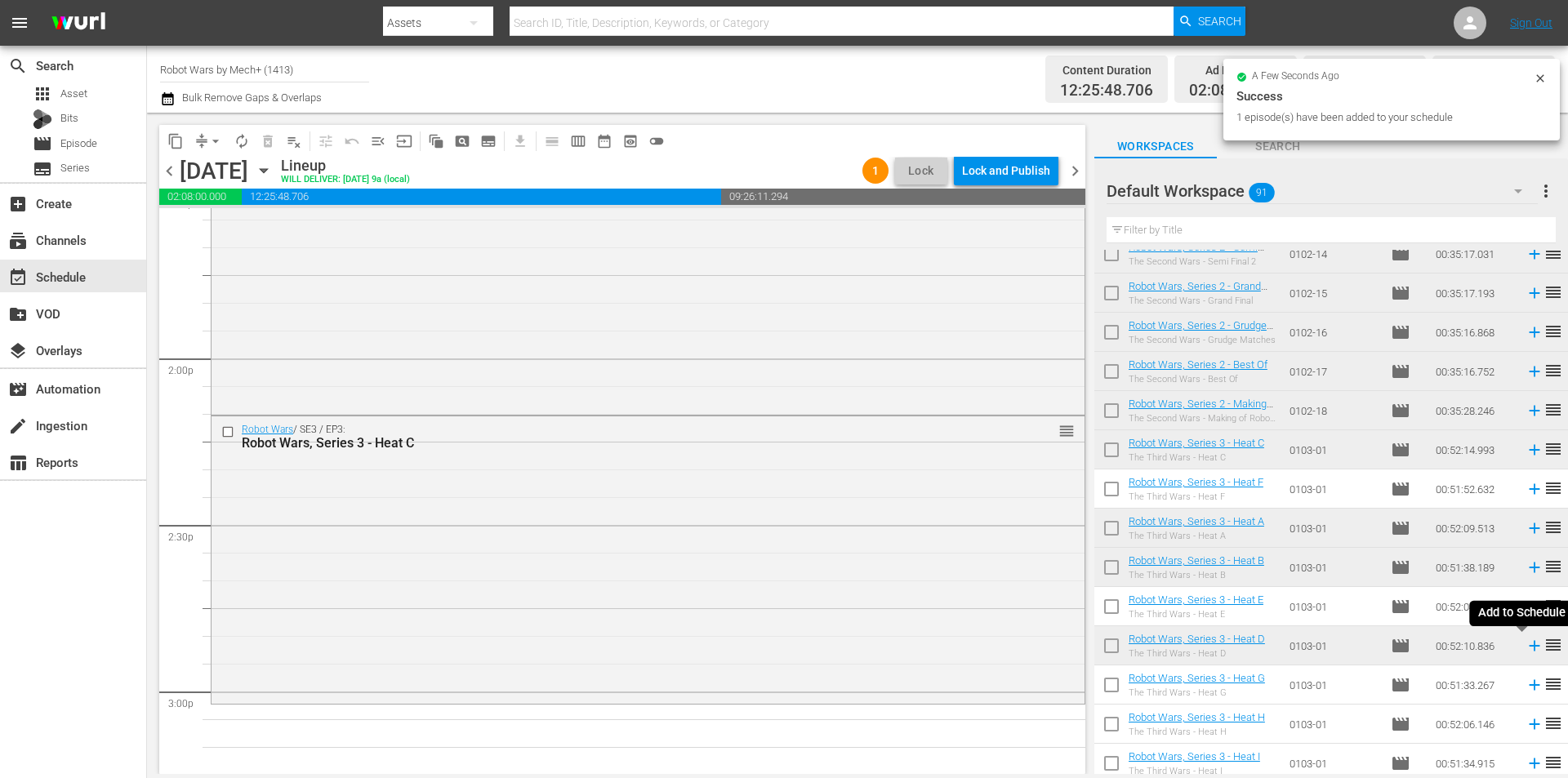
click at [1529, 645] on icon at bounding box center [1534, 646] width 11 height 11
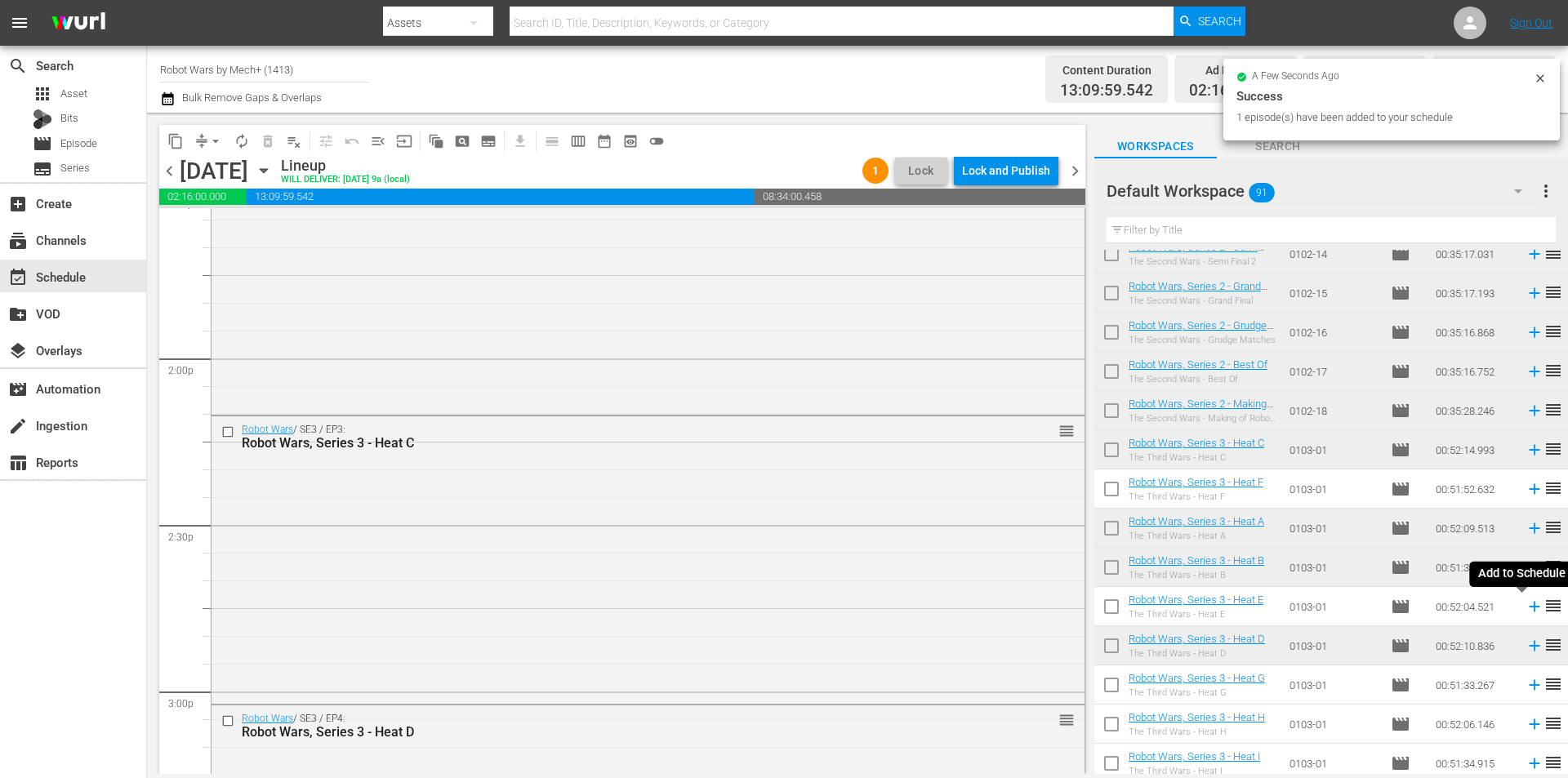
click at [1526, 605] on icon at bounding box center [1534, 606] width 18 height 18
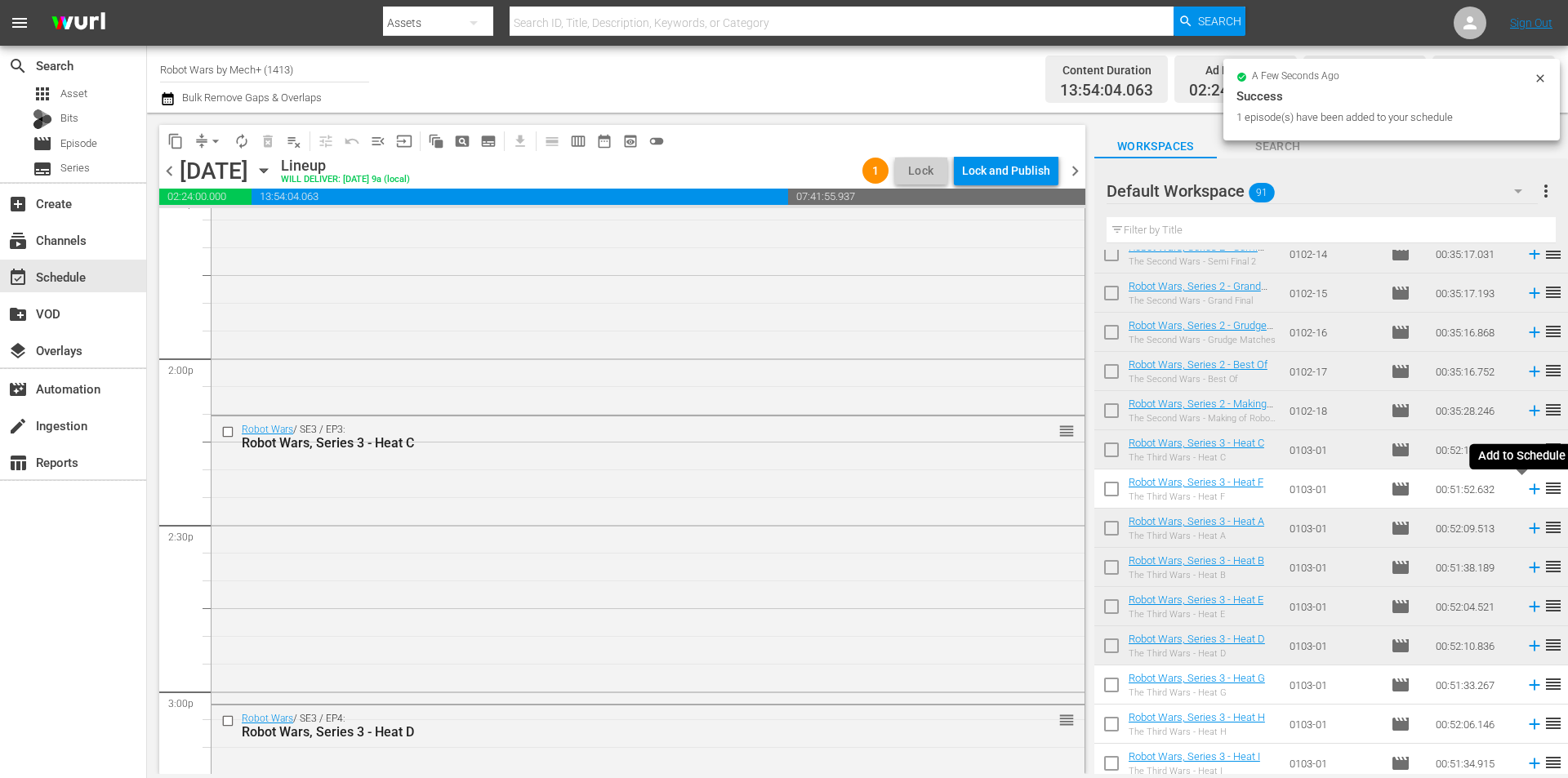
click at [1529, 488] on icon at bounding box center [1534, 490] width 11 height 11
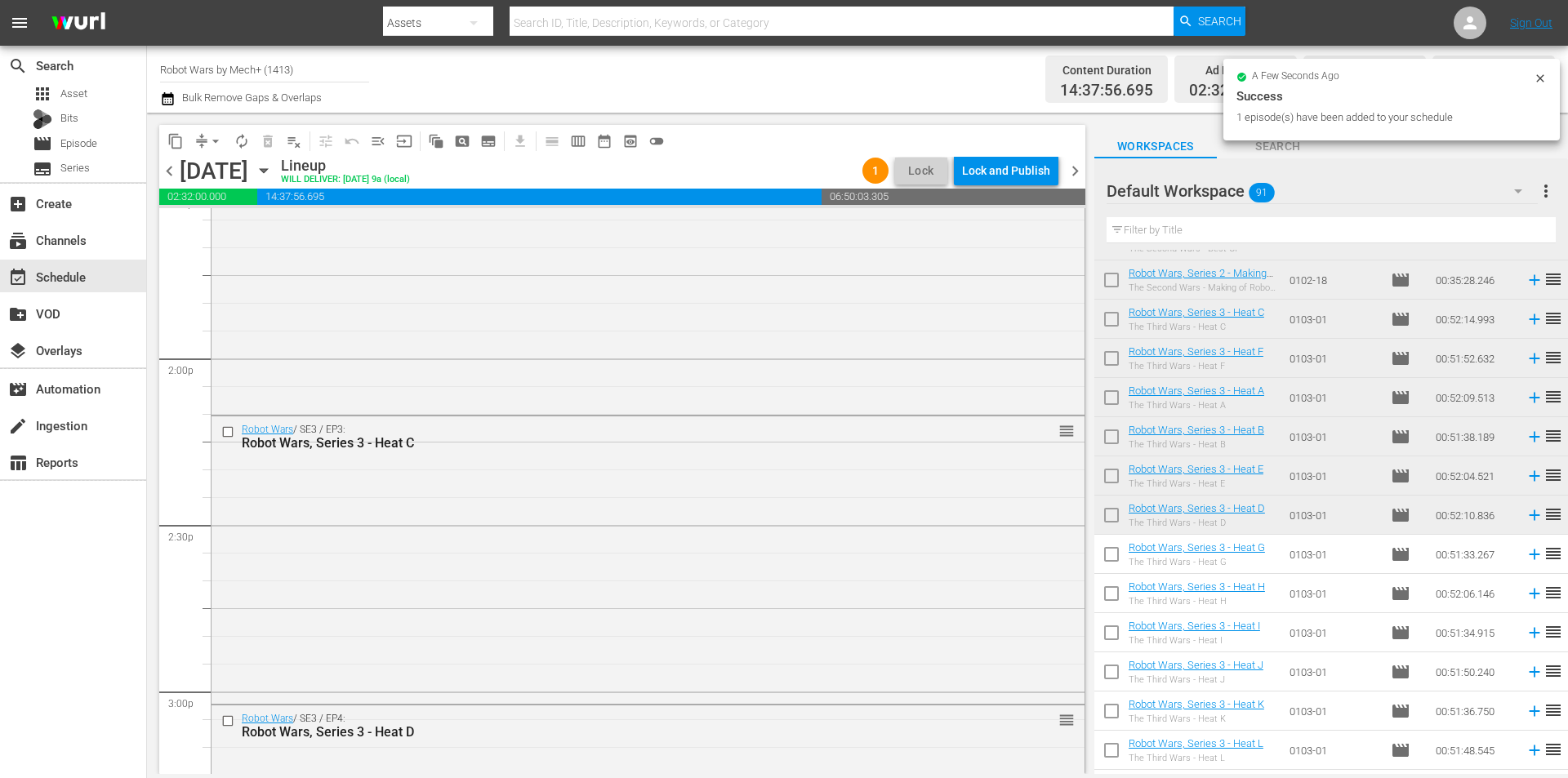
scroll to position [1708, 0]
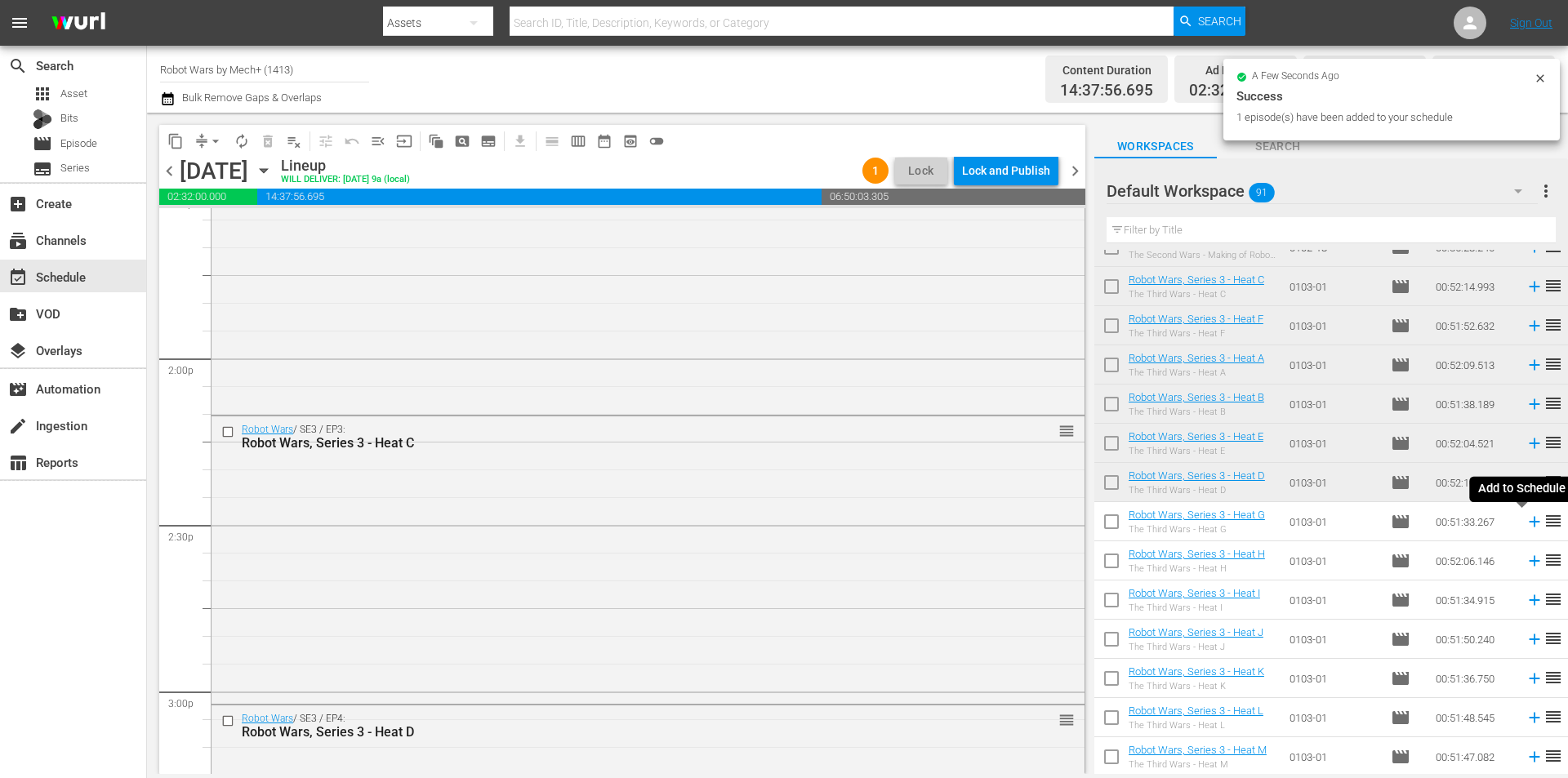
click at [1526, 519] on icon at bounding box center [1534, 522] width 18 height 18
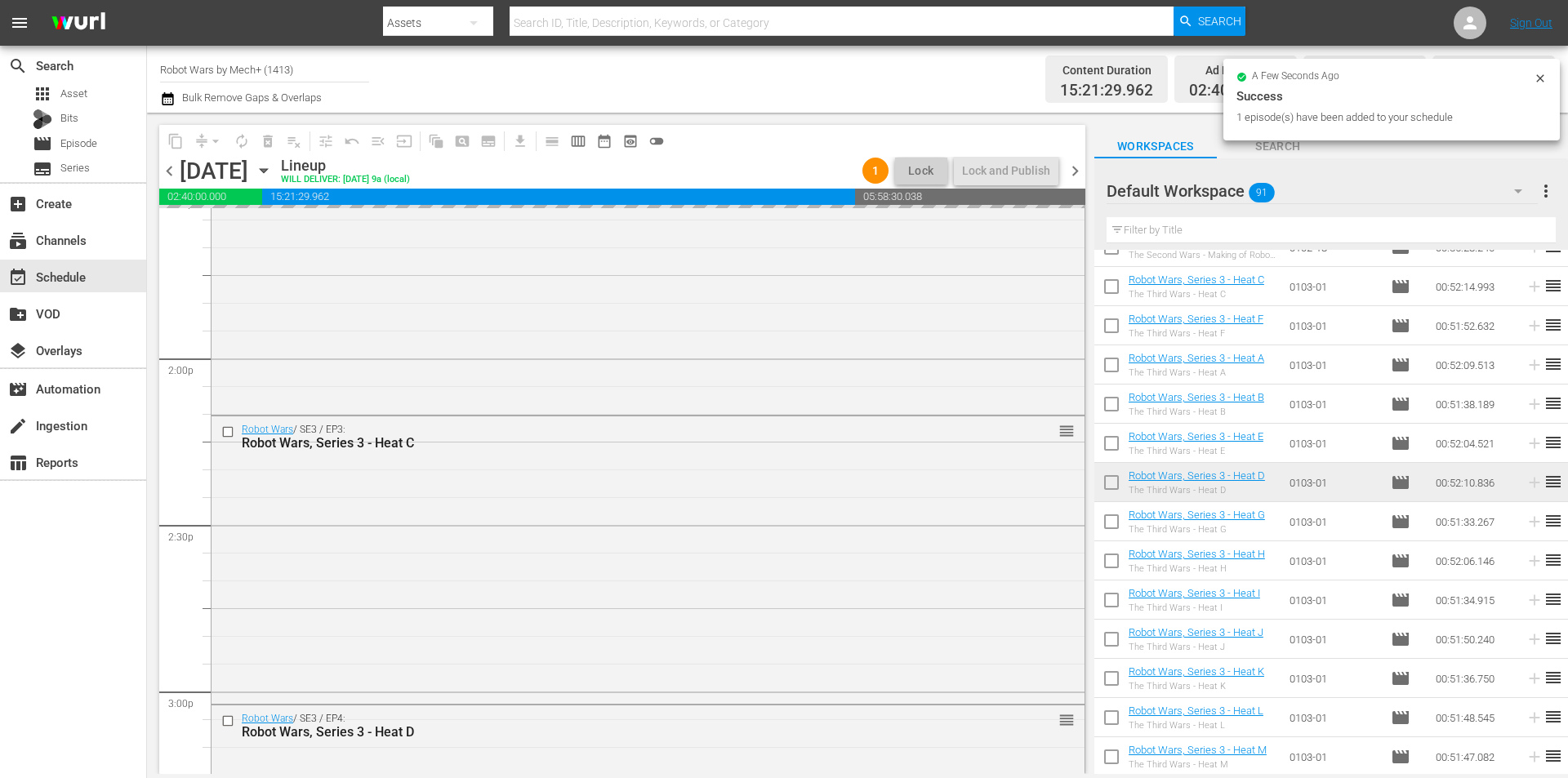
click at [1113, 564] on input "checkbox" at bounding box center [1111, 564] width 34 height 34
checkbox input "true"
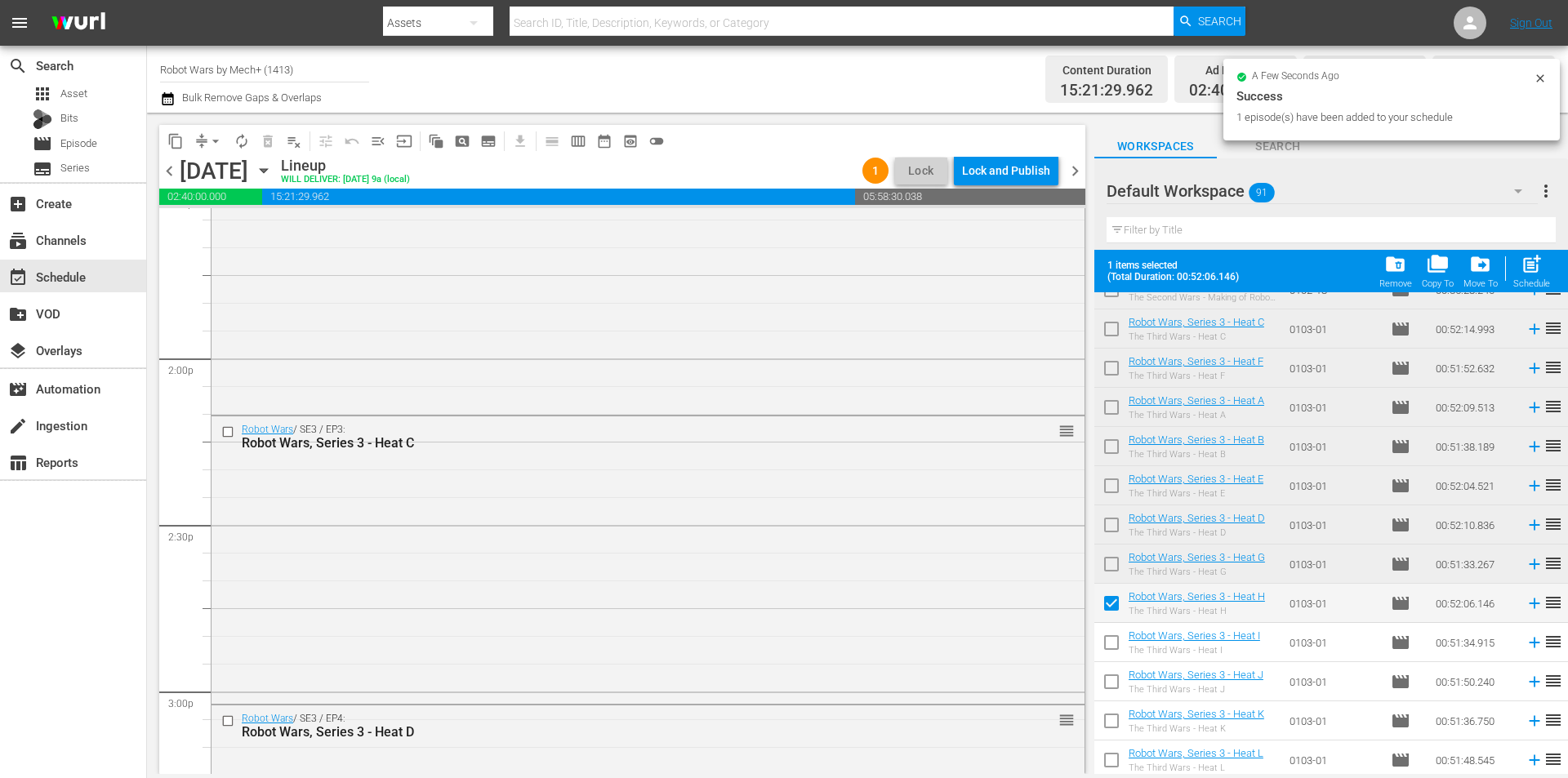
click at [1115, 636] on input "checkbox" at bounding box center [1111, 645] width 34 height 34
checkbox input "true"
click at [1113, 681] on input "checkbox" at bounding box center [1111, 684] width 34 height 34
checkbox input "true"
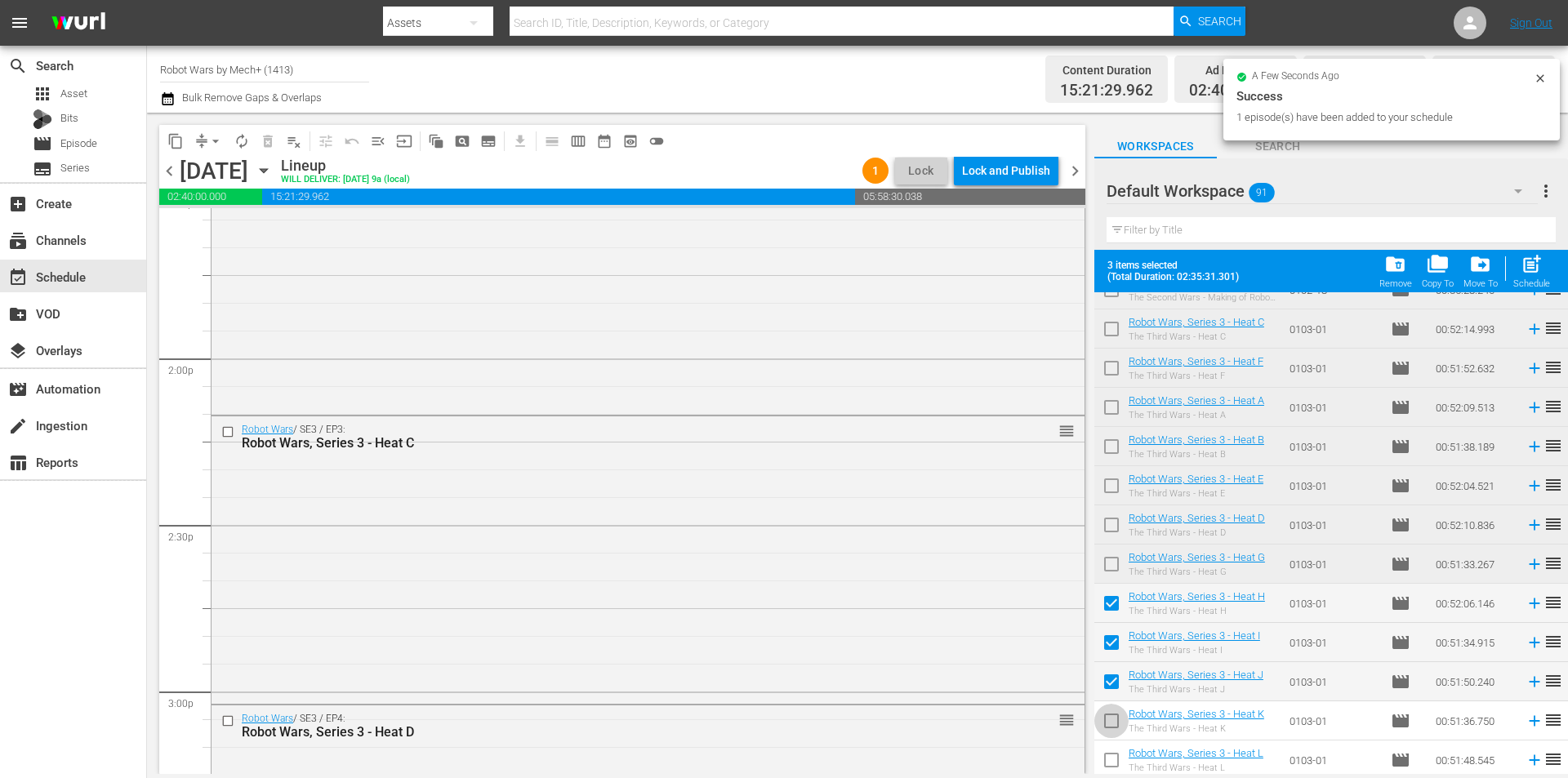
click at [1113, 715] on input "checkbox" at bounding box center [1111, 724] width 34 height 34
checkbox input "true"
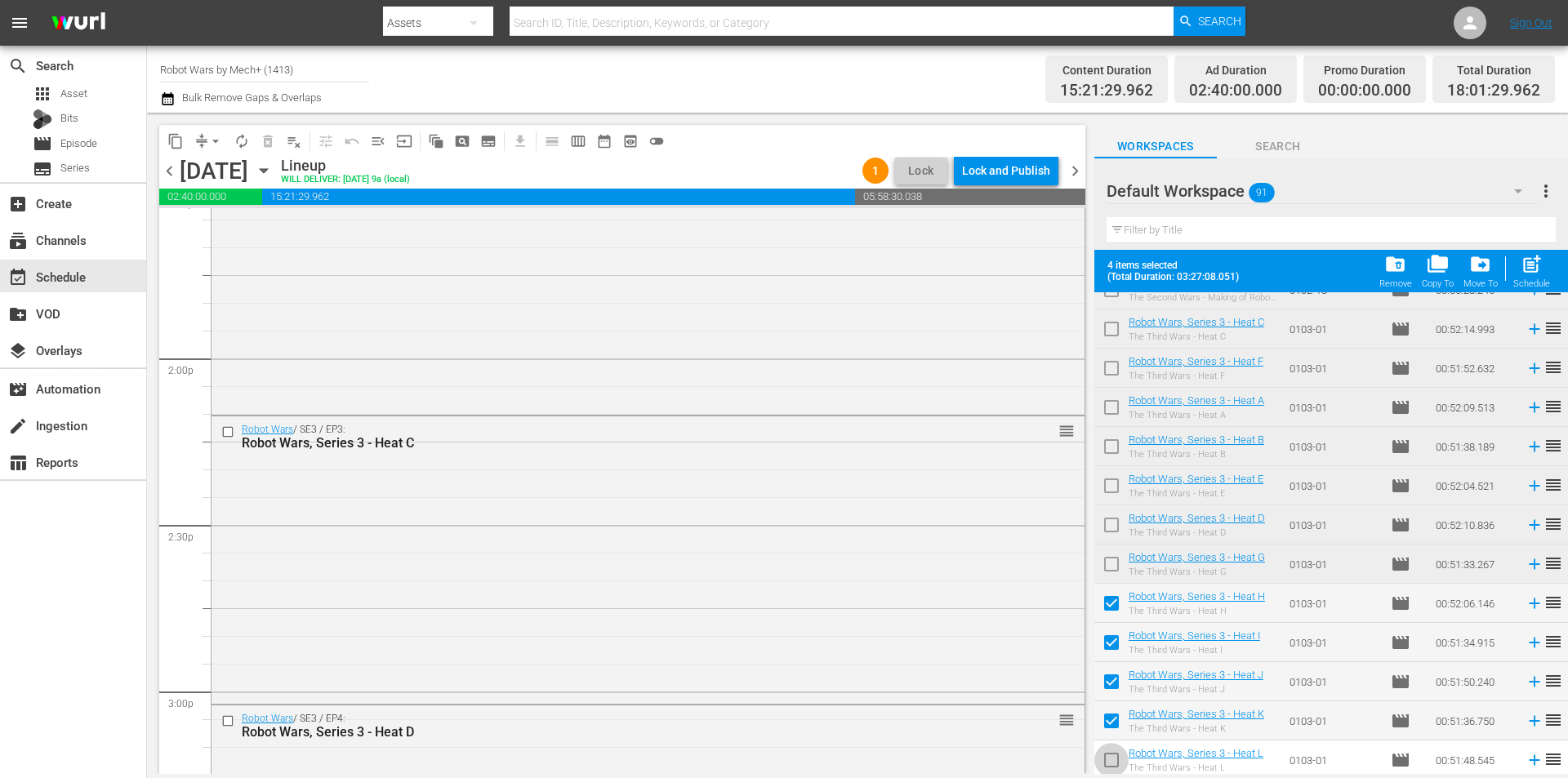
click at [1112, 753] on input "checkbox" at bounding box center [1111, 763] width 34 height 34
checkbox input "true"
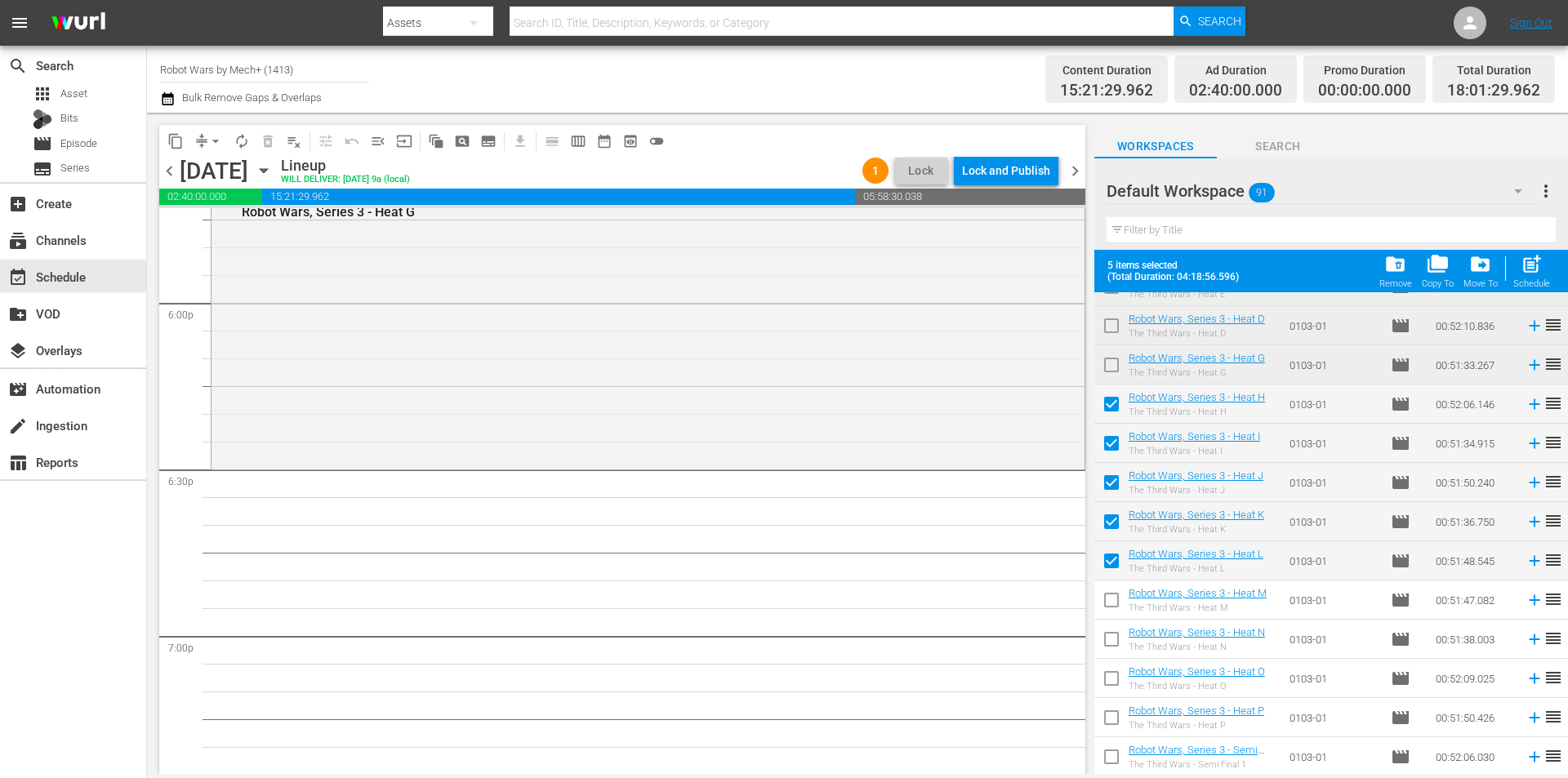
scroll to position [1946, 0]
click at [1117, 562] on input "checkbox" at bounding box center [1111, 564] width 34 height 34
checkbox input "true"
click at [1114, 606] on input "checkbox" at bounding box center [1111, 603] width 34 height 34
checkbox input "true"
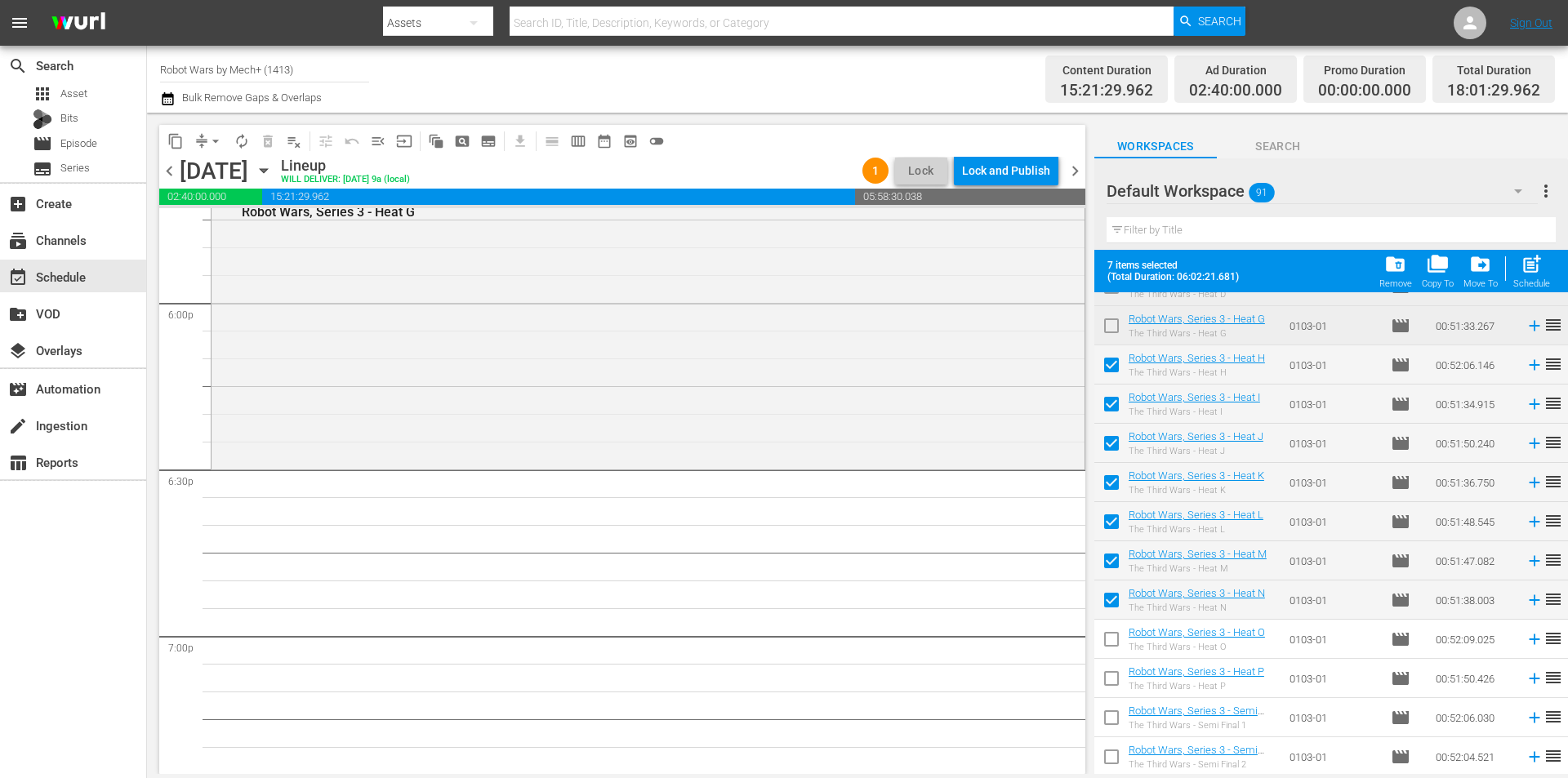
click at [1114, 640] on input "checkbox" at bounding box center [1111, 642] width 34 height 34
checkbox input "true"
click at [1116, 676] on input "checkbox" at bounding box center [1111, 682] width 34 height 34
checkbox input "true"
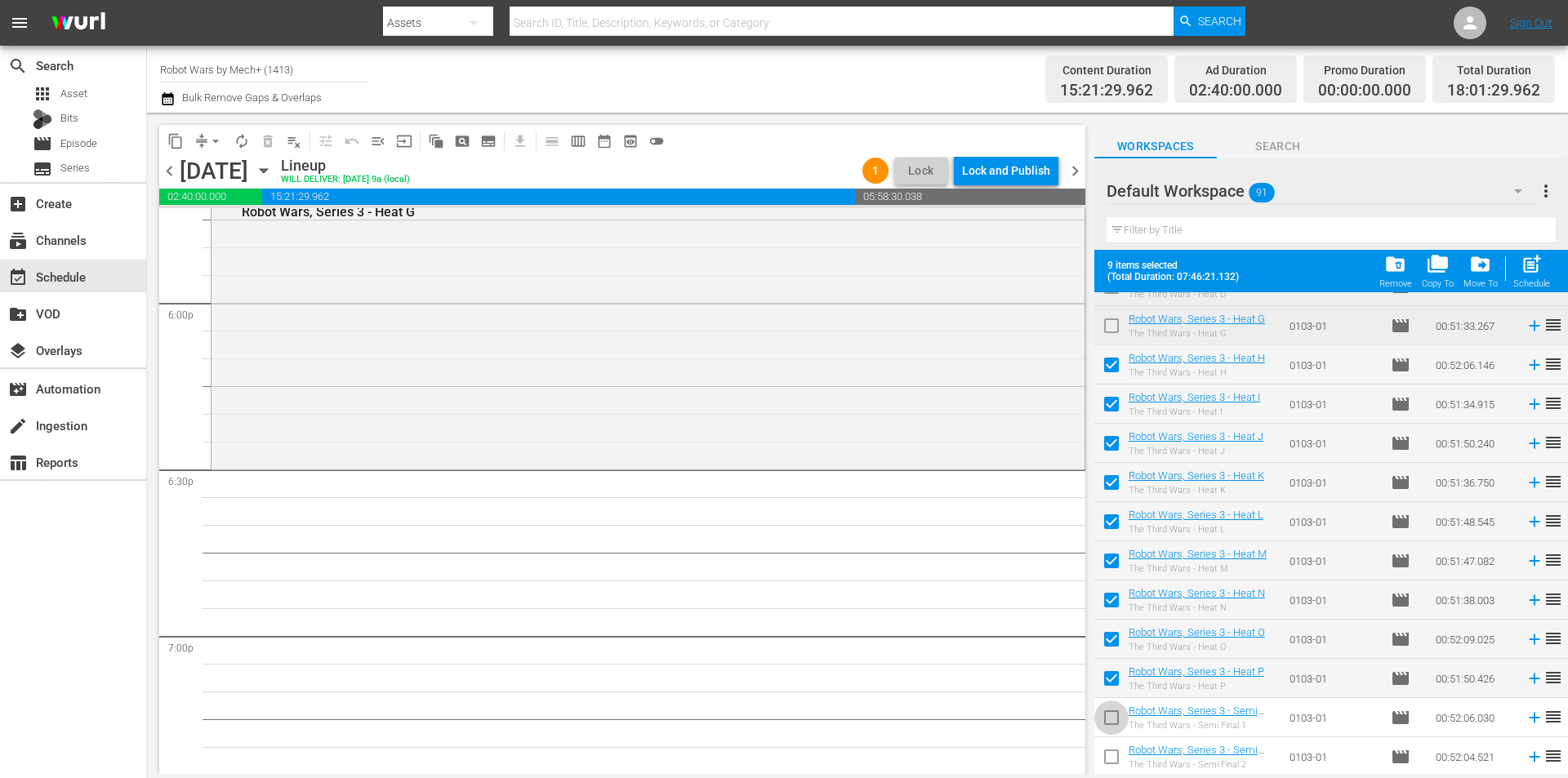
click at [1113, 713] on input "checkbox" at bounding box center [1111, 721] width 34 height 34
checkbox input "true"
click at [1544, 271] on div "post_add Schedule" at bounding box center [1532, 271] width 37 height 36
checkbox input "false"
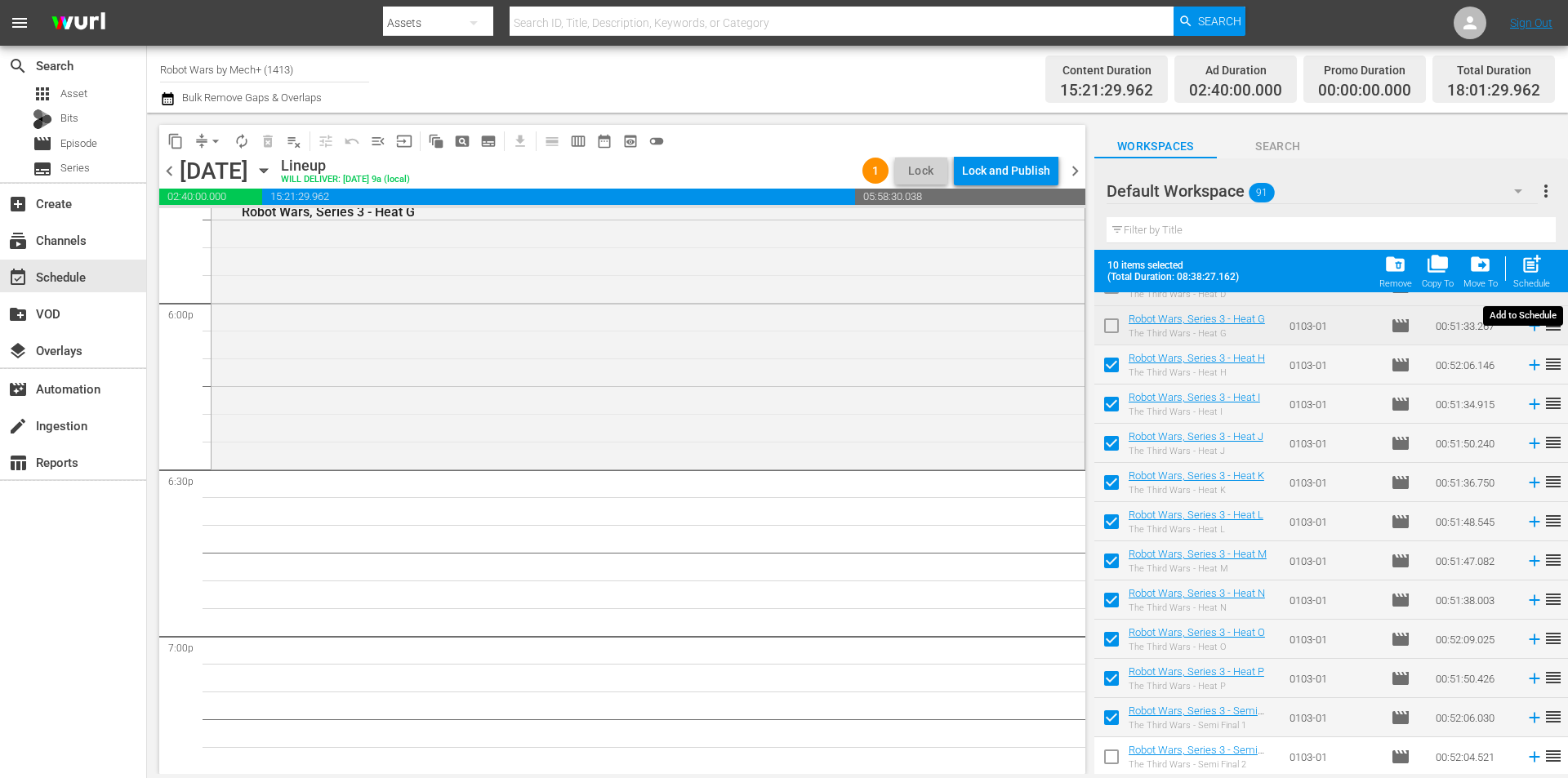
checkbox input "false"
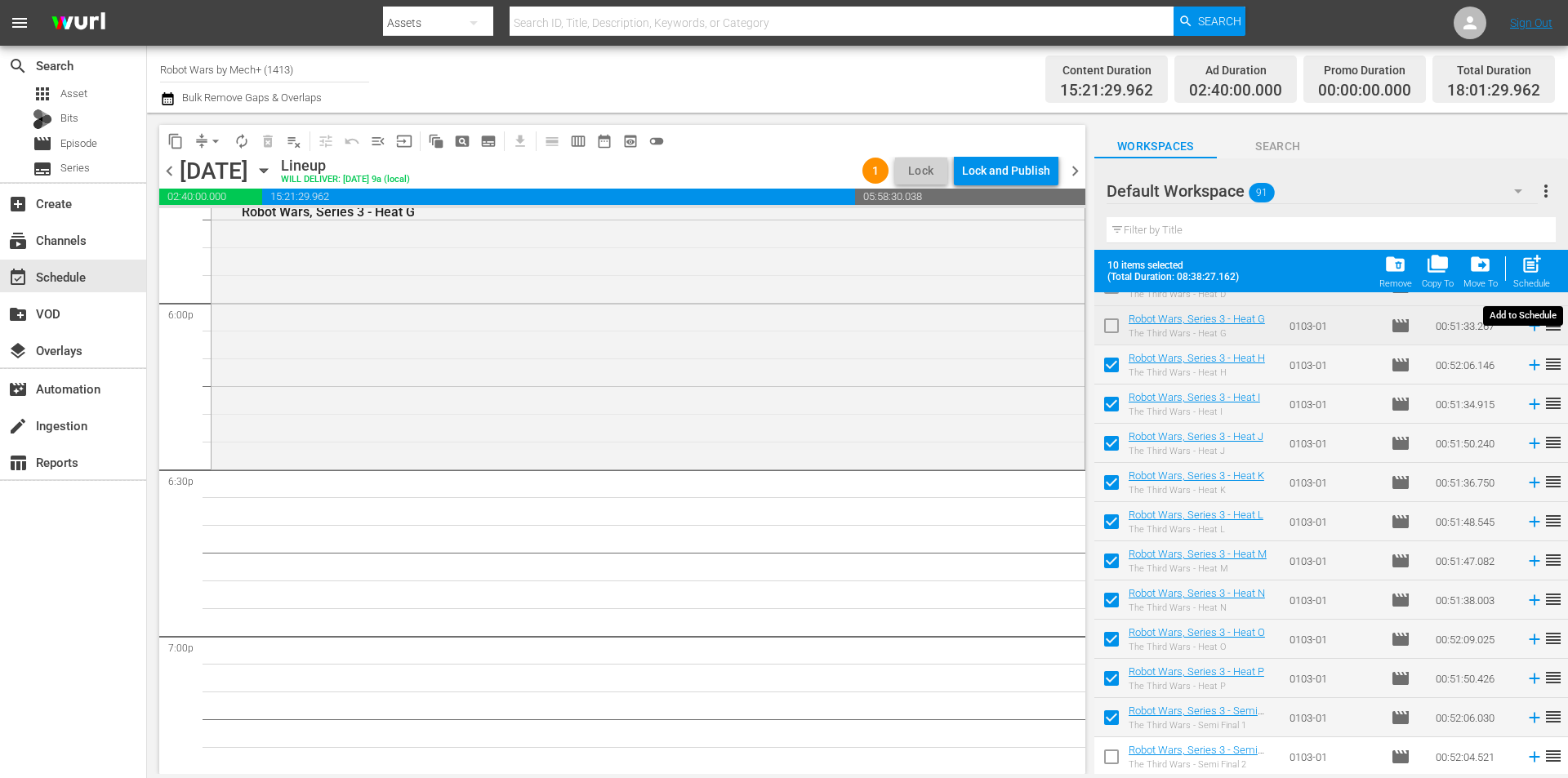
checkbox input "false"
